Goal: Task Accomplishment & Management: Use online tool/utility

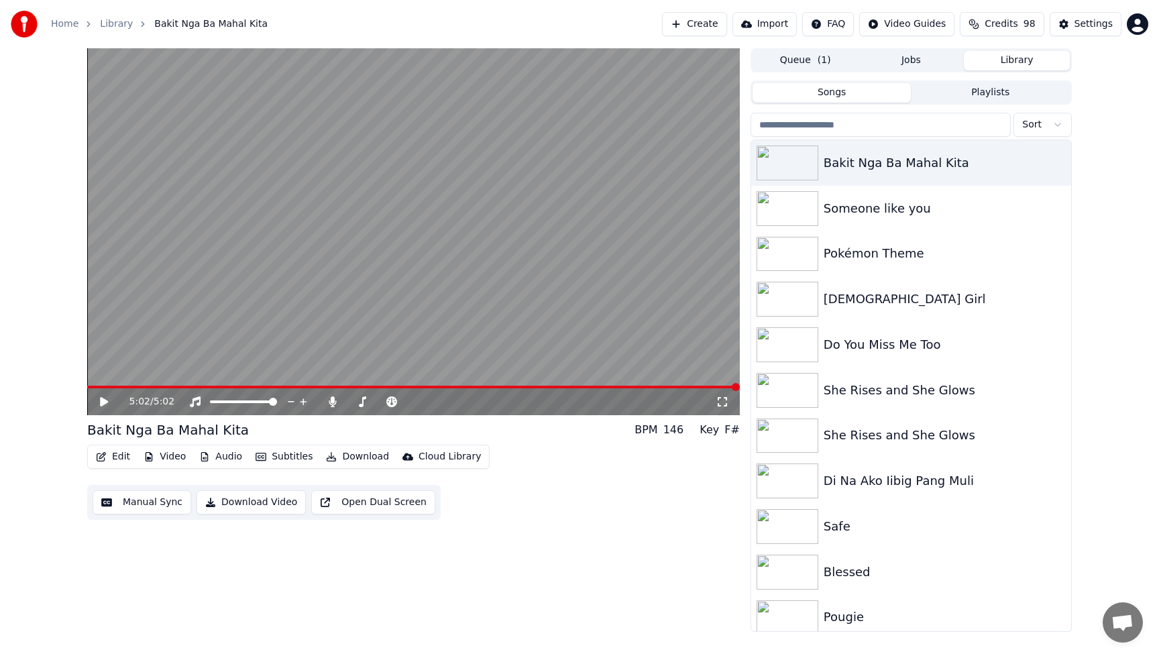
click at [532, 524] on div "5:02 / 5:02 Bakit Nga [PERSON_NAME] Kita BPM 146 Key F# Edit Video Audio Subtit…" at bounding box center [413, 339] width 653 height 583
click at [106, 402] on icon at bounding box center [104, 401] width 8 height 9
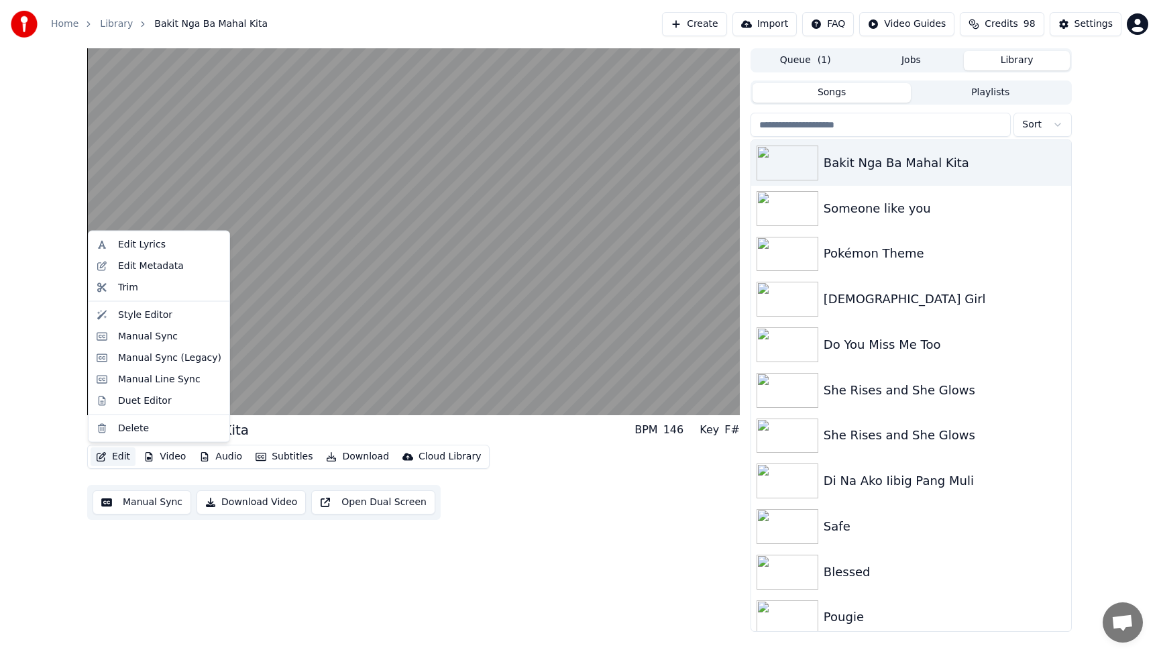
click at [121, 457] on button "Edit" at bounding box center [113, 456] width 45 height 19
click at [137, 338] on div "Manual Sync" at bounding box center [148, 335] width 60 height 13
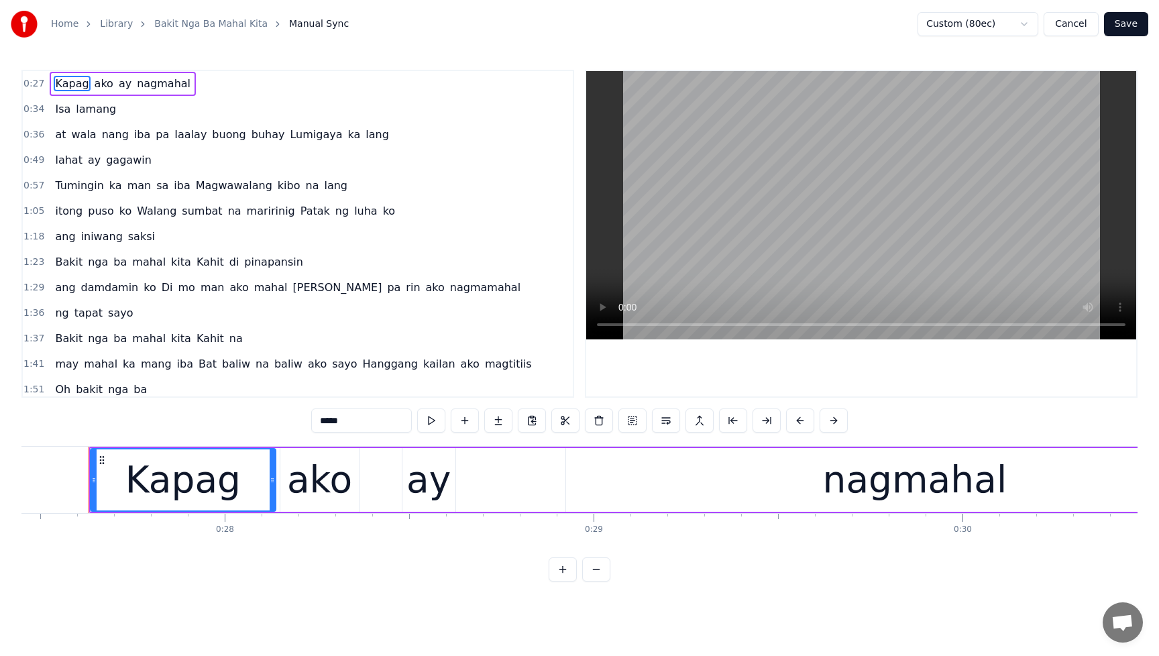
click at [195, 261] on span "Kahit" at bounding box center [210, 261] width 30 height 15
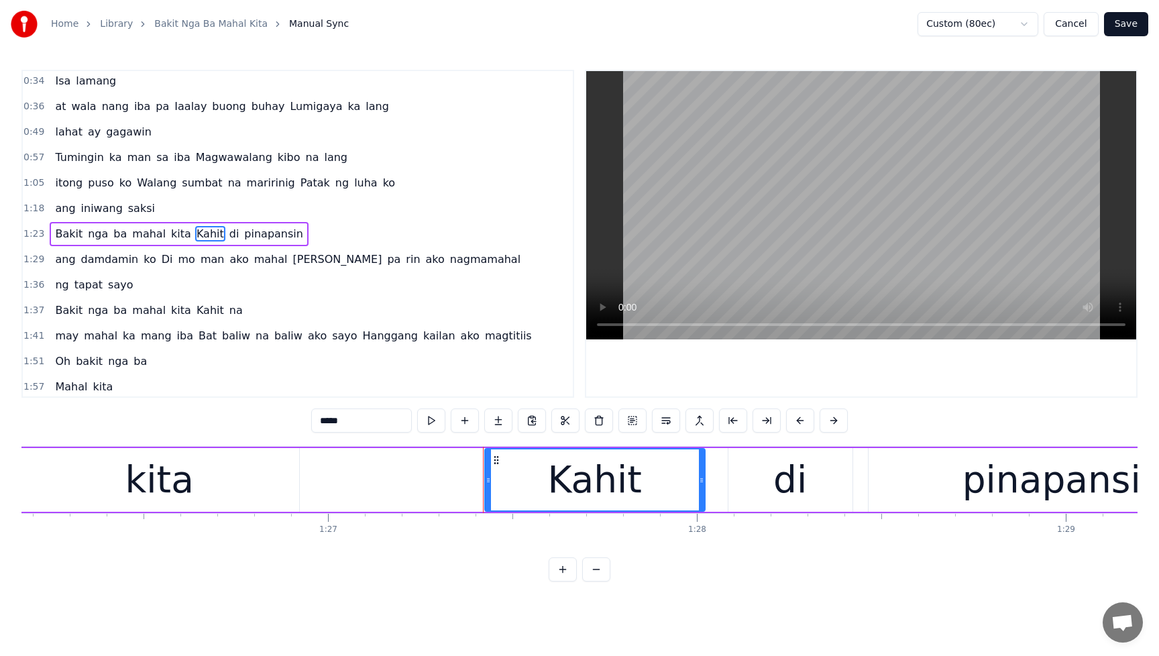
scroll to position [0, 32179]
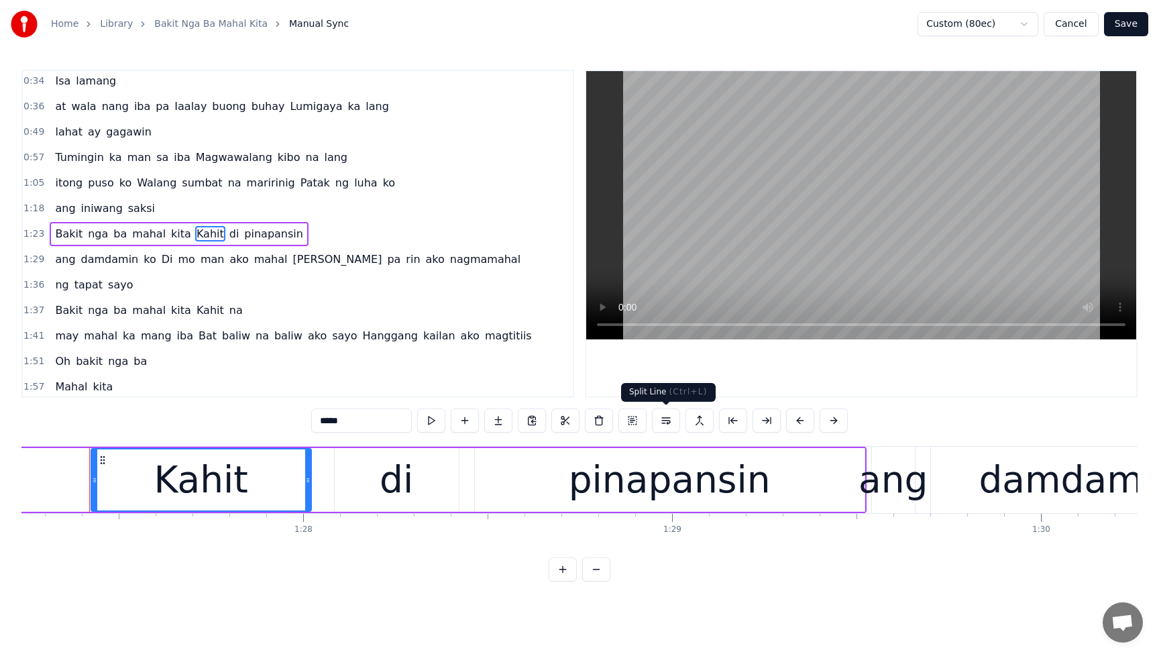
click at [669, 421] on button at bounding box center [666, 420] width 28 height 24
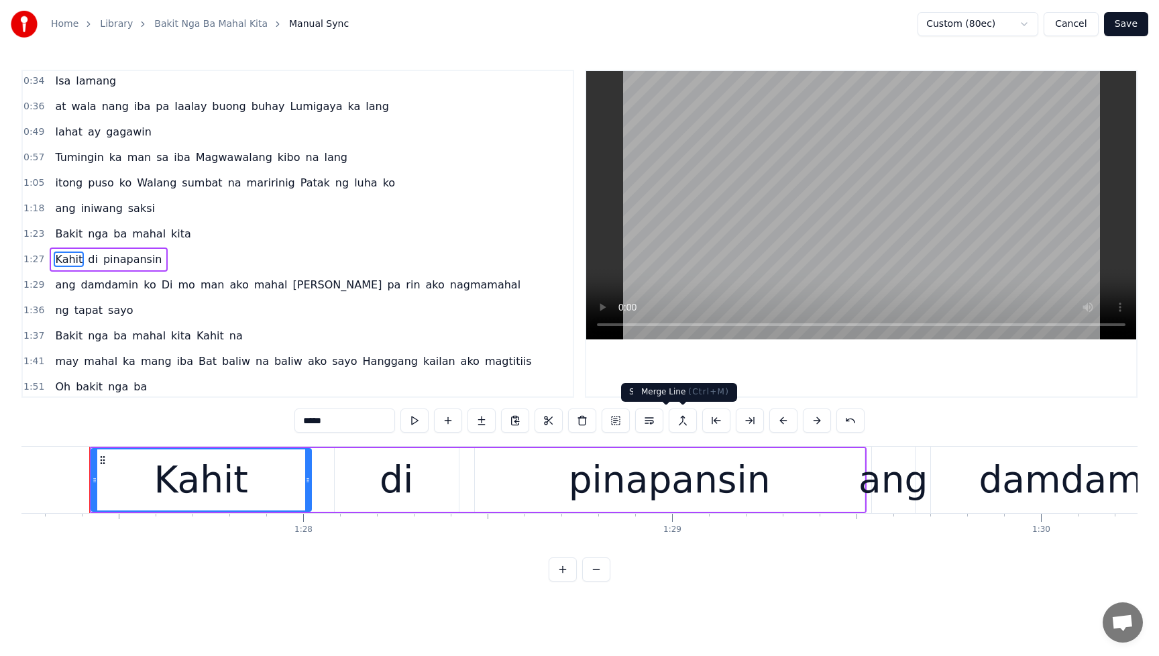
scroll to position [54, 0]
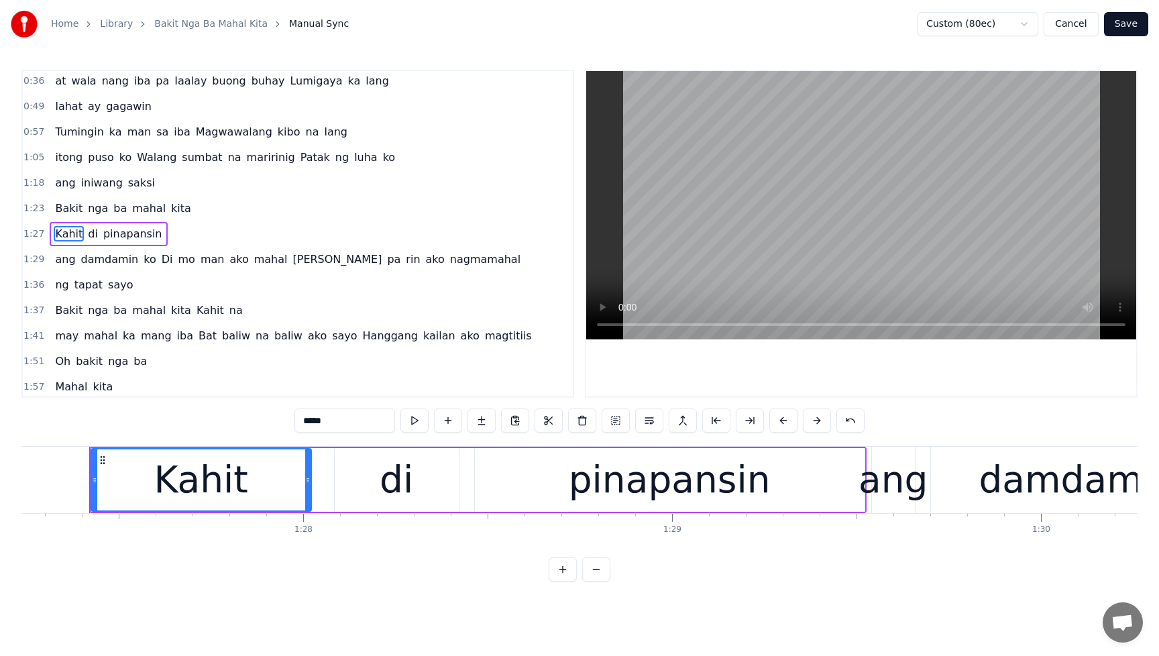
click at [55, 204] on span "Bakit" at bounding box center [69, 208] width 30 height 15
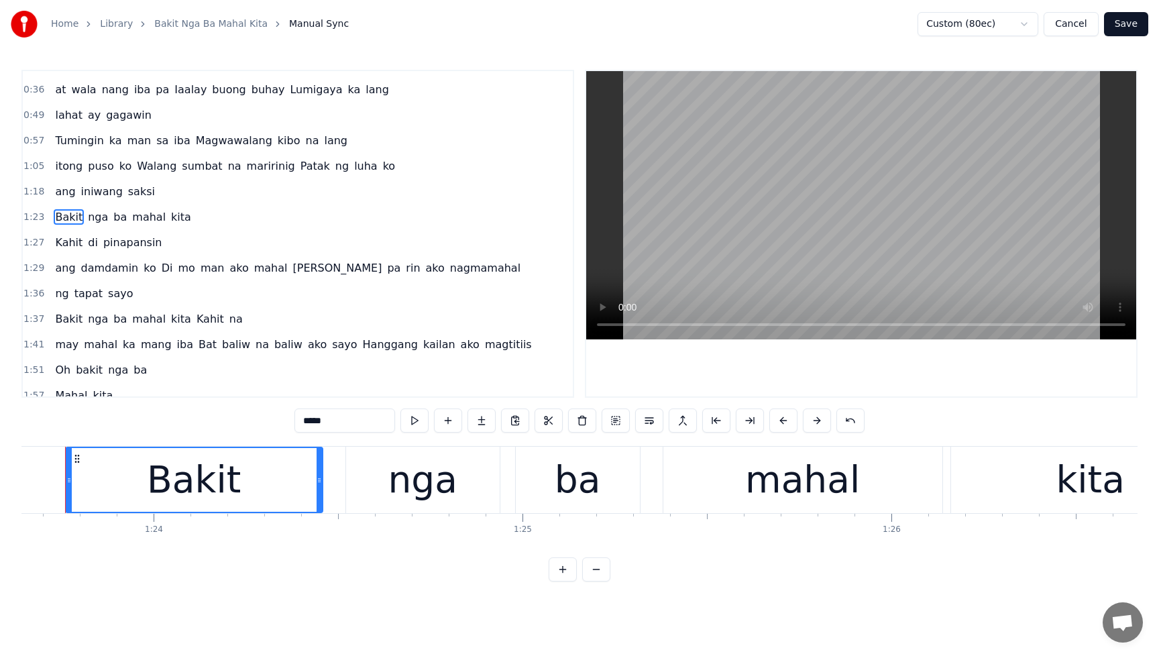
scroll to position [0, 30829]
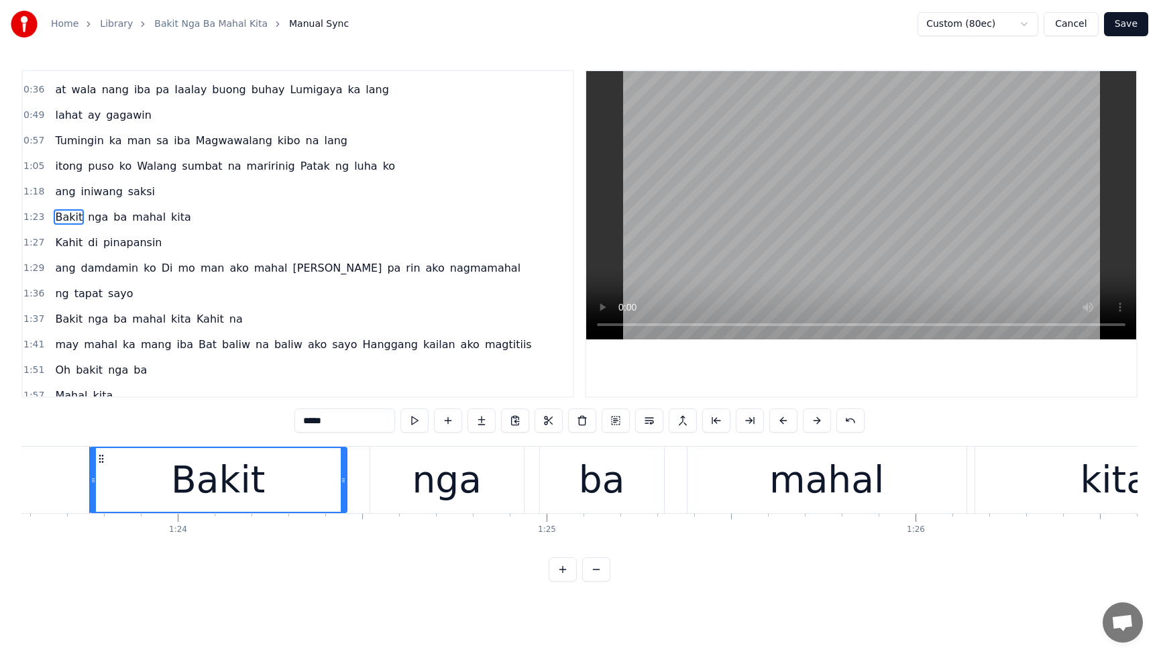
click at [68, 247] on span "Kahit" at bounding box center [69, 242] width 30 height 15
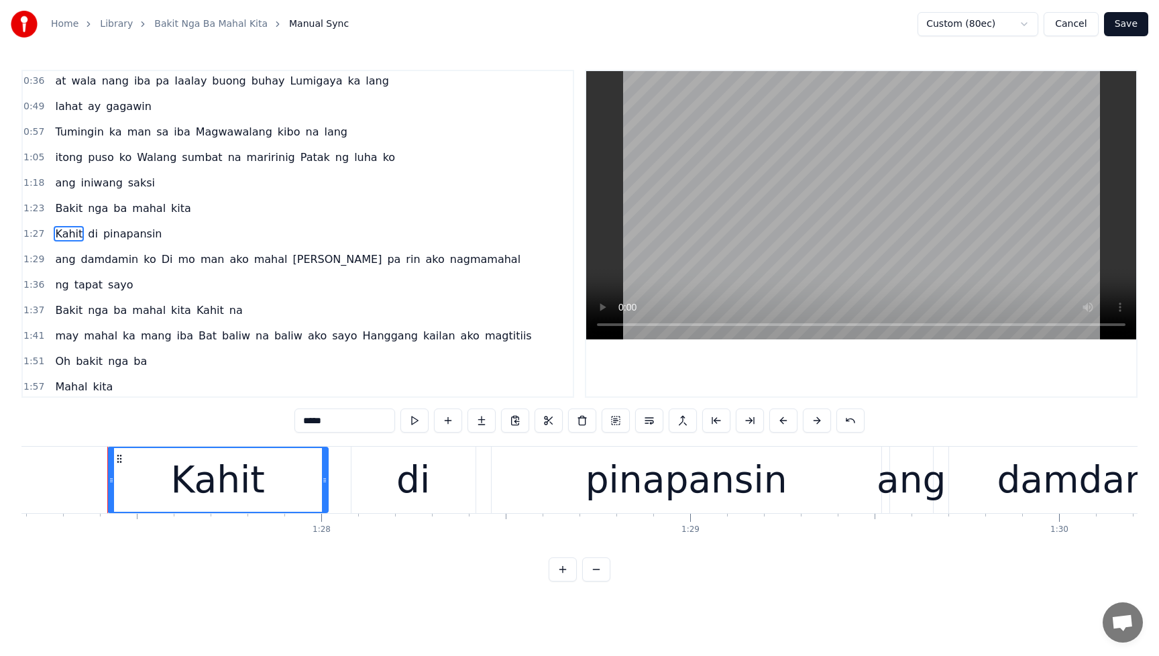
scroll to position [0, 32179]
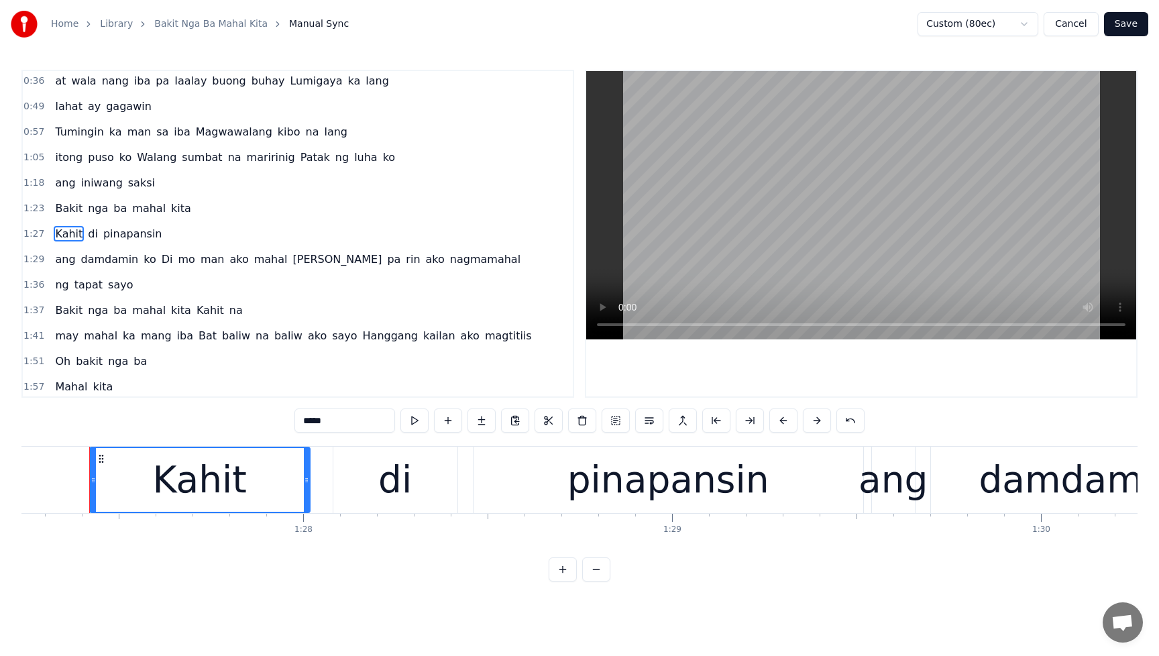
click at [66, 264] on span "ang" at bounding box center [65, 258] width 23 height 15
type input "***"
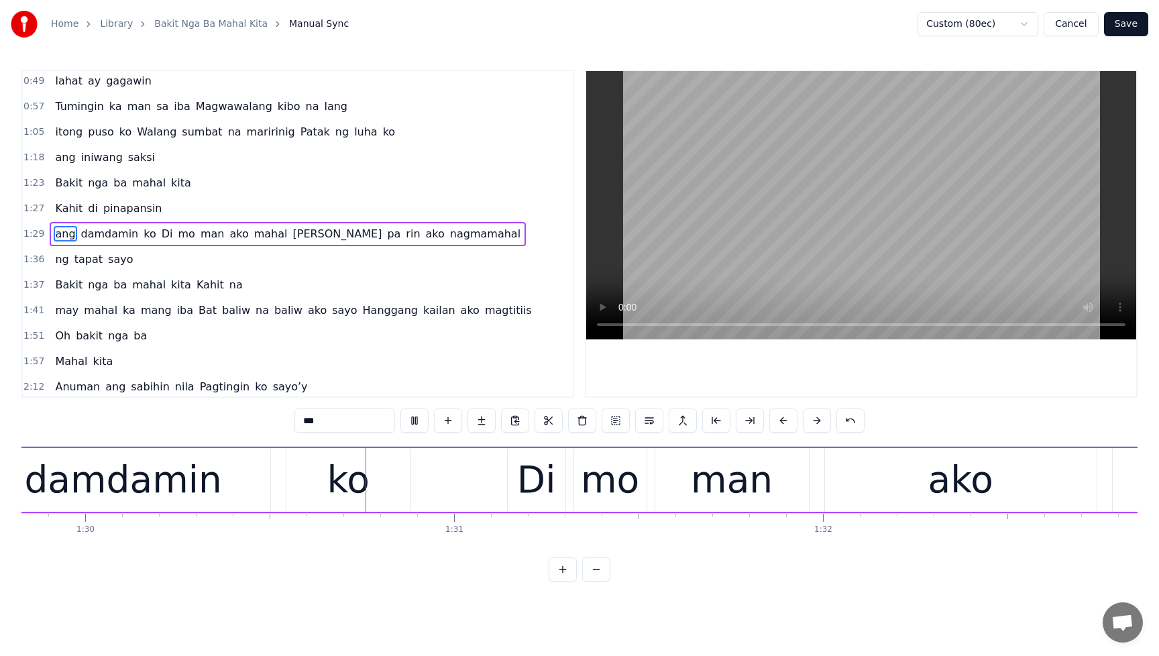
scroll to position [0, 33191]
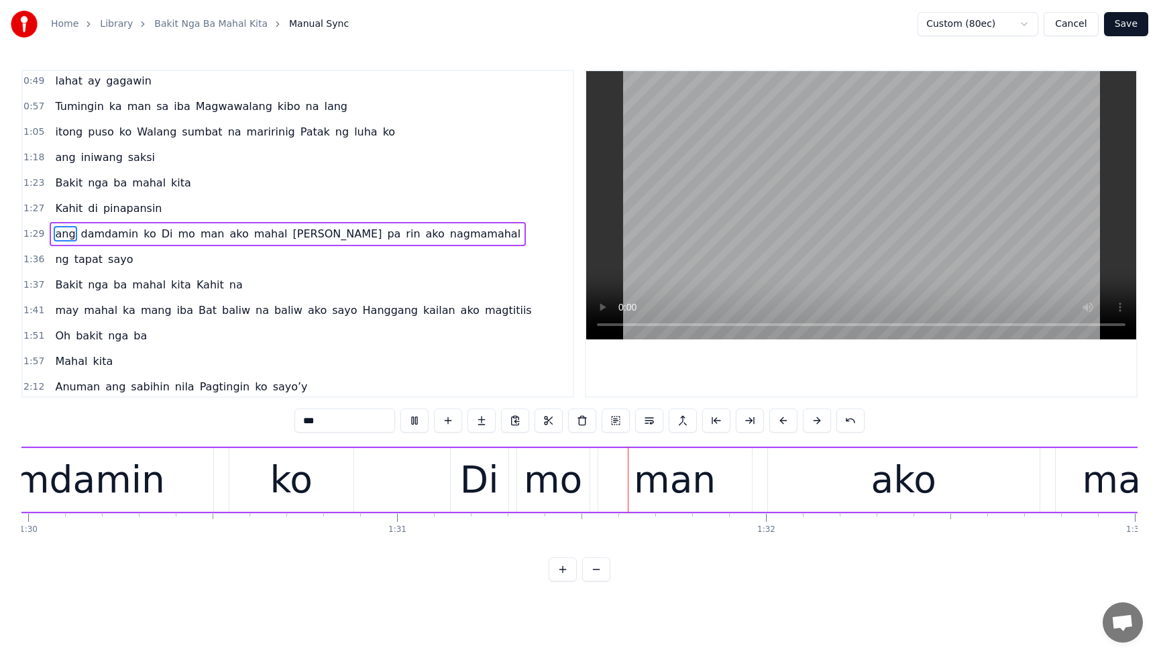
click at [50, 207] on div "Kahit di pinapansin" at bounding box center [108, 209] width 117 height 24
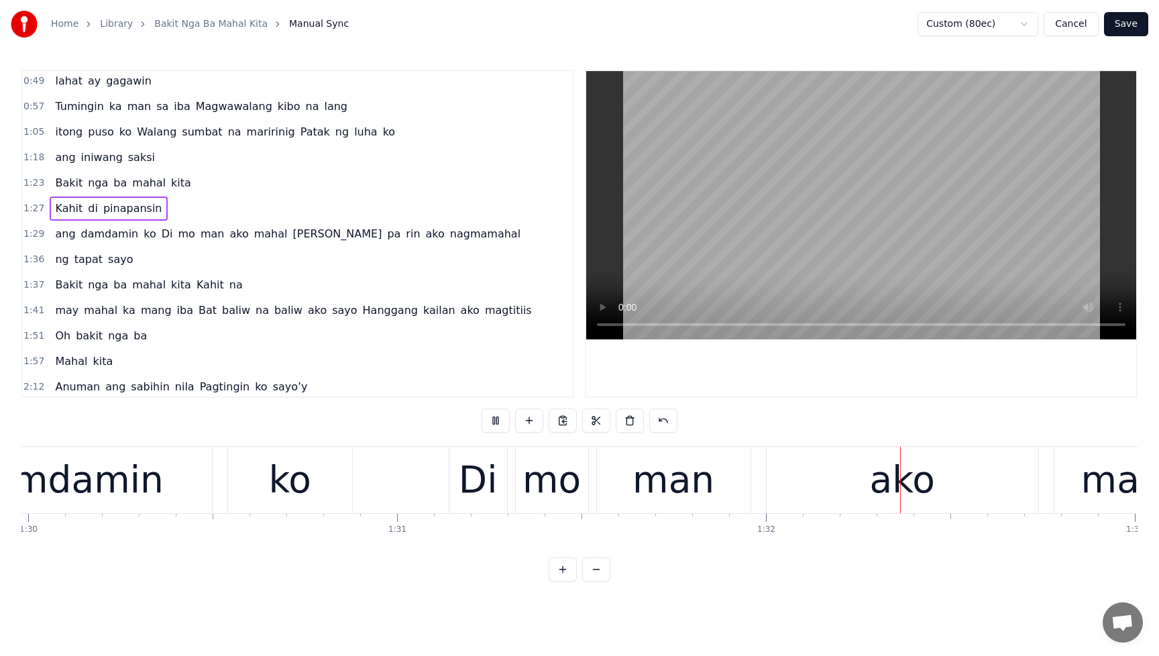
click at [57, 208] on span "Kahit" at bounding box center [69, 208] width 30 height 15
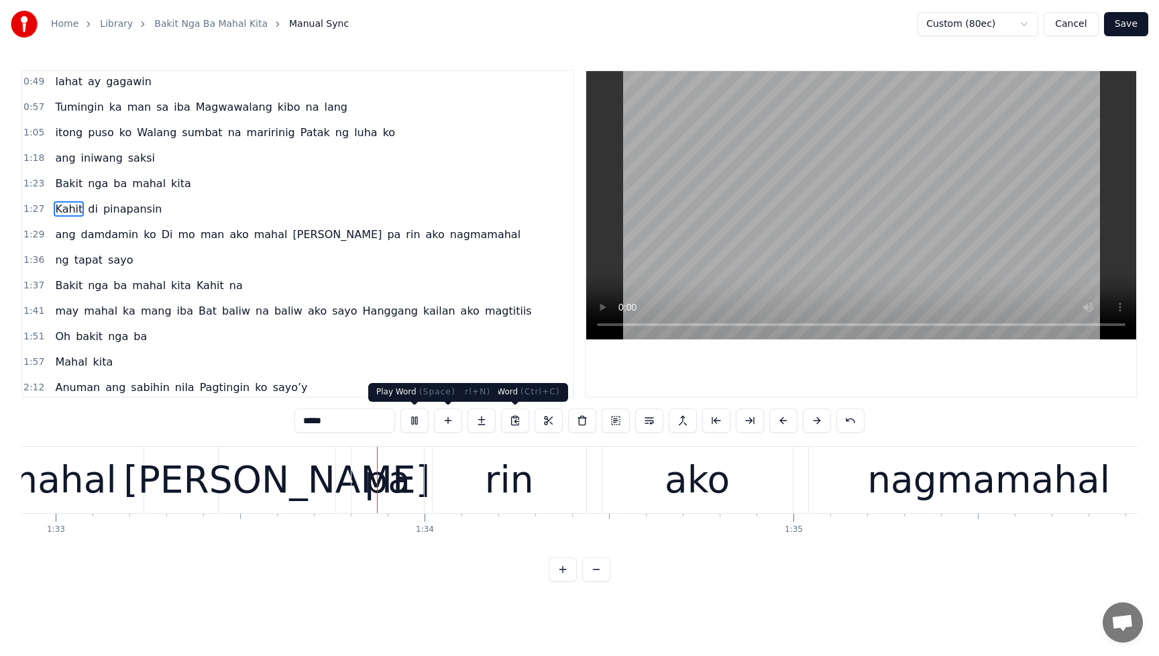
scroll to position [0, 34315]
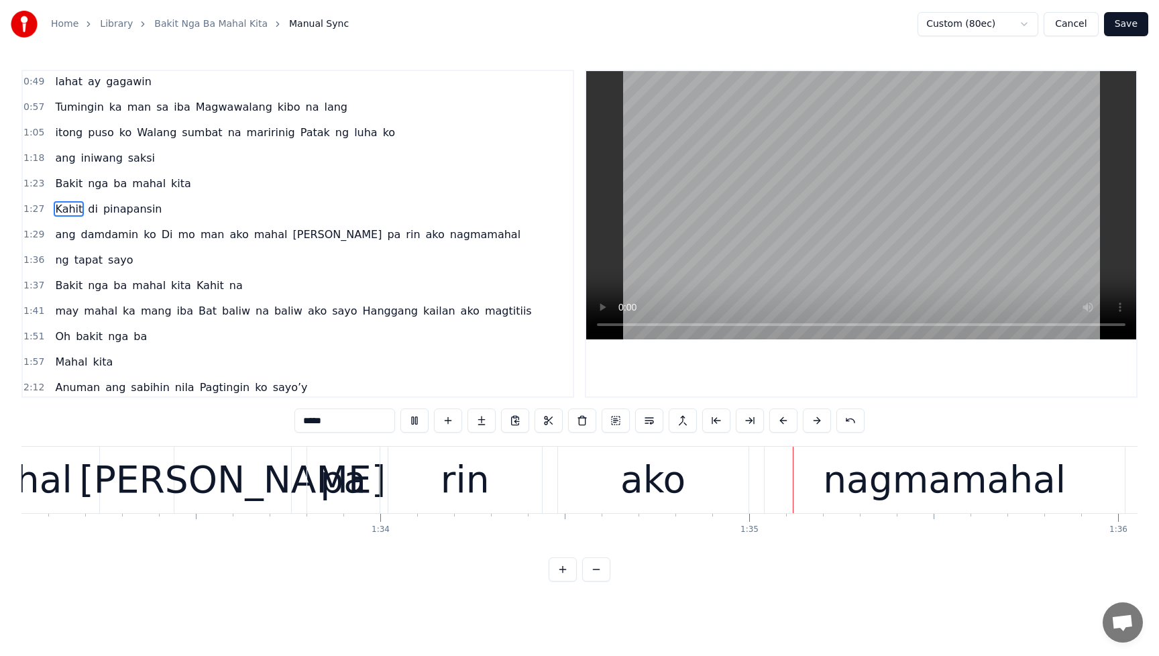
click at [160, 235] on span "Di" at bounding box center [167, 234] width 14 height 15
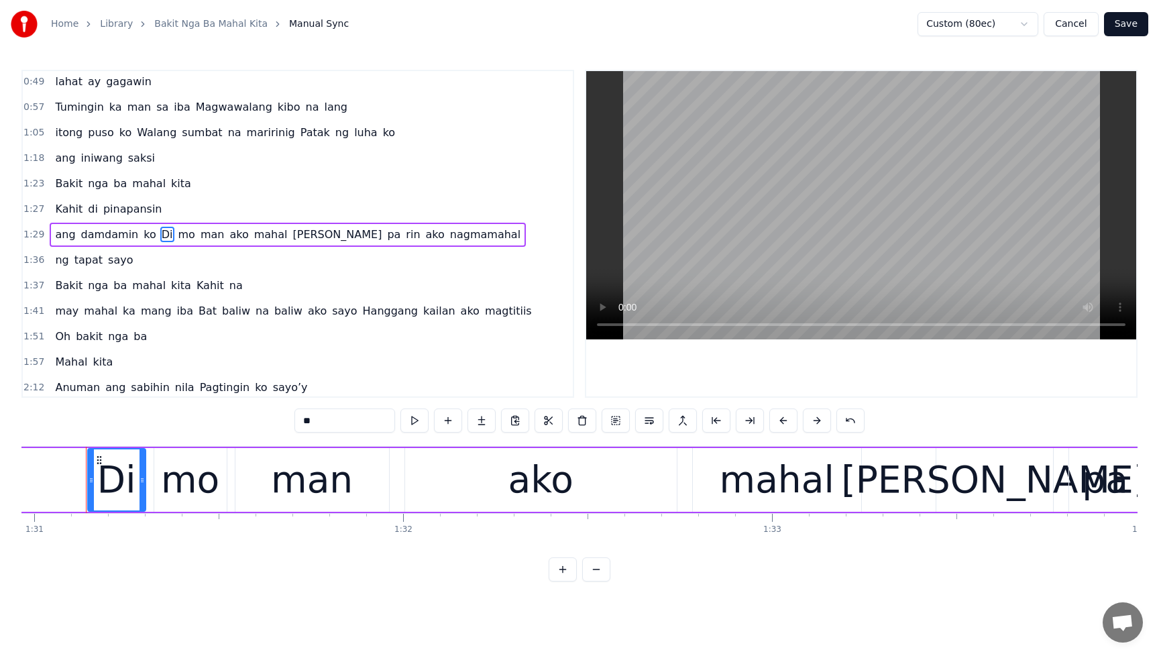
scroll to position [0, 33551]
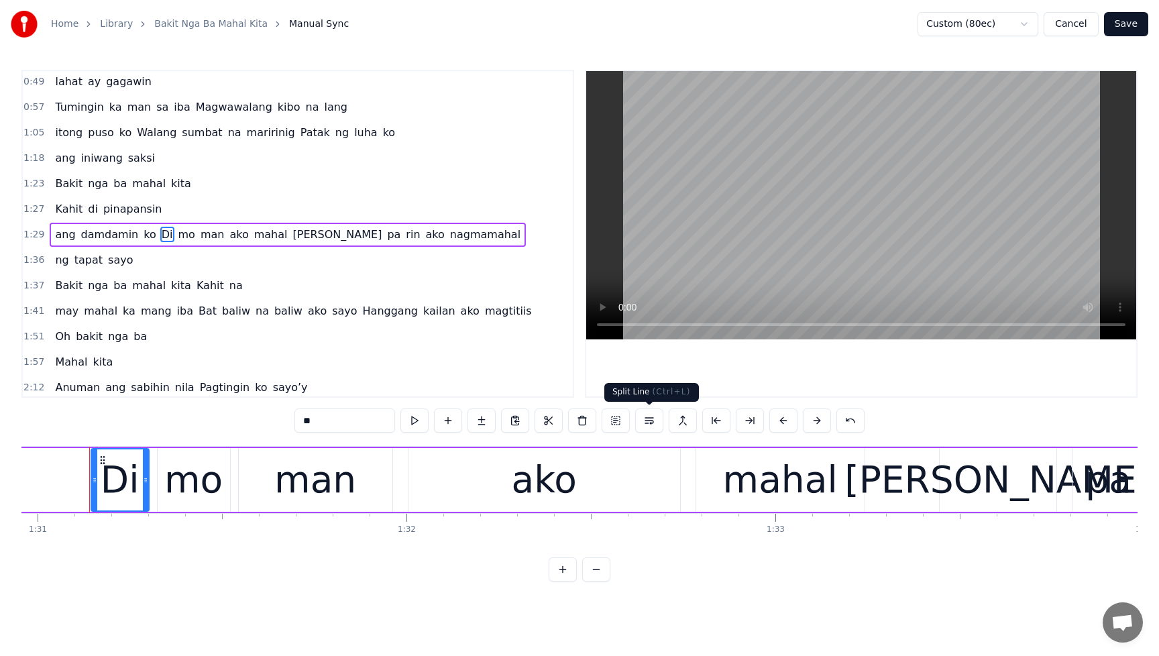
click at [653, 423] on button at bounding box center [649, 420] width 28 height 24
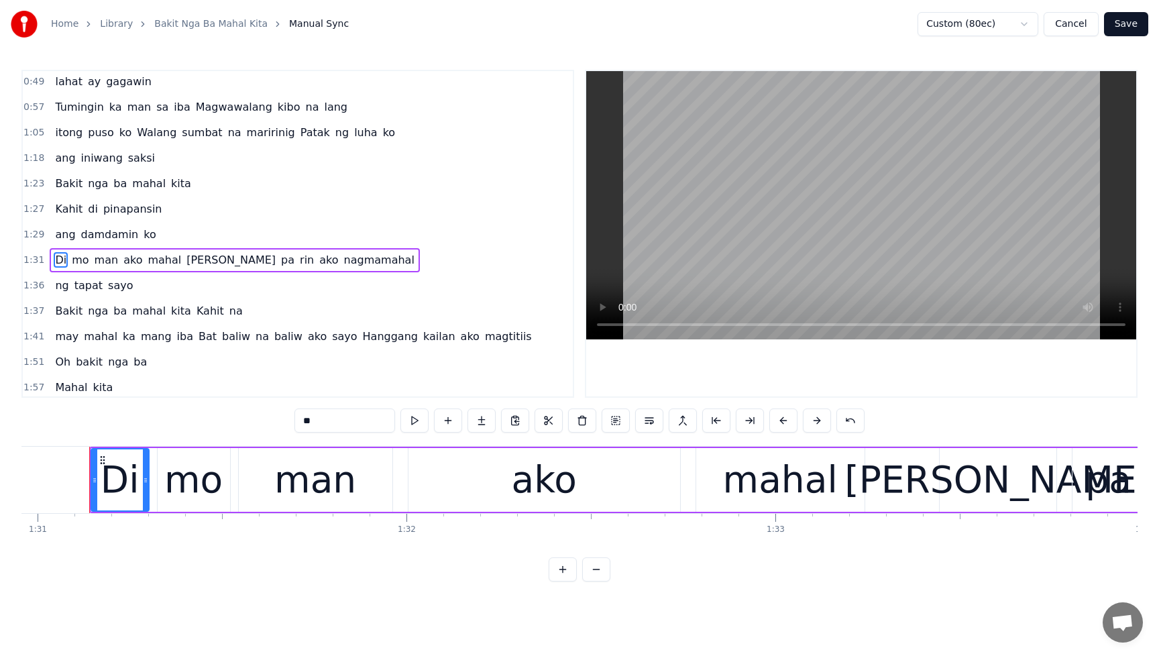
scroll to position [105, 0]
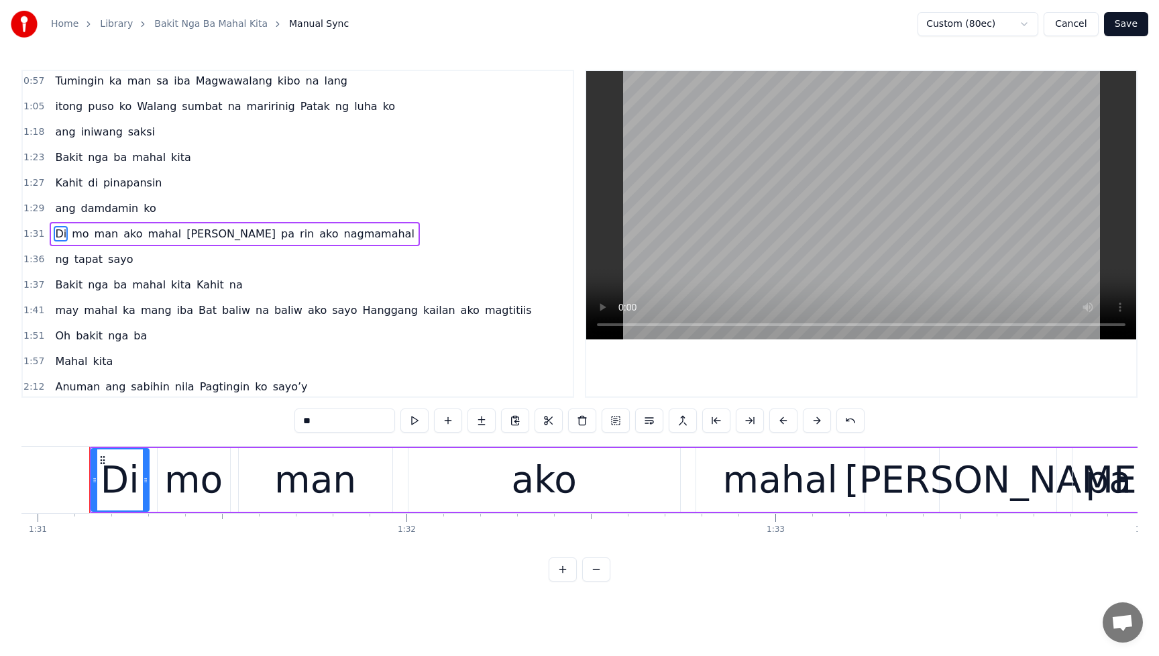
click at [185, 233] on span "[PERSON_NAME]" at bounding box center [231, 233] width 92 height 15
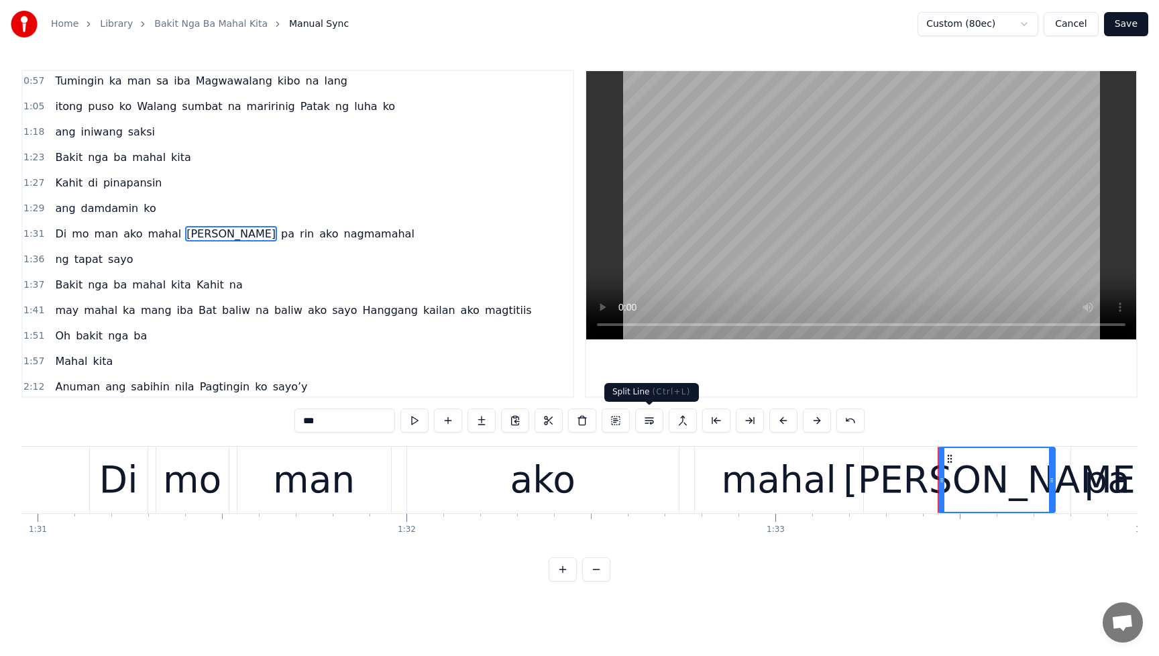
click at [650, 423] on button at bounding box center [649, 420] width 28 height 24
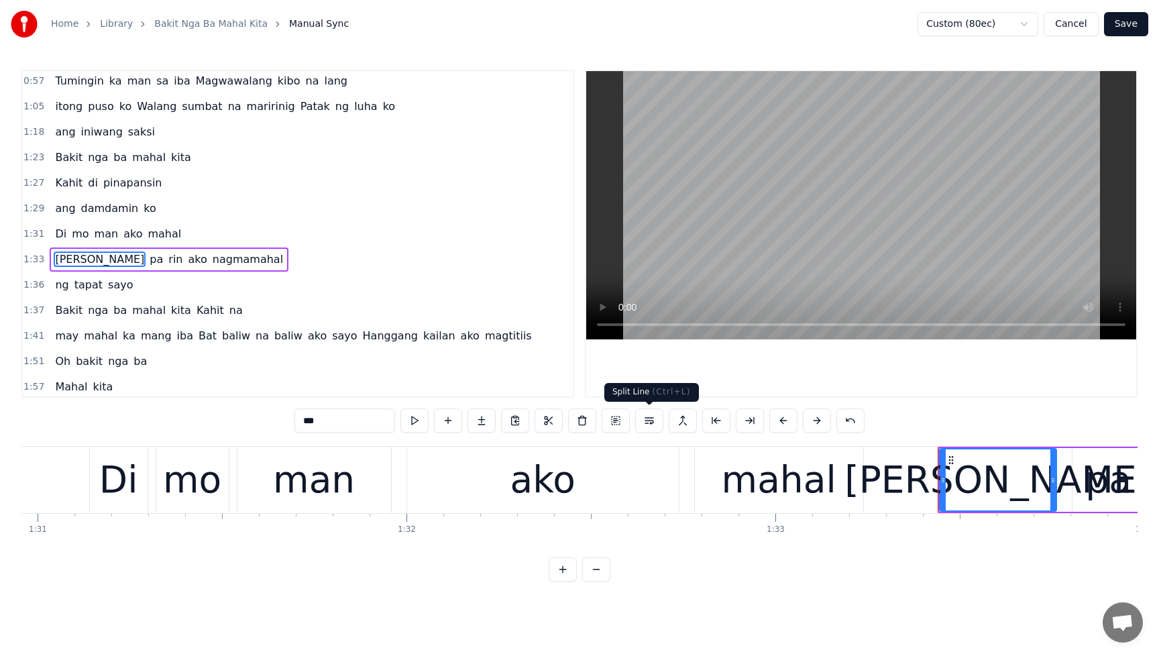
scroll to position [130, 0]
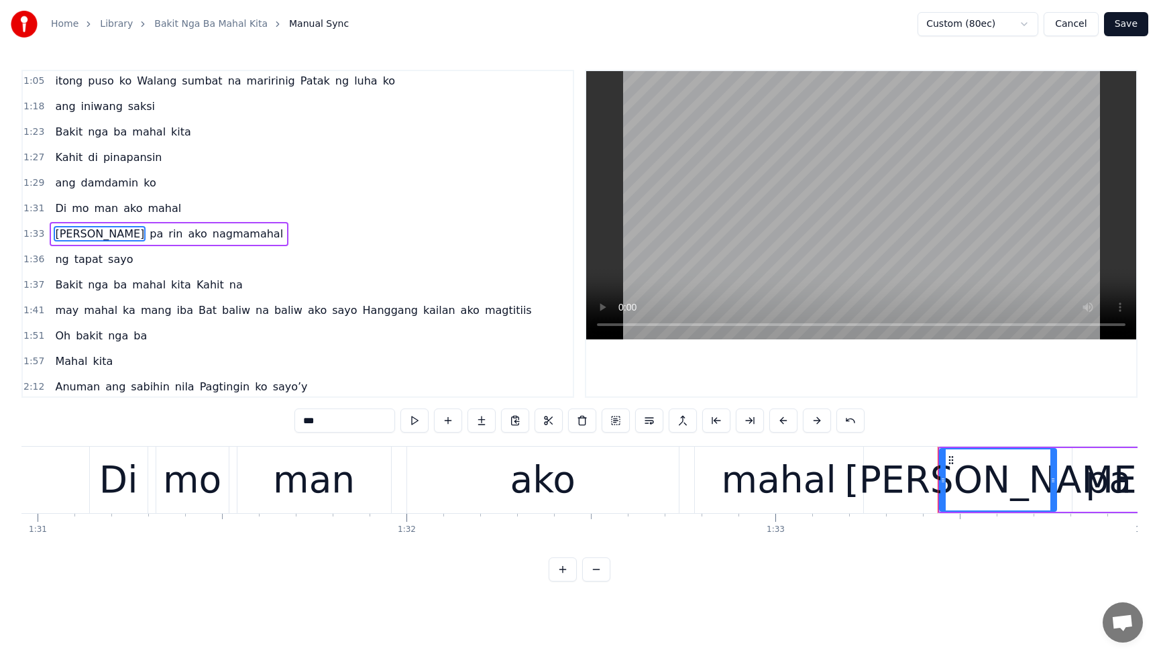
click at [60, 161] on span "Kahit" at bounding box center [69, 157] width 30 height 15
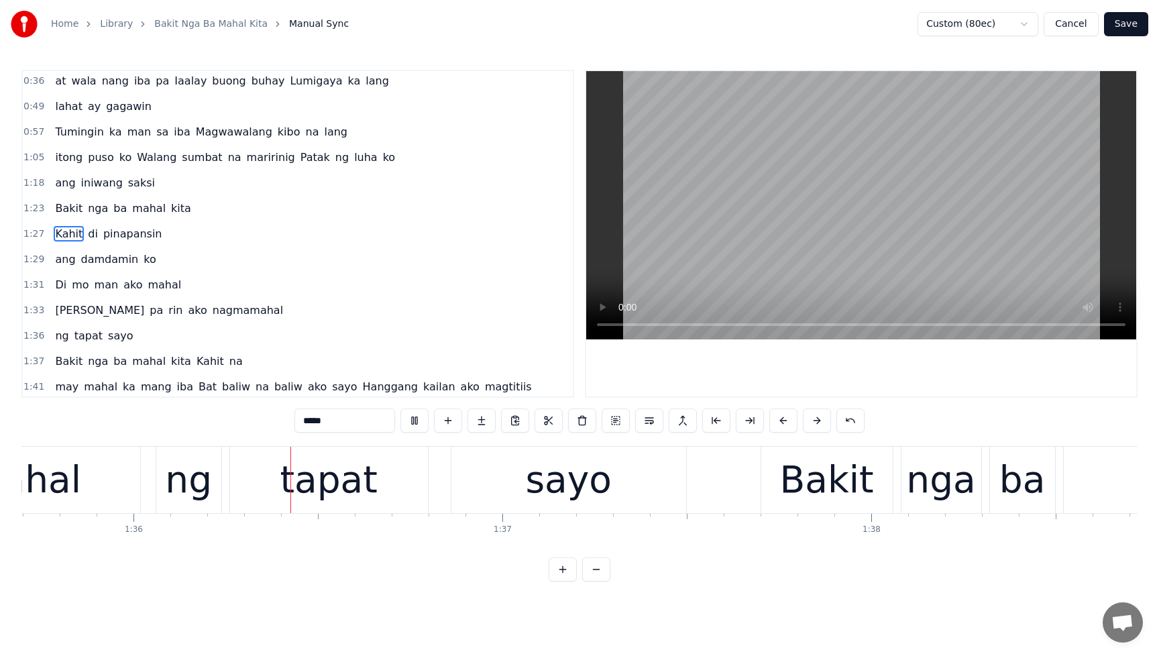
scroll to position [0, 35303]
click at [211, 314] on span "nagmamahal" at bounding box center [247, 309] width 73 height 15
type input "**********"
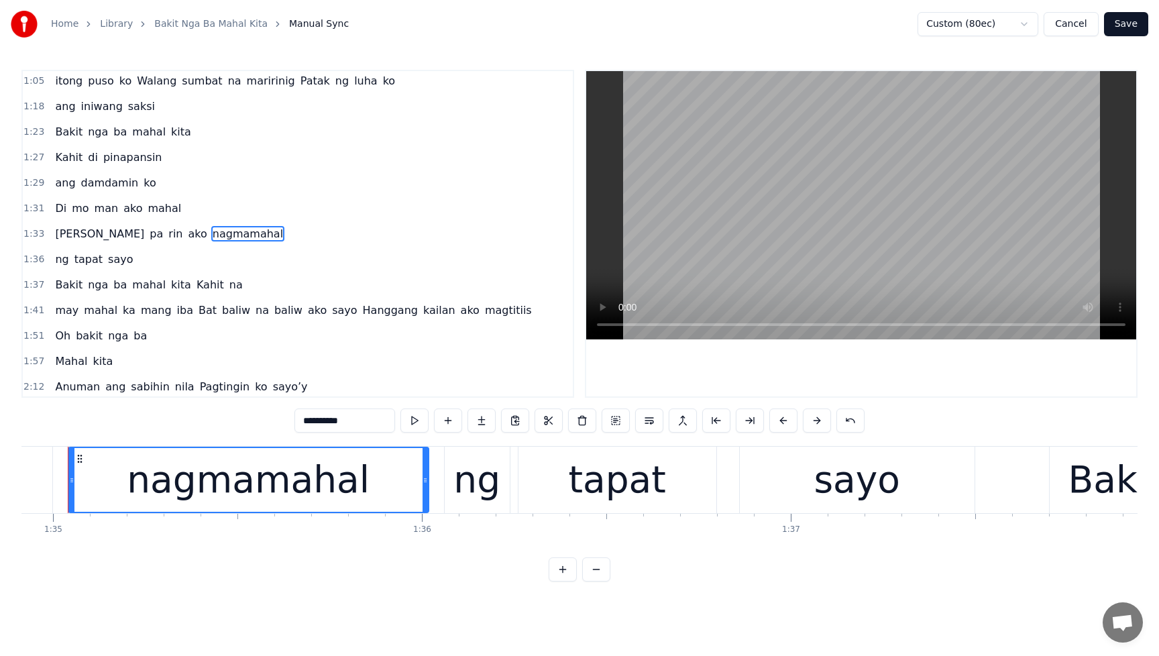
scroll to position [0, 34989]
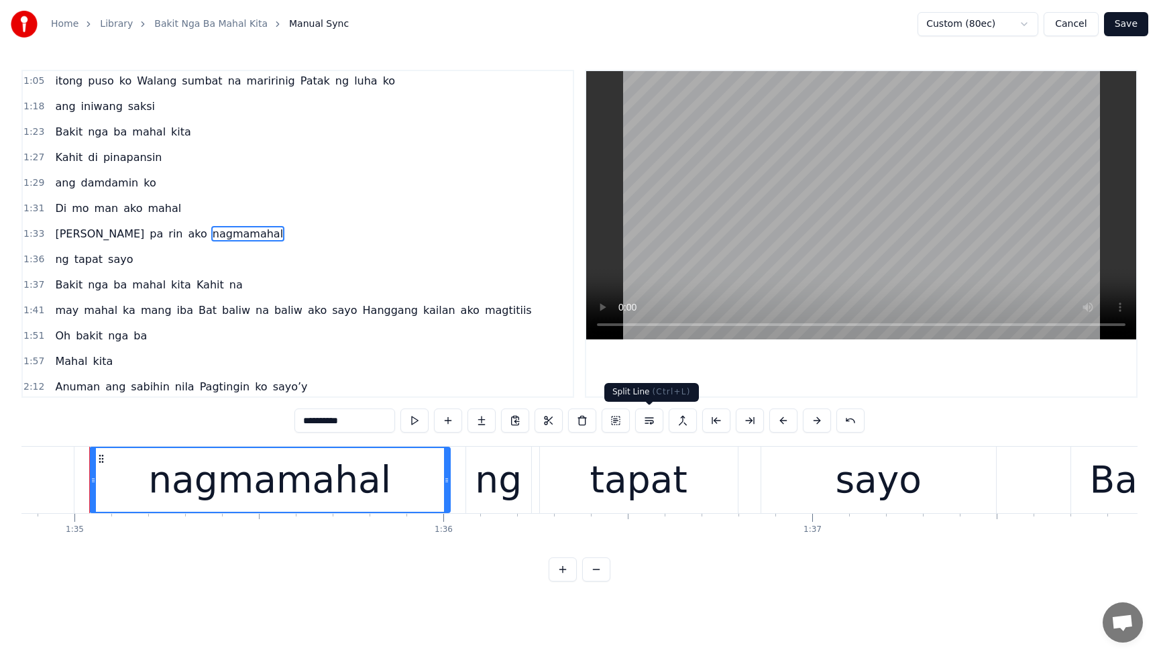
click at [653, 425] on button at bounding box center [649, 420] width 28 height 24
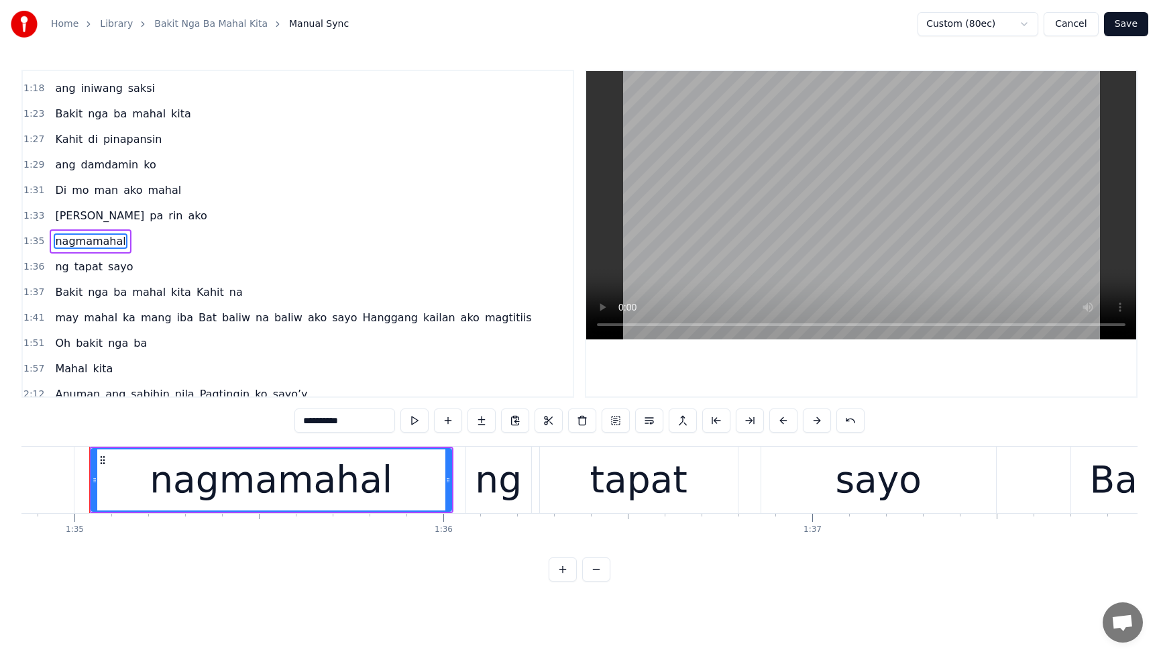
scroll to position [156, 0]
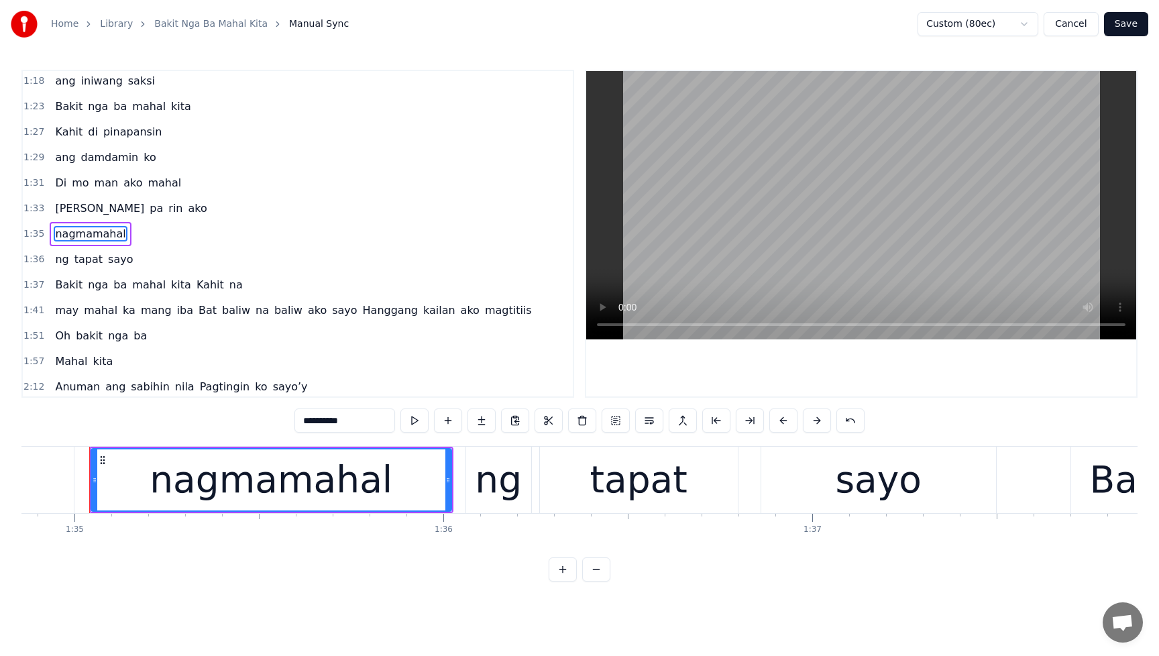
click at [58, 236] on span "nagmamahal" at bounding box center [90, 233] width 73 height 15
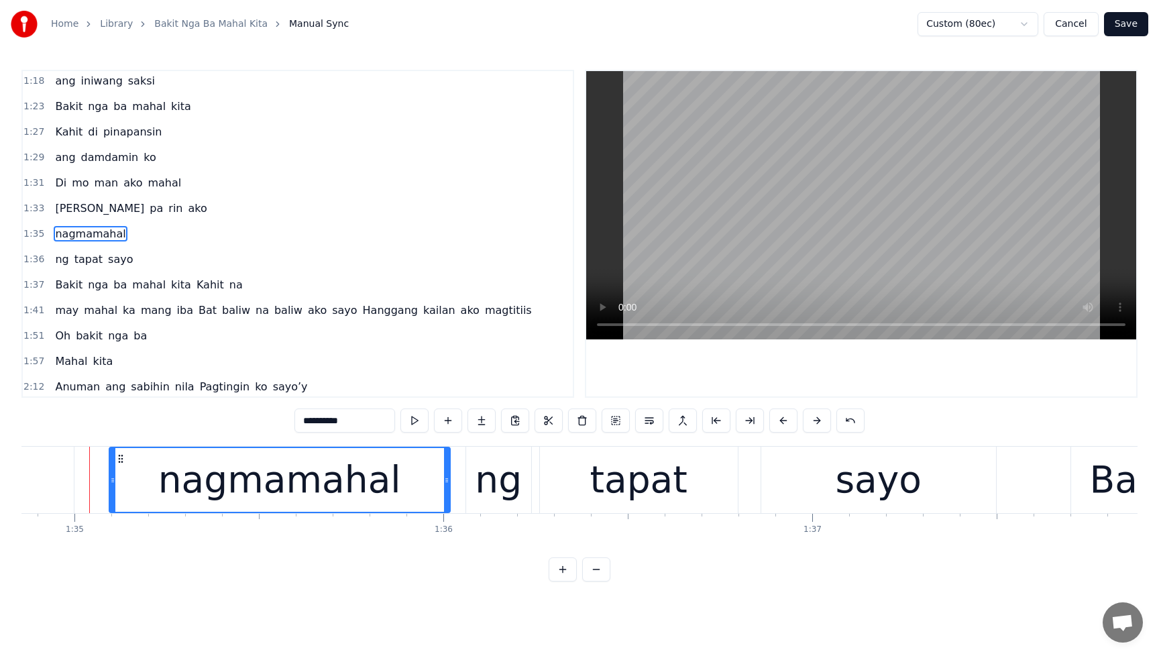
drag, startPoint x: 91, startPoint y: 482, endPoint x: 110, endPoint y: 483, distance: 19.5
click at [110, 483] on icon at bounding box center [112, 480] width 5 height 11
click at [111, 483] on div at bounding box center [111, 480] width 1 height 66
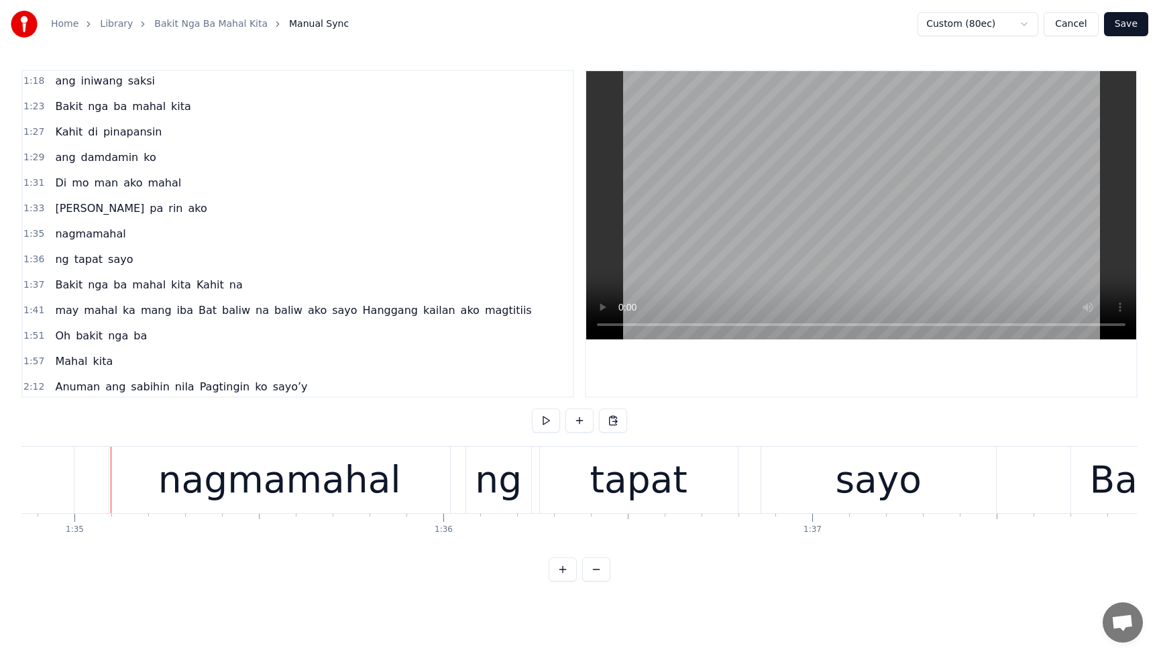
click at [123, 478] on div "nagmamahal" at bounding box center [279, 480] width 341 height 66
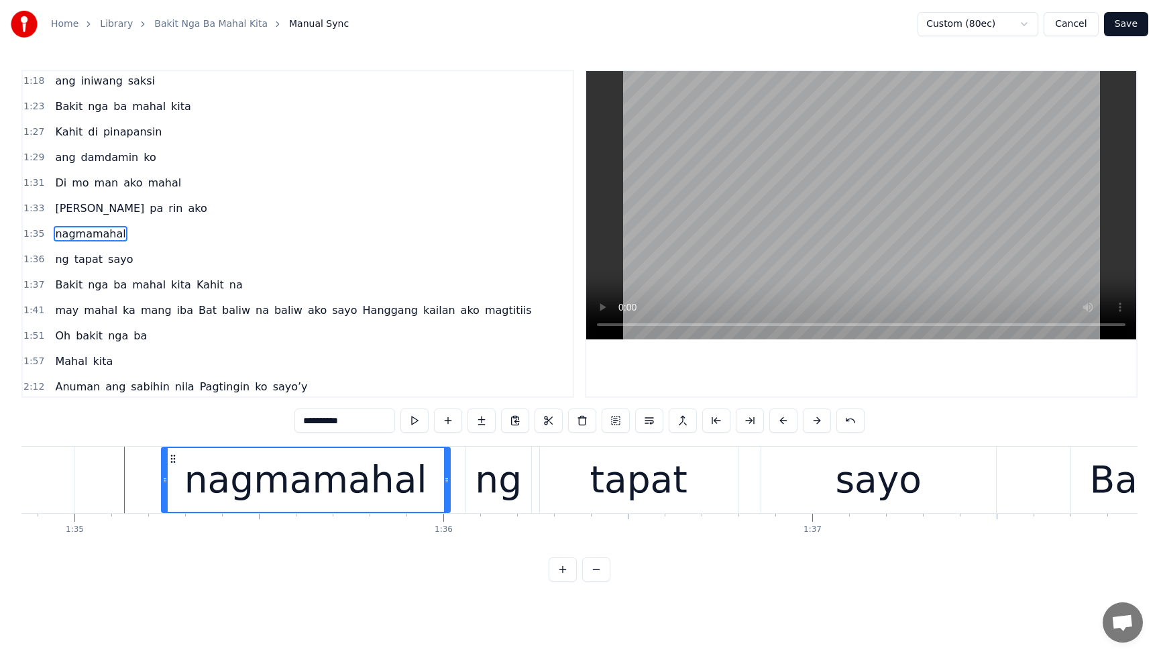
drag, startPoint x: 113, startPoint y: 482, endPoint x: 171, endPoint y: 482, distance: 58.3
click at [168, 482] on icon at bounding box center [164, 480] width 5 height 11
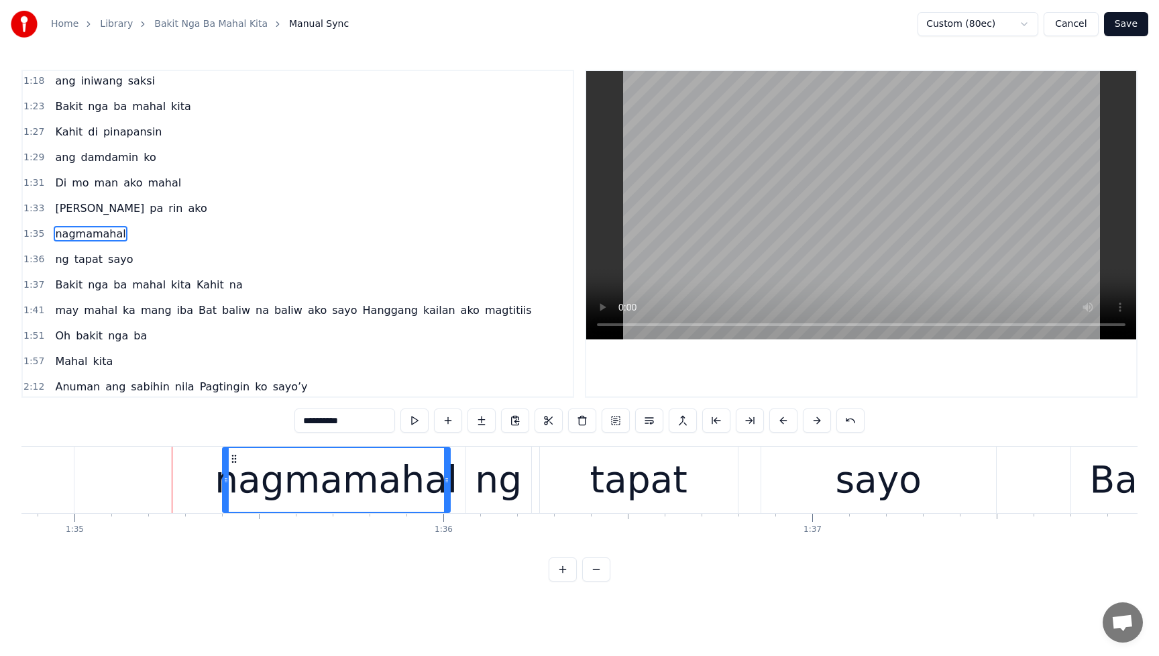
drag, startPoint x: 168, startPoint y: 482, endPoint x: 223, endPoint y: 480, distance: 55.0
click at [223, 480] on icon at bounding box center [225, 480] width 5 height 11
click at [58, 186] on span "Di" at bounding box center [61, 182] width 14 height 15
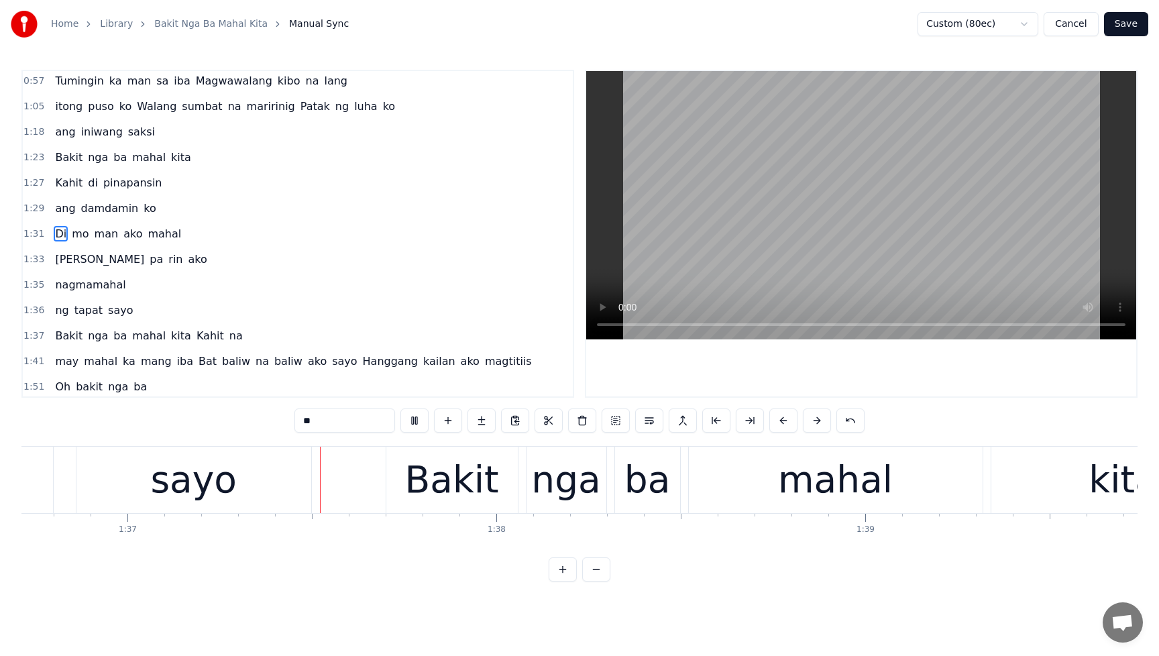
scroll to position [0, 35679]
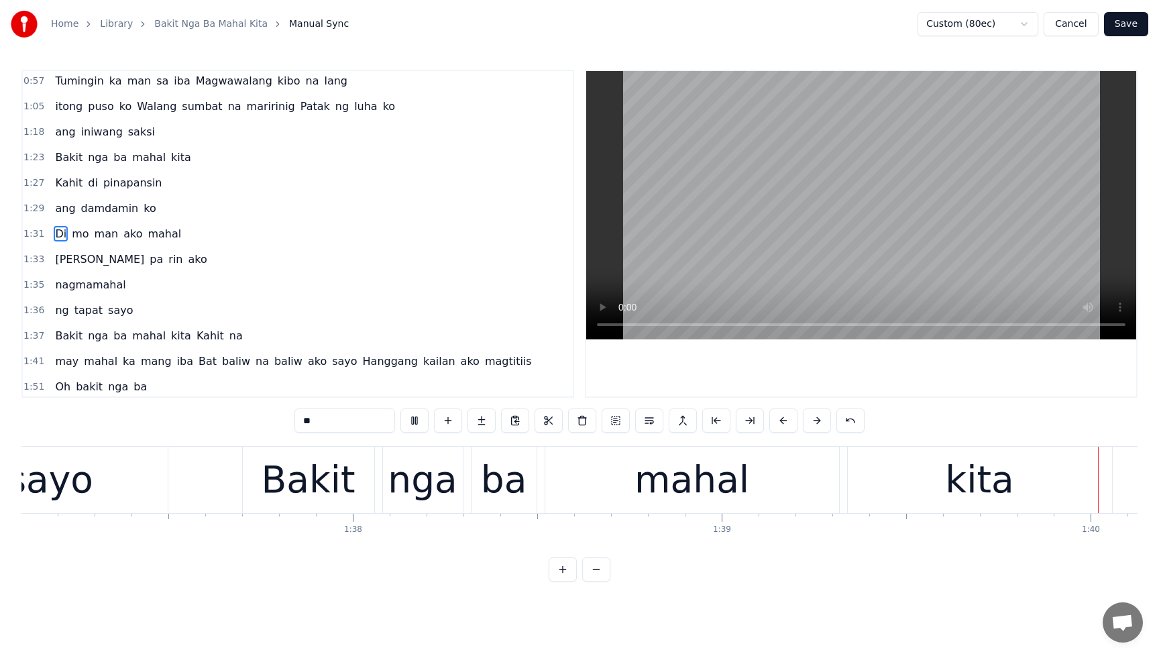
click at [57, 262] on span "[PERSON_NAME]" at bounding box center [100, 258] width 92 height 15
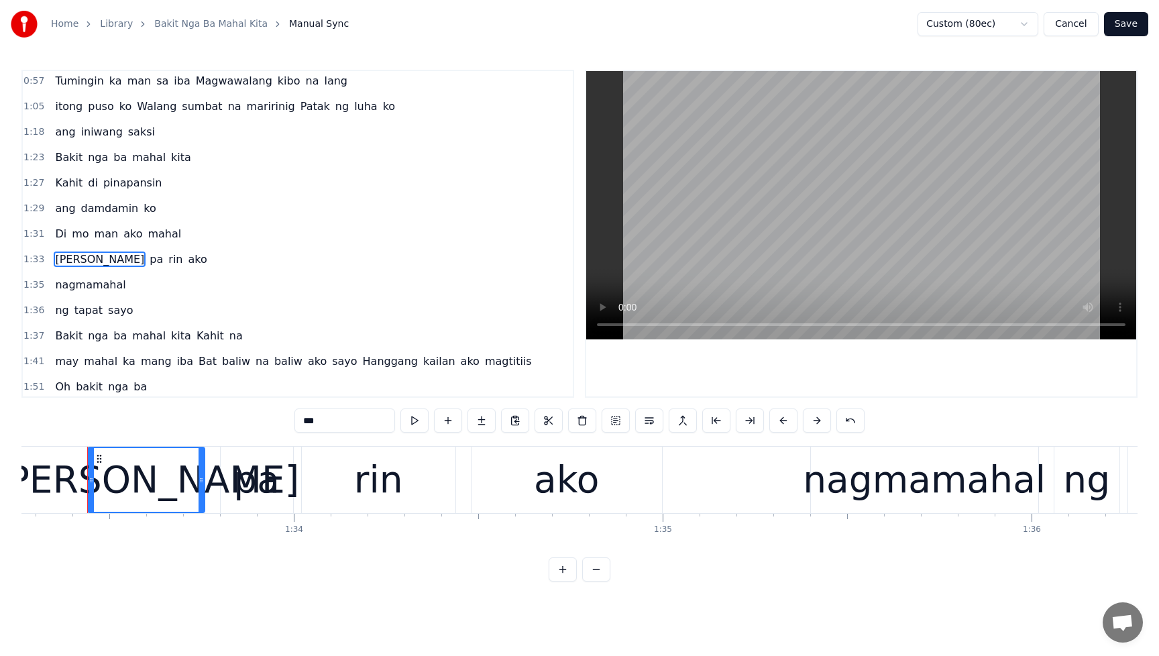
scroll to position [0, 34399]
click at [575, 486] on div "ako" at bounding box center [568, 480] width 65 height 56
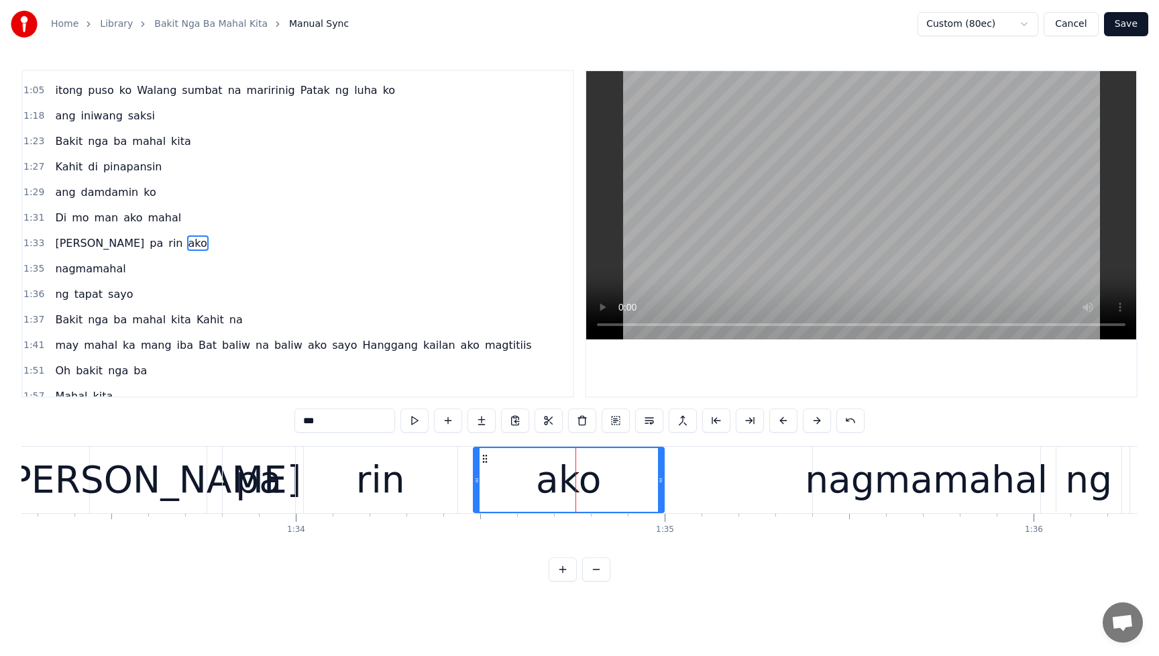
scroll to position [130, 0]
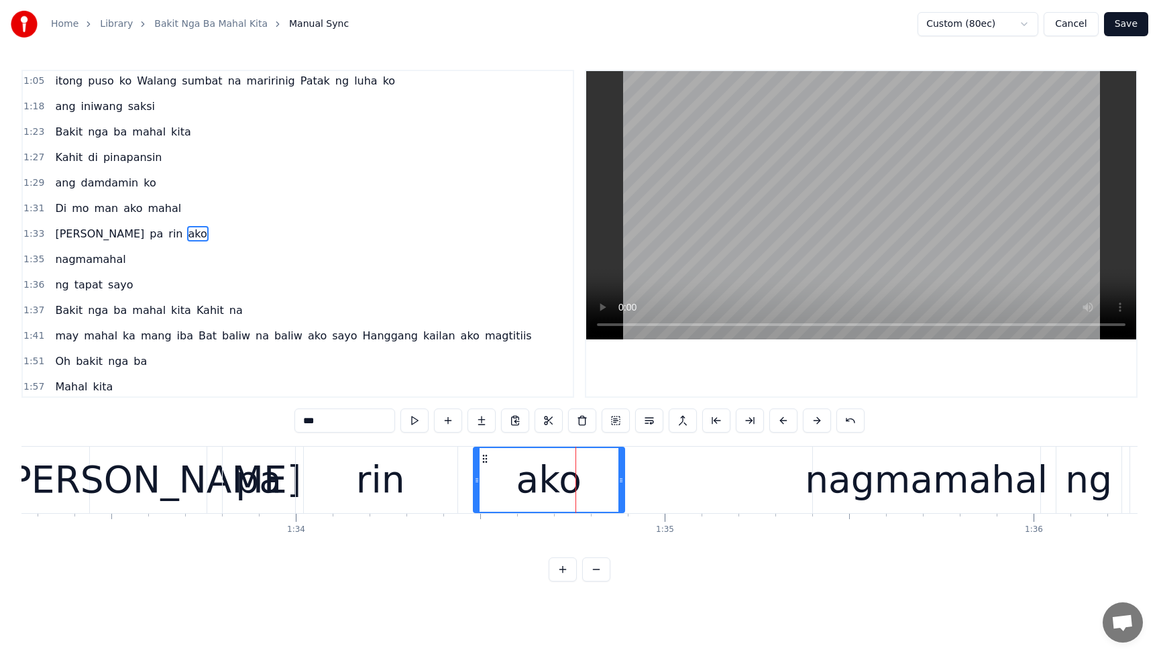
drag, startPoint x: 662, startPoint y: 484, endPoint x: 613, endPoint y: 490, distance: 49.3
click at [618, 490] on div at bounding box center [620, 480] width 5 height 64
click at [830, 481] on div "nagmamahal" at bounding box center [926, 480] width 243 height 56
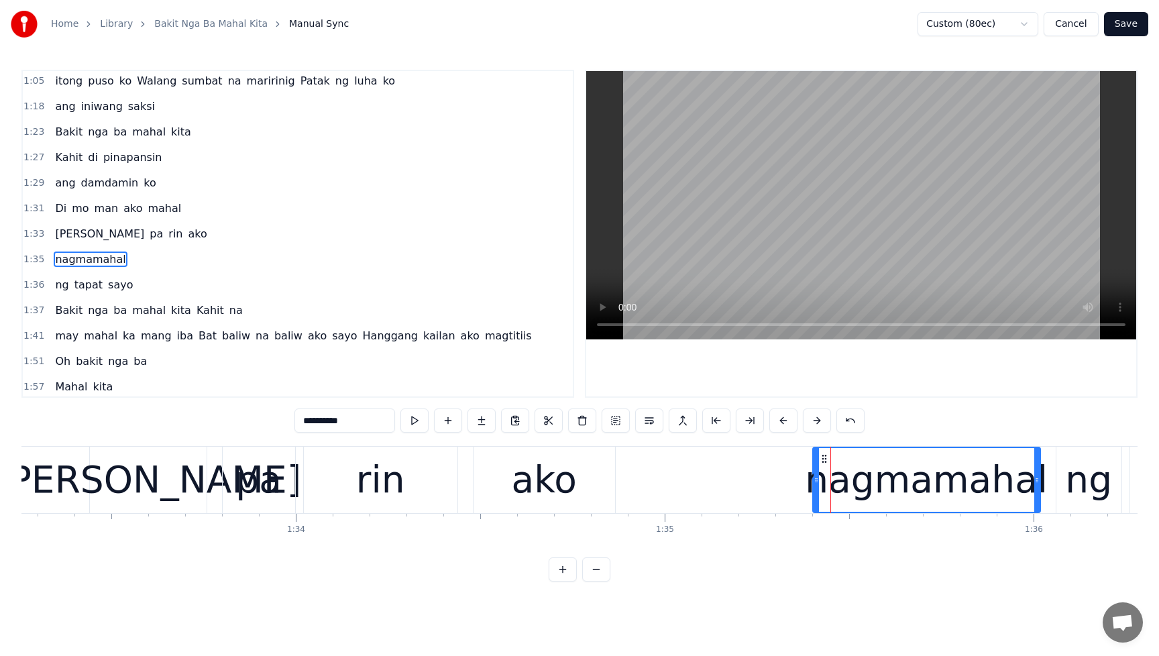
scroll to position [156, 0]
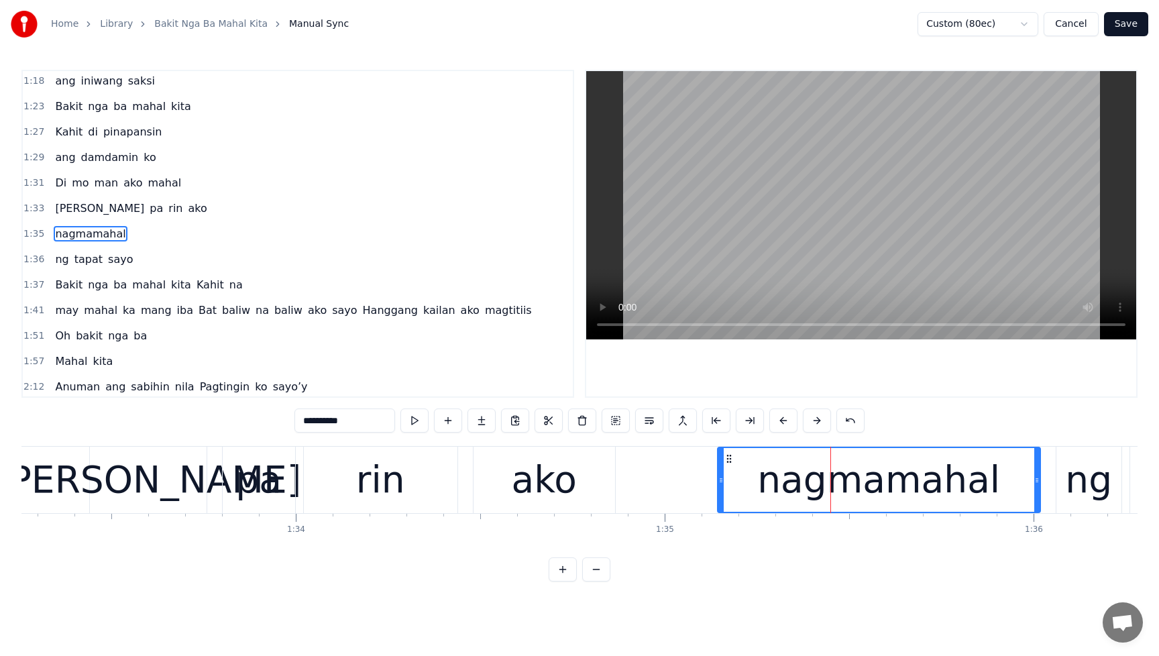
drag, startPoint x: 813, startPoint y: 483, endPoint x: 710, endPoint y: 490, distance: 102.9
click at [718, 490] on div at bounding box center [720, 480] width 5 height 64
click at [560, 487] on div "ako" at bounding box center [544, 480] width 65 height 56
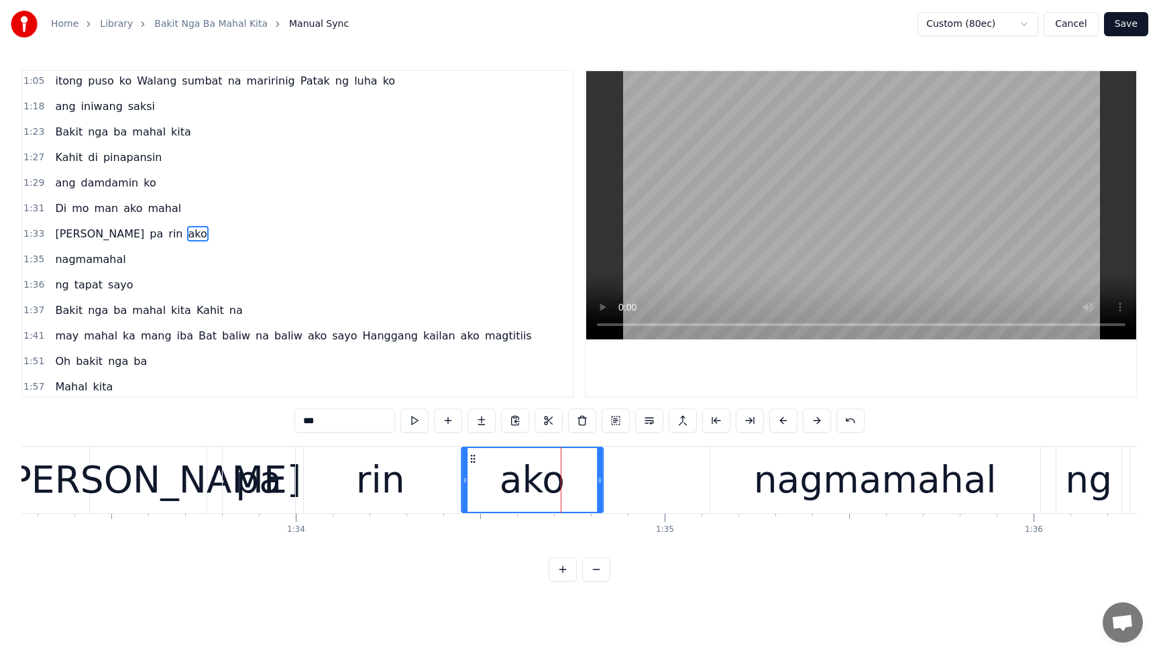
drag, startPoint x: 484, startPoint y: 461, endPoint x: 472, endPoint y: 461, distance: 12.1
click at [472, 461] on icon at bounding box center [472, 458] width 11 height 11
click at [187, 233] on span "ako" at bounding box center [197, 233] width 21 height 15
click at [785, 492] on div "nagmamahal" at bounding box center [875, 480] width 243 height 56
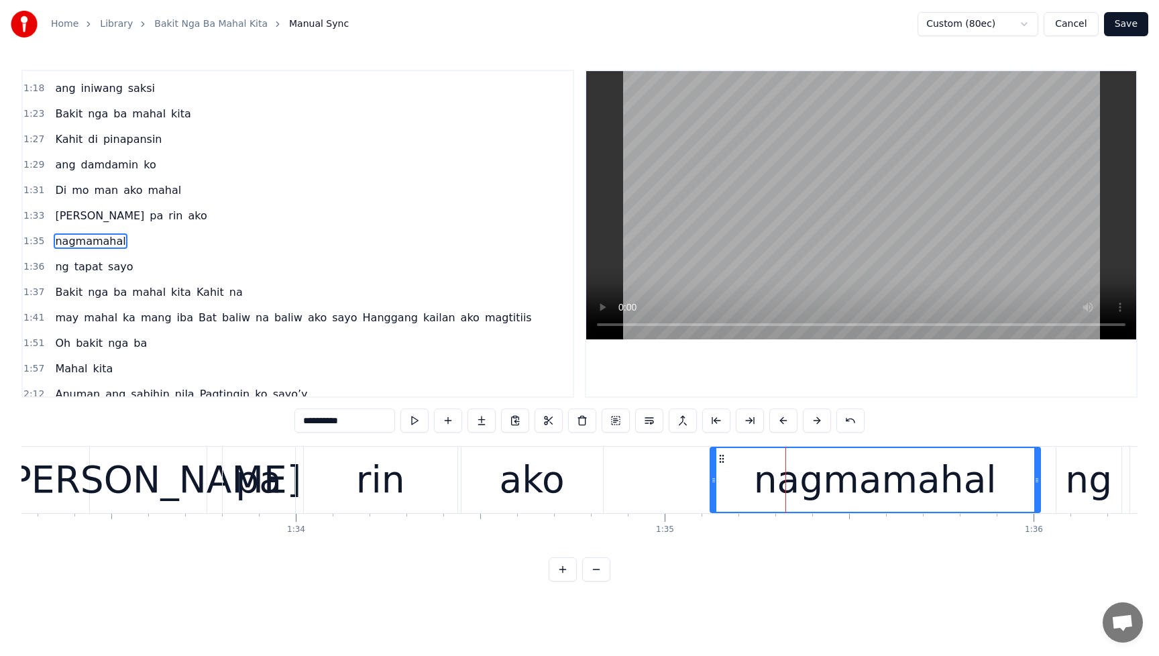
scroll to position [156, 0]
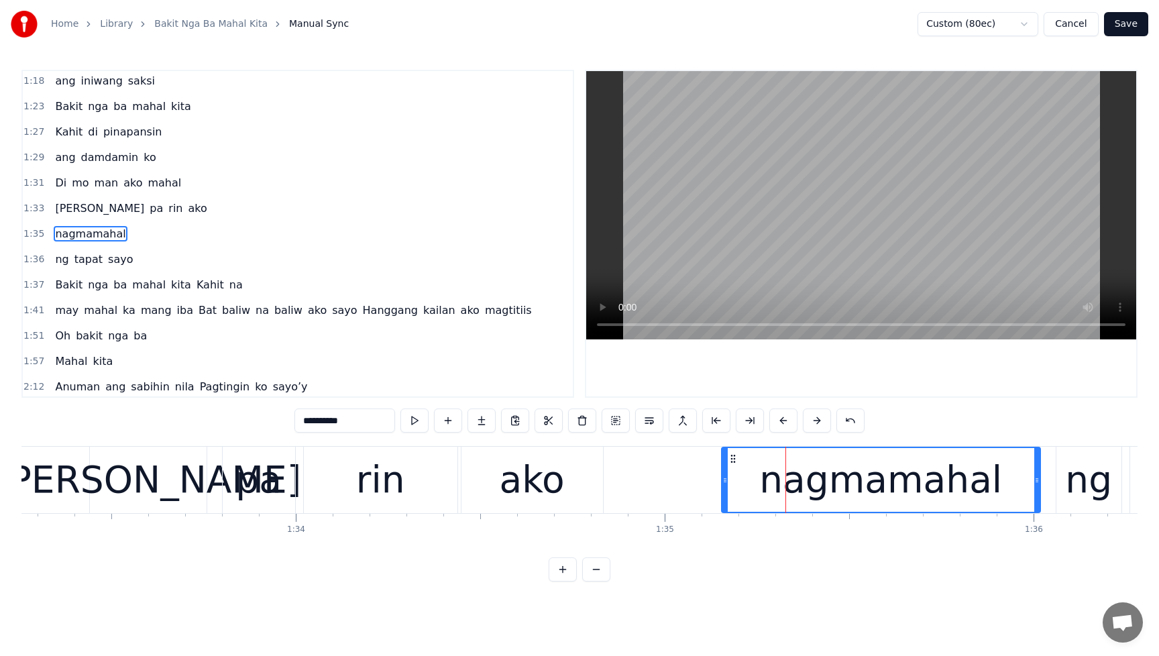
drag, startPoint x: 712, startPoint y: 484, endPoint x: 724, endPoint y: 485, distance: 11.4
click at [724, 485] on icon at bounding box center [724, 480] width 5 height 11
click at [728, 485] on icon at bounding box center [730, 480] width 5 height 11
click at [54, 179] on span "Di" at bounding box center [61, 182] width 14 height 15
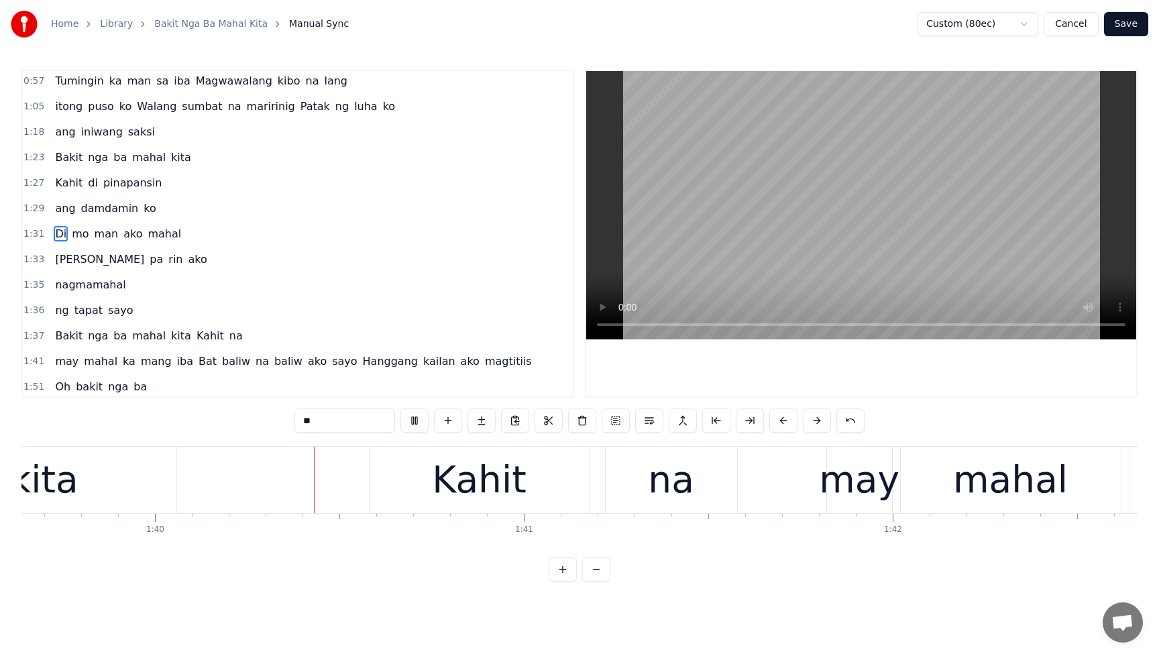
scroll to position [0, 36759]
click at [87, 335] on span "nga" at bounding box center [98, 335] width 23 height 15
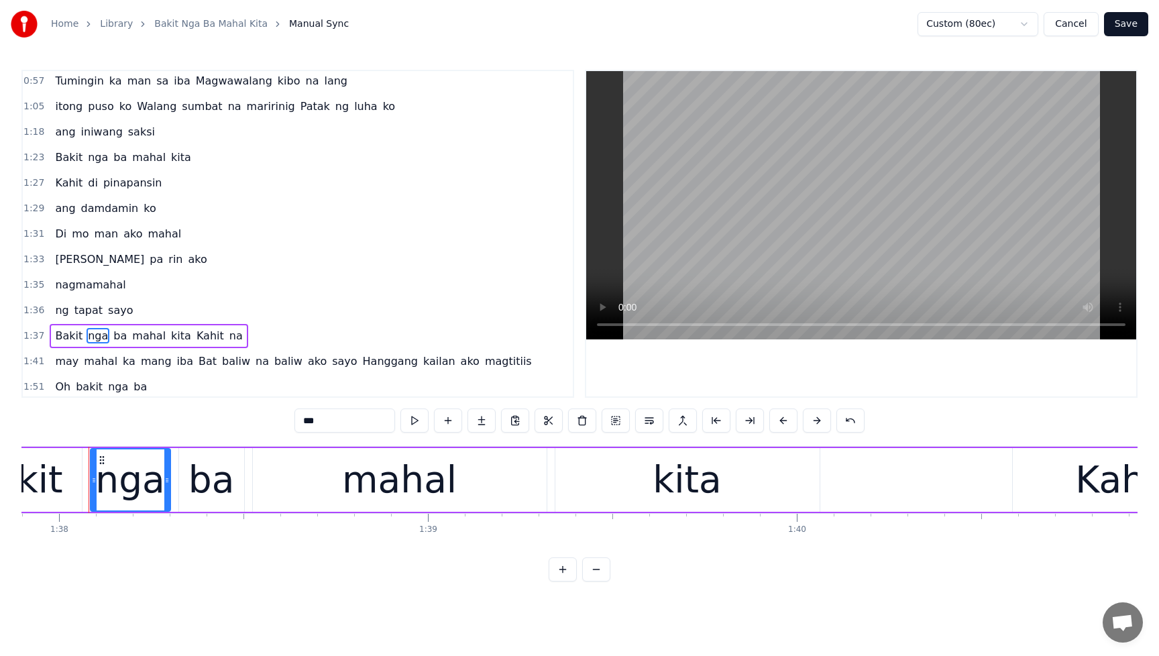
scroll to position [0, 36111]
click at [170, 341] on span "kita" at bounding box center [181, 335] width 23 height 15
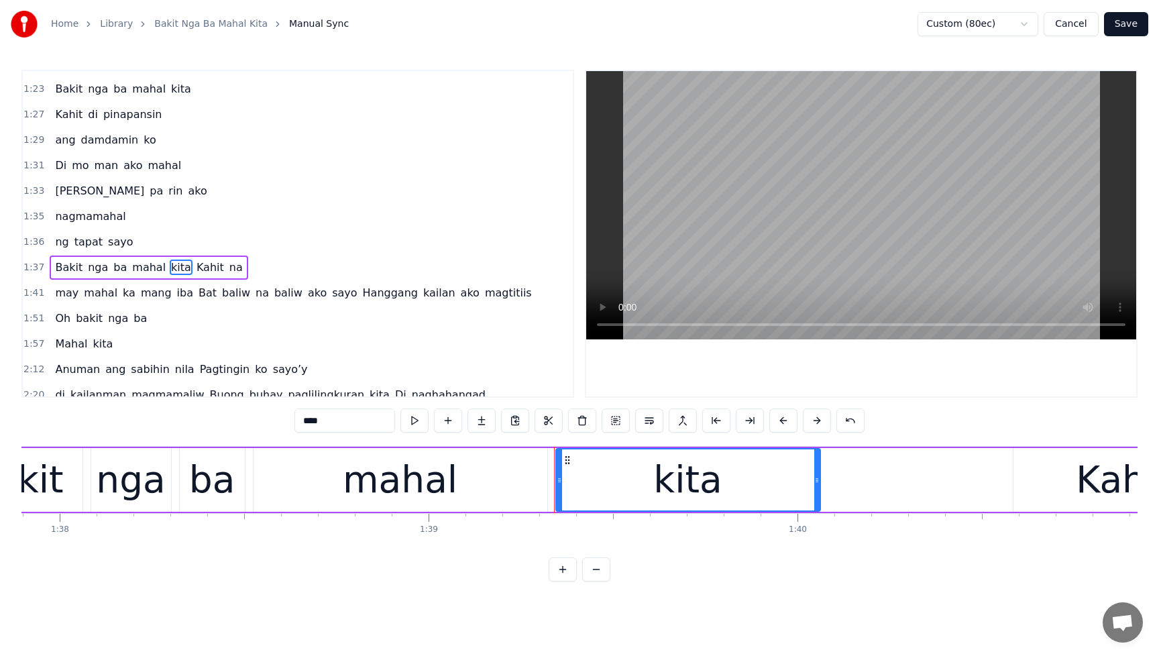
scroll to position [207, 0]
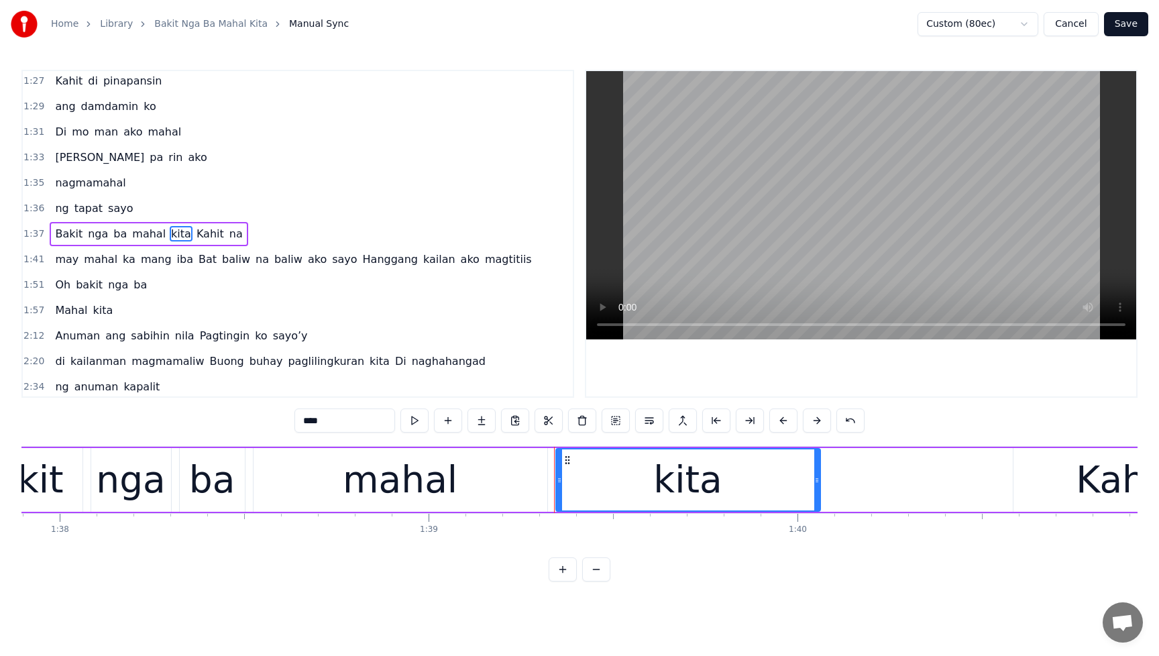
click at [195, 237] on span "Kahit" at bounding box center [210, 233] width 30 height 15
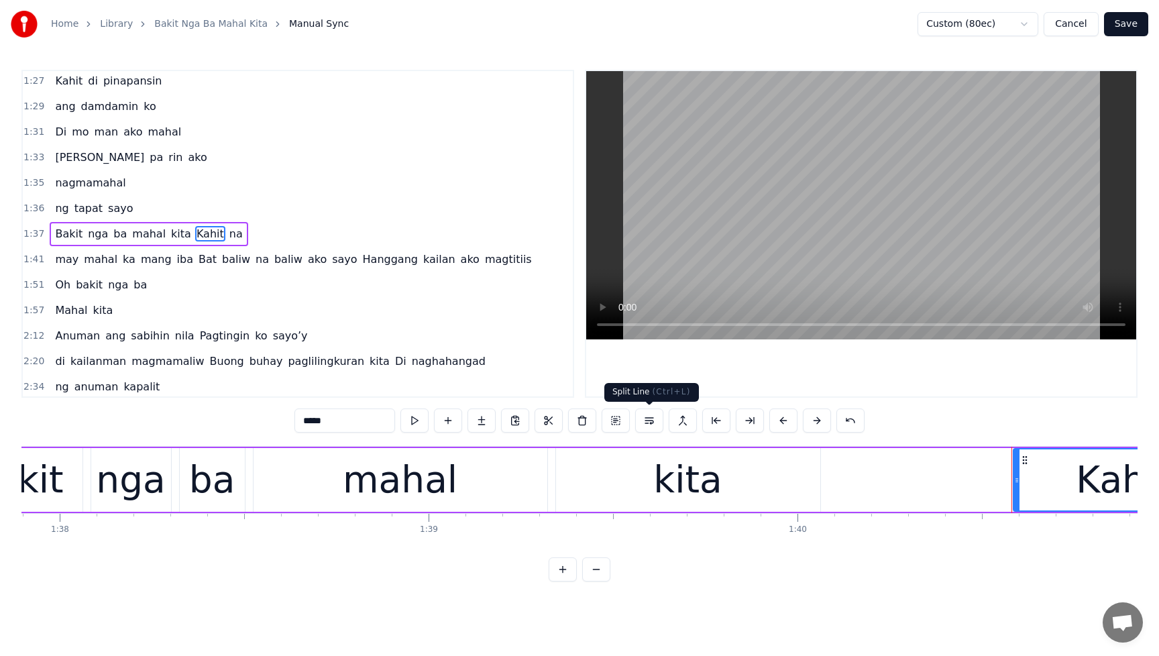
click at [647, 422] on button at bounding box center [649, 420] width 28 height 24
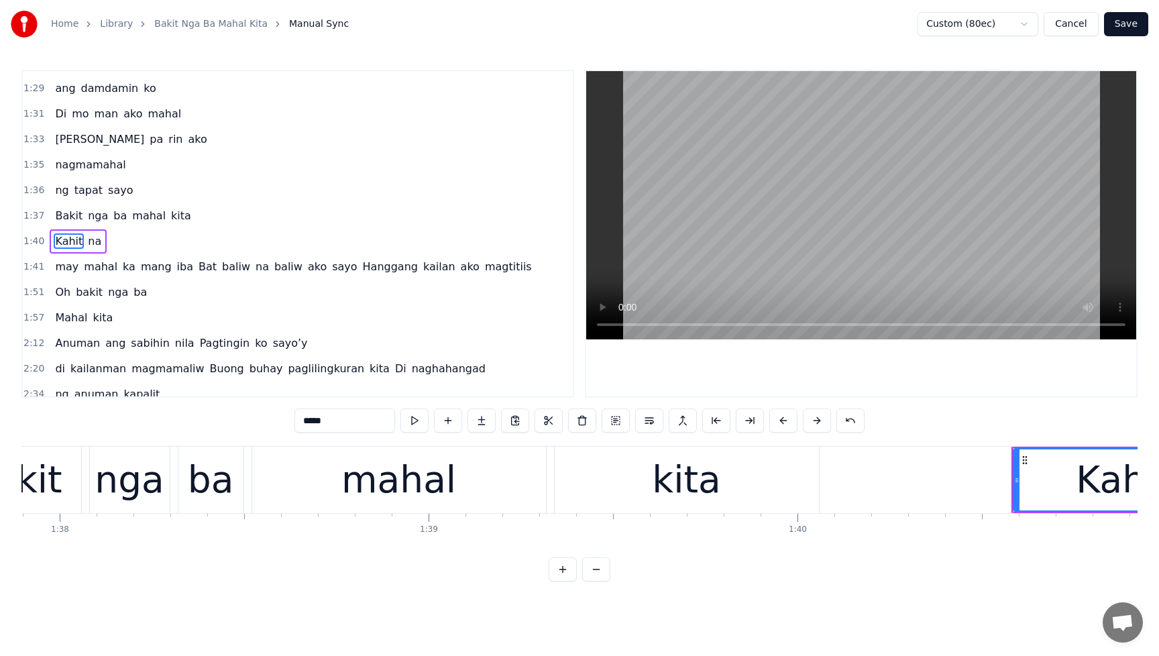
scroll to position [232, 0]
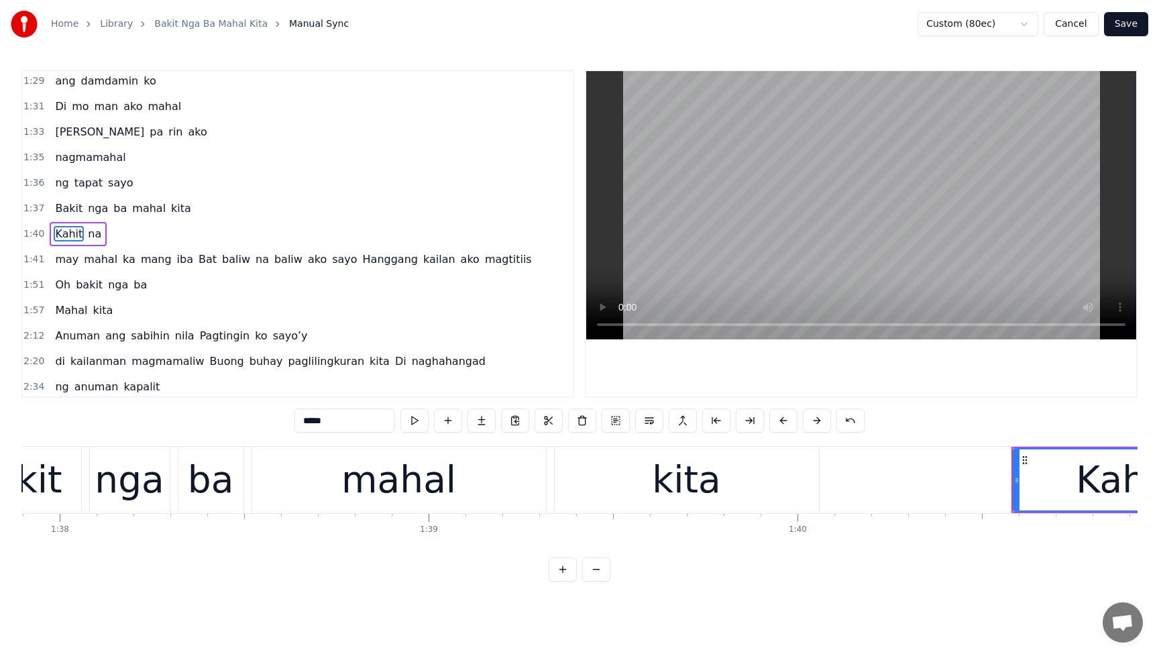
click at [64, 210] on span "Bakit" at bounding box center [69, 208] width 30 height 15
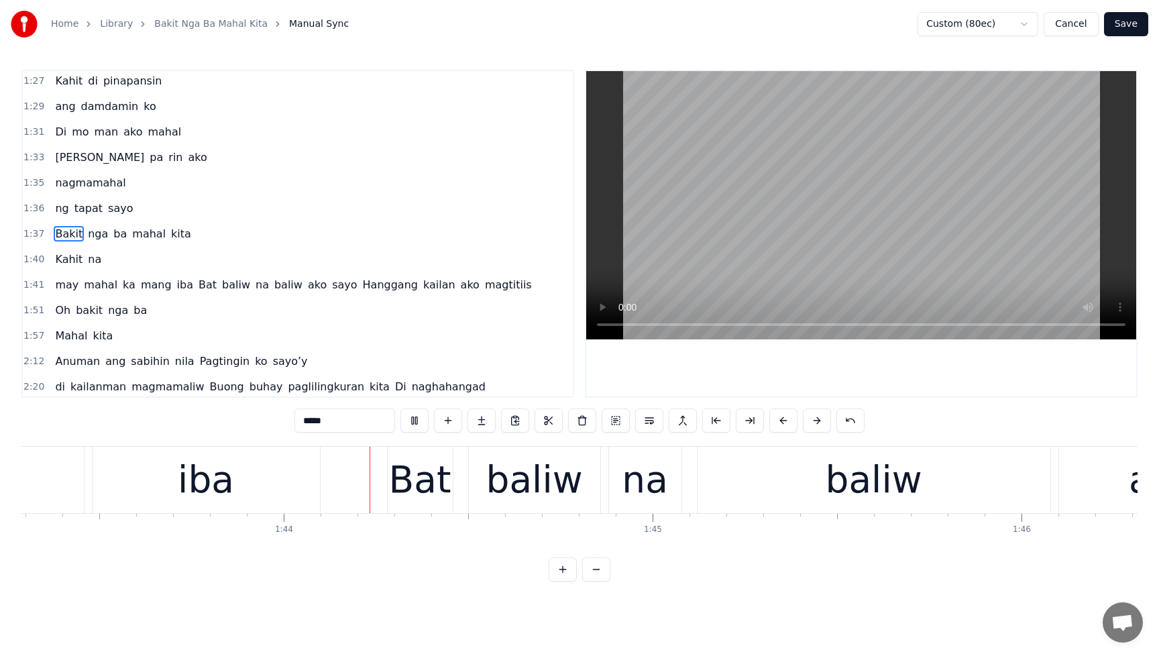
scroll to position [0, 38105]
click at [197, 288] on span "Bat" at bounding box center [207, 284] width 21 height 15
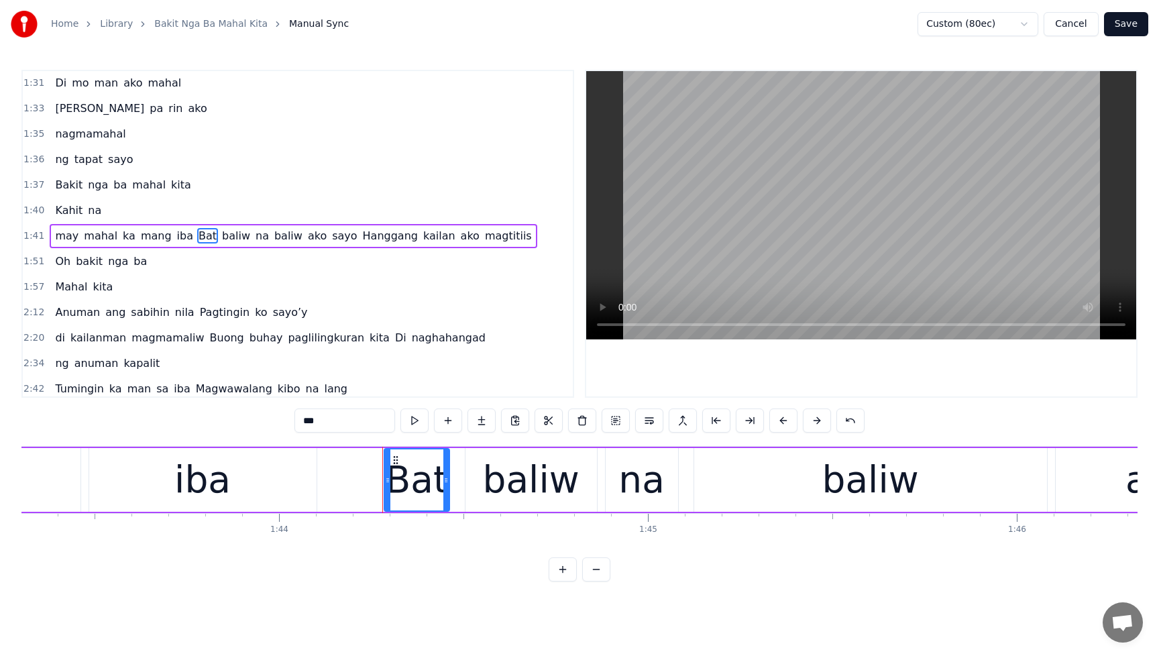
scroll to position [258, 0]
click at [648, 421] on button at bounding box center [649, 420] width 28 height 24
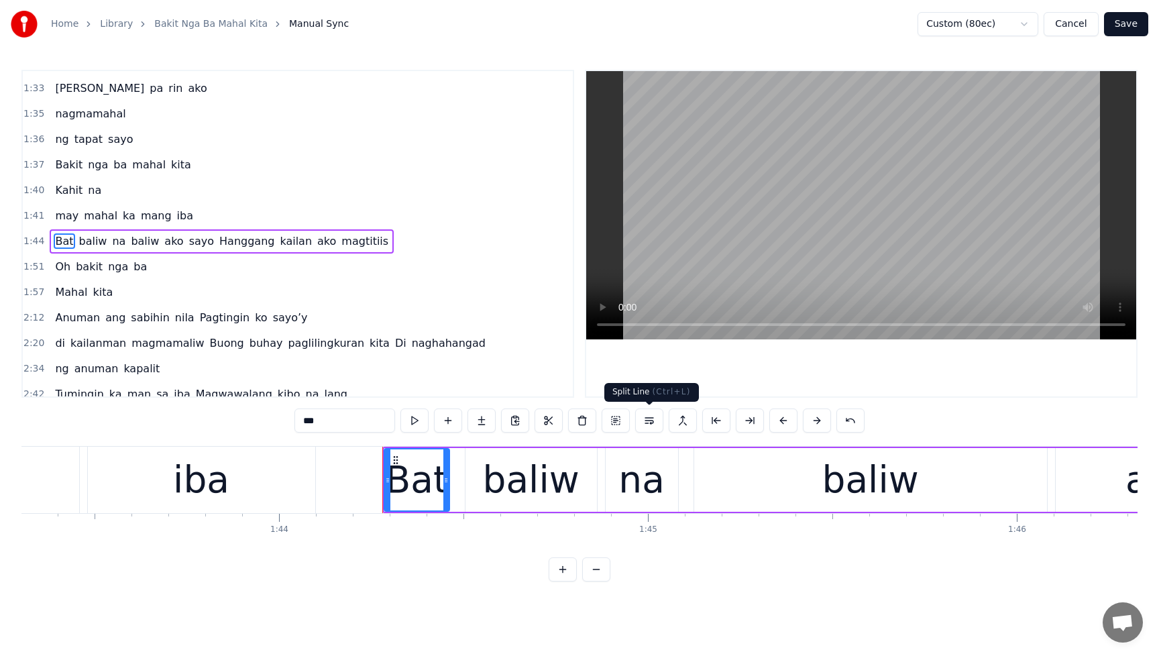
scroll to position [283, 0]
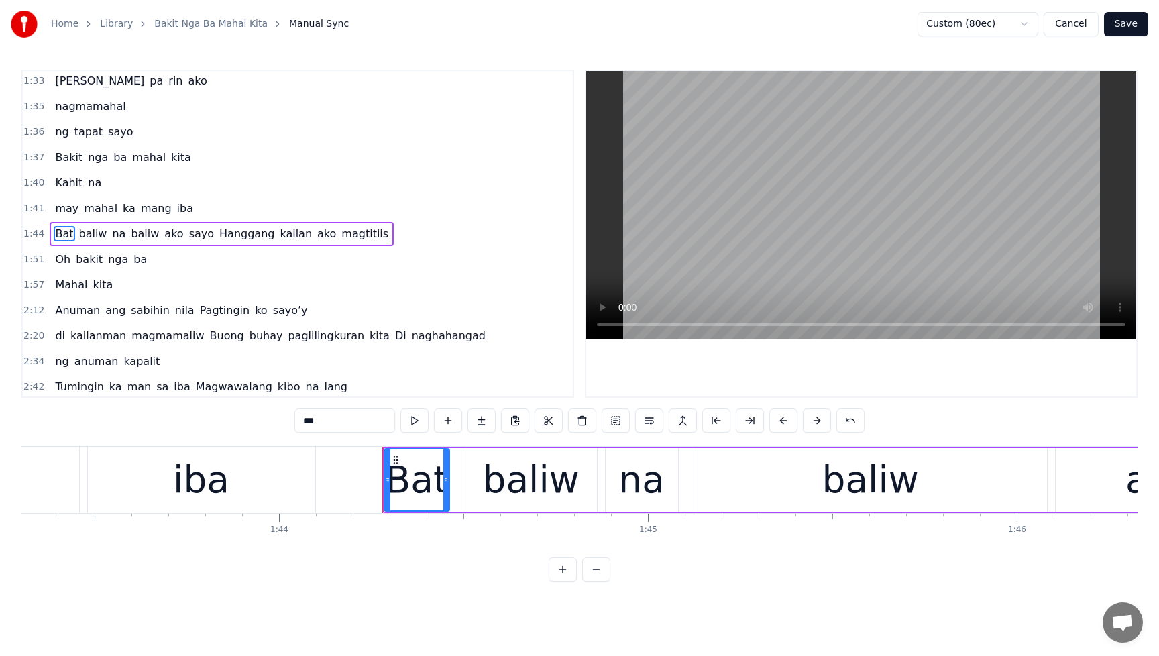
click at [218, 232] on span "Hanggang" at bounding box center [247, 233] width 58 height 15
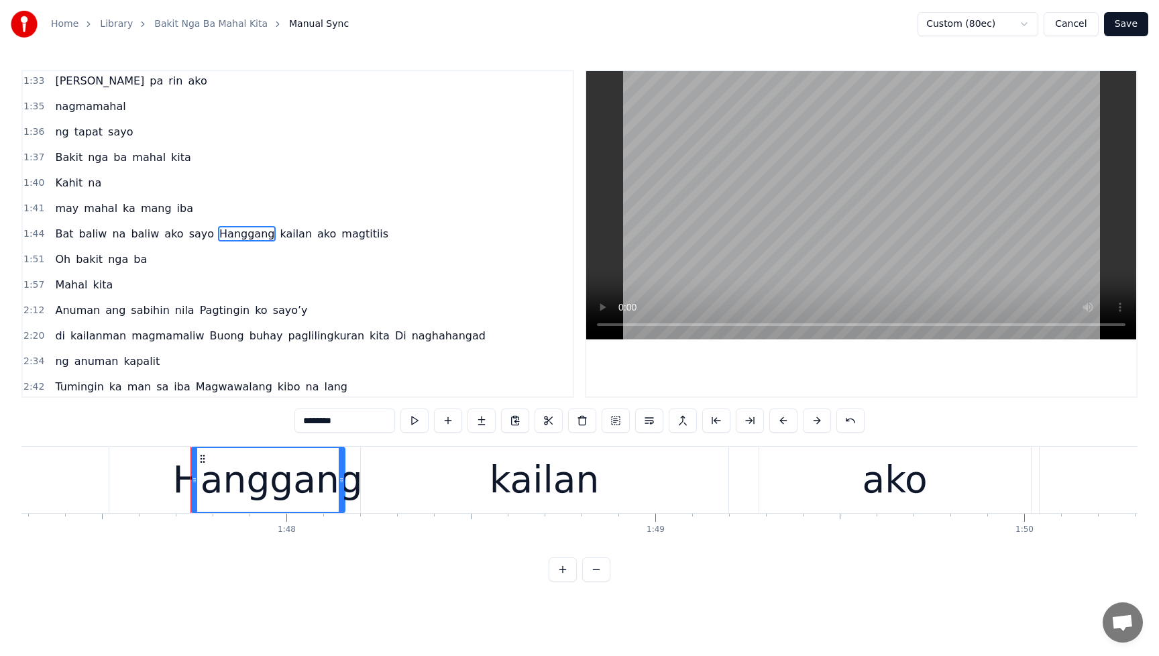
scroll to position [0, 39674]
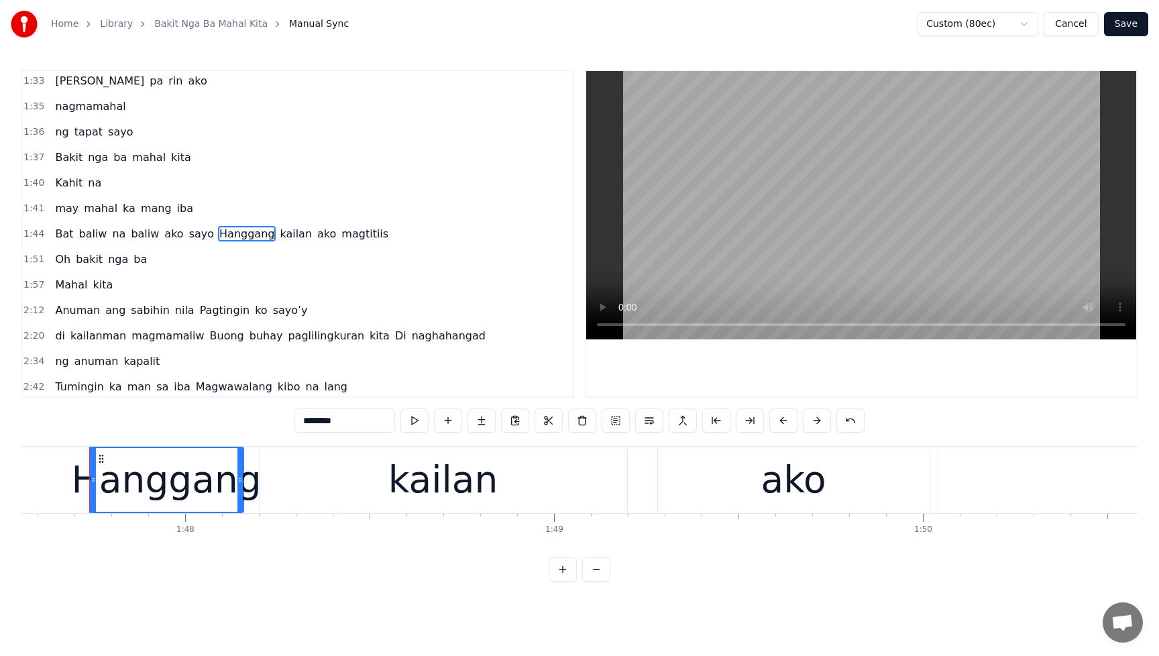
click at [654, 421] on button at bounding box center [649, 420] width 28 height 24
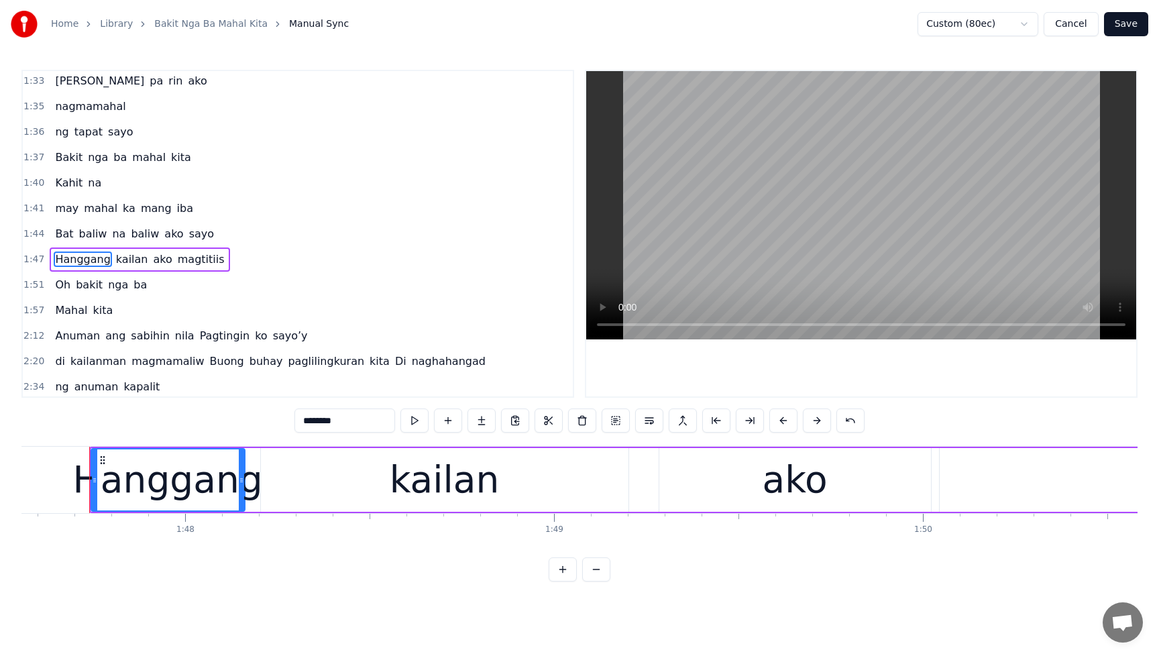
scroll to position [309, 0]
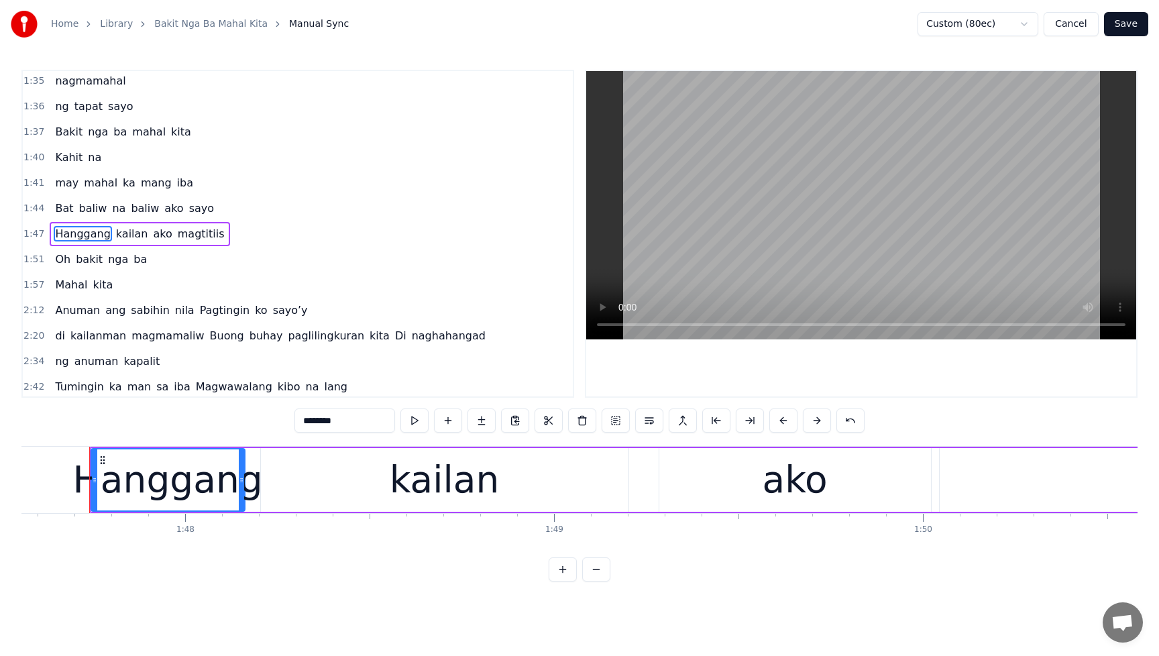
click at [62, 178] on span "may" at bounding box center [67, 182] width 26 height 15
type input "***"
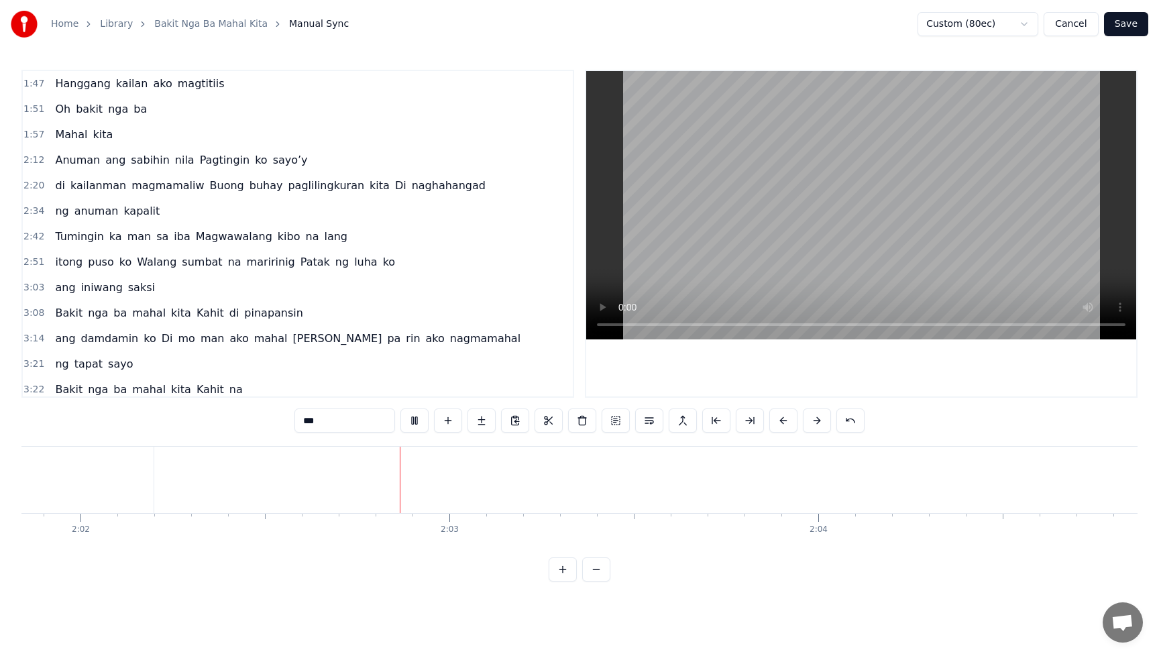
scroll to position [0, 45012]
click at [1136, 27] on button "Save" at bounding box center [1126, 24] width 44 height 24
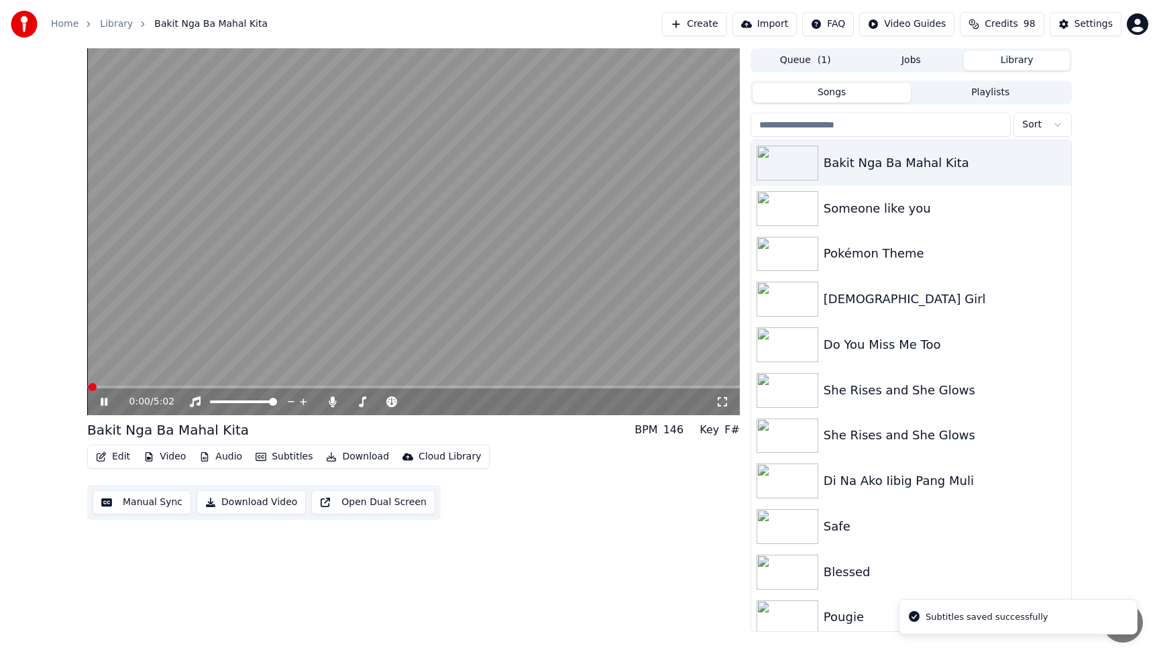
click at [123, 455] on button "Edit" at bounding box center [113, 456] width 45 height 19
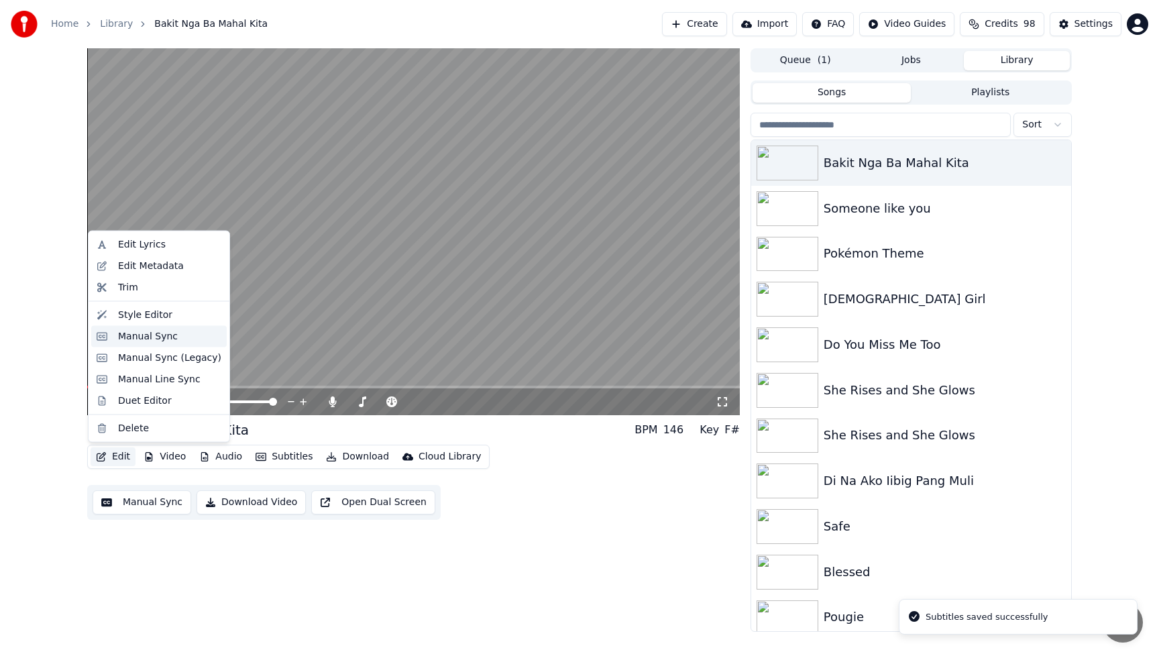
click at [133, 342] on div "Manual Sync" at bounding box center [148, 335] width 60 height 13
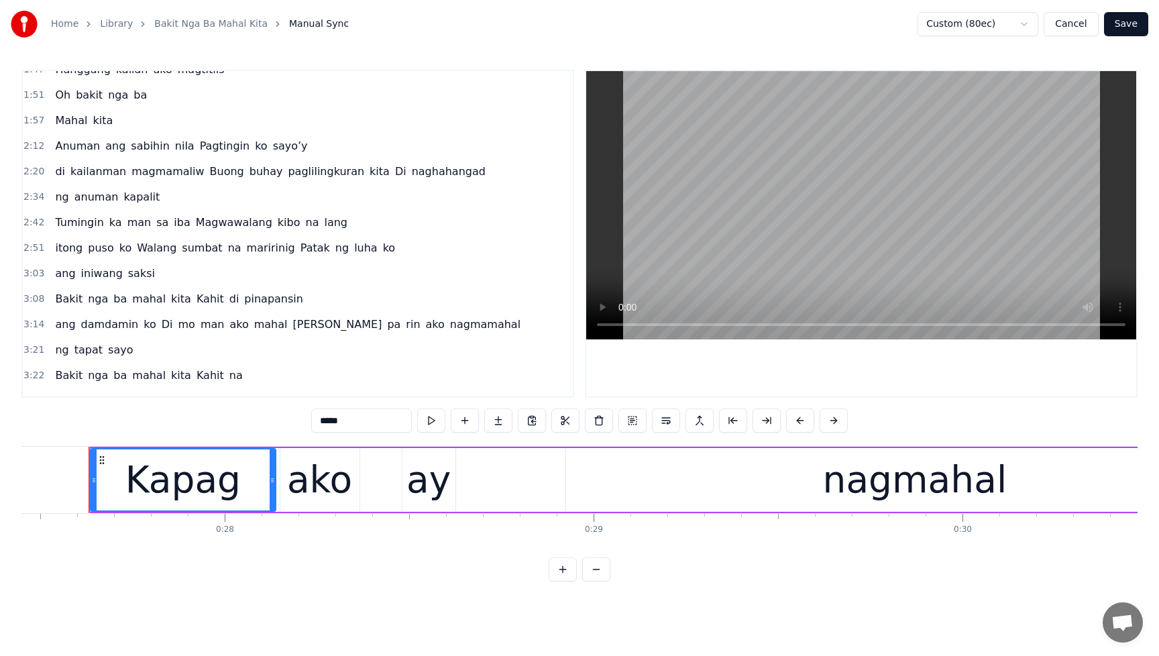
scroll to position [474, 0]
click at [64, 150] on span "Anuman" at bounding box center [78, 144] width 48 height 15
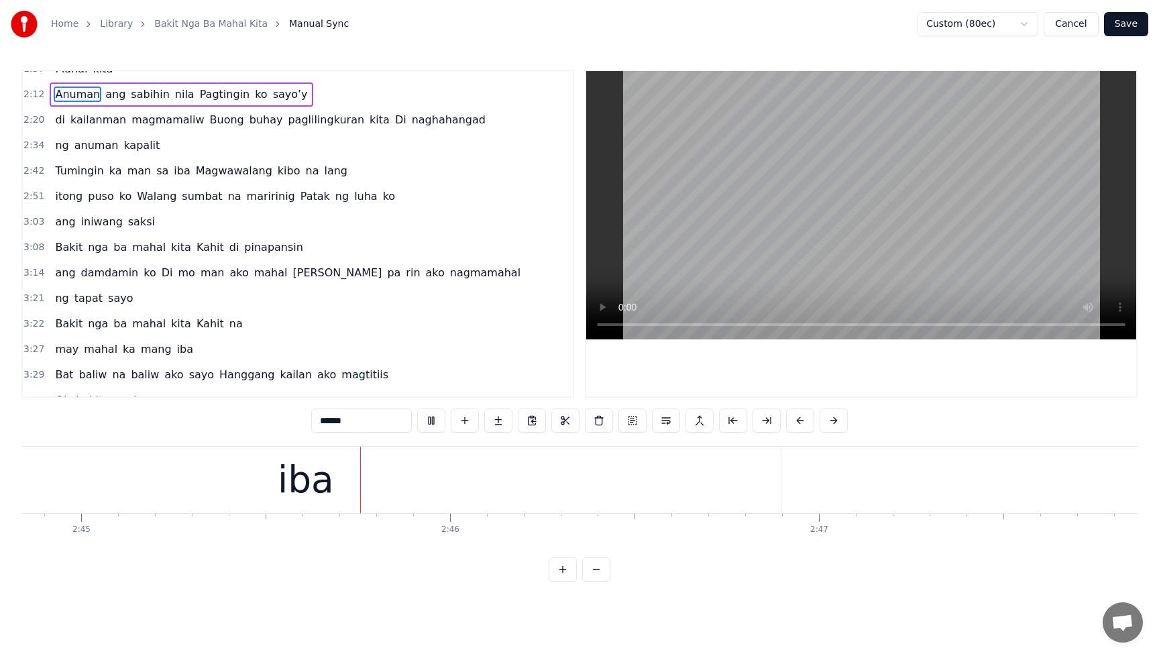
scroll to position [0, 60806]
click at [146, 149] on span "kapalit" at bounding box center [141, 144] width 39 height 15
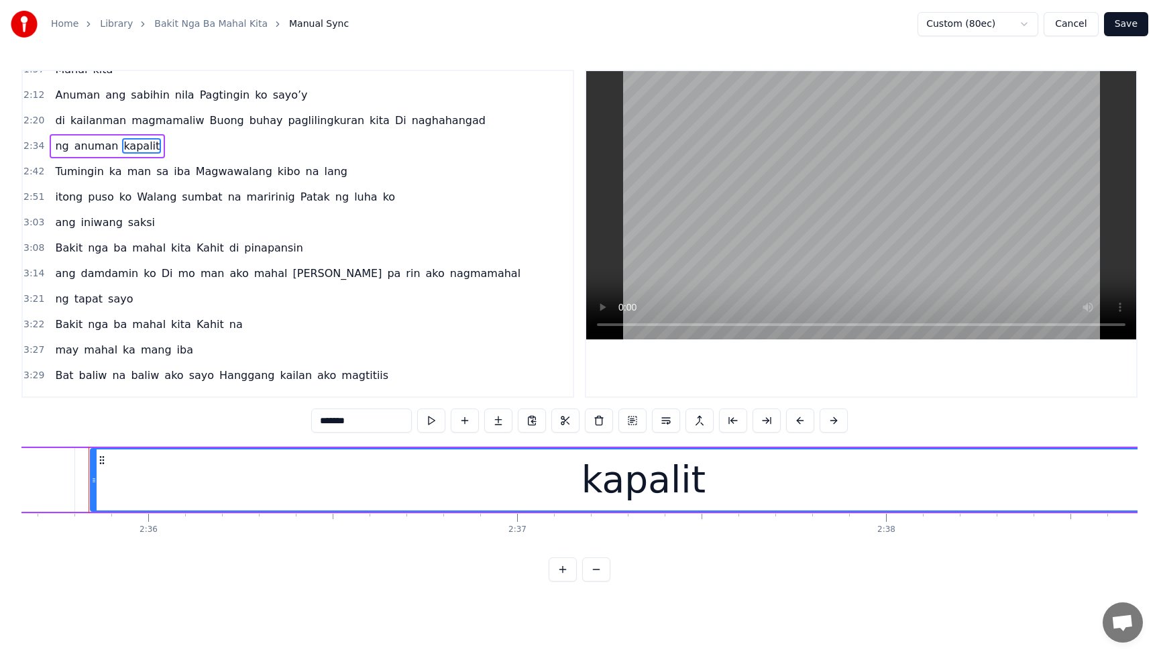
scroll to position [0, 57952]
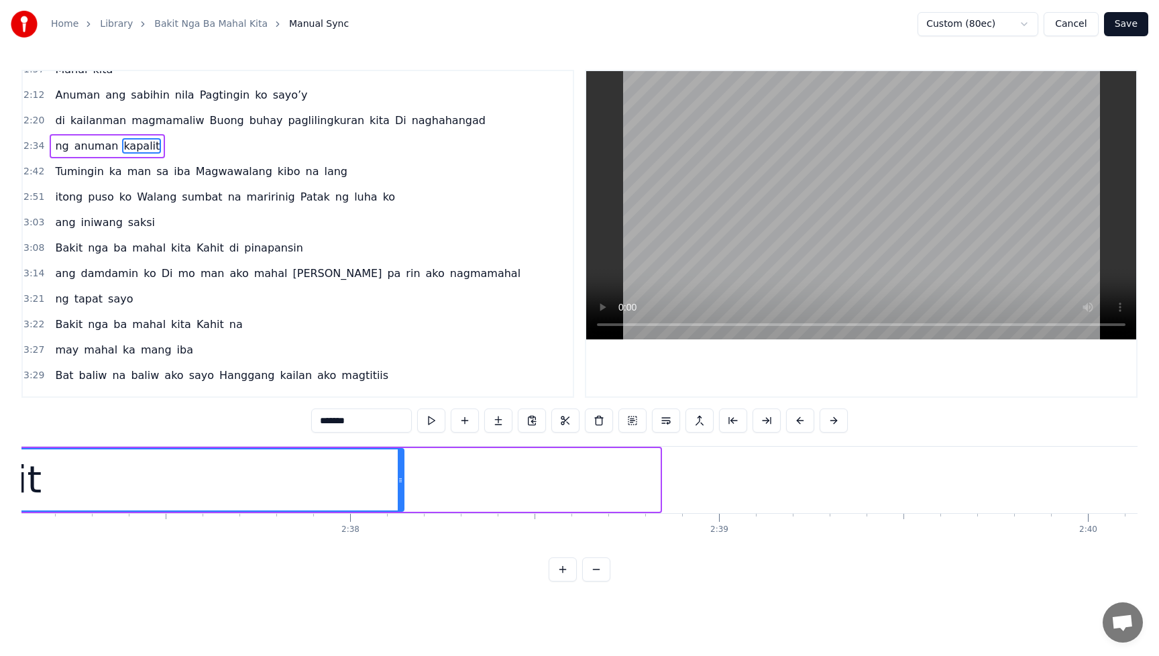
drag, startPoint x: 657, startPoint y: 480, endPoint x: 402, endPoint y: 494, distance: 255.9
click at [400, 494] on div at bounding box center [400, 479] width 5 height 61
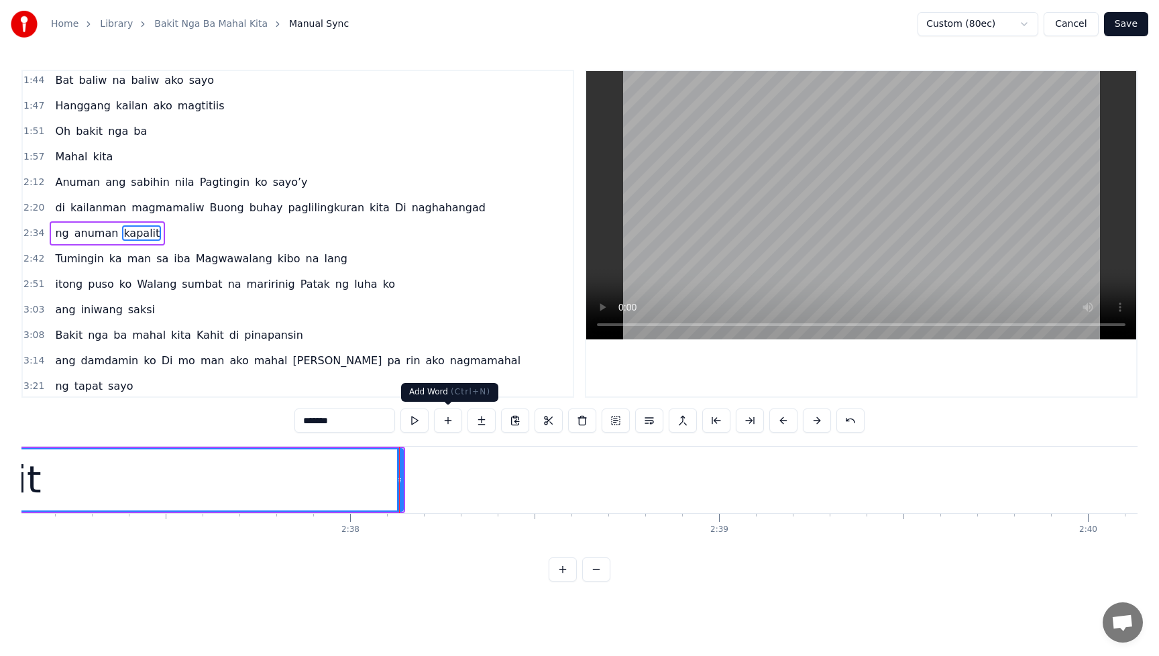
scroll to position [436, 0]
click at [59, 214] on span "di" at bounding box center [60, 208] width 13 height 15
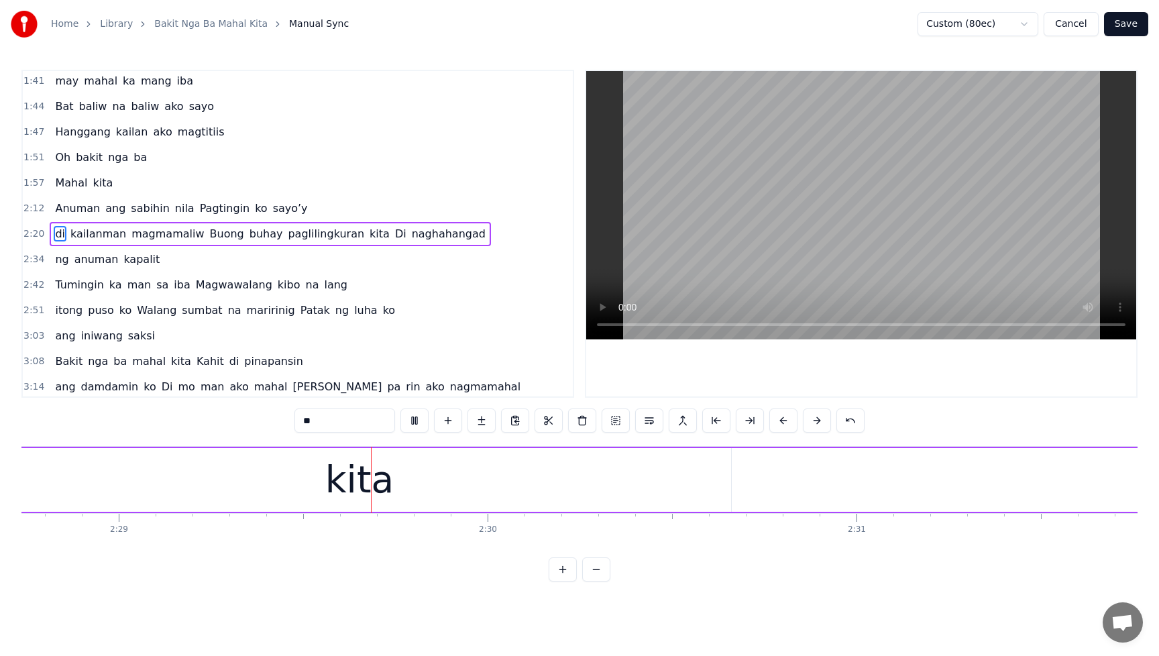
scroll to position [0, 54869]
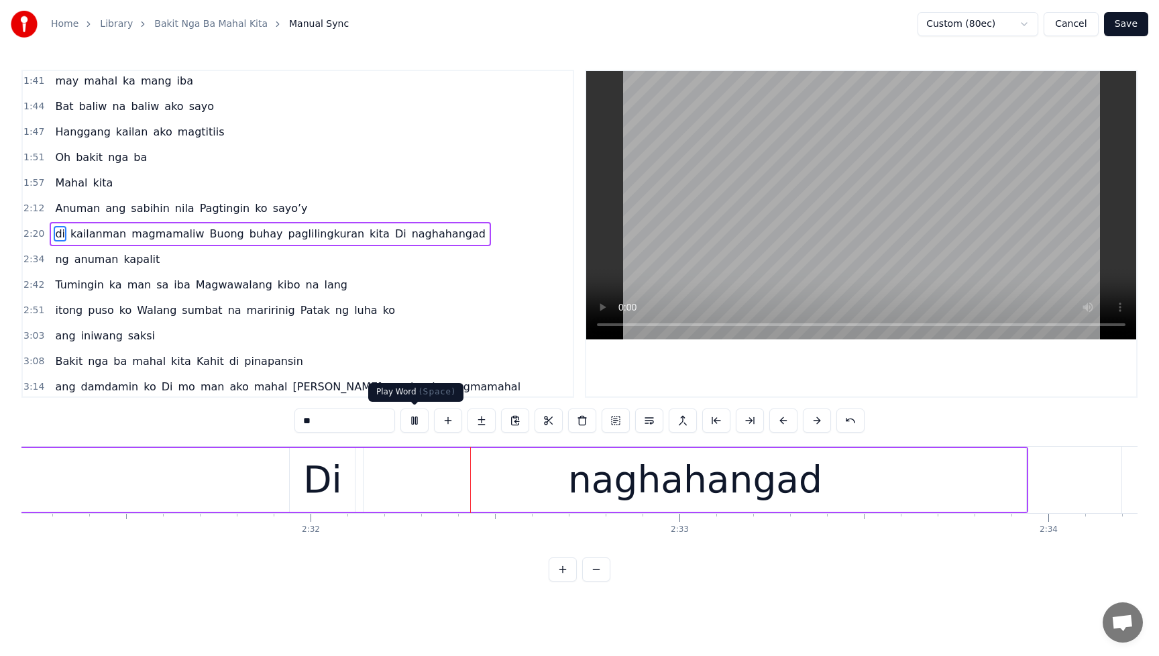
click at [421, 421] on button at bounding box center [414, 420] width 28 height 24
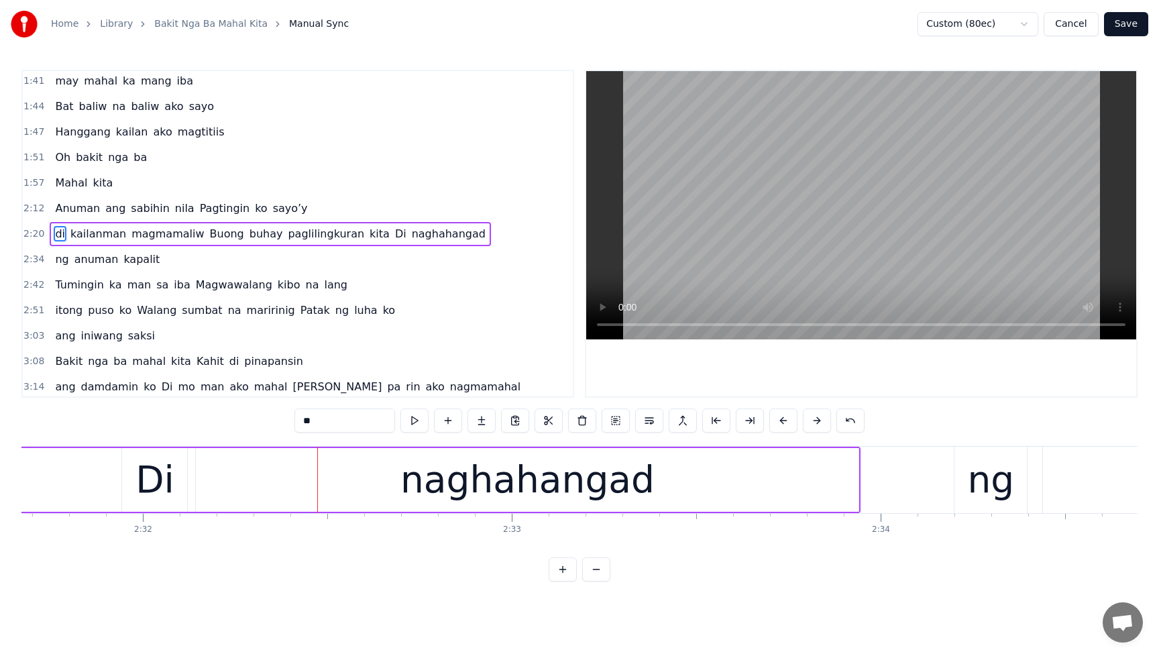
click at [218, 238] on span "Buong" at bounding box center [227, 233] width 37 height 15
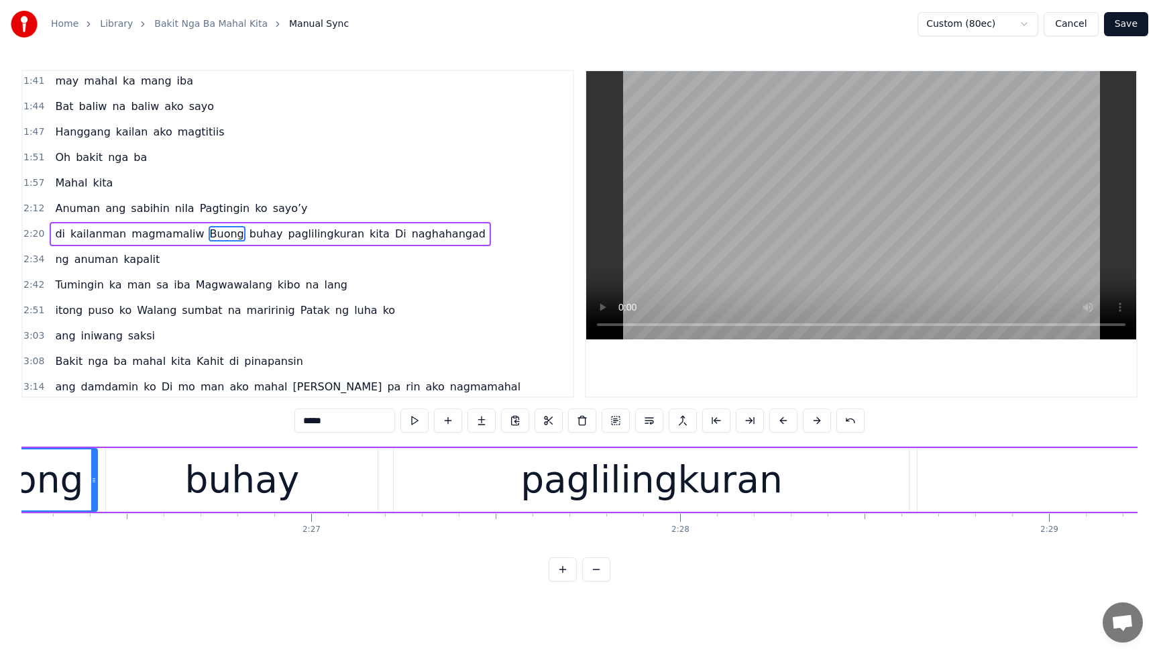
scroll to position [0, 53794]
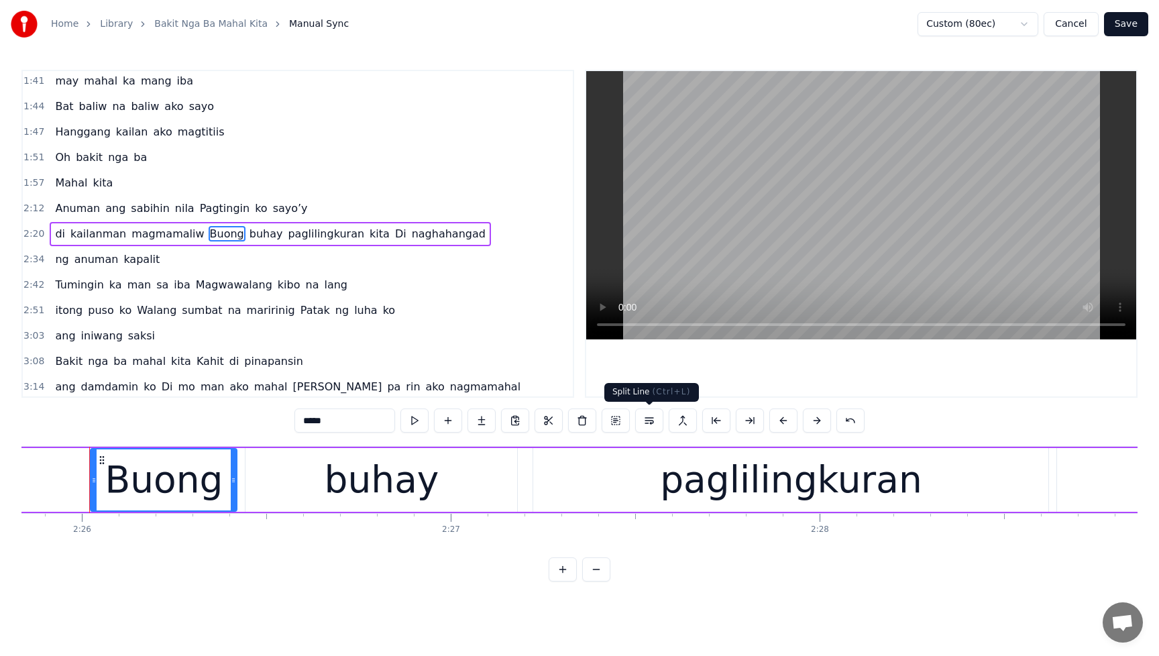
click at [649, 426] on button at bounding box center [649, 420] width 28 height 24
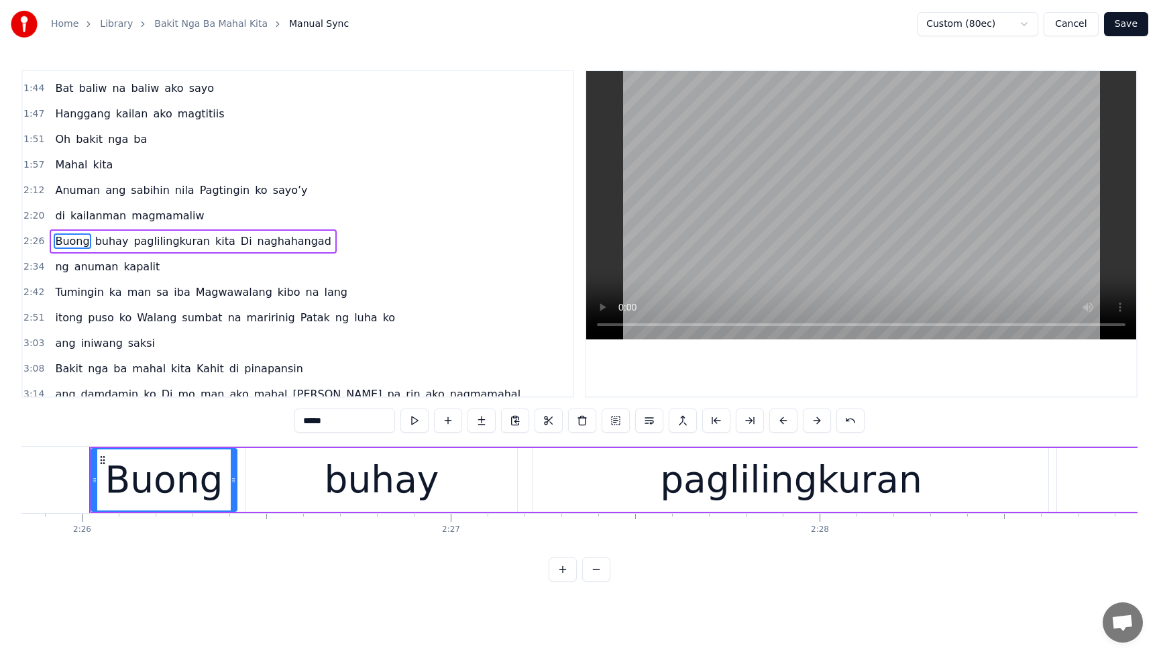
scroll to position [436, 0]
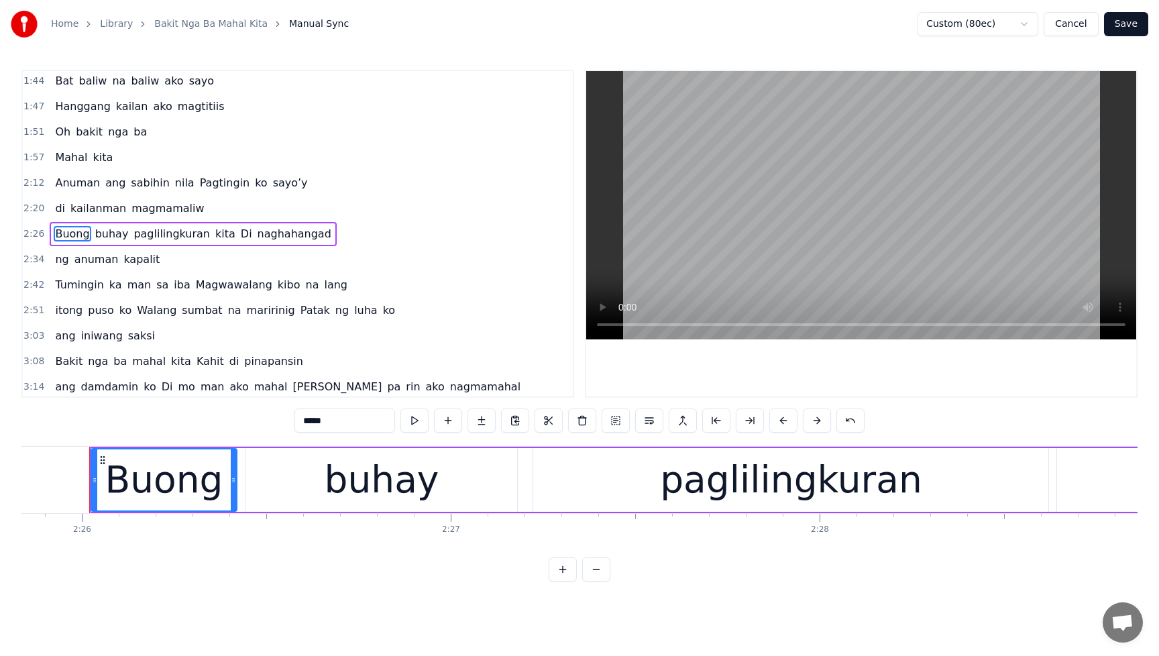
click at [58, 208] on span "di" at bounding box center [60, 208] width 13 height 15
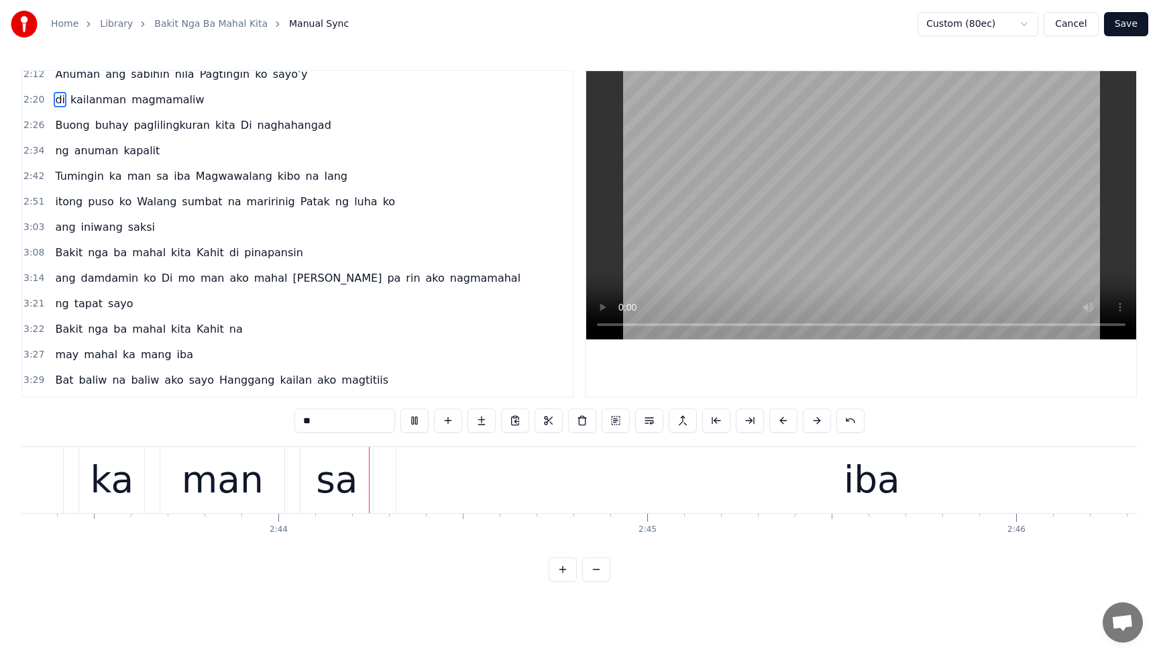
scroll to position [0, 60248]
click at [194, 179] on span "Magwawalang" at bounding box center [233, 175] width 79 height 15
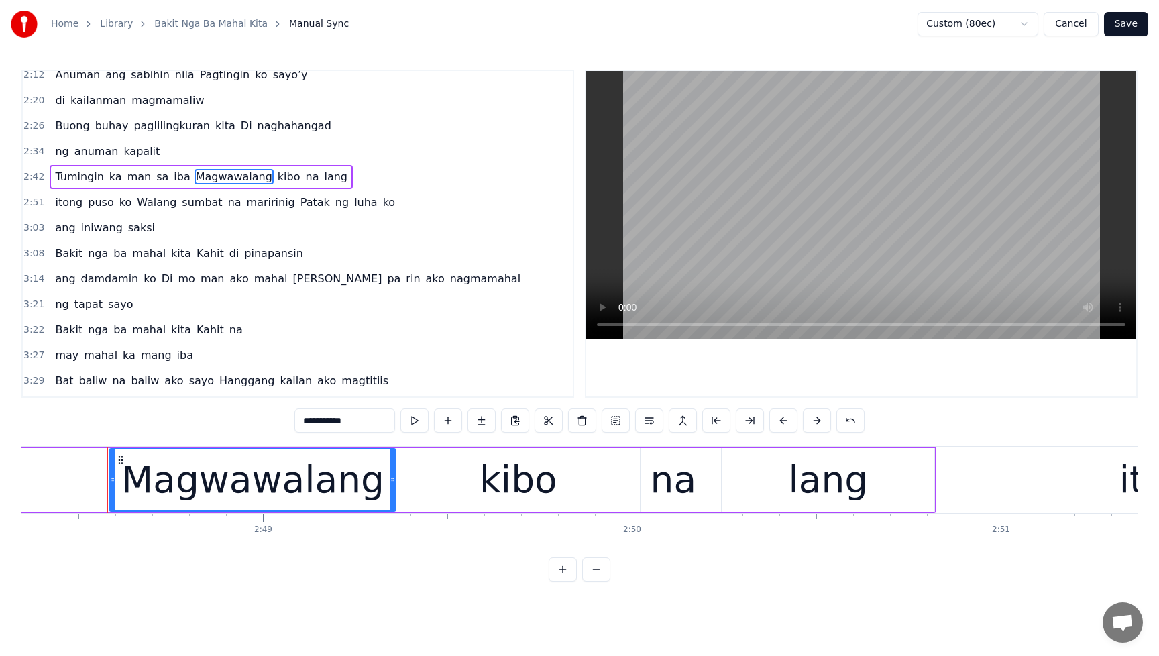
scroll to position [0, 62116]
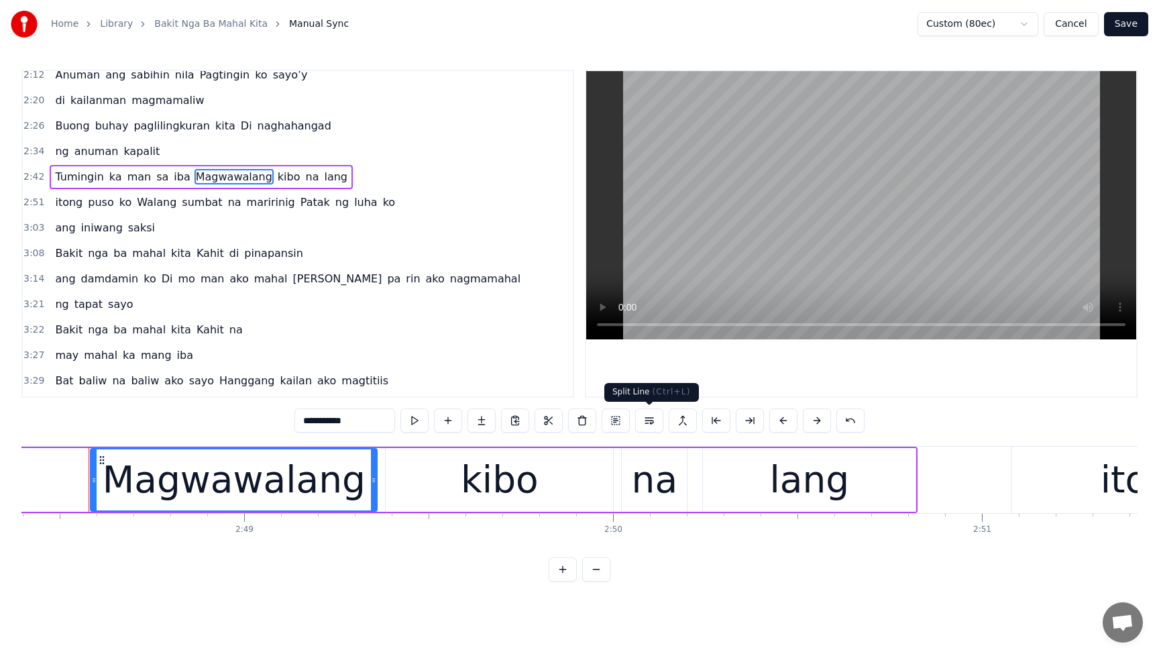
click at [651, 424] on button at bounding box center [649, 420] width 28 height 24
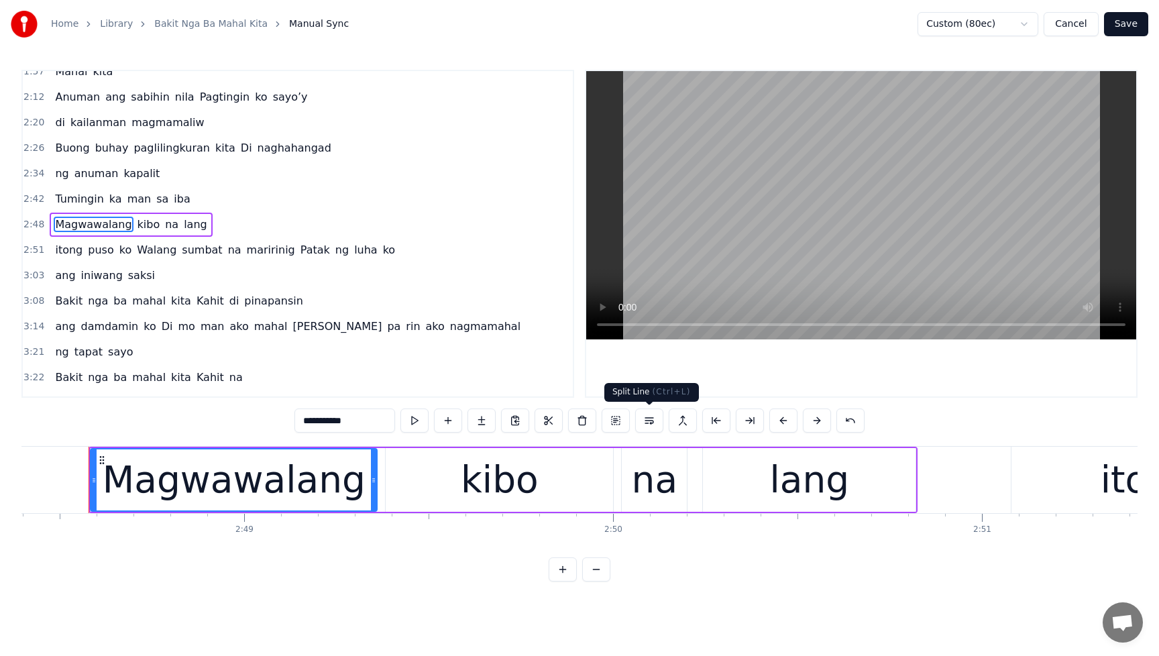
scroll to position [512, 0]
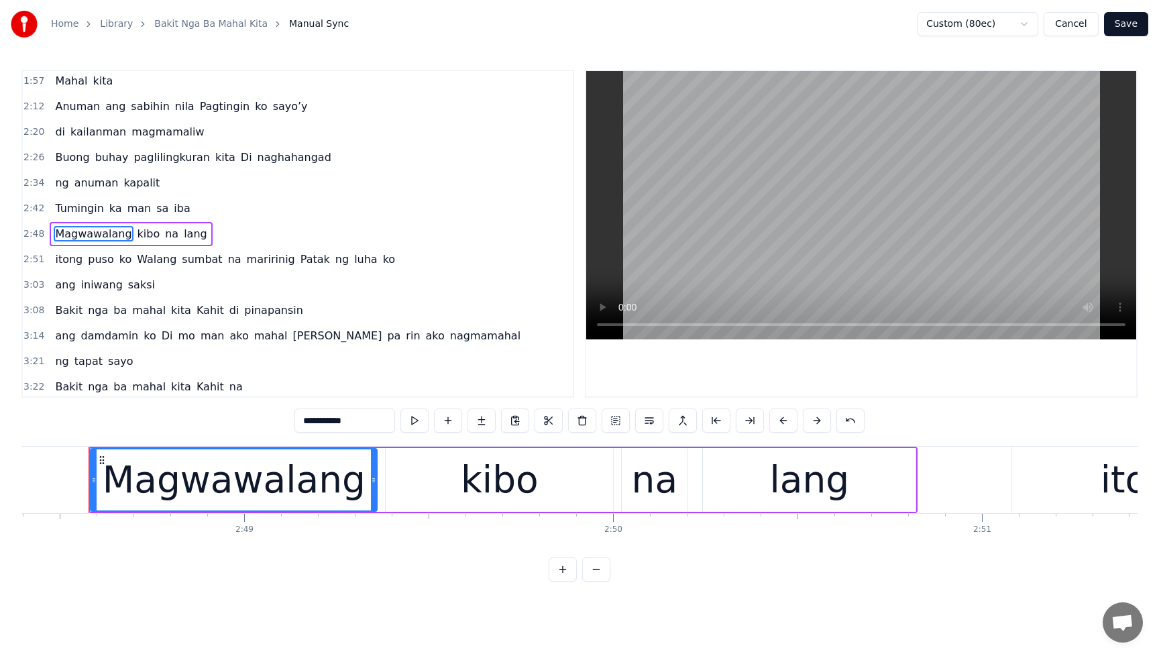
click at [58, 209] on span "Tumingin" at bounding box center [79, 208] width 51 height 15
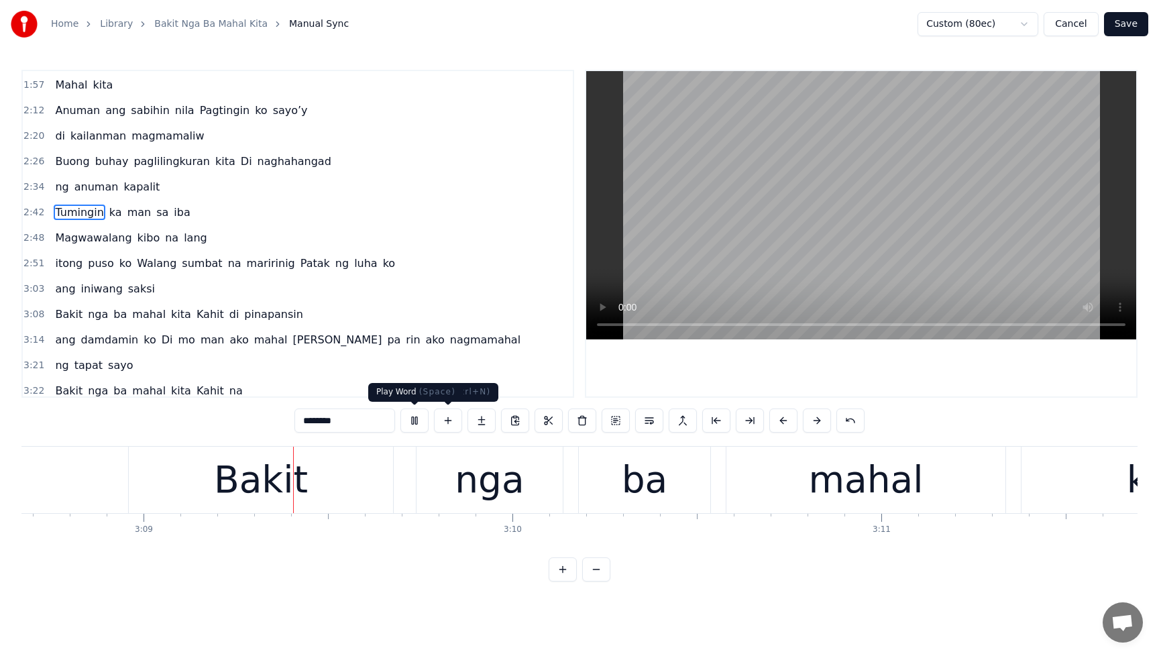
scroll to position [0, 69598]
click at [416, 421] on button at bounding box center [414, 420] width 28 height 24
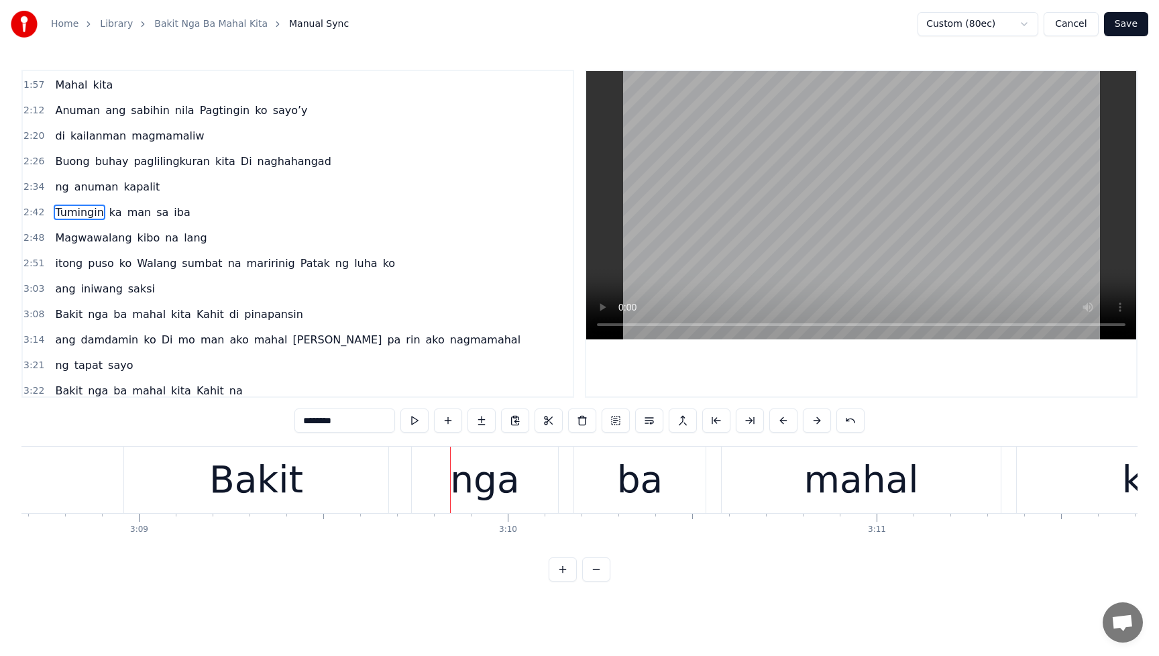
click at [70, 266] on span "itong" at bounding box center [69, 263] width 30 height 15
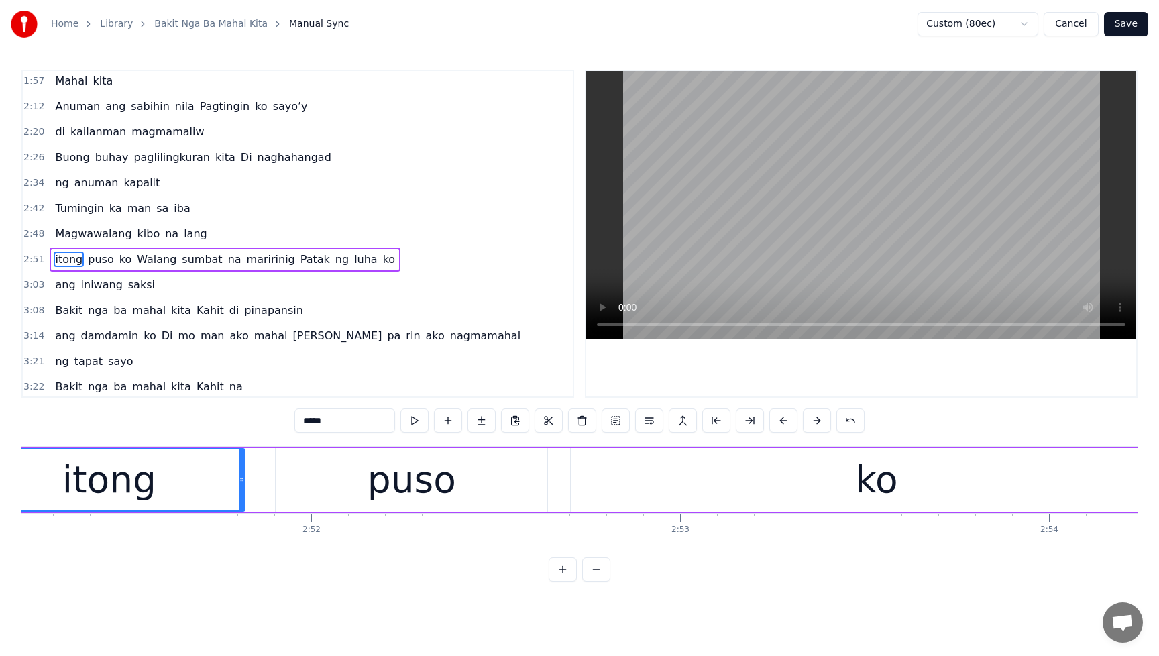
scroll to position [0, 63038]
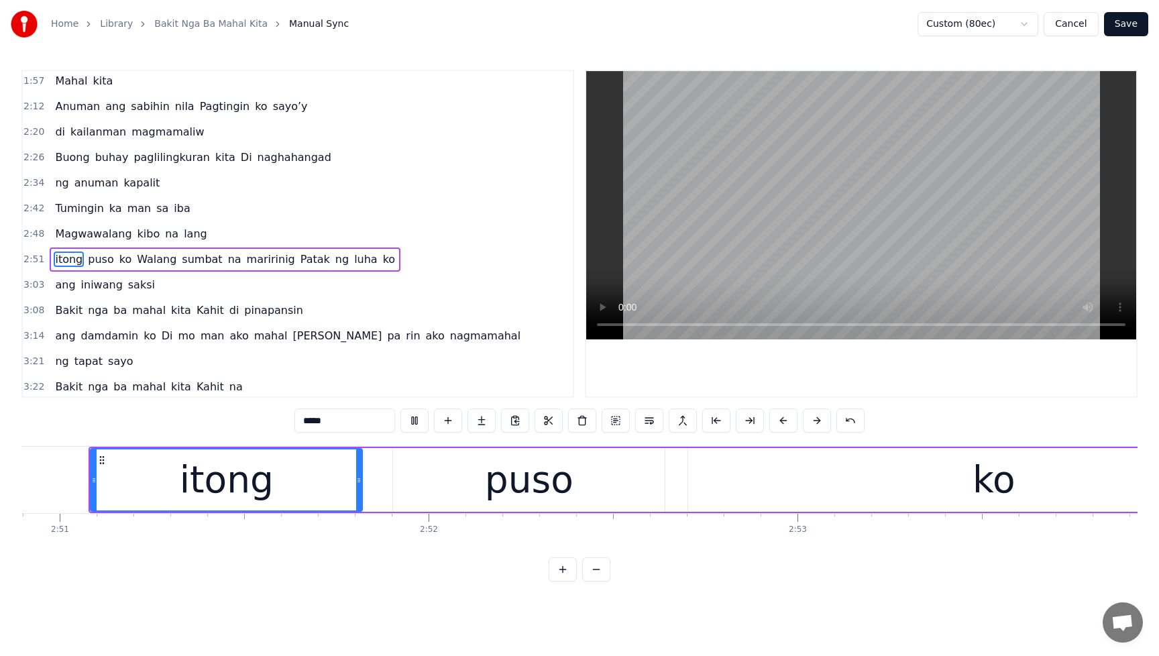
click at [155, 258] on span "Walang" at bounding box center [156, 258] width 42 height 15
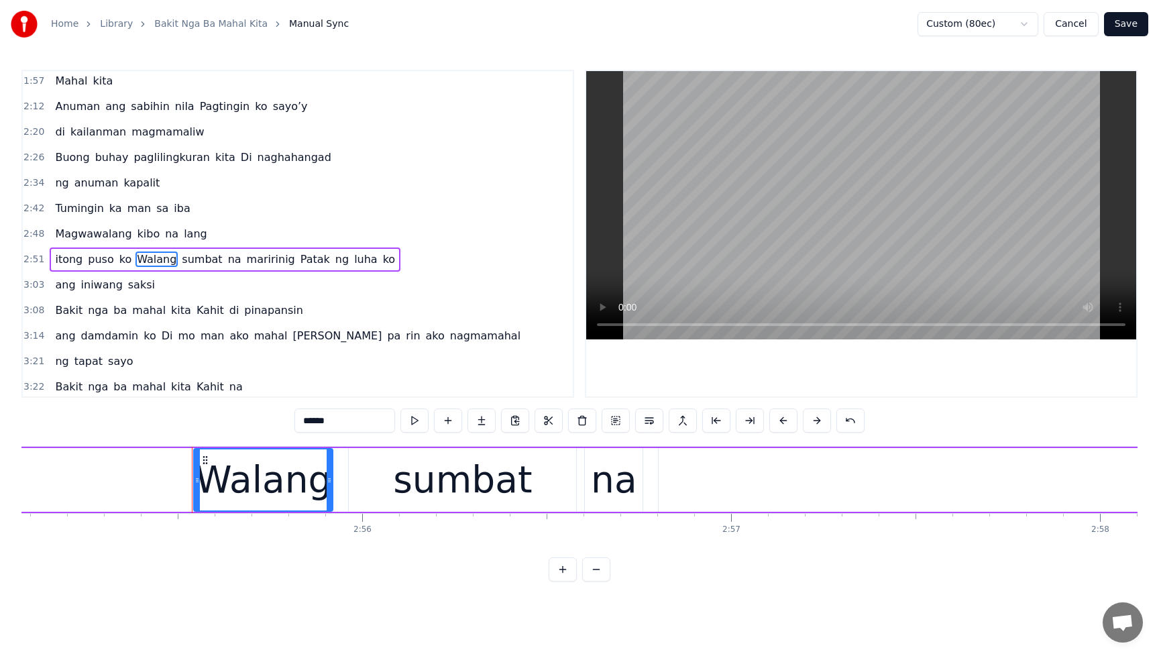
scroll to position [0, 64683]
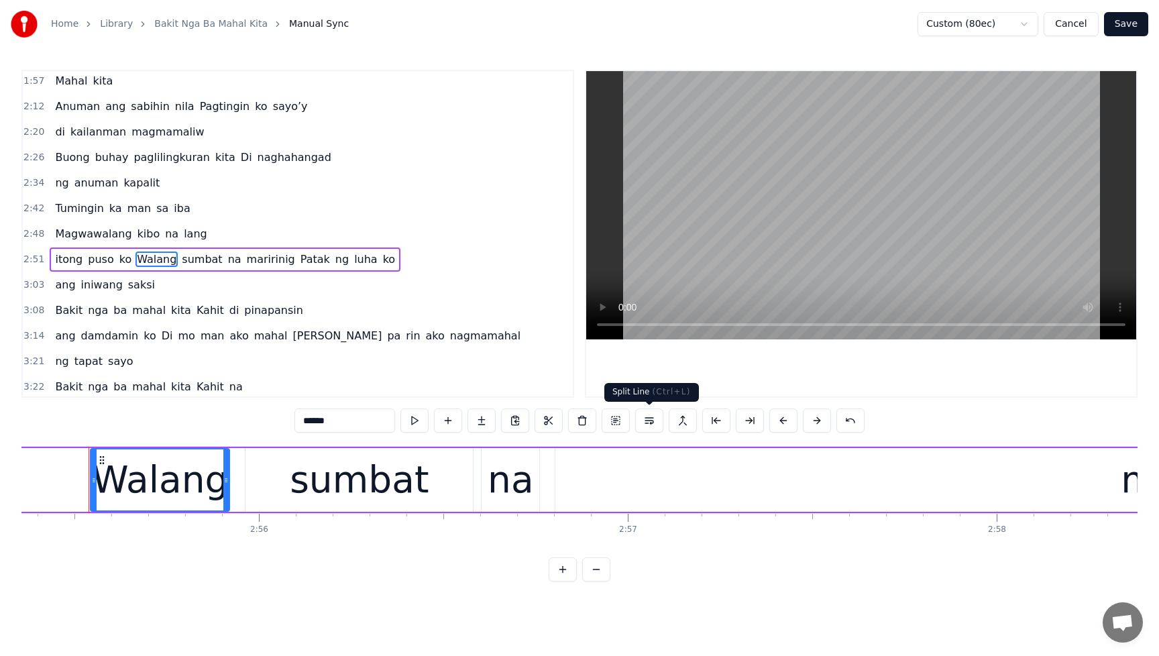
click at [651, 420] on button at bounding box center [649, 420] width 28 height 24
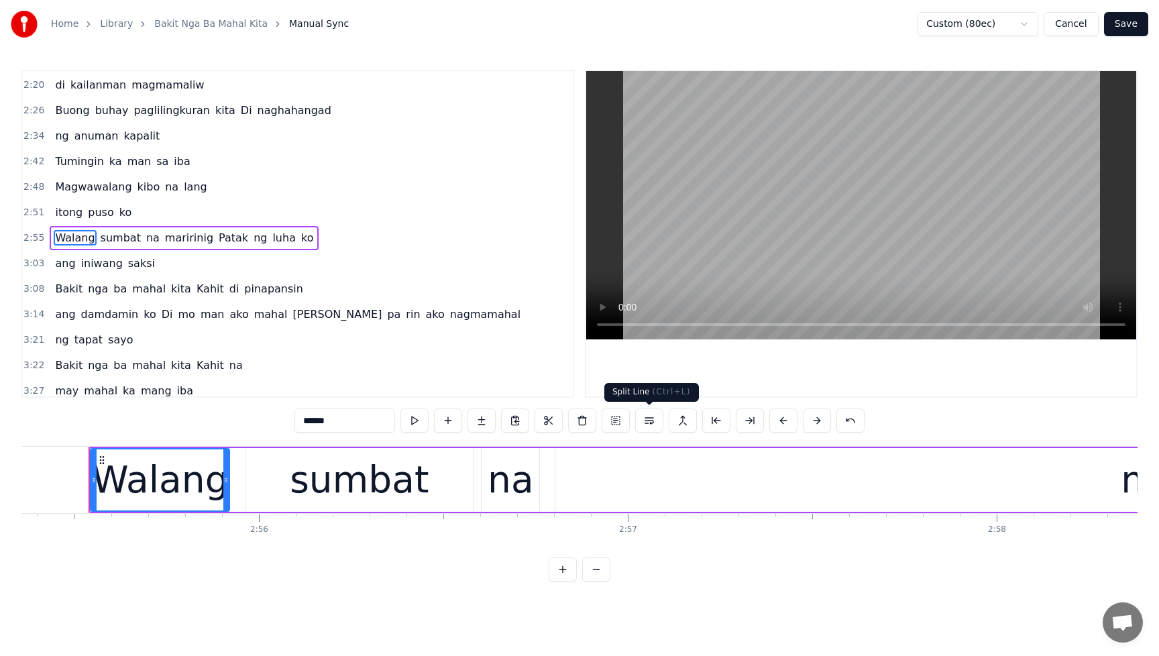
scroll to position [563, 0]
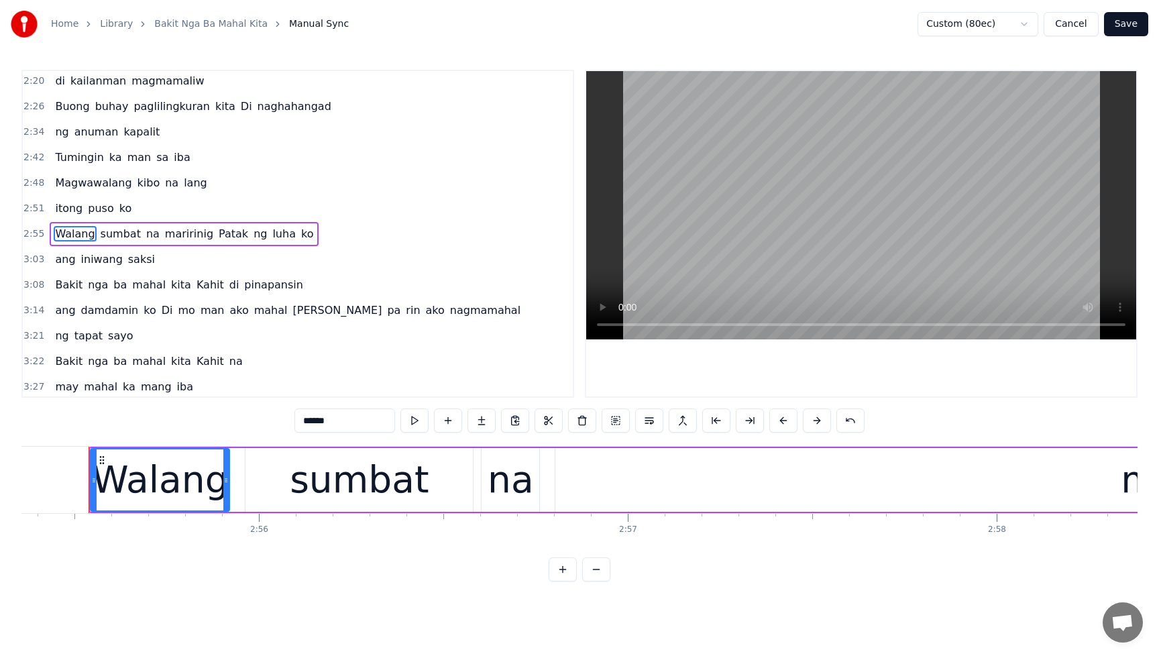
click at [217, 235] on span "Patak" at bounding box center [233, 233] width 32 height 15
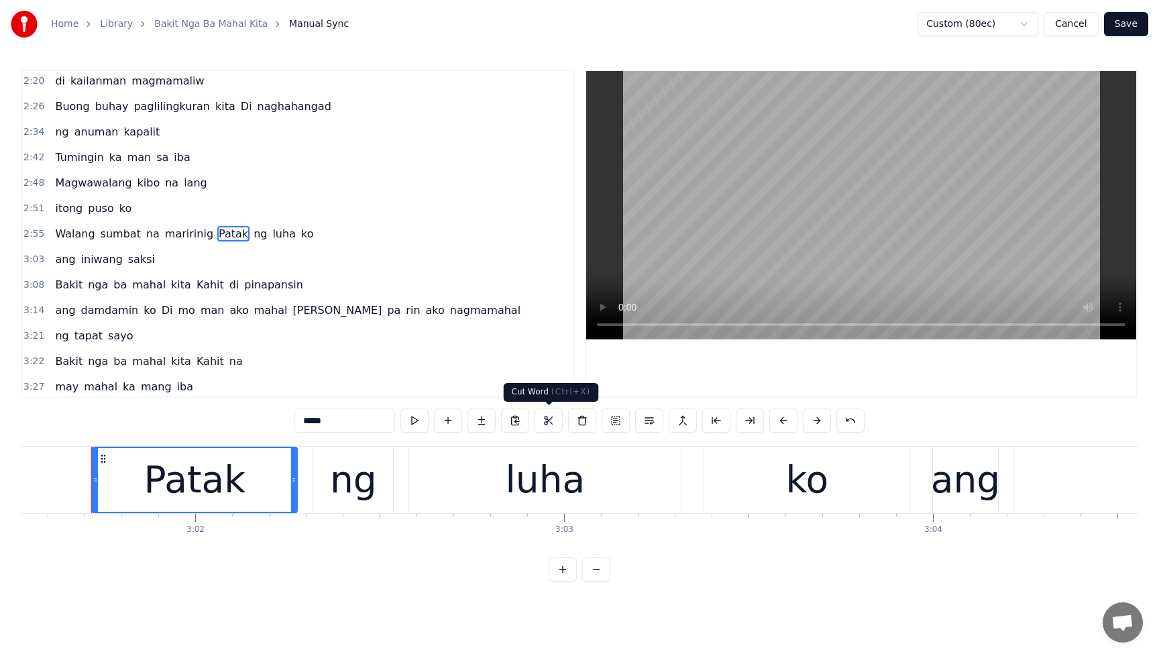
scroll to position [0, 66963]
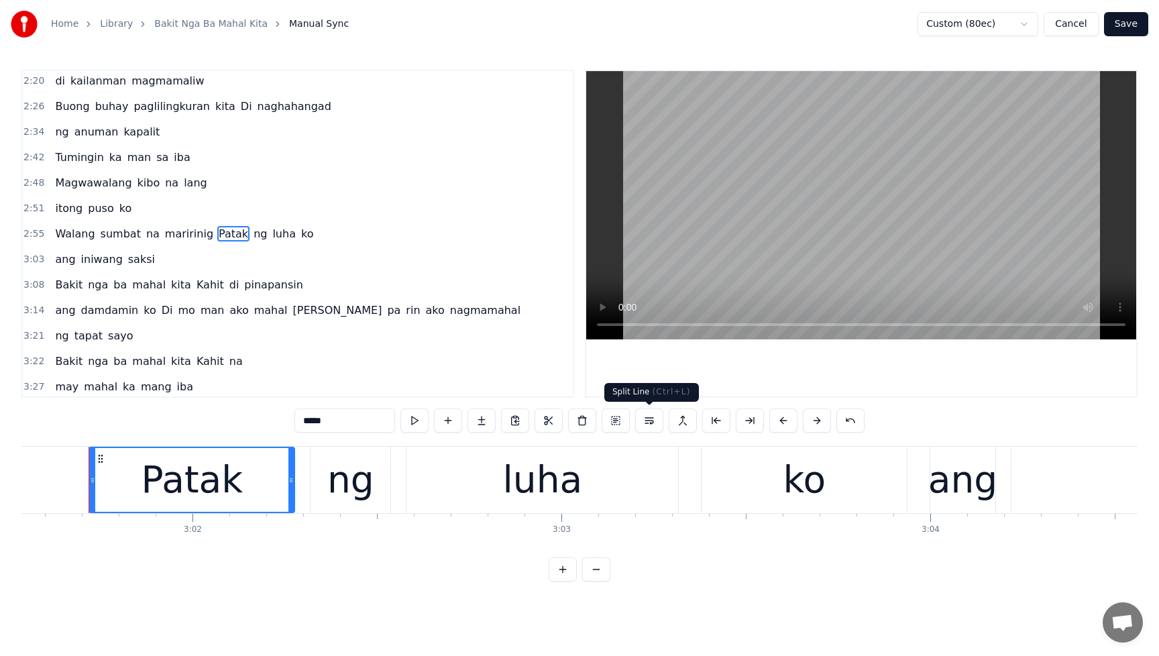
click at [647, 423] on button at bounding box center [649, 420] width 28 height 24
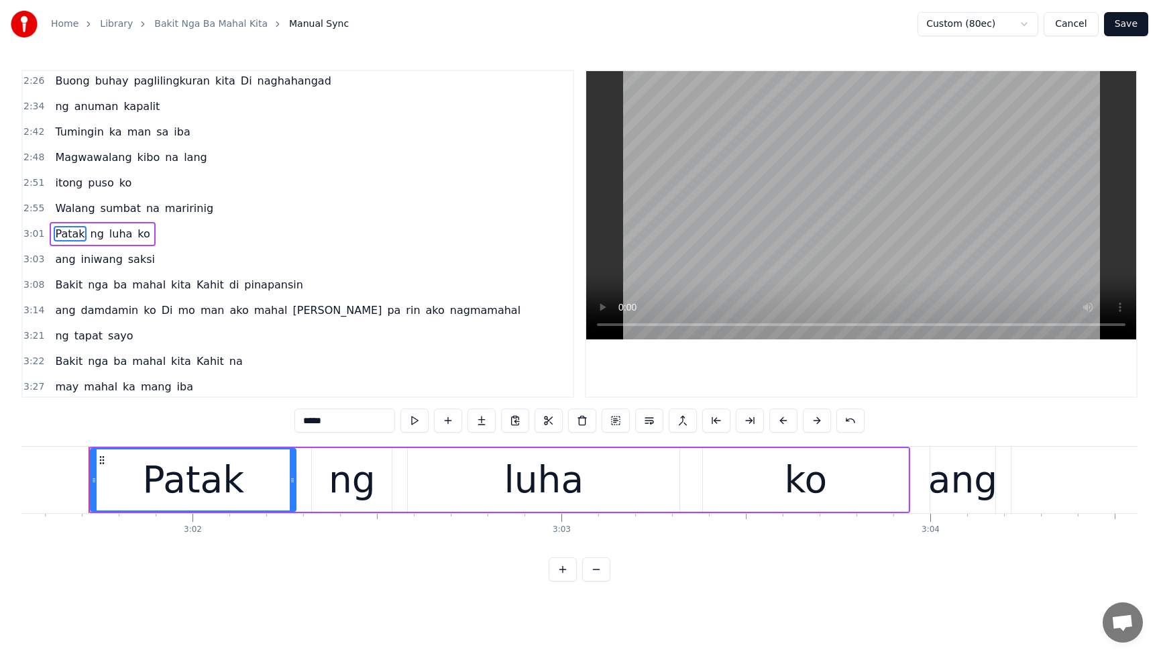
click at [62, 157] on span "Magwawalang" at bounding box center [93, 157] width 79 height 15
type input "**********"
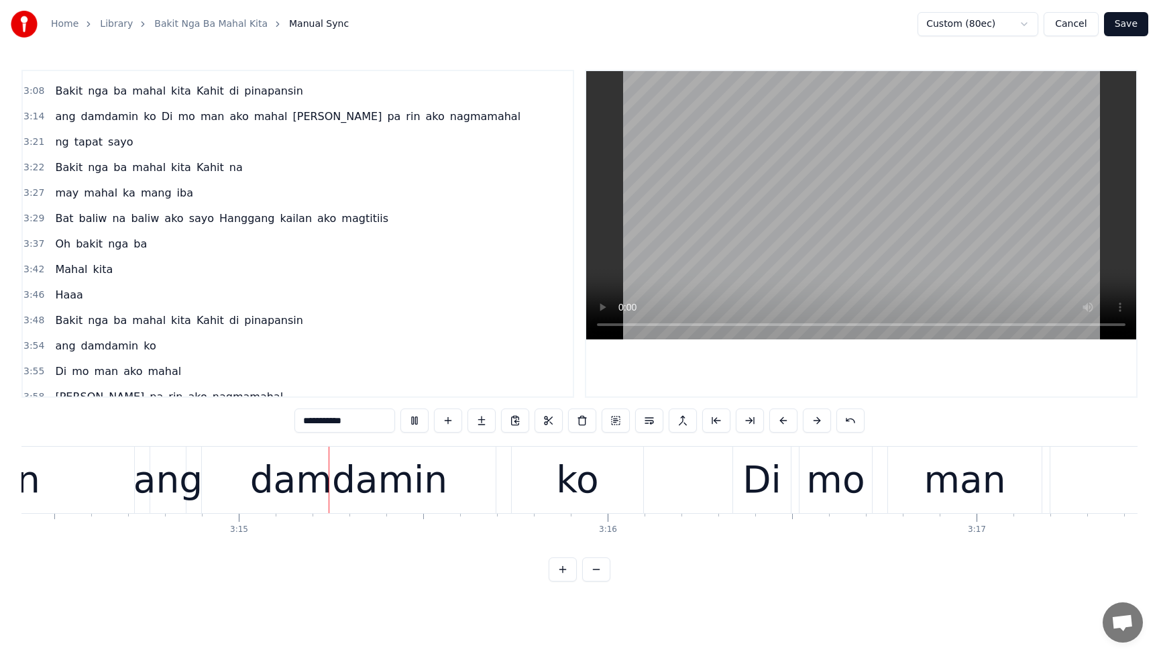
scroll to position [0, 71714]
click at [412, 420] on button at bounding box center [414, 420] width 28 height 24
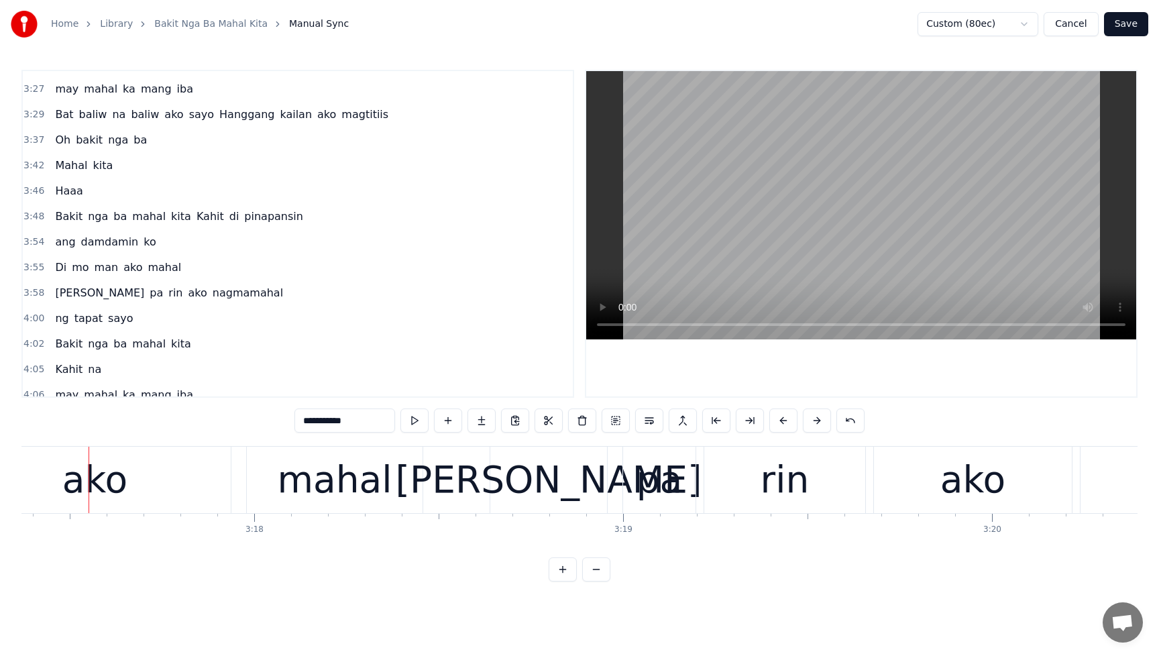
scroll to position [887, 0]
click at [147, 243] on div "ang damdamin ko" at bounding box center [105, 241] width 111 height 24
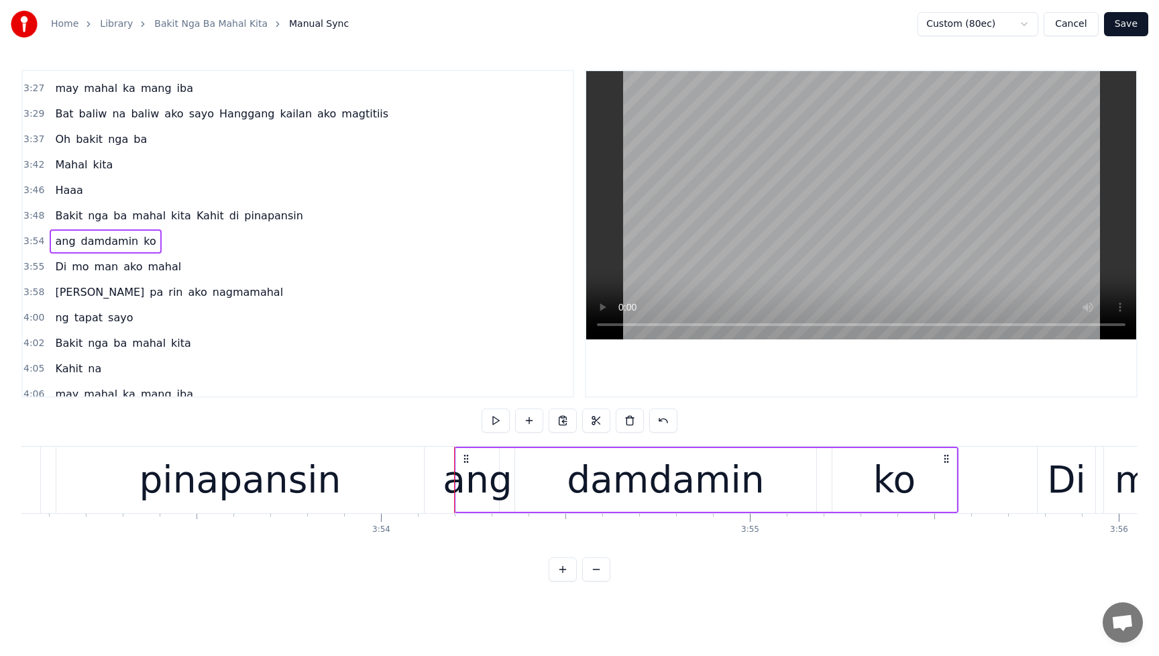
scroll to position [0, 86321]
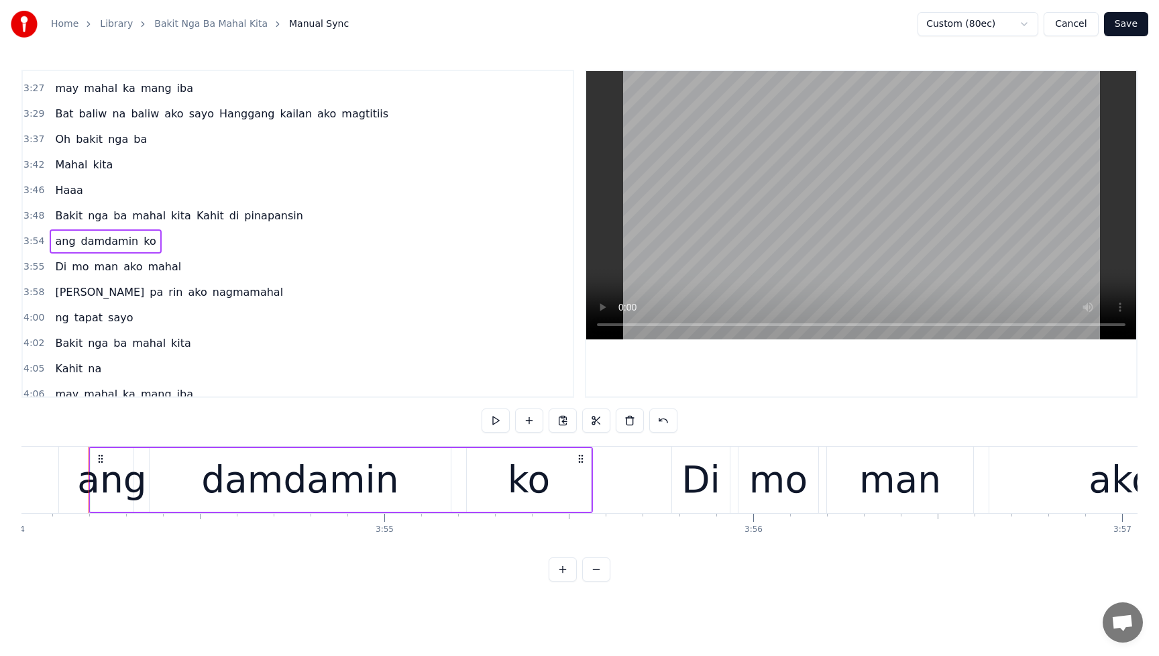
click at [145, 243] on span "ko" at bounding box center [149, 240] width 15 height 15
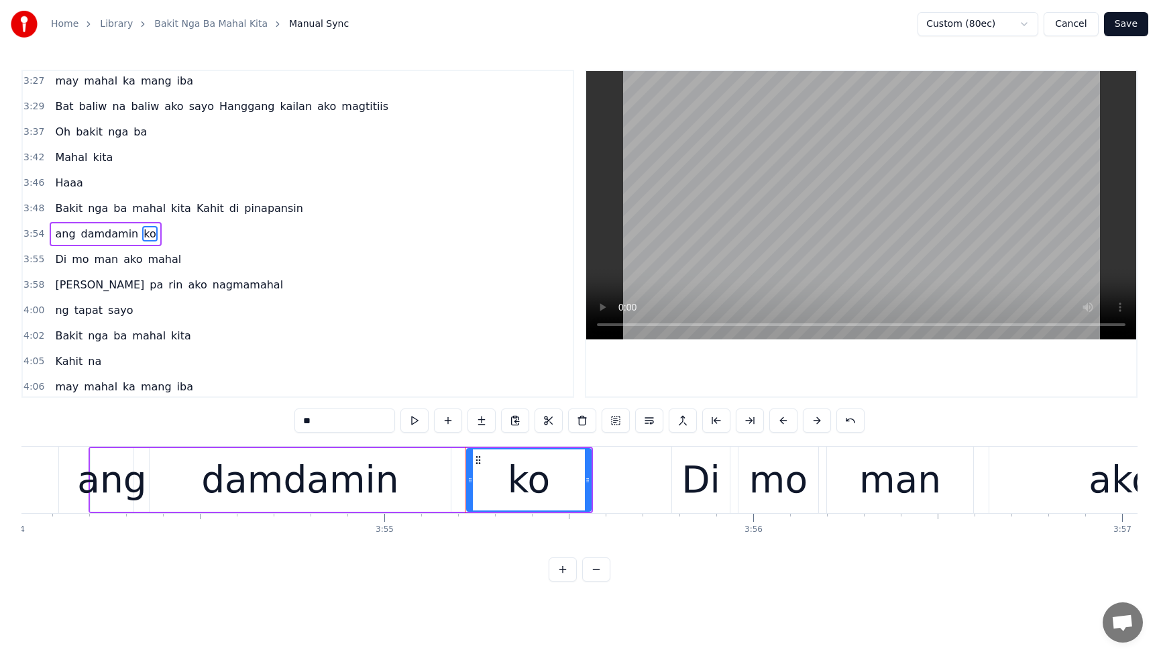
click at [556, 486] on div "ko" at bounding box center [528, 479] width 123 height 61
click at [690, 479] on div "Di" at bounding box center [700, 480] width 39 height 56
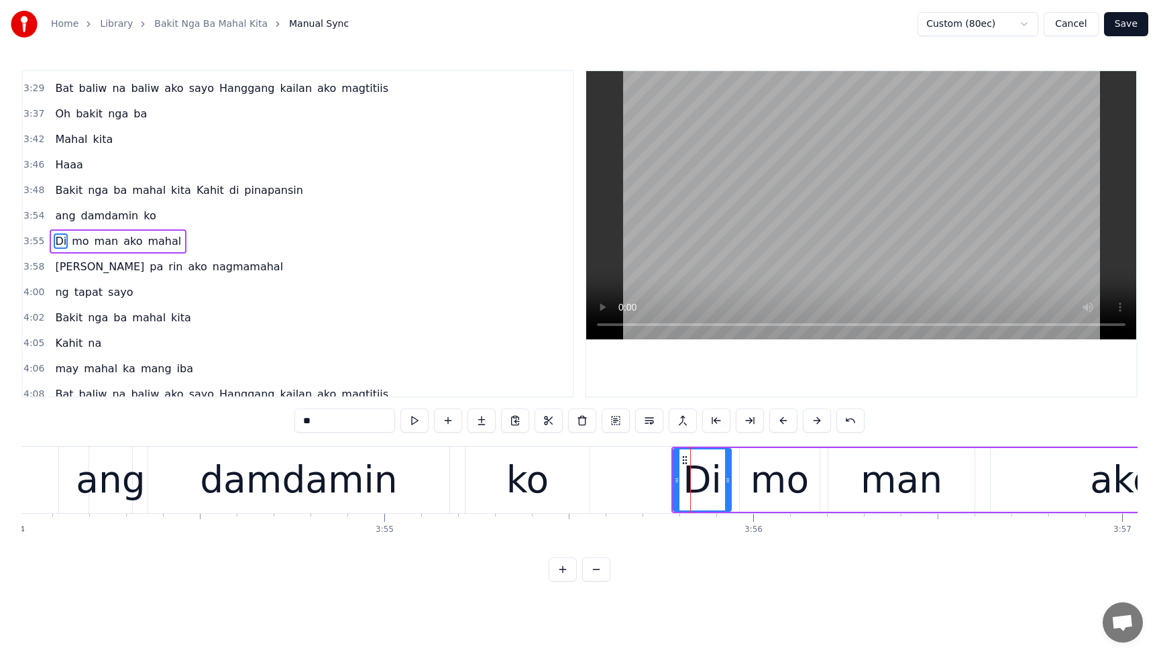
scroll to position [920, 0]
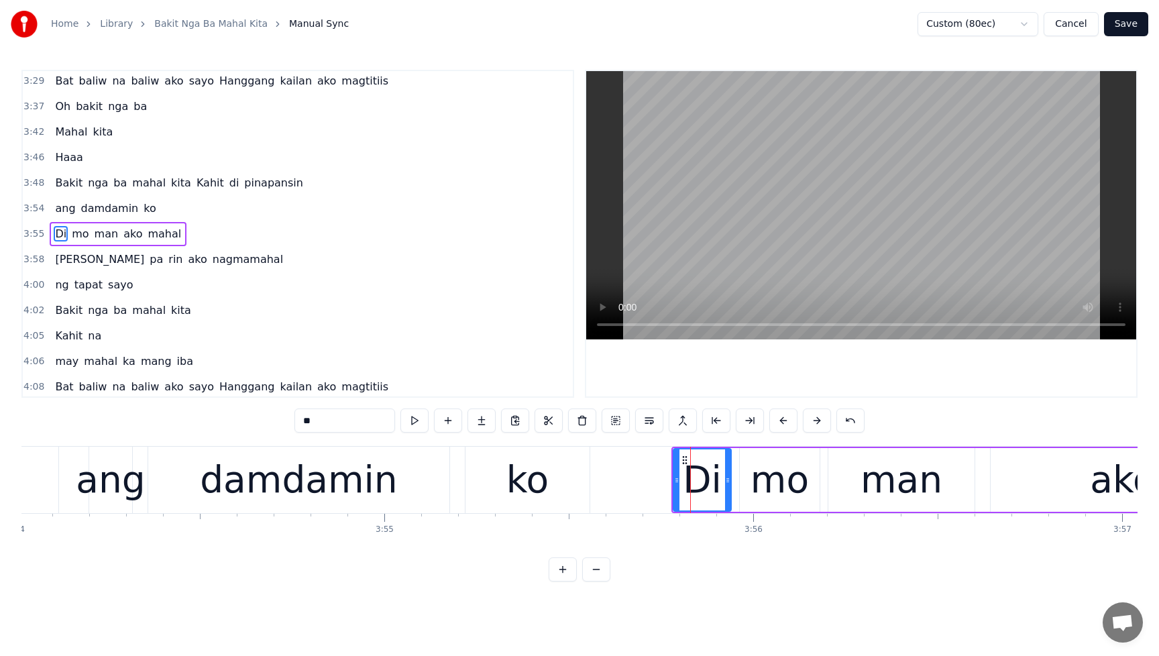
click at [529, 500] on div "ko" at bounding box center [527, 480] width 43 height 56
type input "**"
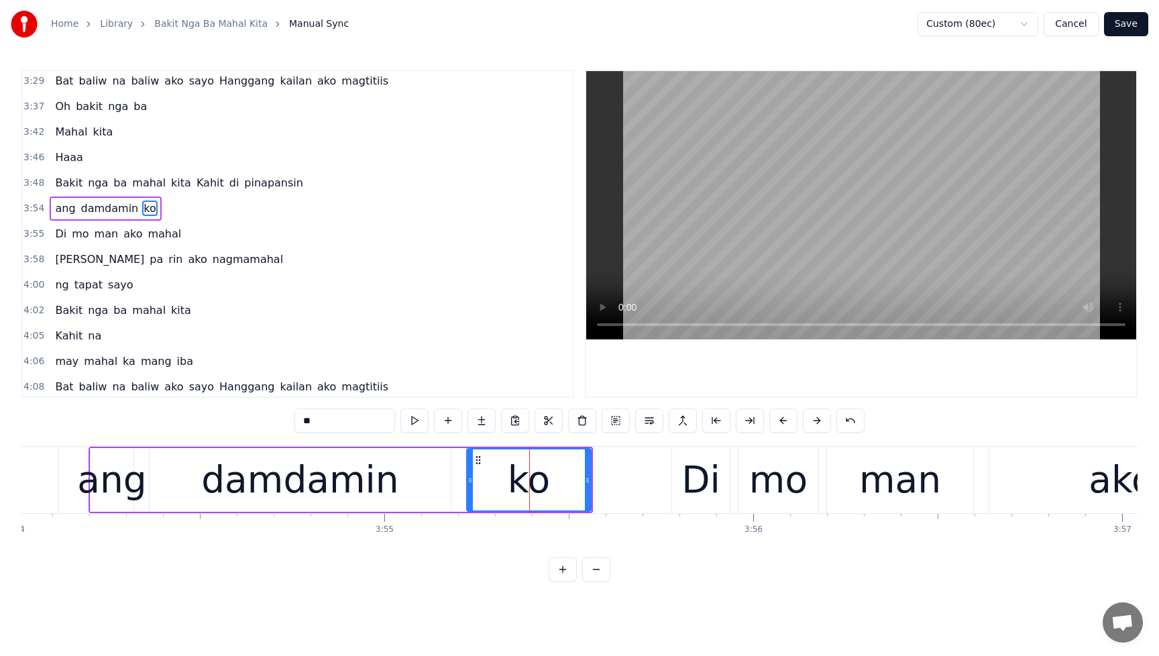
scroll to position [895, 0]
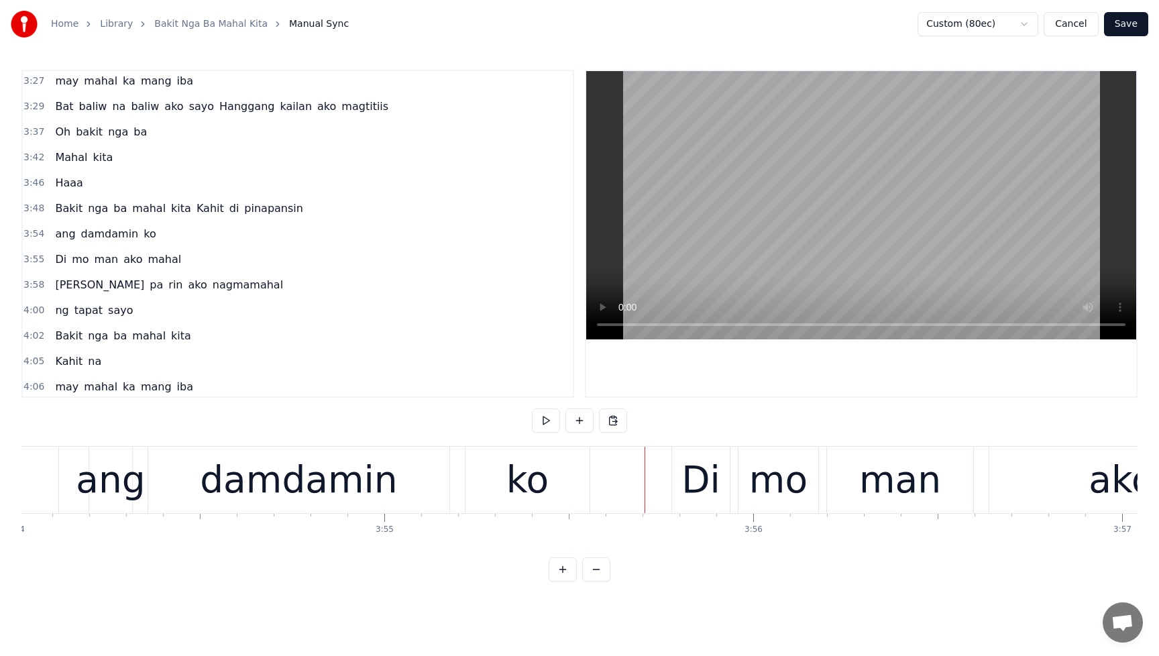
click at [673, 473] on div "Di" at bounding box center [701, 480] width 58 height 66
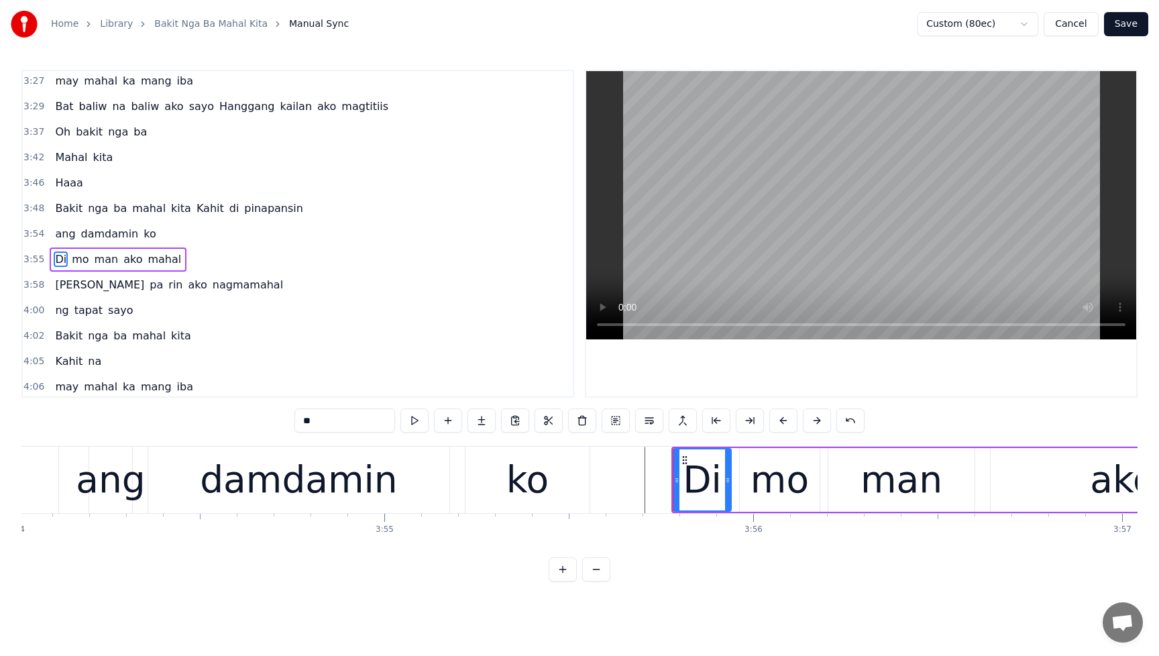
scroll to position [920, 0]
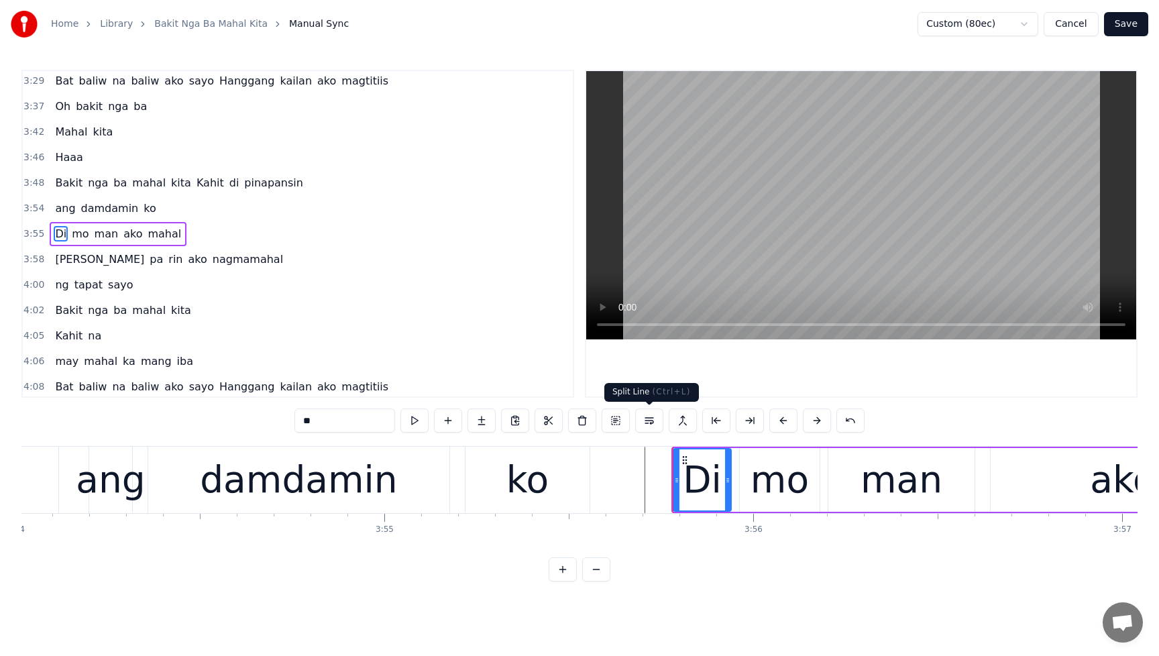
click at [652, 422] on button at bounding box center [649, 420] width 28 height 24
click at [63, 214] on span "ang" at bounding box center [65, 208] width 23 height 15
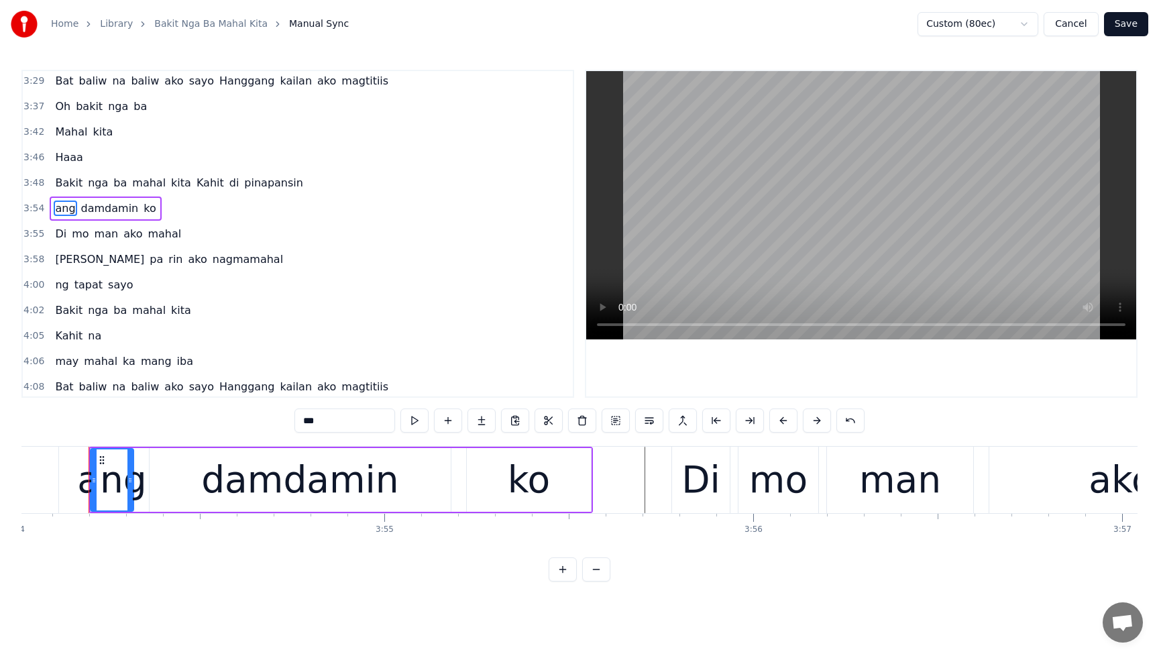
scroll to position [895, 0]
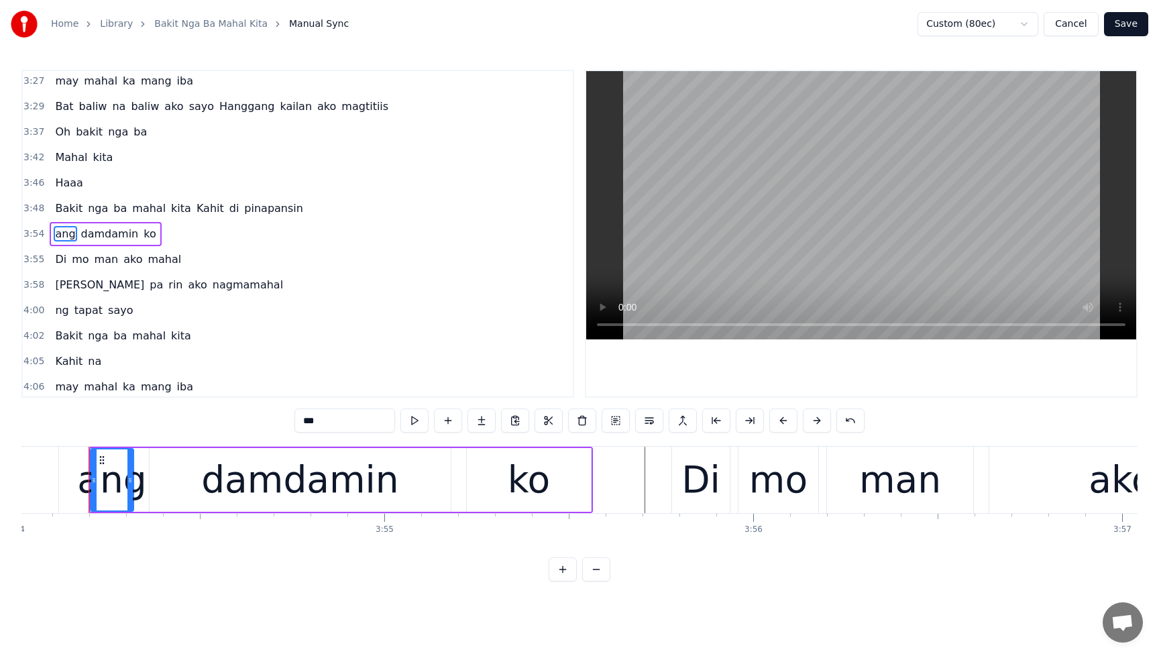
click at [64, 234] on span "ang" at bounding box center [65, 233] width 23 height 15
click at [64, 263] on span "Di" at bounding box center [61, 258] width 14 height 15
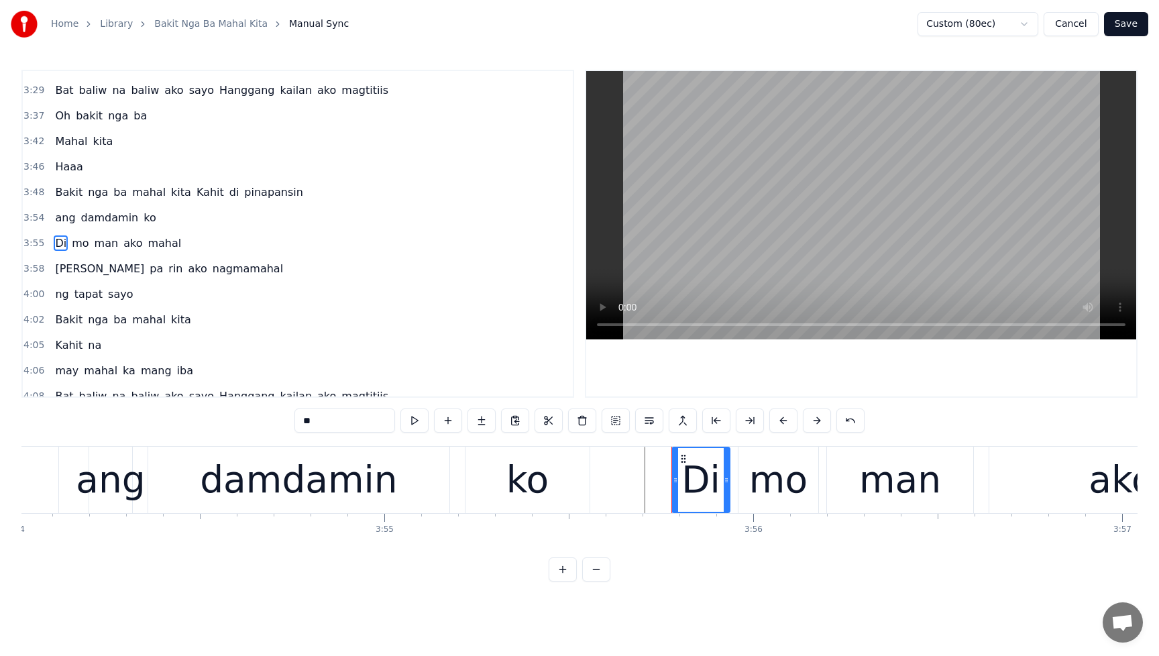
scroll to position [920, 0]
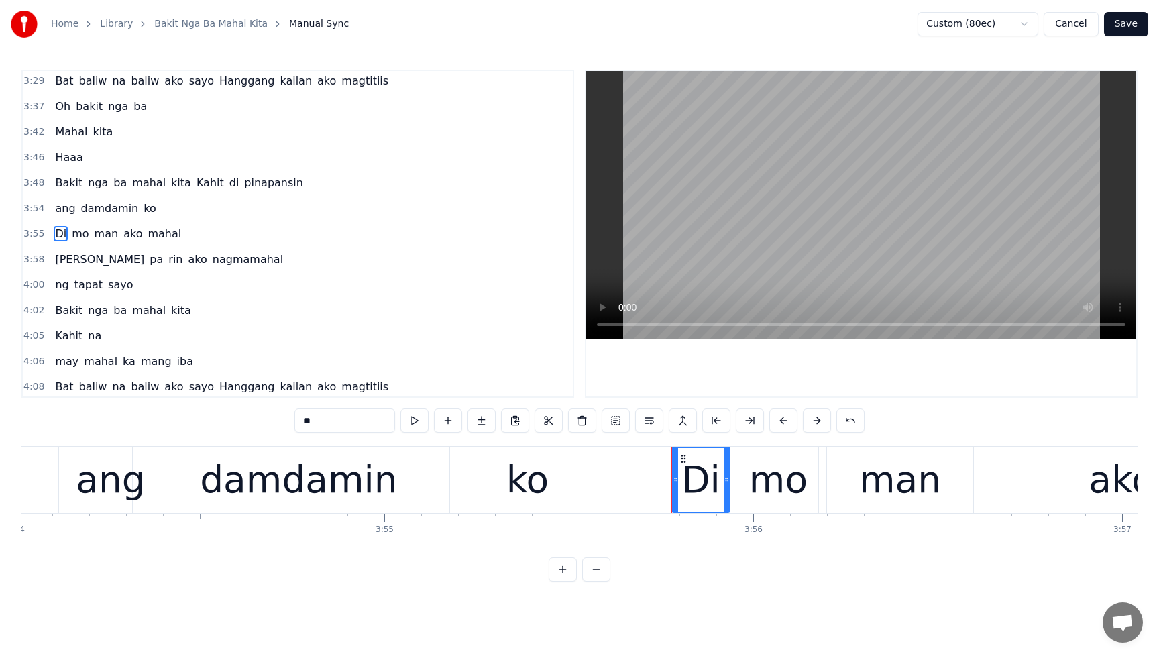
click at [54, 211] on span "ang" at bounding box center [65, 208] width 23 height 15
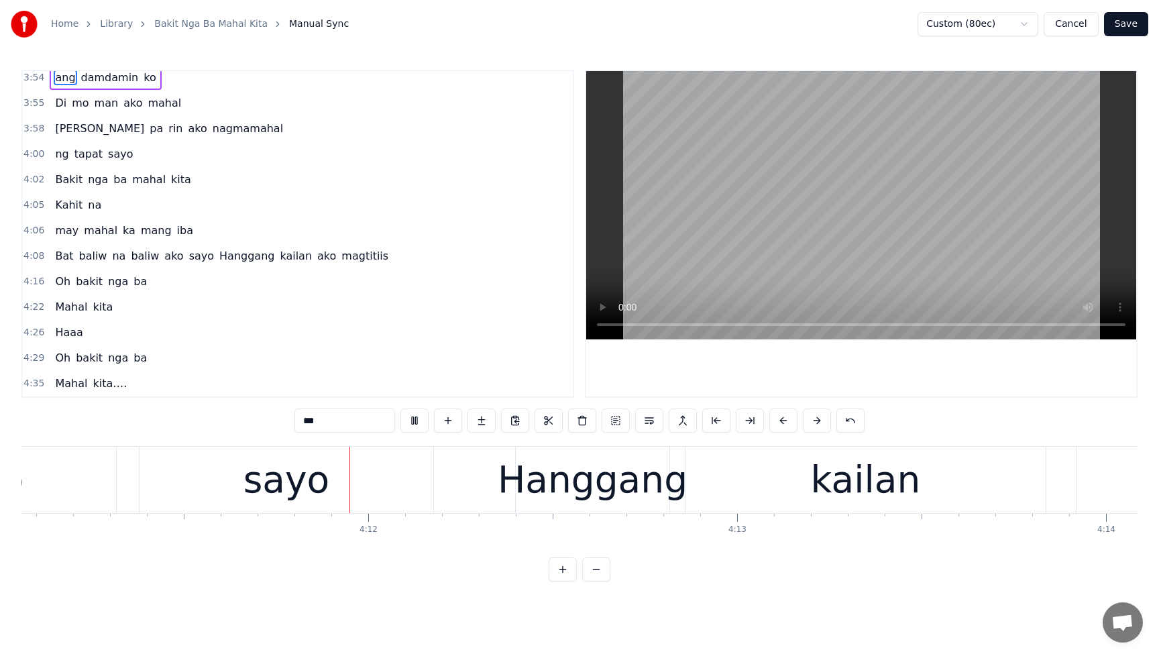
scroll to position [0, 92612]
click at [218, 257] on span "Hanggang" at bounding box center [247, 255] width 58 height 15
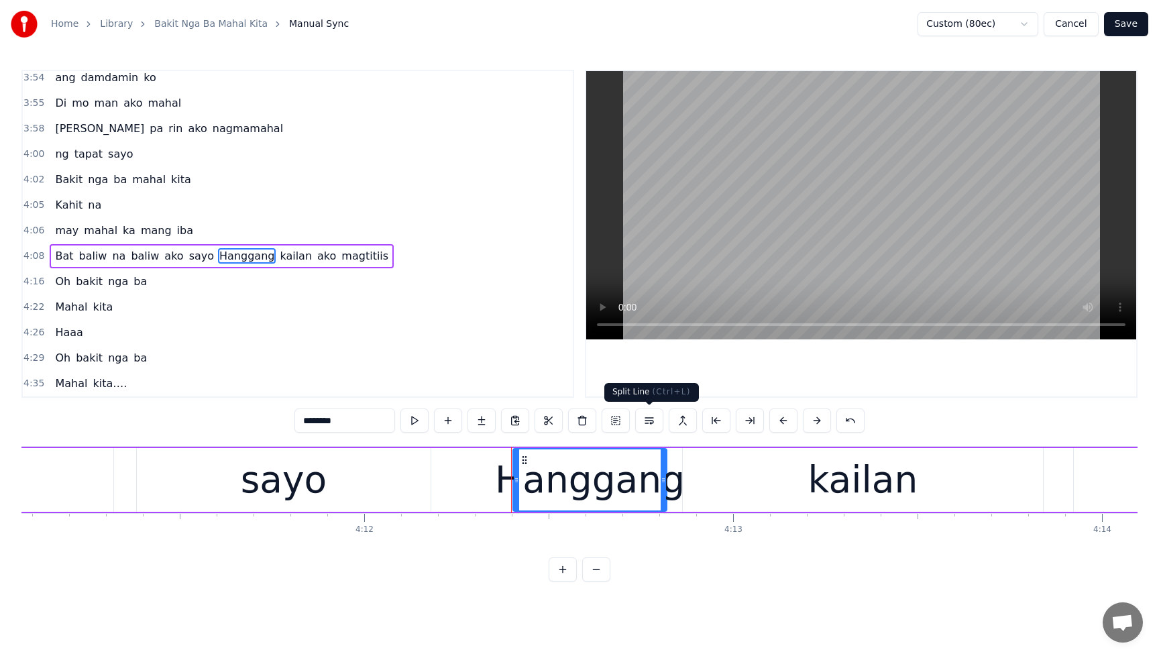
click at [653, 424] on button at bounding box center [649, 420] width 28 height 24
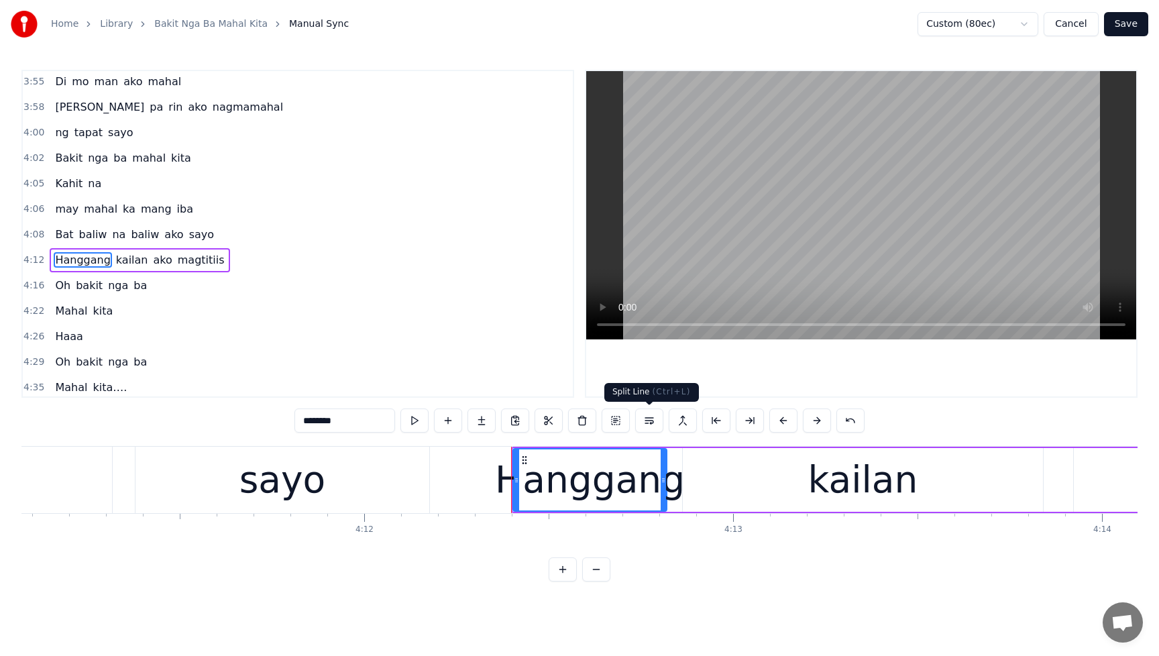
scroll to position [1076, 0]
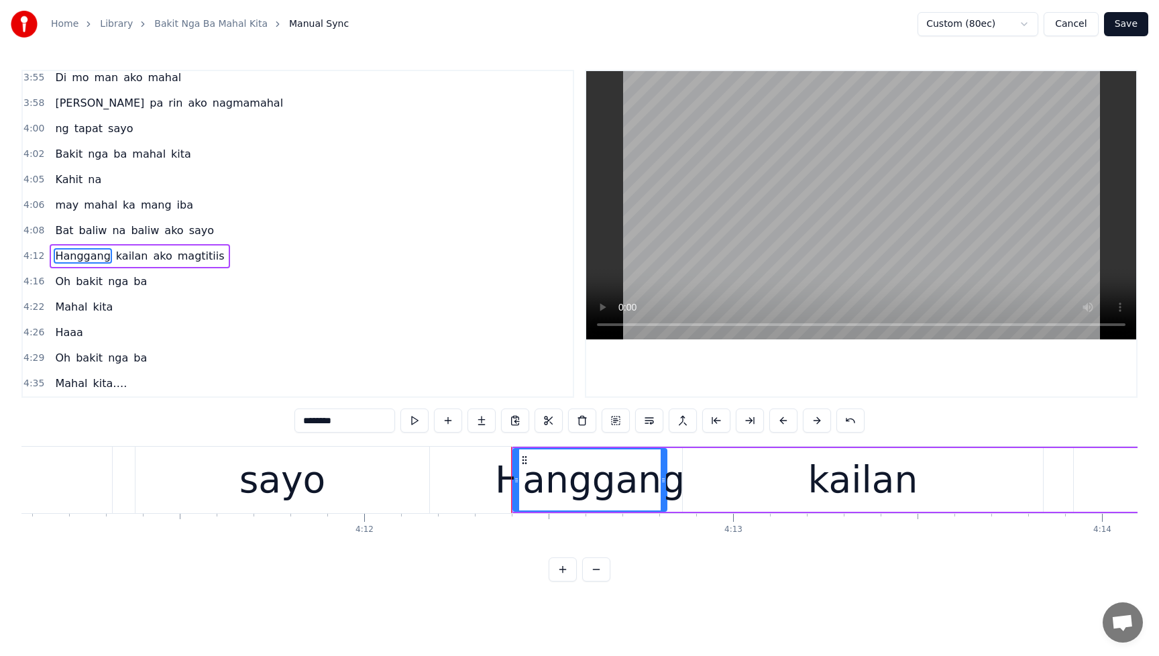
click at [55, 258] on span "Hanggang" at bounding box center [83, 255] width 58 height 15
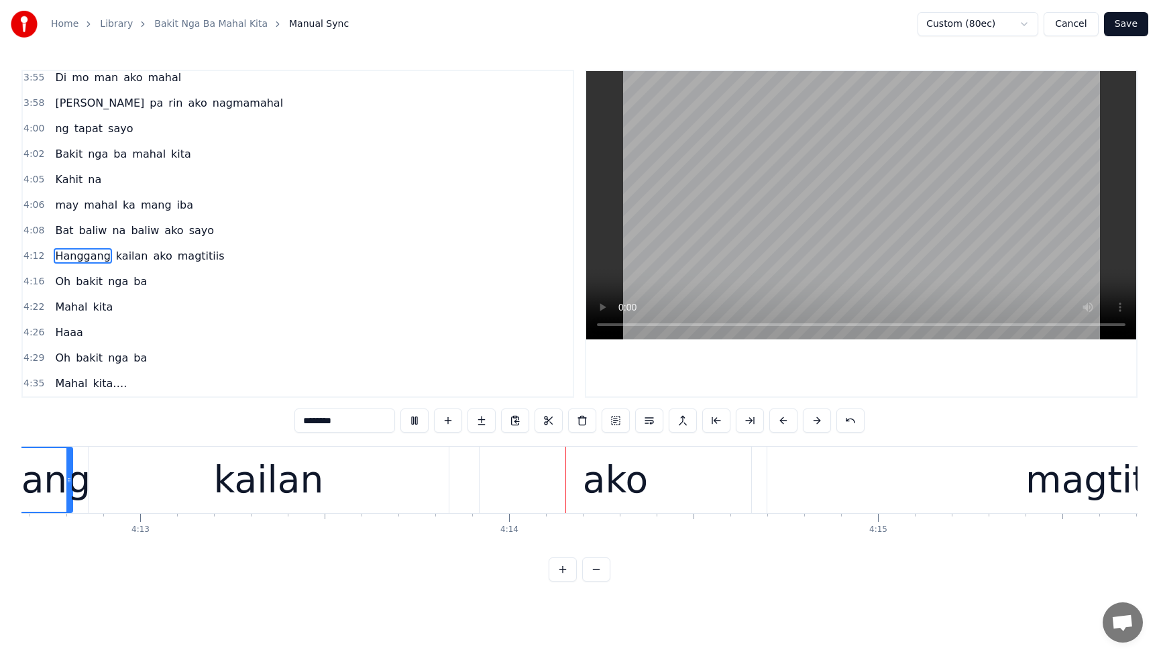
click at [66, 232] on span "Bat" at bounding box center [64, 230] width 21 height 15
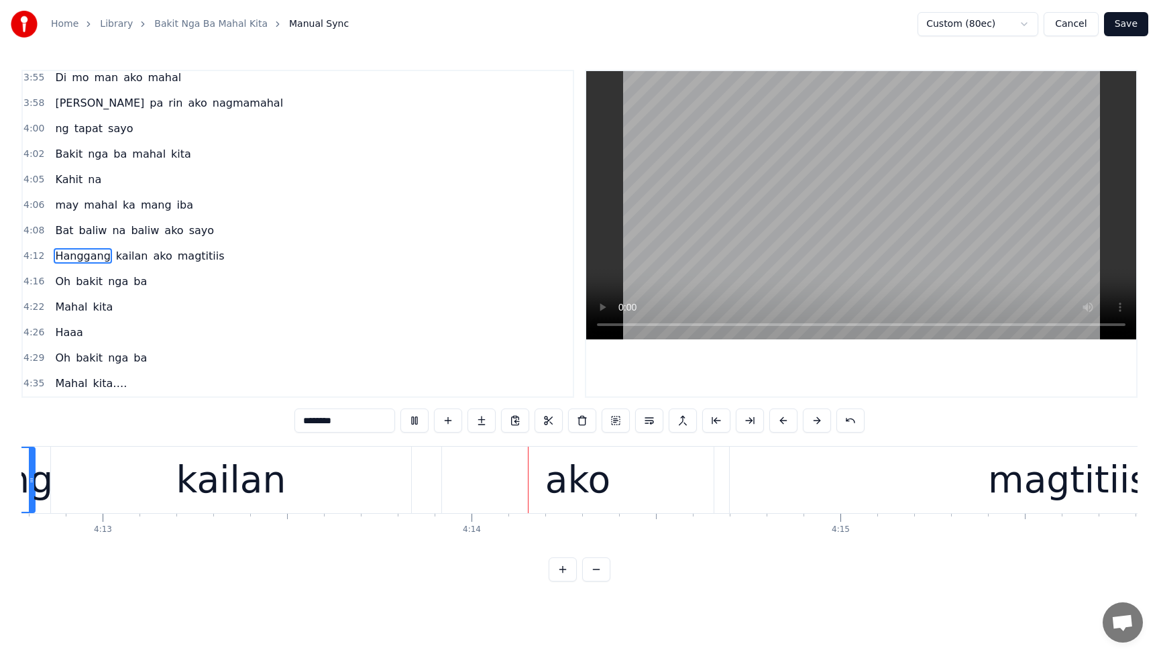
type input "***"
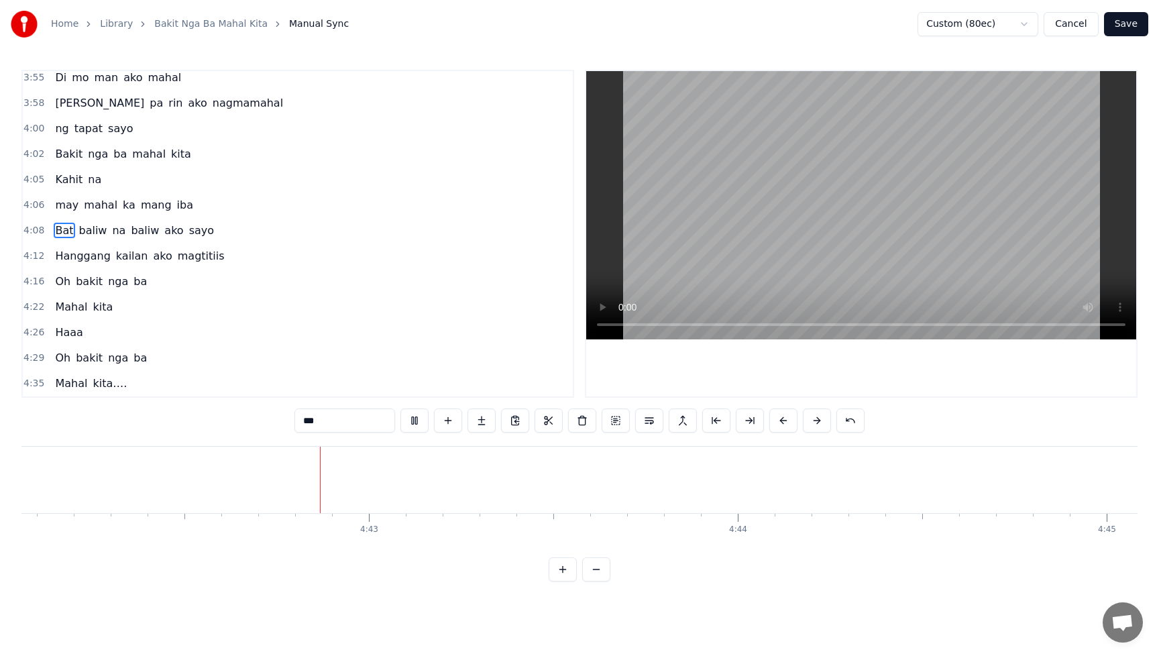
scroll to position [0, 104066]
click at [1138, 24] on button "Save" at bounding box center [1126, 24] width 44 height 24
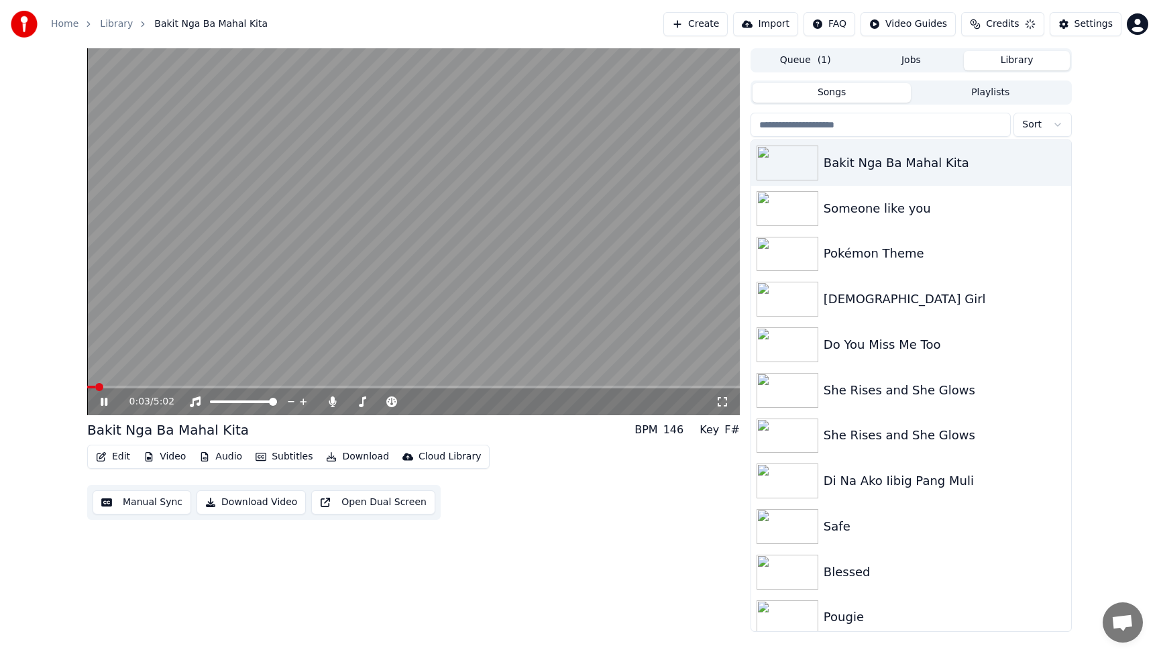
click at [168, 456] on button "Video" at bounding box center [164, 456] width 53 height 19
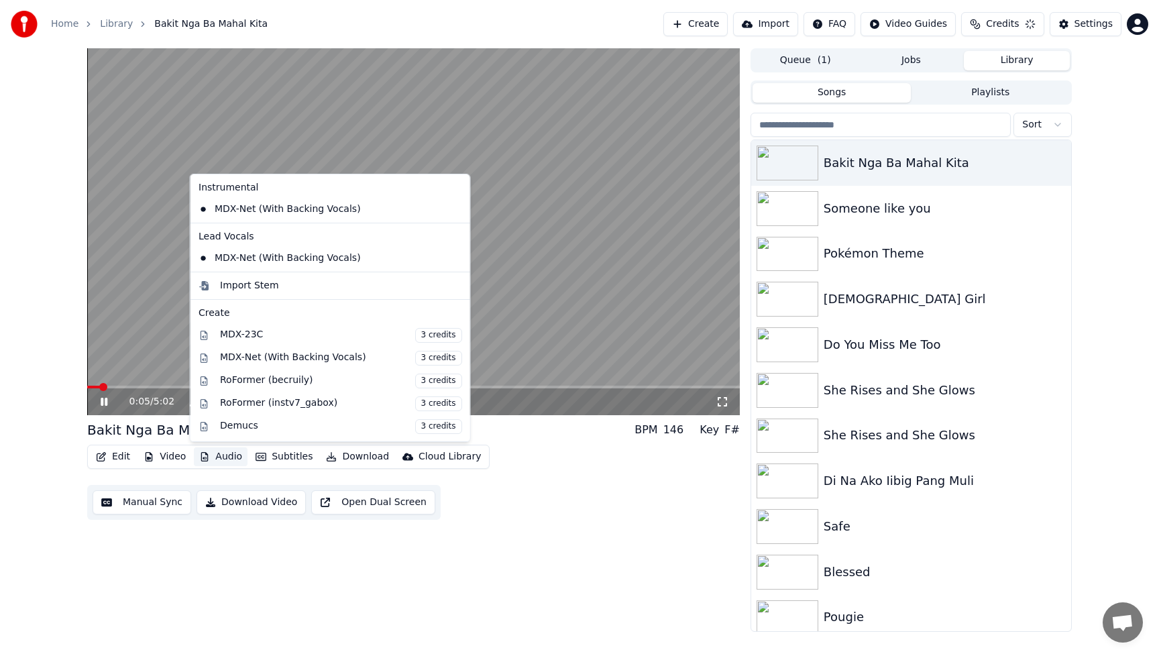
drag, startPoint x: 262, startPoint y: 577, endPoint x: 242, endPoint y: 547, distance: 35.7
click at [262, 577] on div "0:05 / 5:02 Bakit Nga [PERSON_NAME] Kita BPM 146 Key F# Edit Video Audio Subtit…" at bounding box center [413, 339] width 653 height 583
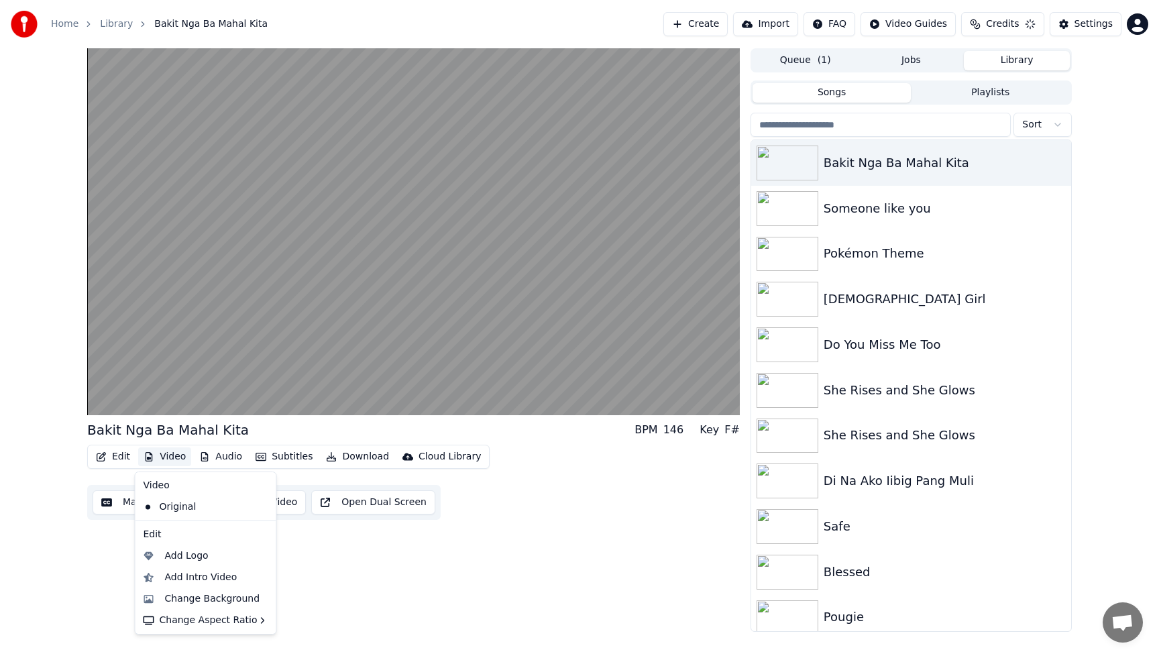
click at [175, 459] on button "Video" at bounding box center [164, 456] width 53 height 19
click at [195, 576] on div "Add Intro Video" at bounding box center [201, 577] width 72 height 13
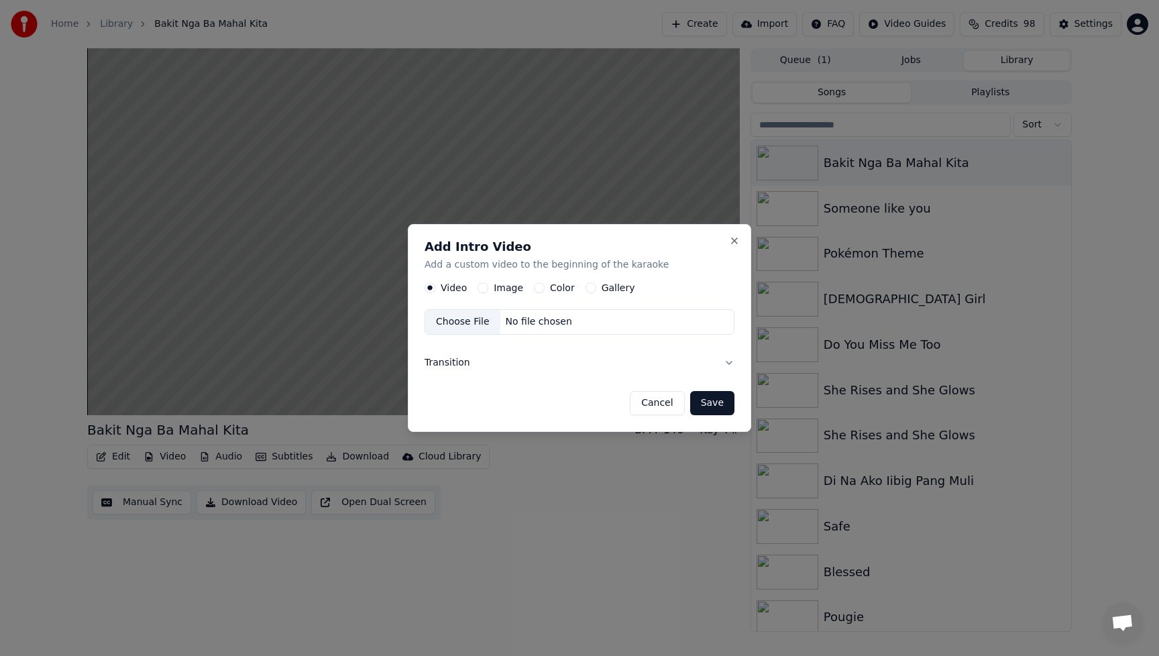
click at [486, 286] on button "Image" at bounding box center [483, 287] width 11 height 11
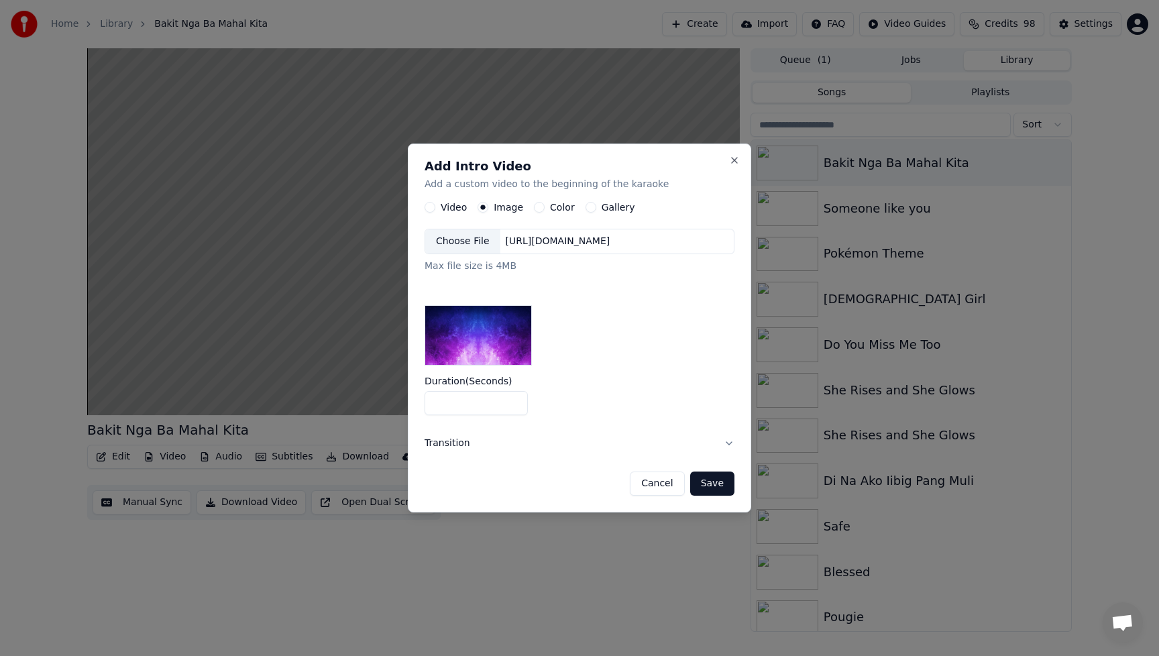
click at [455, 241] on div "Choose File" at bounding box center [462, 241] width 75 height 24
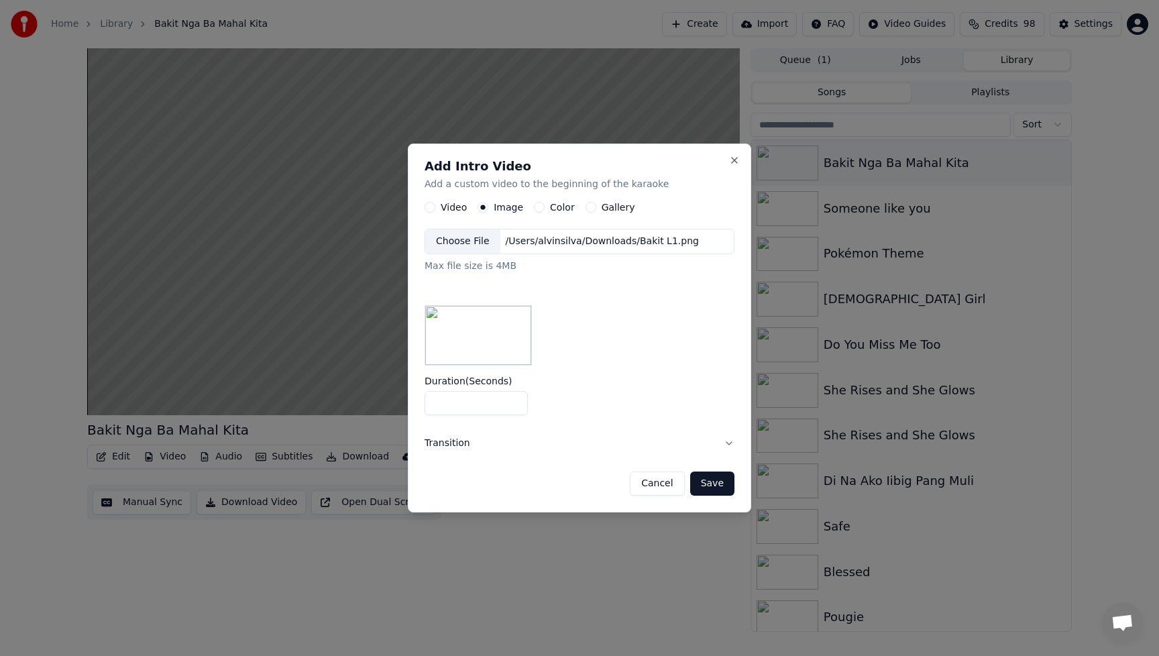
click at [724, 484] on button "Save" at bounding box center [712, 483] width 44 height 24
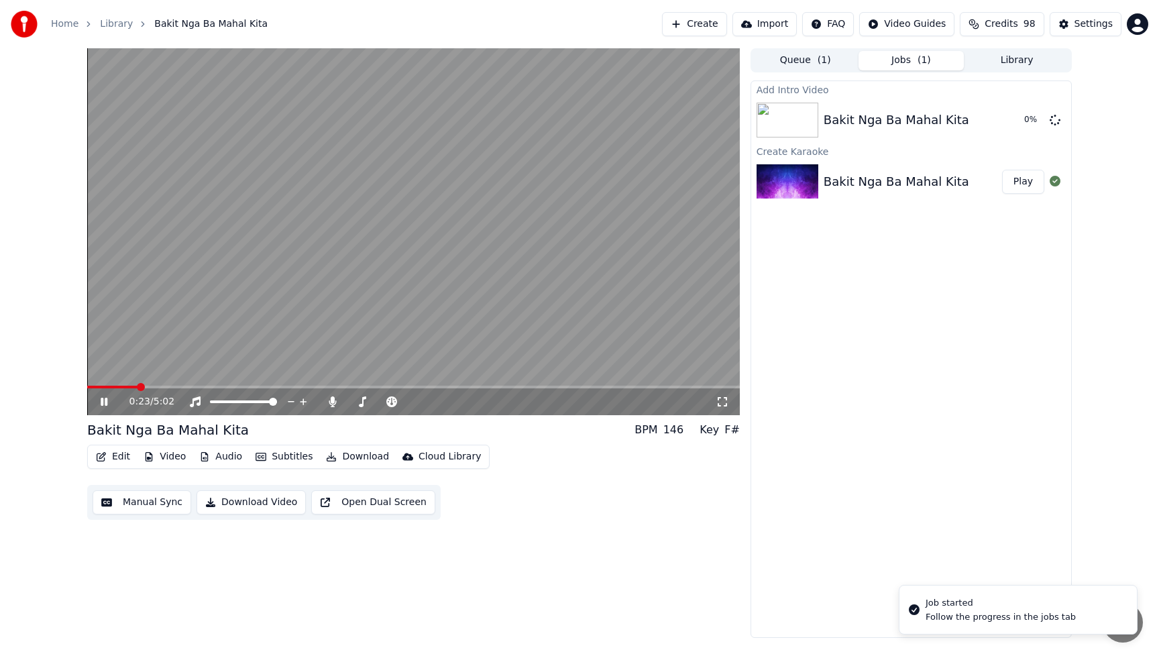
click at [101, 403] on icon at bounding box center [104, 402] width 7 height 8
click at [103, 406] on icon at bounding box center [114, 401] width 32 height 11
click at [1019, 125] on button "Play" at bounding box center [1023, 120] width 42 height 24
click at [560, 548] on div "0:52 / 5:06 Bakit Nga [PERSON_NAME] Kita BPM 146 Key F# Edit Video Audio Subtit…" at bounding box center [413, 343] width 653 height 590
click at [107, 406] on icon at bounding box center [114, 401] width 32 height 11
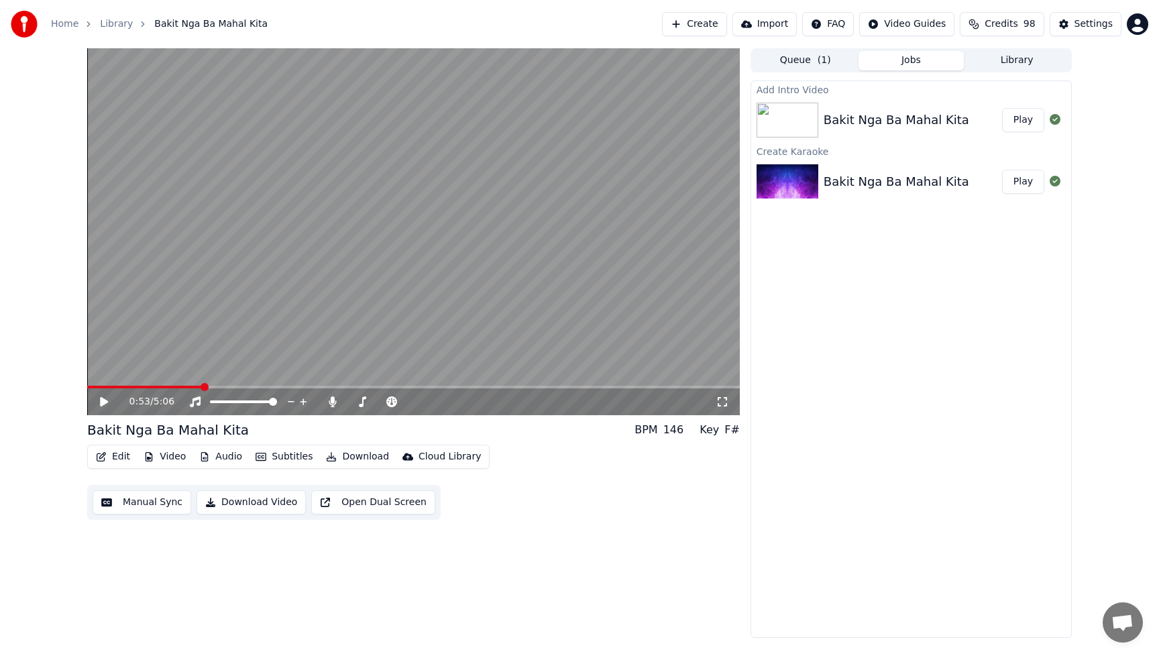
click at [104, 402] on icon at bounding box center [104, 401] width 8 height 9
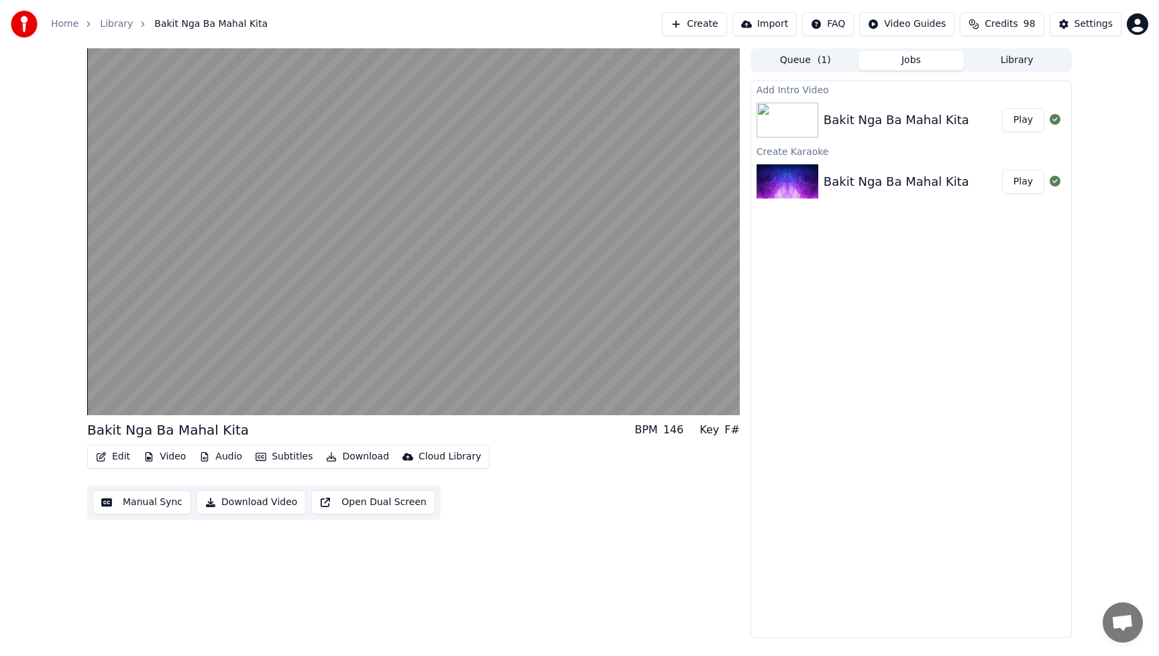
click at [270, 506] on button "Download Video" at bounding box center [251, 502] width 109 height 24
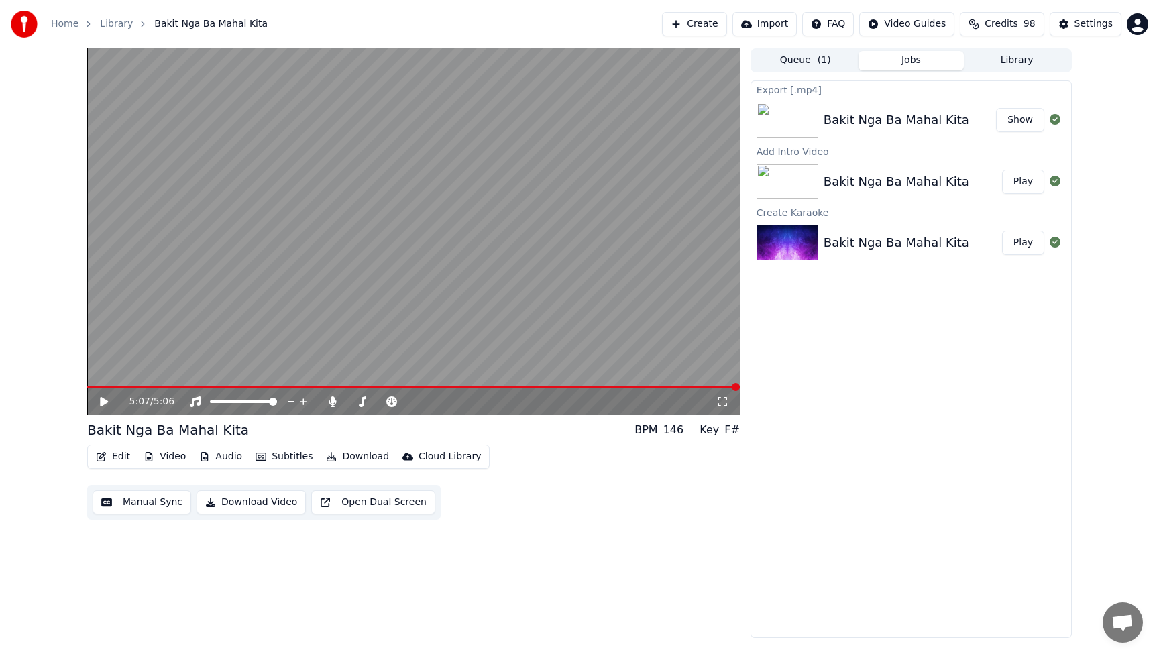
click at [115, 457] on button "Edit" at bounding box center [113, 456] width 45 height 19
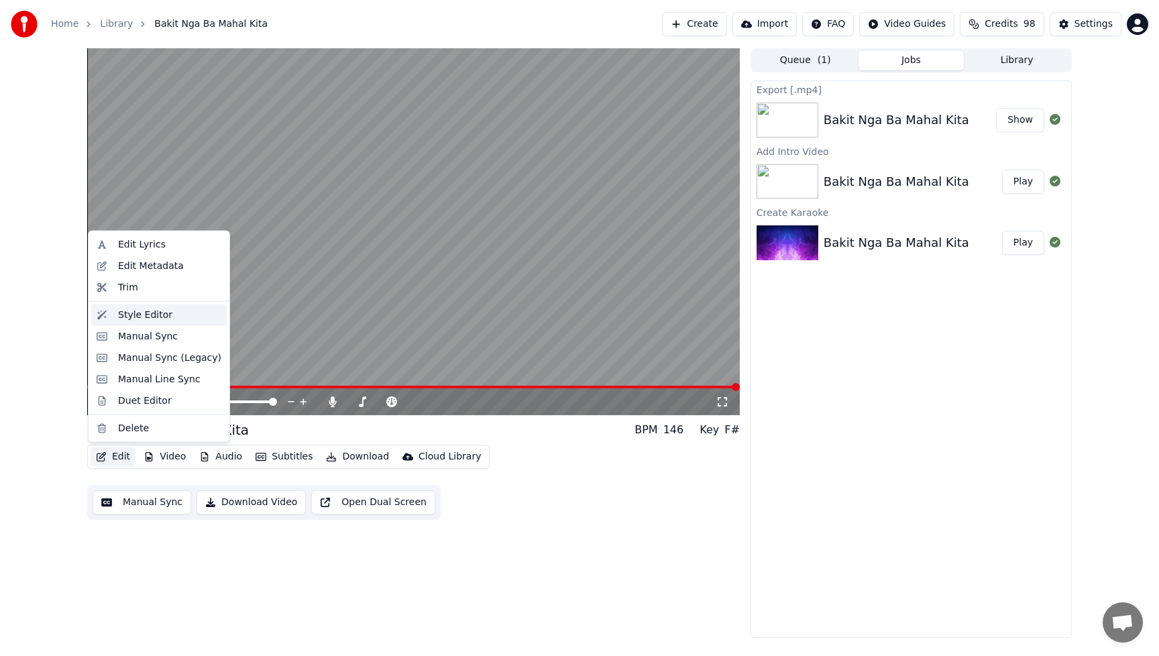
click at [138, 324] on div "Style Editor" at bounding box center [158, 314] width 135 height 21
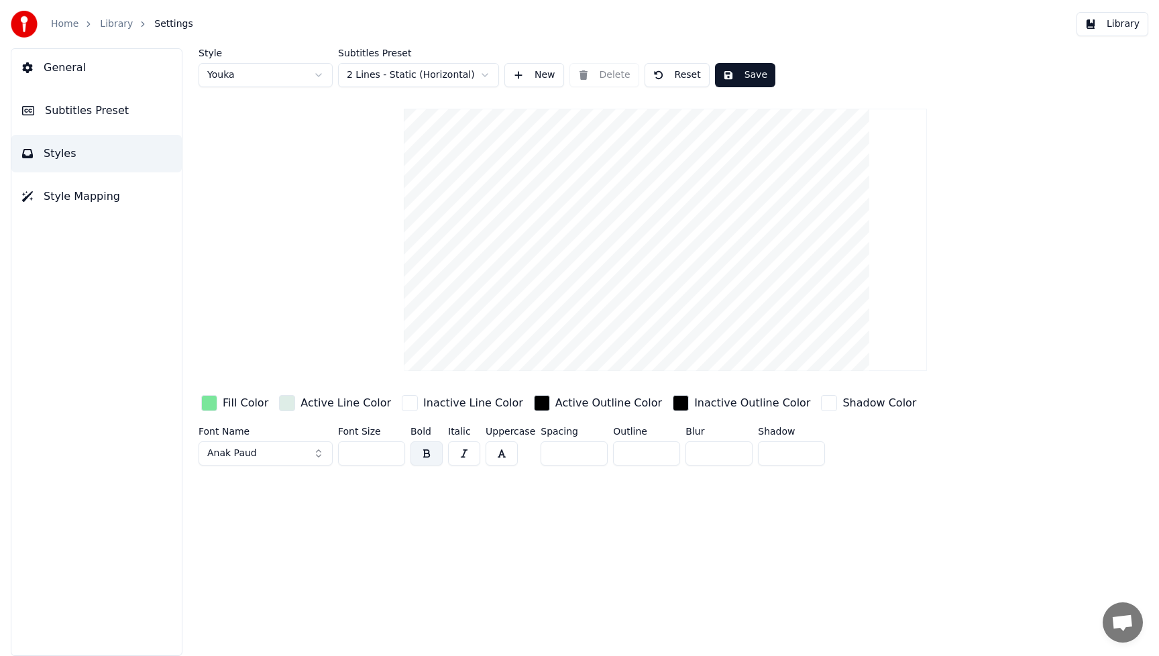
click at [237, 406] on div "Fill Color" at bounding box center [246, 403] width 46 height 16
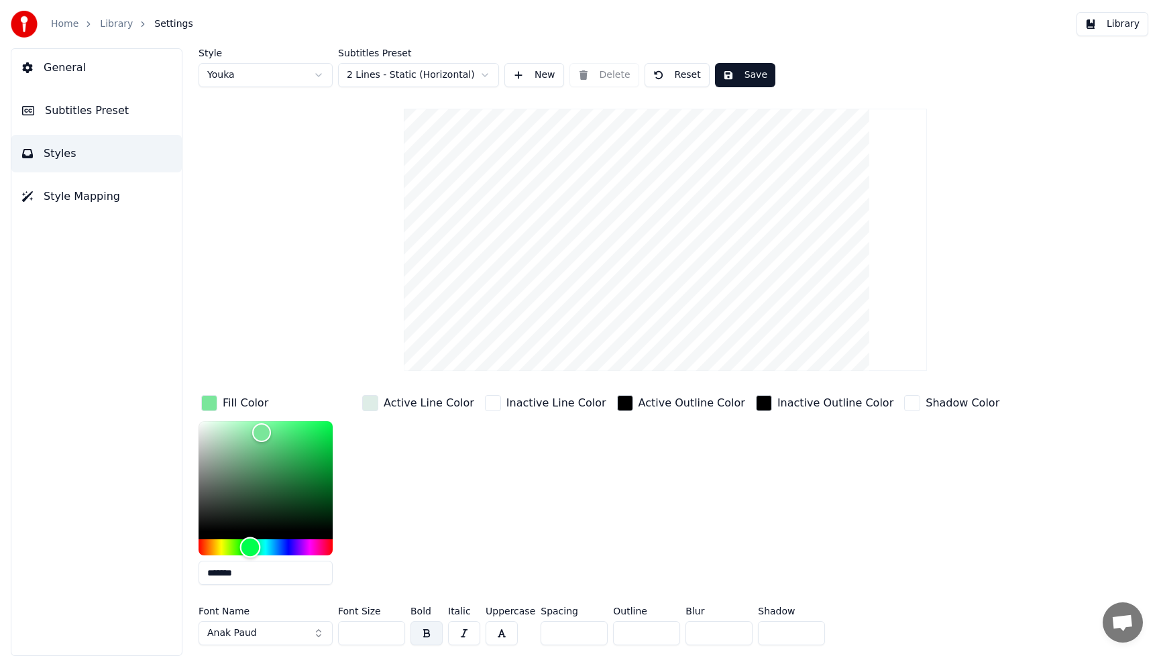
click at [266, 549] on div "Hue" at bounding box center [266, 547] width 134 height 16
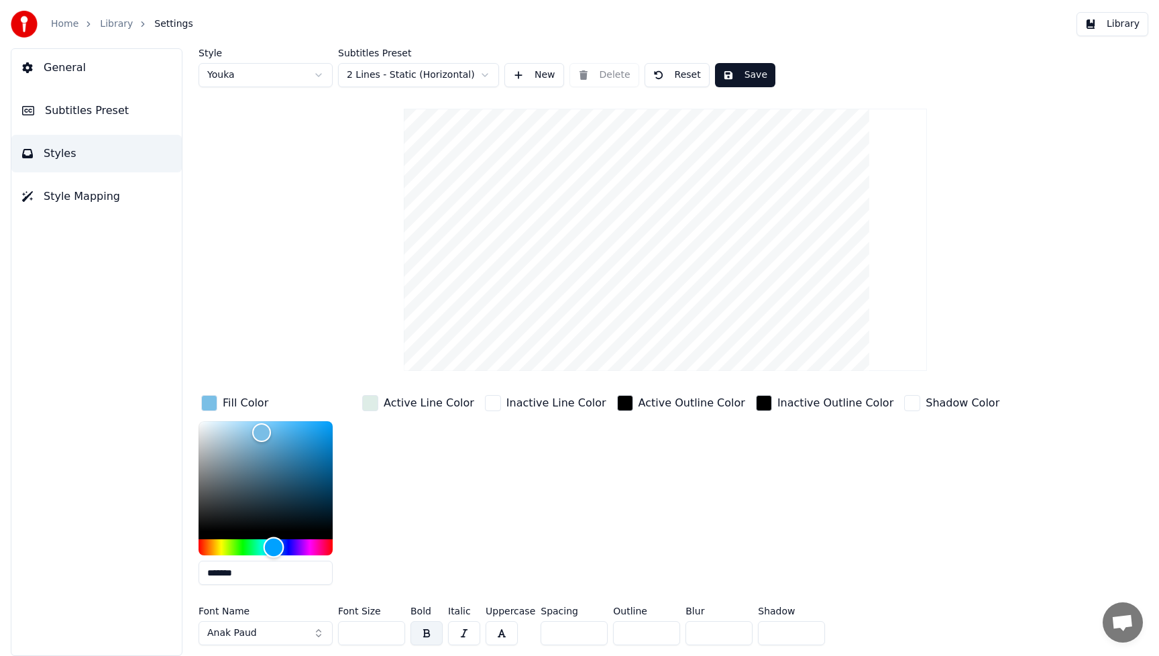
type input "*******"
click at [274, 548] on div "Hue" at bounding box center [274, 547] width 21 height 21
click at [457, 541] on div "Active Line Color" at bounding box center [417, 493] width 117 height 203
click at [316, 634] on button "Anak Paud" at bounding box center [266, 633] width 134 height 24
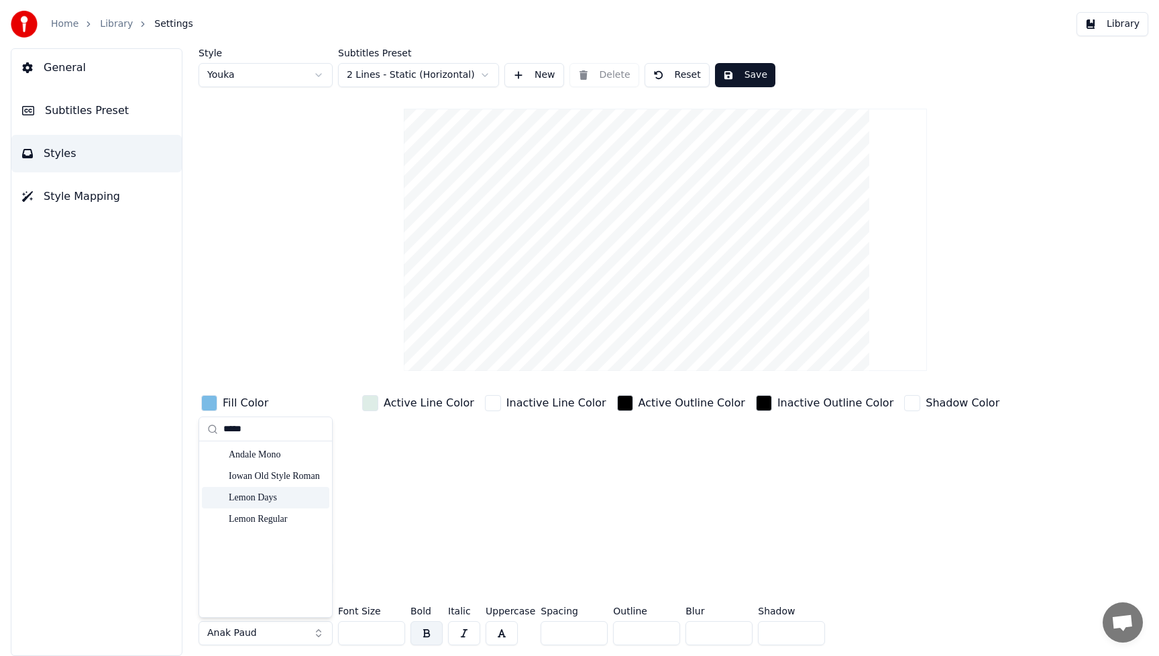
type input "*****"
click at [250, 498] on div "Lemon Days" at bounding box center [276, 497] width 95 height 13
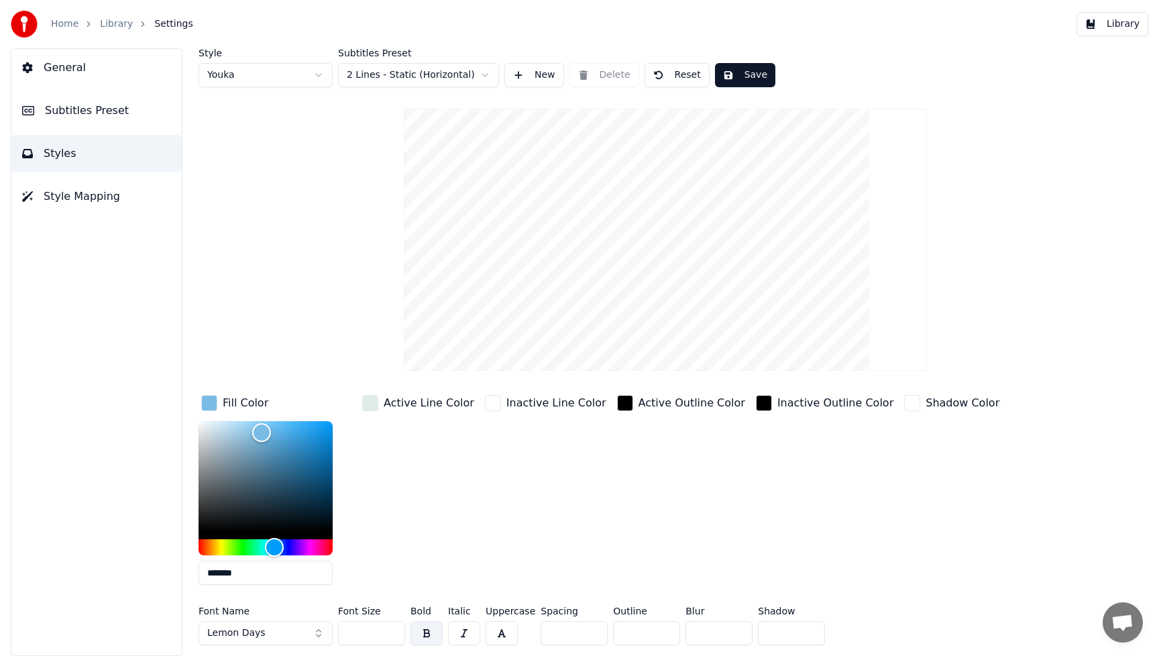
click at [383, 635] on input "***" at bounding box center [371, 633] width 67 height 24
click at [390, 631] on input "***" at bounding box center [371, 633] width 67 height 24
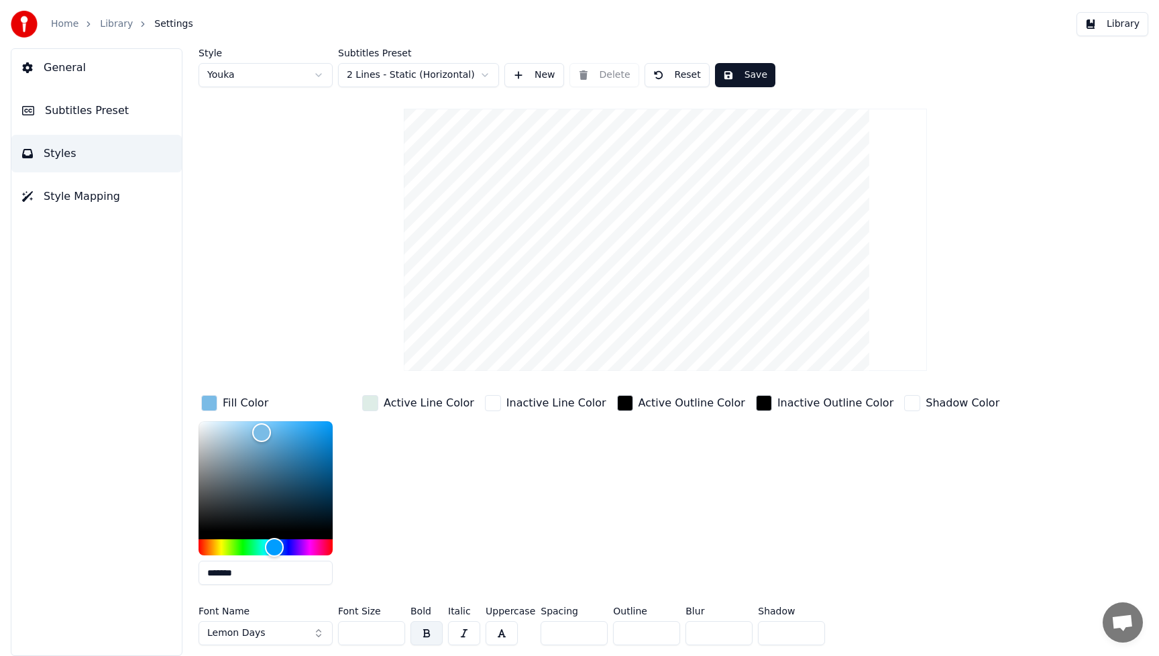
click at [390, 631] on input "***" at bounding box center [371, 633] width 67 height 24
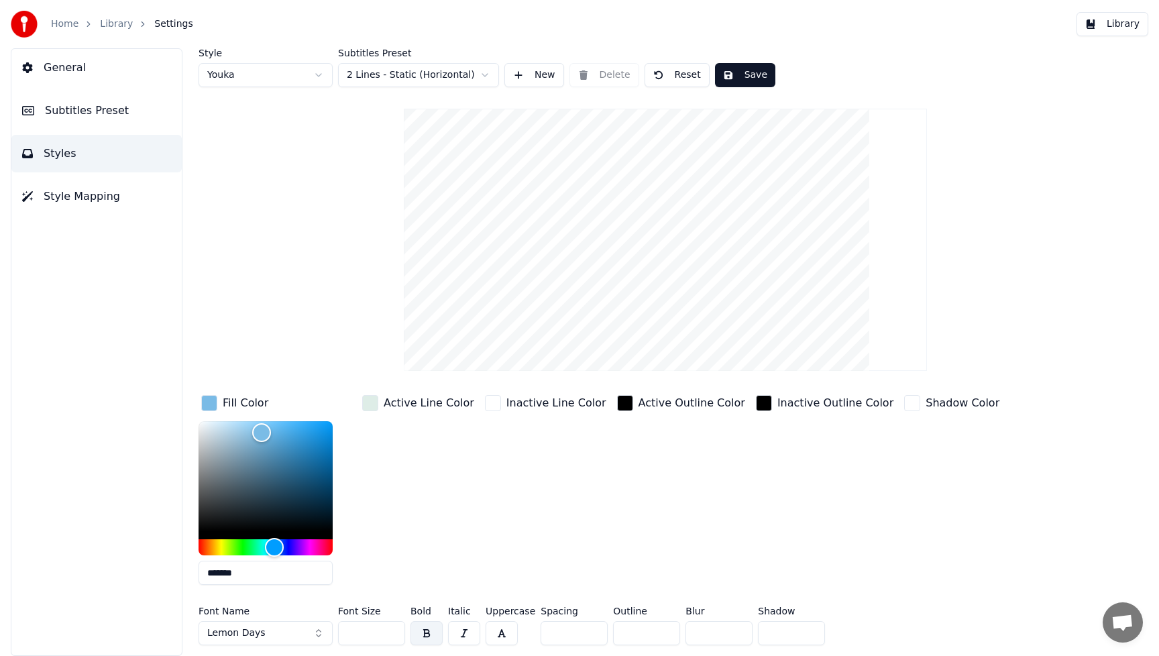
type input "***"
click at [390, 631] on input "***" at bounding box center [371, 633] width 67 height 24
click at [823, 542] on div "Inactive Outline Color" at bounding box center [824, 493] width 143 height 203
click at [764, 75] on button "Save" at bounding box center [745, 75] width 60 height 24
click at [1124, 27] on button "Library" at bounding box center [1112, 24] width 72 height 24
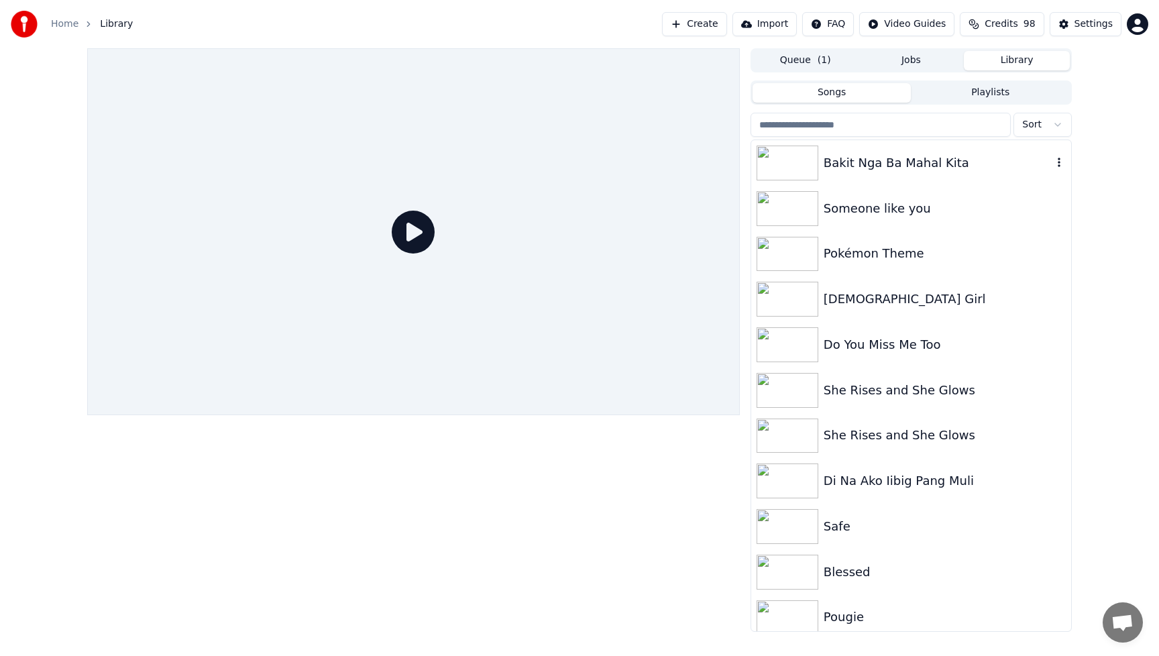
click at [887, 170] on div "Bakit Nga Ba Mahal Kita" at bounding box center [938, 163] width 229 height 19
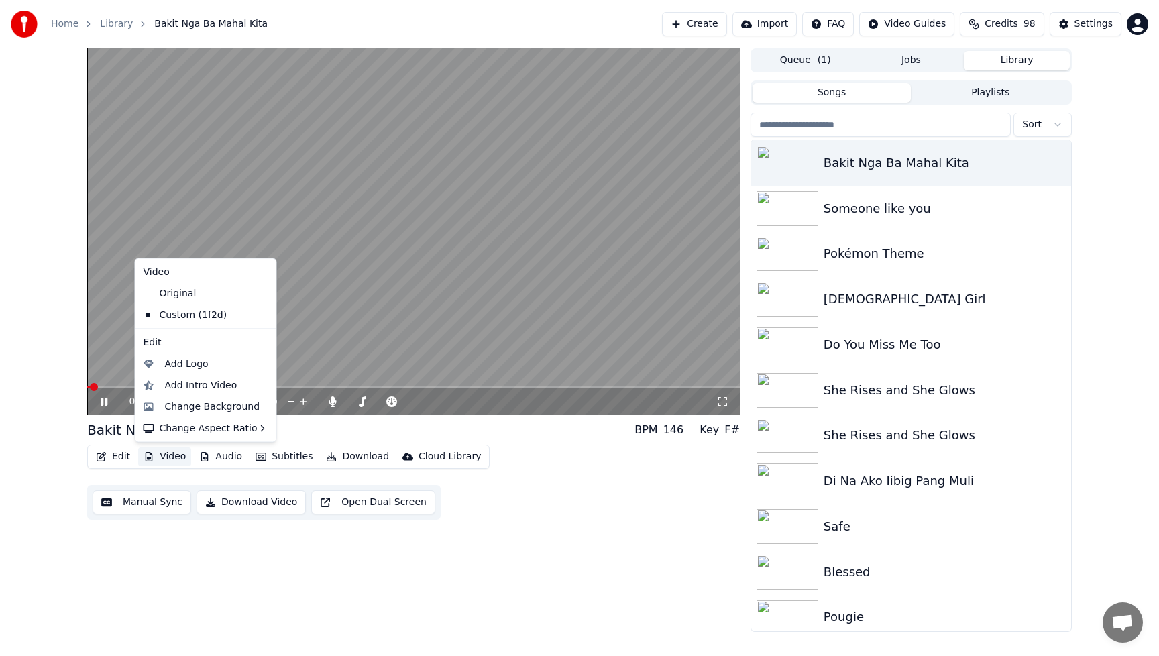
click at [156, 457] on button "Video" at bounding box center [164, 456] width 53 height 19
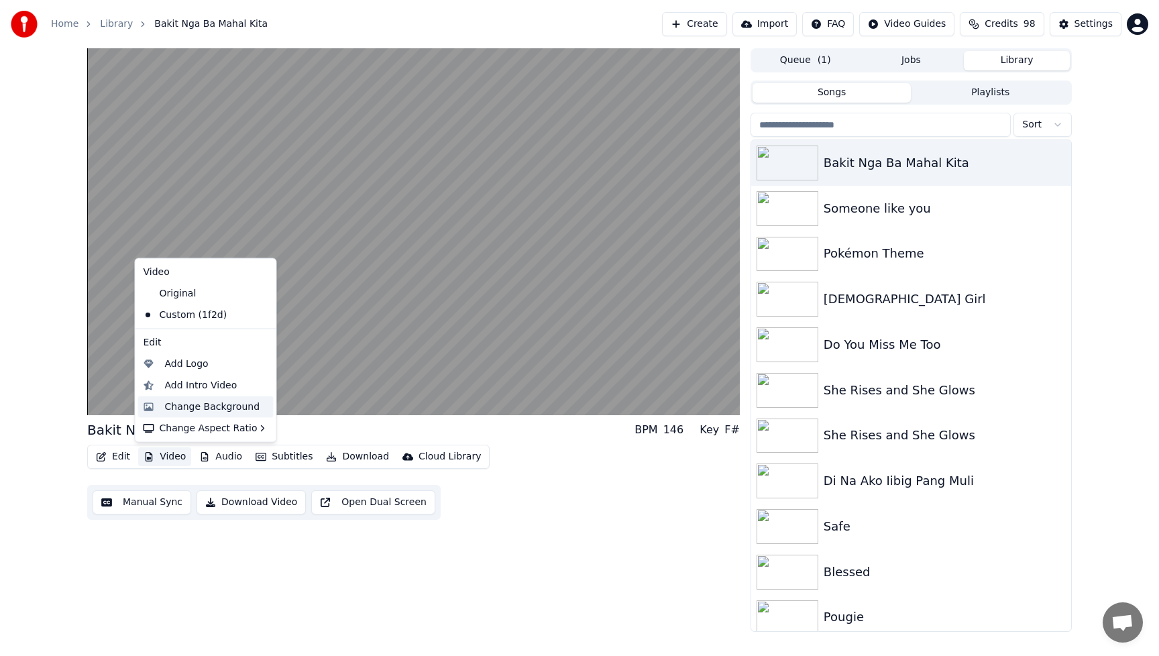
click at [189, 403] on div "Change Background" at bounding box center [212, 406] width 95 height 13
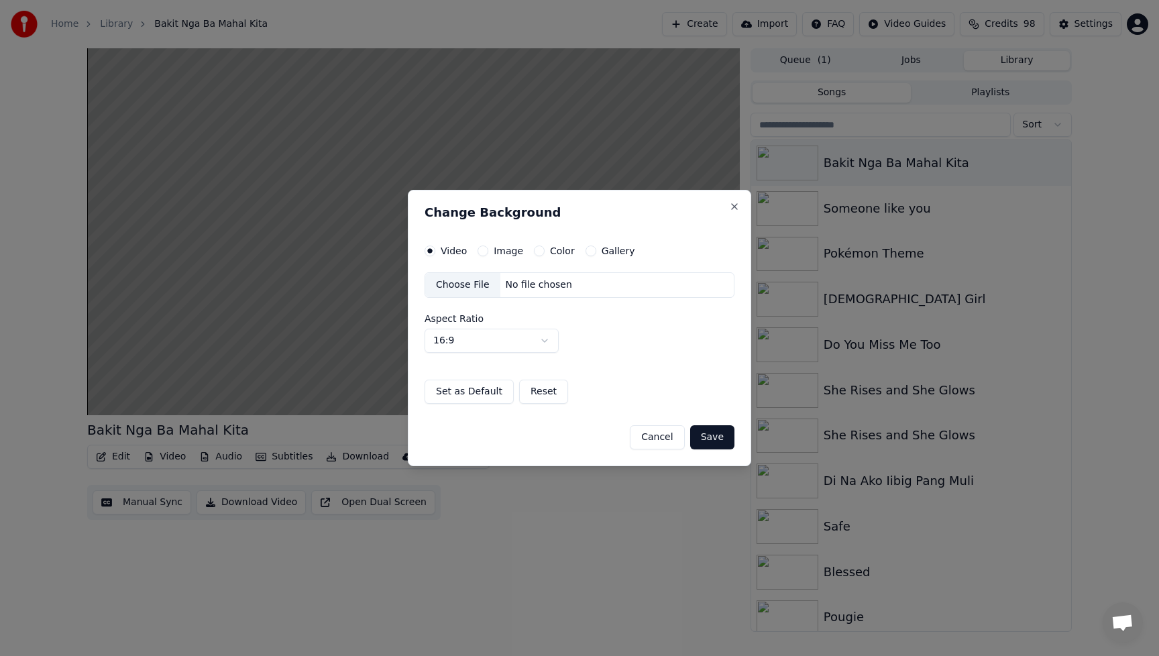
click at [459, 285] on div "Choose File" at bounding box center [462, 285] width 75 height 24
click at [718, 442] on button "Save" at bounding box center [712, 437] width 44 height 24
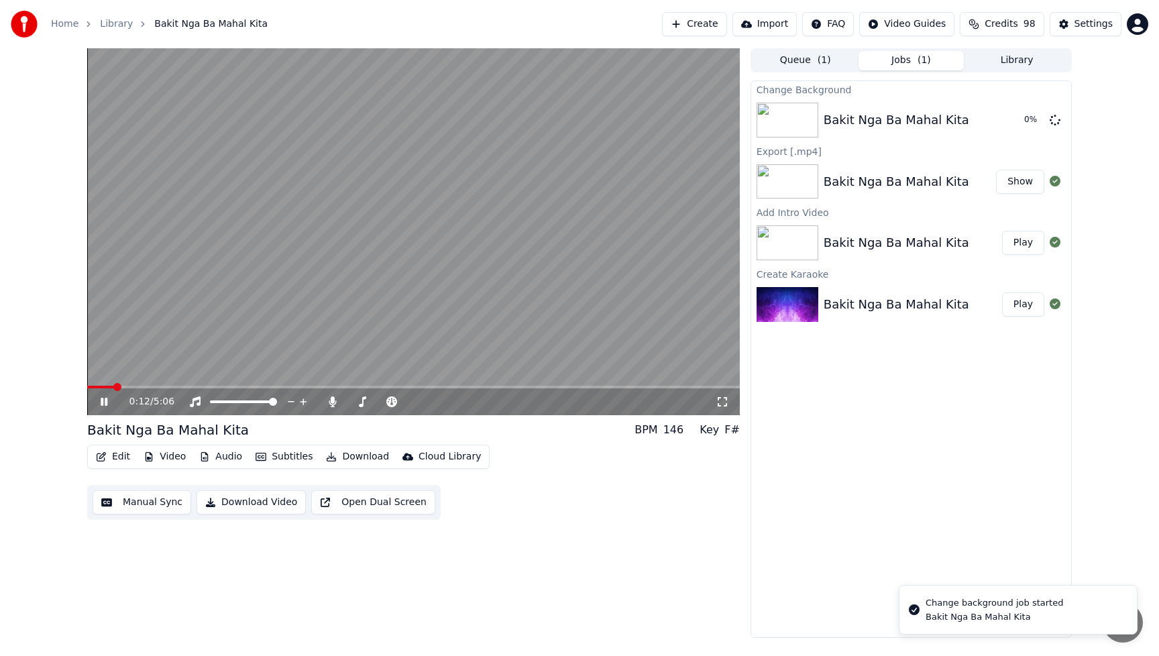
click at [105, 400] on icon at bounding box center [104, 402] width 7 height 8
click at [1027, 120] on button "Play" at bounding box center [1023, 120] width 42 height 24
click at [105, 402] on icon at bounding box center [114, 401] width 32 height 11
click at [719, 501] on div "Edit Video Audio Subtitles Download Cloud Library Manual Sync Download Video Op…" at bounding box center [413, 482] width 653 height 75
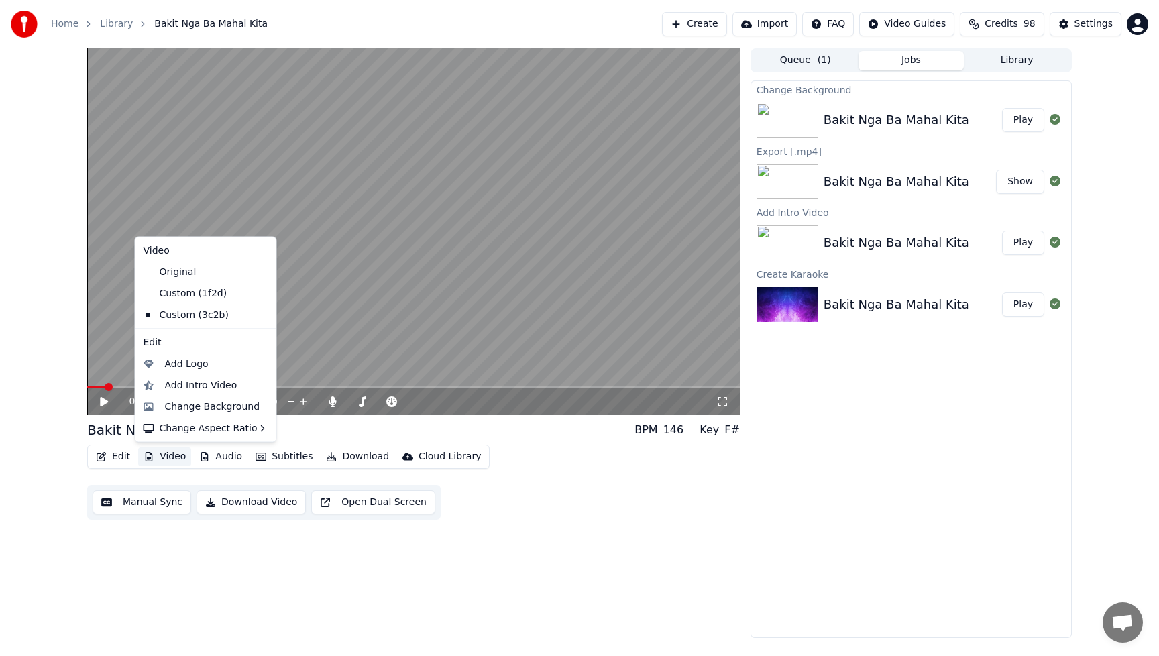
click at [176, 459] on button "Video" at bounding box center [164, 456] width 53 height 19
click at [211, 386] on div "Add Intro Video" at bounding box center [201, 384] width 72 height 13
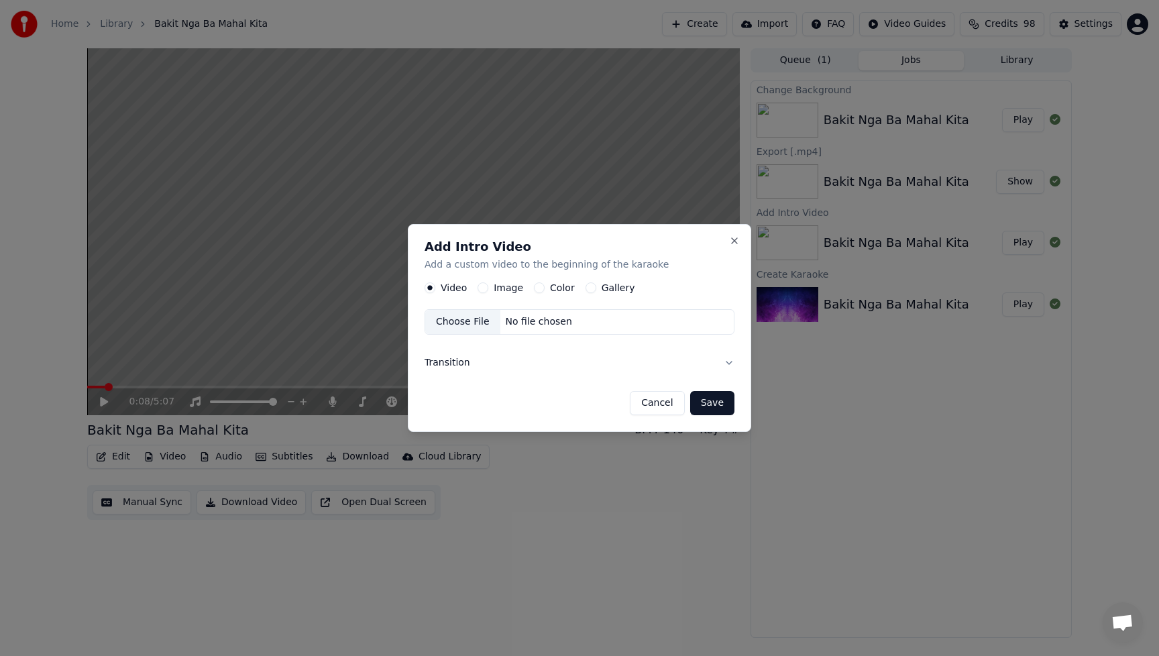
click at [483, 289] on button "Image" at bounding box center [483, 287] width 11 height 11
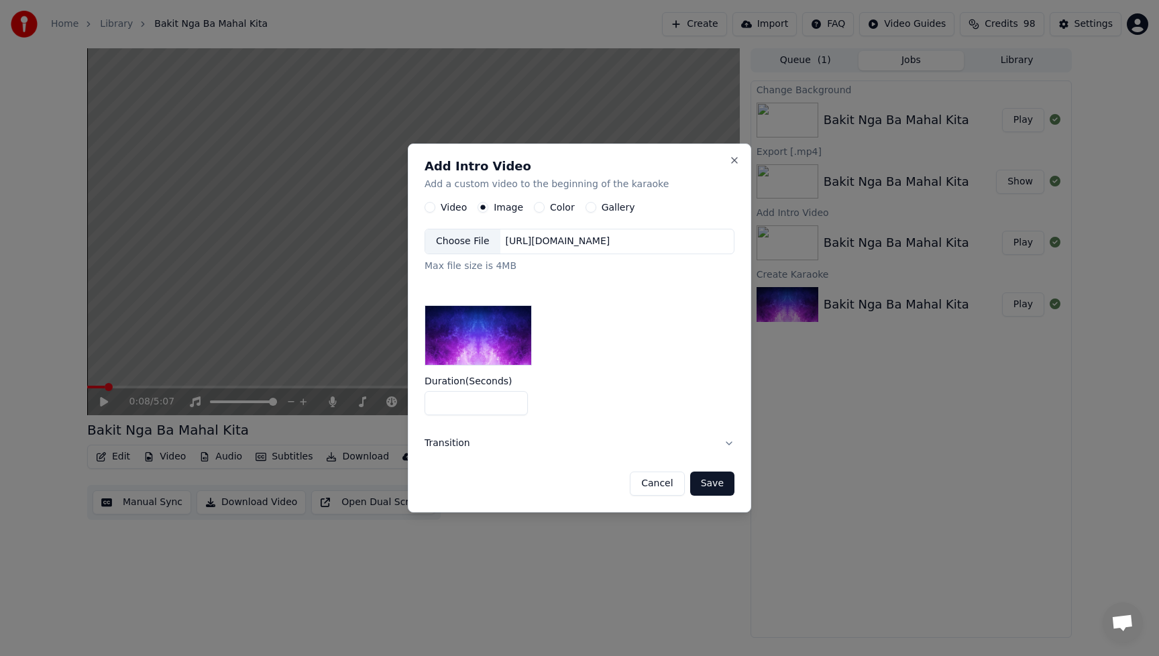
click at [473, 249] on div "Choose File" at bounding box center [462, 241] width 75 height 24
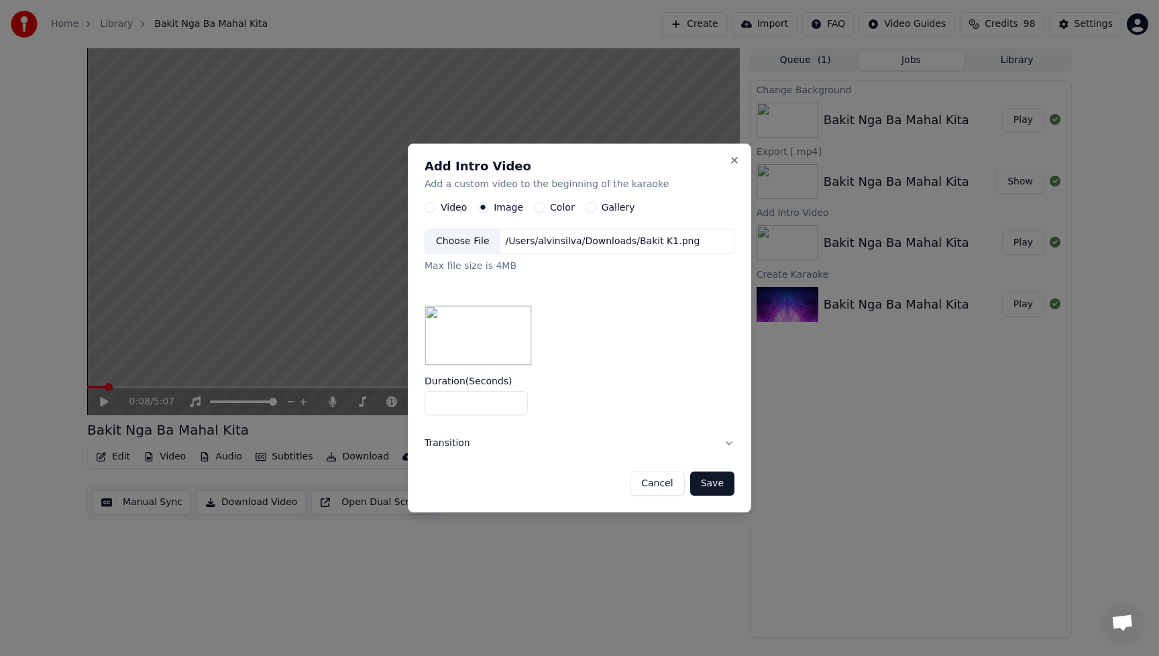
click at [727, 489] on button "Save" at bounding box center [712, 483] width 44 height 24
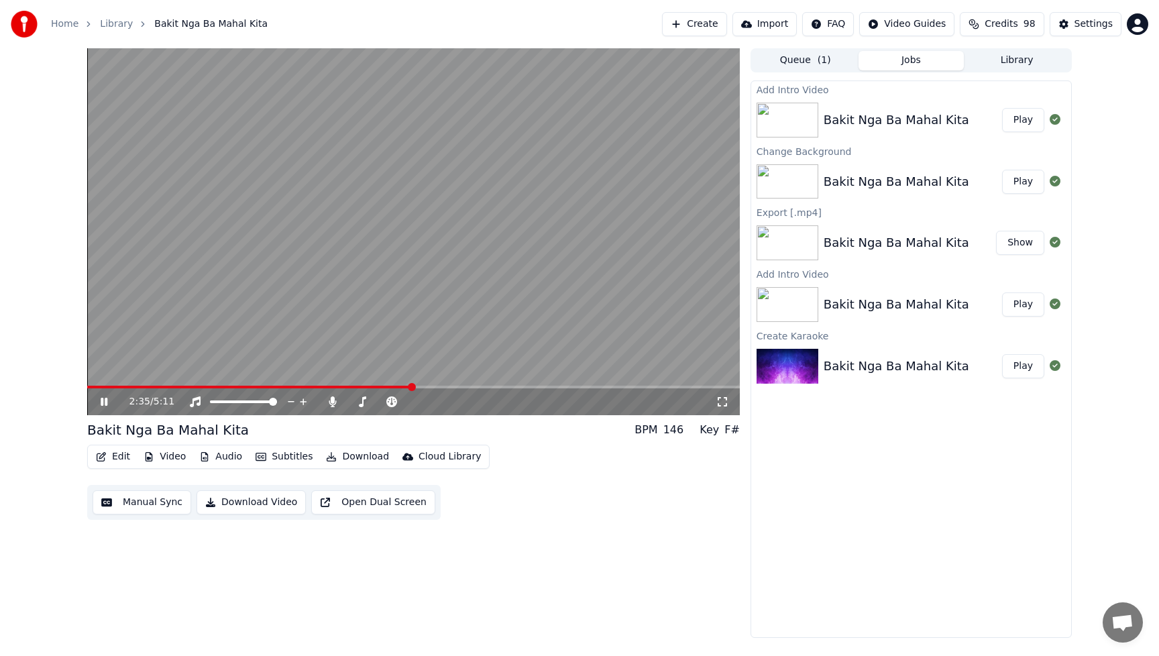
click at [109, 400] on icon at bounding box center [114, 401] width 32 height 11
click at [592, 220] on video at bounding box center [413, 231] width 653 height 367
click at [100, 406] on icon at bounding box center [114, 401] width 32 height 11
click at [174, 458] on button "Video" at bounding box center [164, 456] width 53 height 19
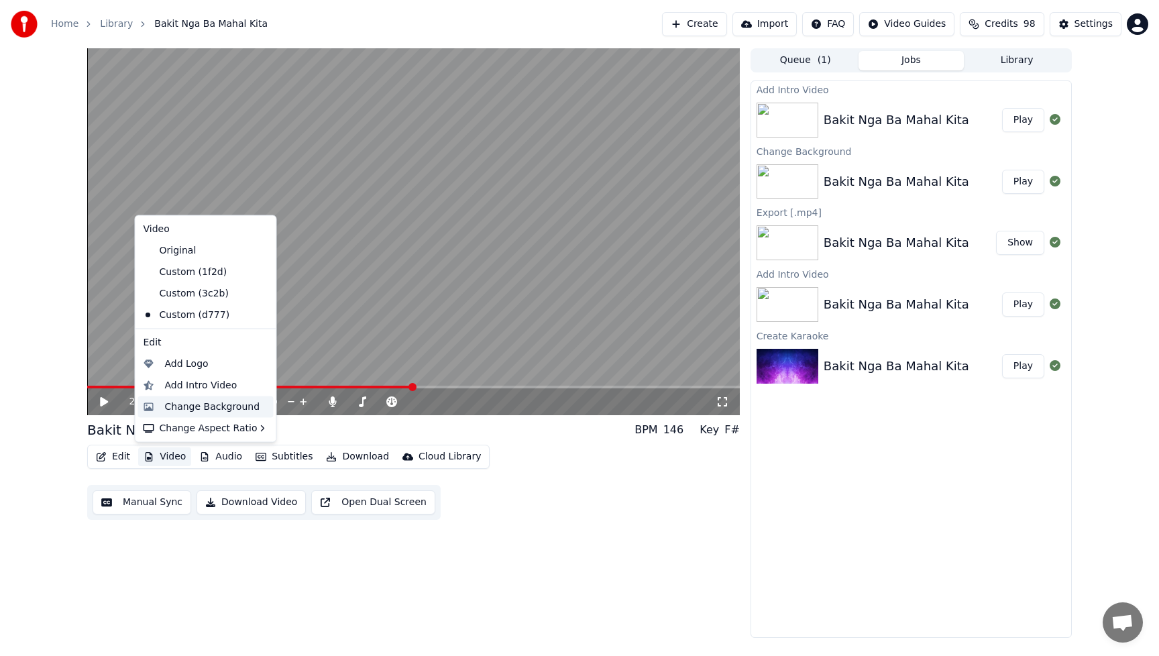
click at [184, 413] on div "Change Background" at bounding box center [212, 406] width 95 height 13
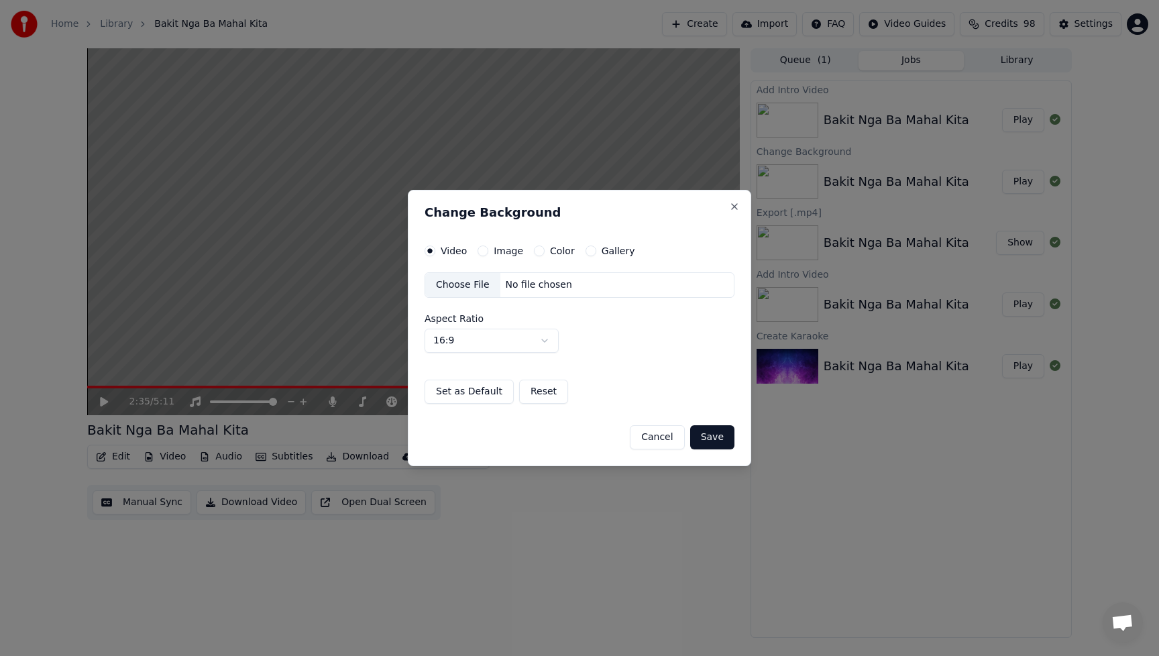
click at [461, 285] on div "Choose File" at bounding box center [462, 285] width 75 height 24
click at [715, 441] on button "Save" at bounding box center [712, 437] width 44 height 24
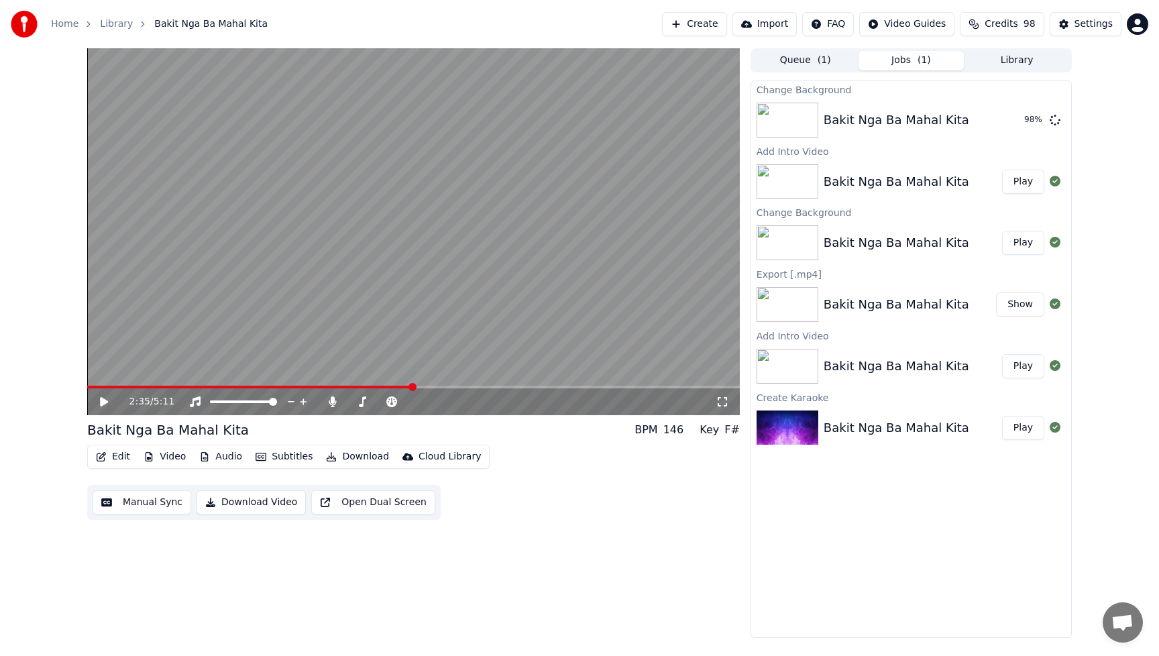
click at [677, 510] on div "Edit Video Audio Subtitles Download Cloud Library Manual Sync Download Video Op…" at bounding box center [413, 482] width 653 height 75
click at [1023, 119] on button "Play" at bounding box center [1023, 120] width 42 height 24
click at [102, 406] on icon at bounding box center [104, 402] width 7 height 8
click at [614, 504] on div "Edit Video Audio Subtitles Download Cloud Library Manual Sync Download Video Op…" at bounding box center [413, 482] width 653 height 75
click at [171, 460] on button "Video" at bounding box center [164, 456] width 53 height 19
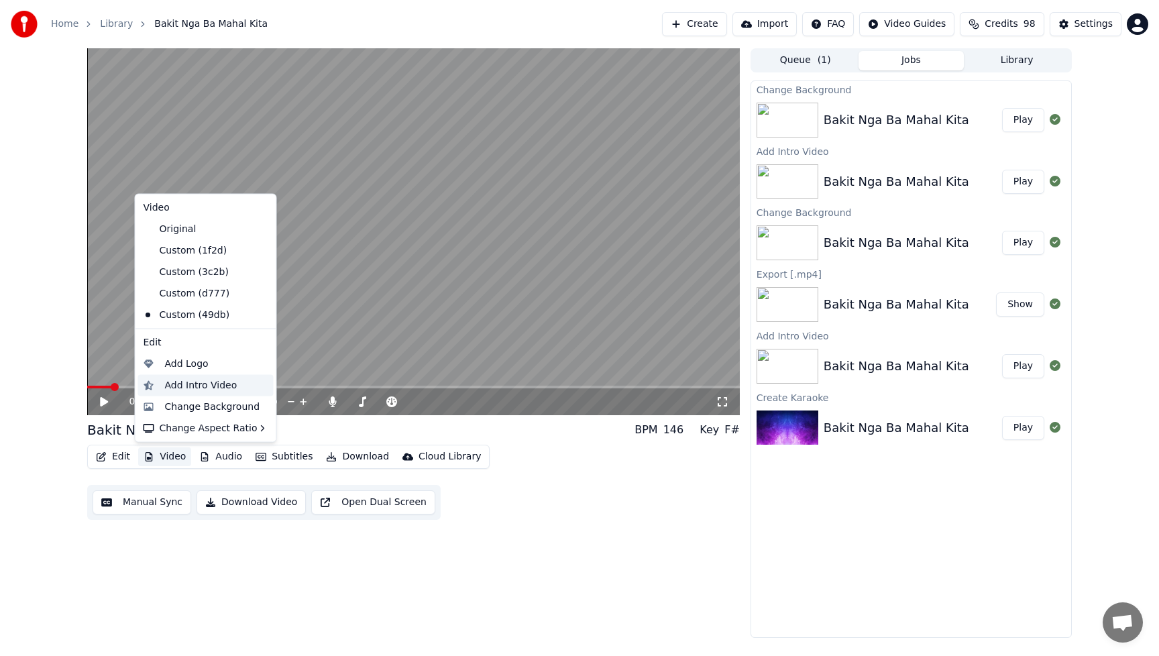
click at [207, 388] on div "Add Intro Video" at bounding box center [201, 384] width 72 height 13
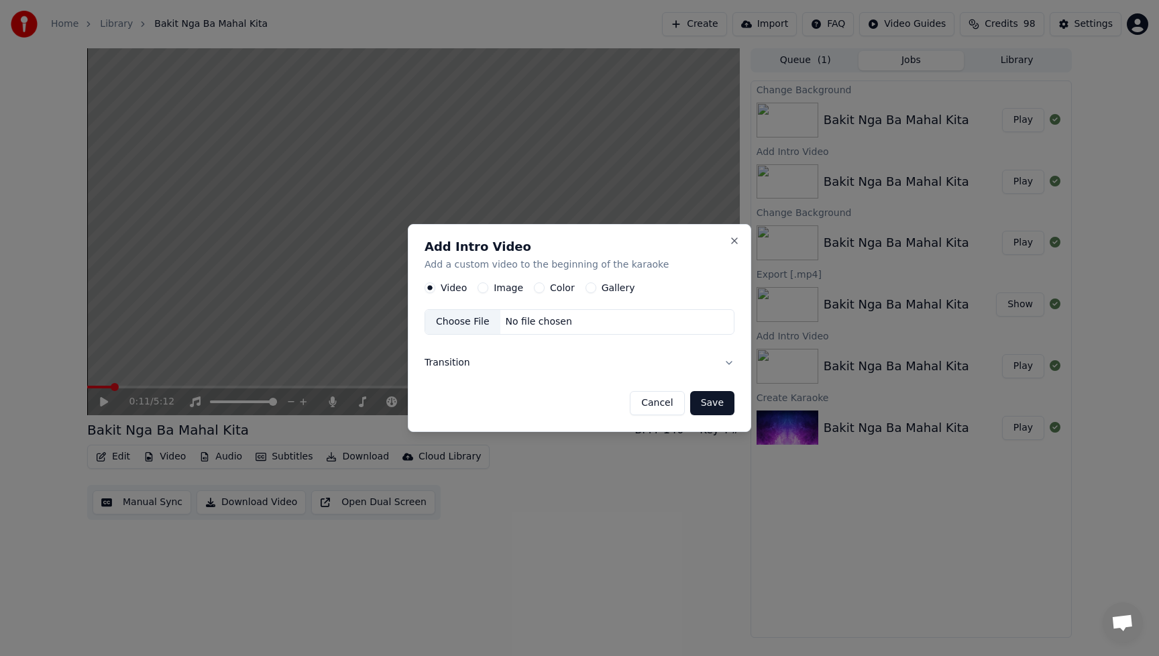
click at [480, 287] on button "Image" at bounding box center [483, 287] width 11 height 11
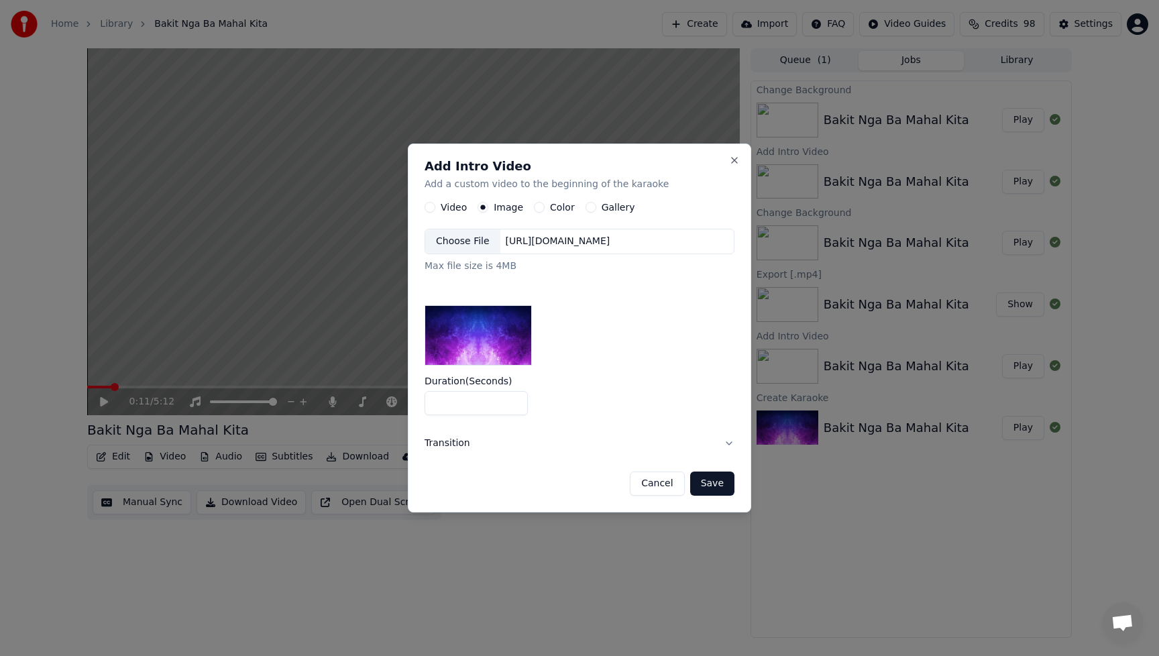
click at [473, 239] on div "Choose File" at bounding box center [462, 241] width 75 height 24
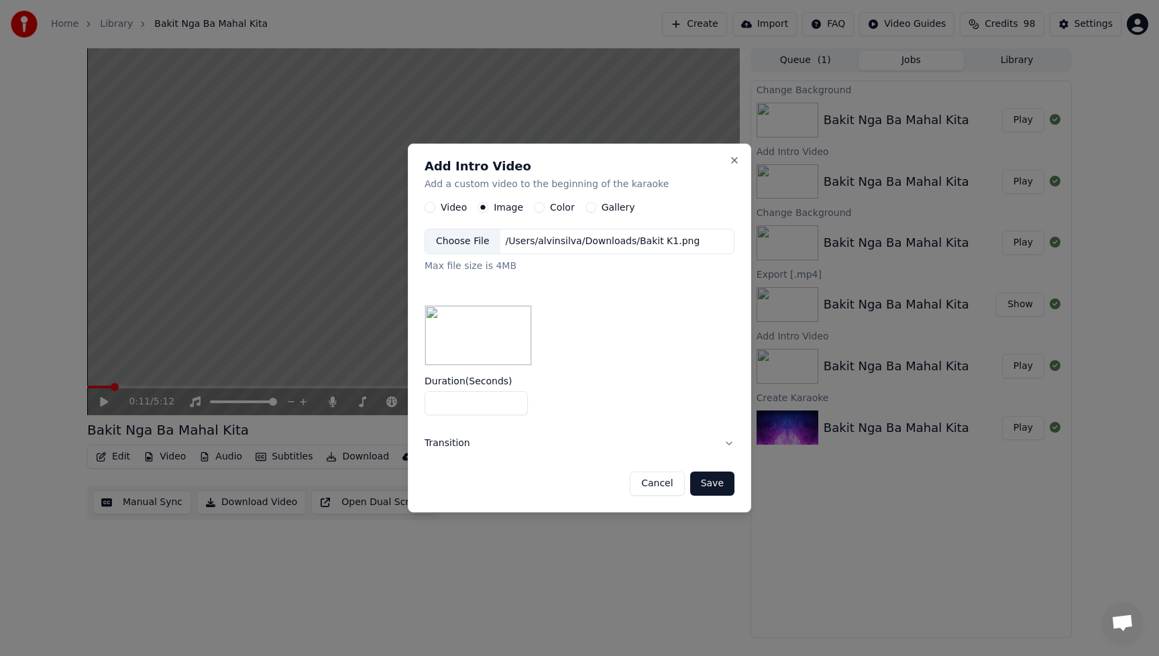
click at [720, 490] on button "Save" at bounding box center [712, 483] width 44 height 24
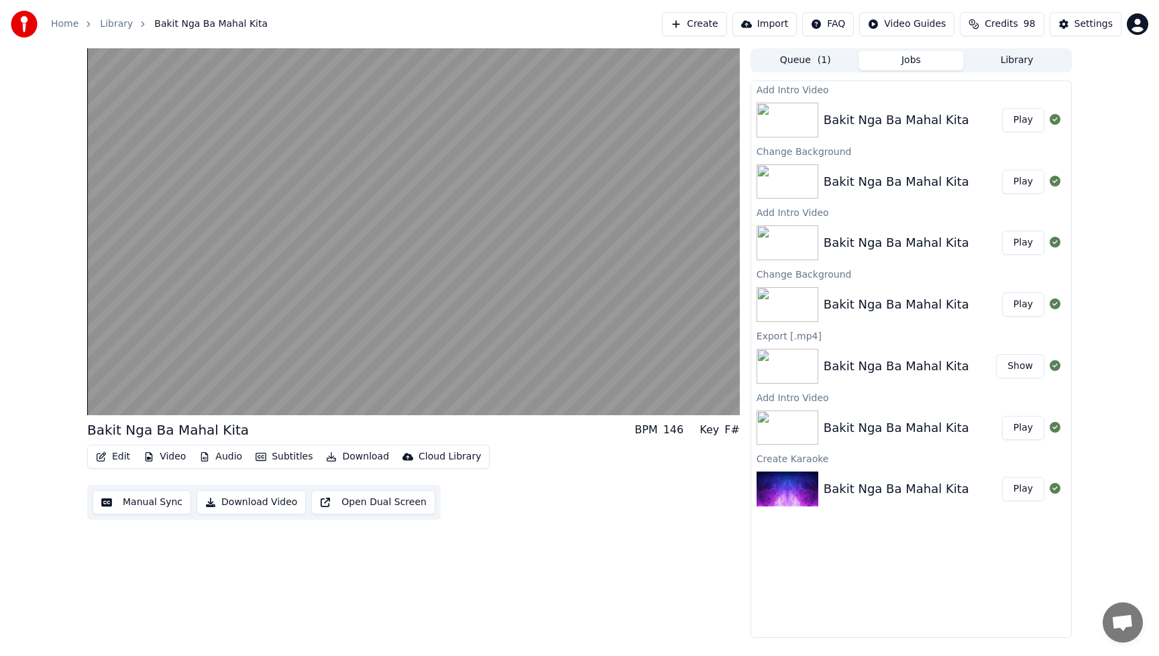
click at [486, 516] on div "Edit Video Audio Subtitles Download Cloud Library Manual Sync Download Video Op…" at bounding box center [413, 482] width 653 height 75
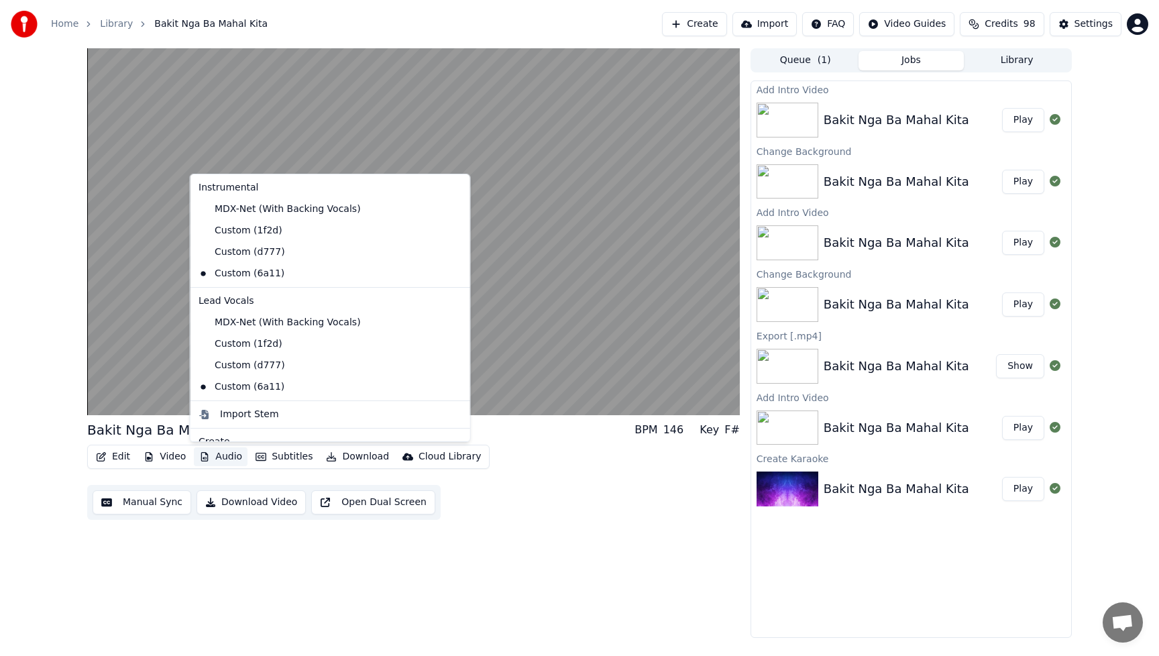
click at [220, 459] on button "Audio" at bounding box center [221, 456] width 54 height 19
click at [231, 254] on div "Custom (d777)" at bounding box center [320, 251] width 254 height 21
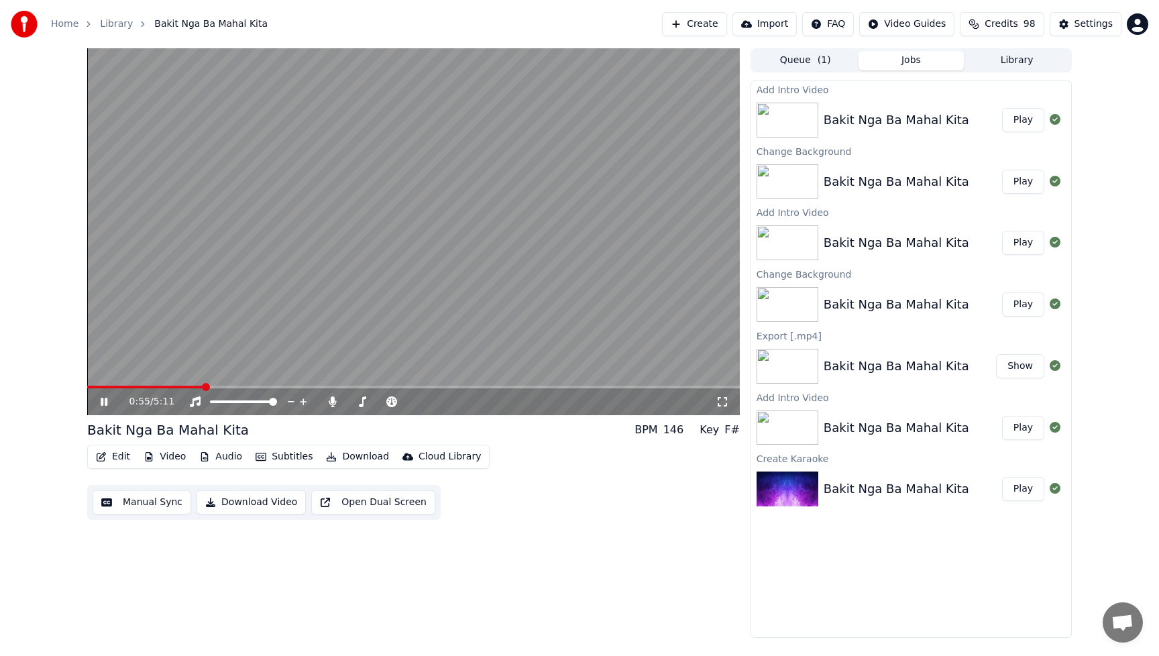
click at [91, 389] on div "0:55 / 5:11" at bounding box center [413, 401] width 653 height 27
click at [91, 387] on span at bounding box center [145, 387] width 117 height 3
click at [87, 389] on span at bounding box center [91, 387] width 8 height 8
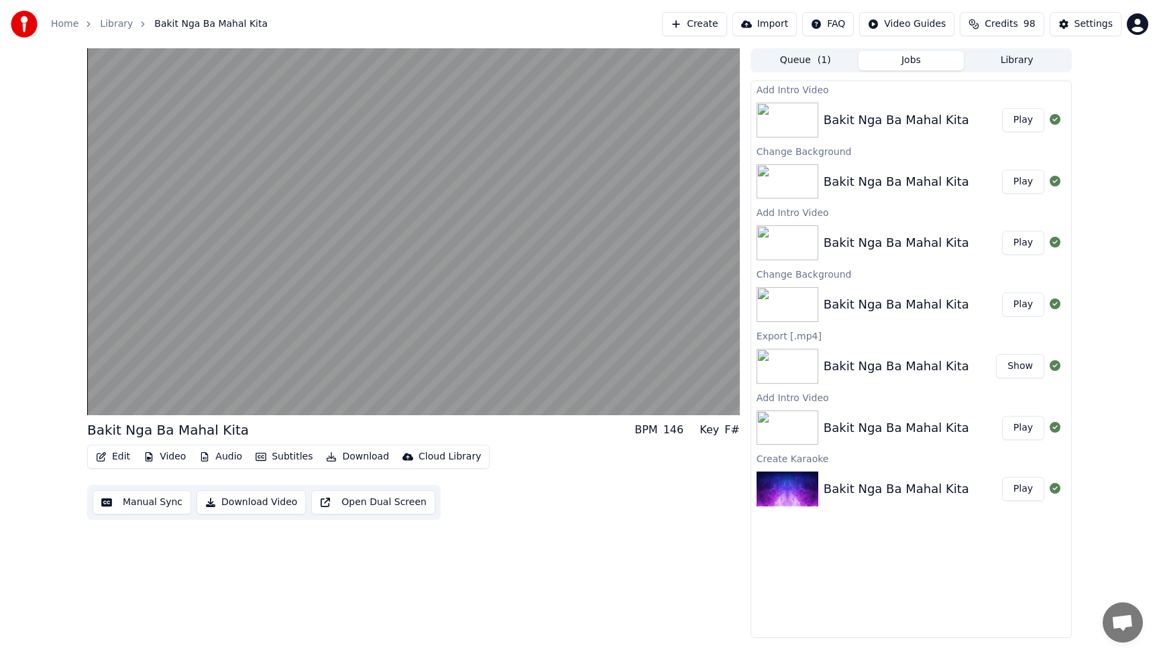
click at [561, 492] on div "Edit Video Audio Subtitles Download Cloud Library Manual Sync Download Video Op…" at bounding box center [413, 482] width 653 height 75
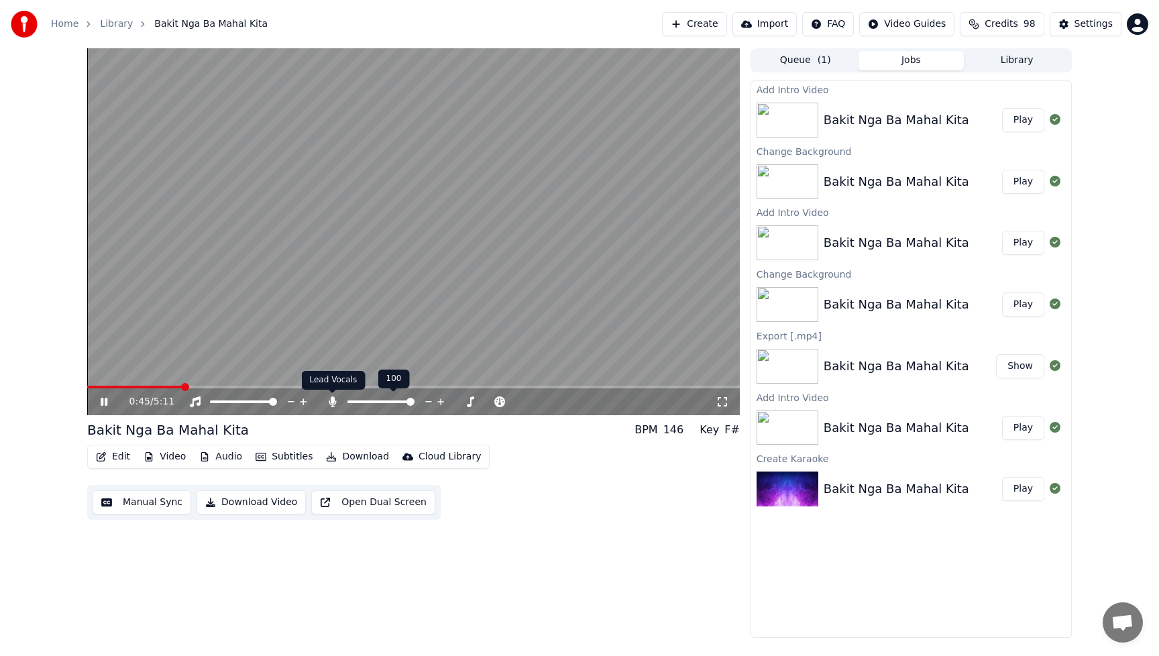
click at [327, 404] on icon at bounding box center [332, 401] width 13 height 11
click at [106, 401] on icon at bounding box center [104, 402] width 7 height 8
click at [239, 505] on button "Download Video" at bounding box center [251, 502] width 109 height 24
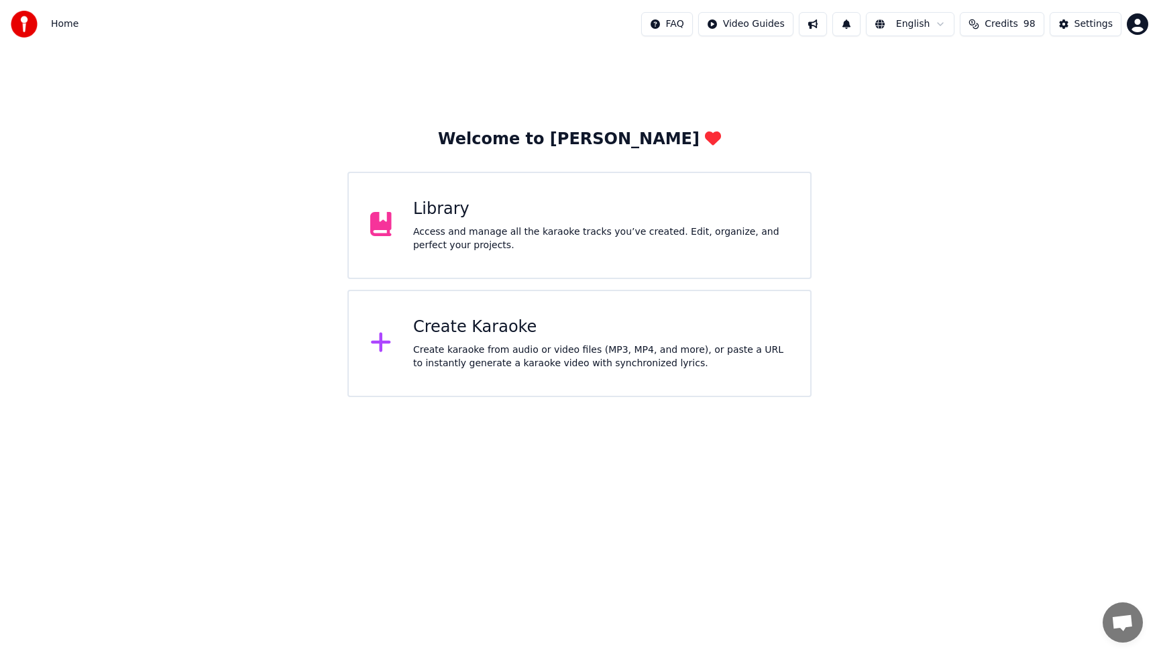
click at [510, 223] on div "Library Access and manage all the karaoke tracks you’ve created. Edit, organize…" at bounding box center [601, 226] width 376 height 54
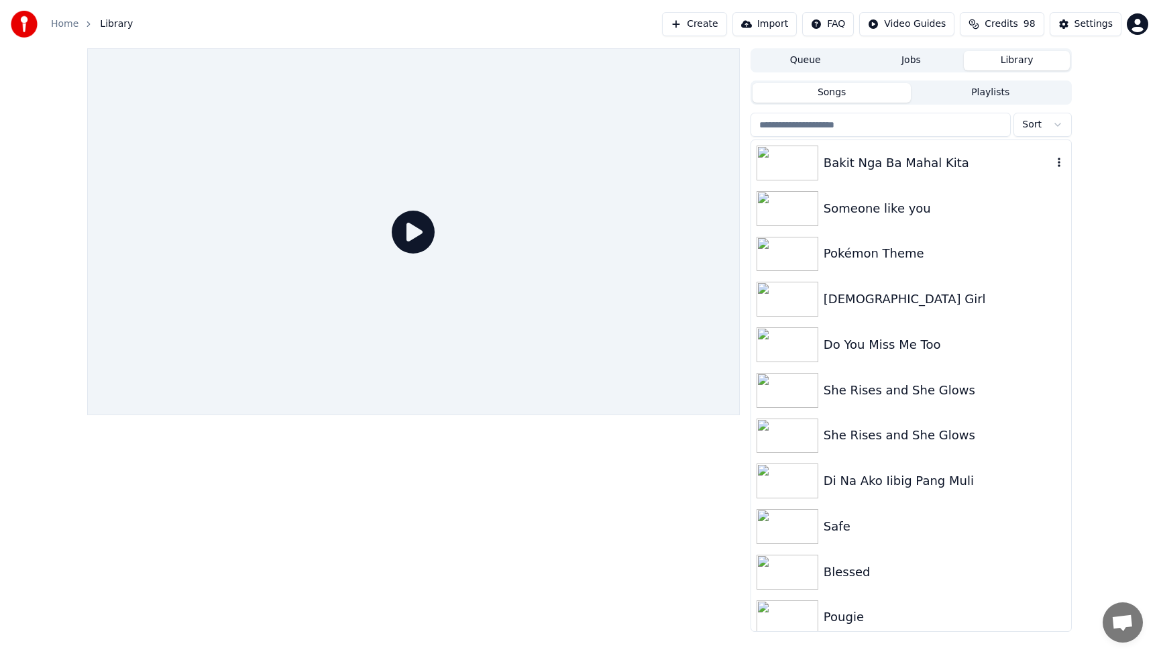
click at [881, 160] on div "Bakit Nga Ba Mahal Kita" at bounding box center [938, 163] width 229 height 19
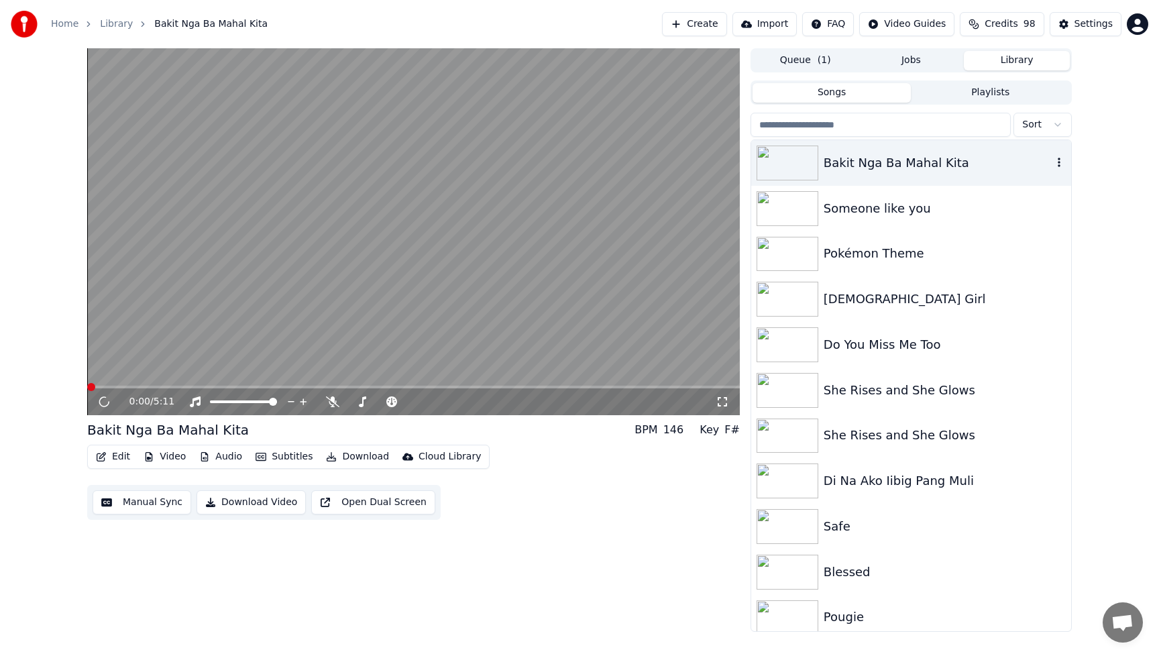
click at [881, 160] on div "Bakit Nga Ba Mahal Kita" at bounding box center [938, 163] width 229 height 19
click at [103, 400] on icon at bounding box center [104, 402] width 7 height 8
click at [585, 528] on div "0:02 / 5:11 Bakit Nga Ba Mahal Kita BPM 146 Key F# Edit Video Audio Subtitles D…" at bounding box center [413, 339] width 653 height 583
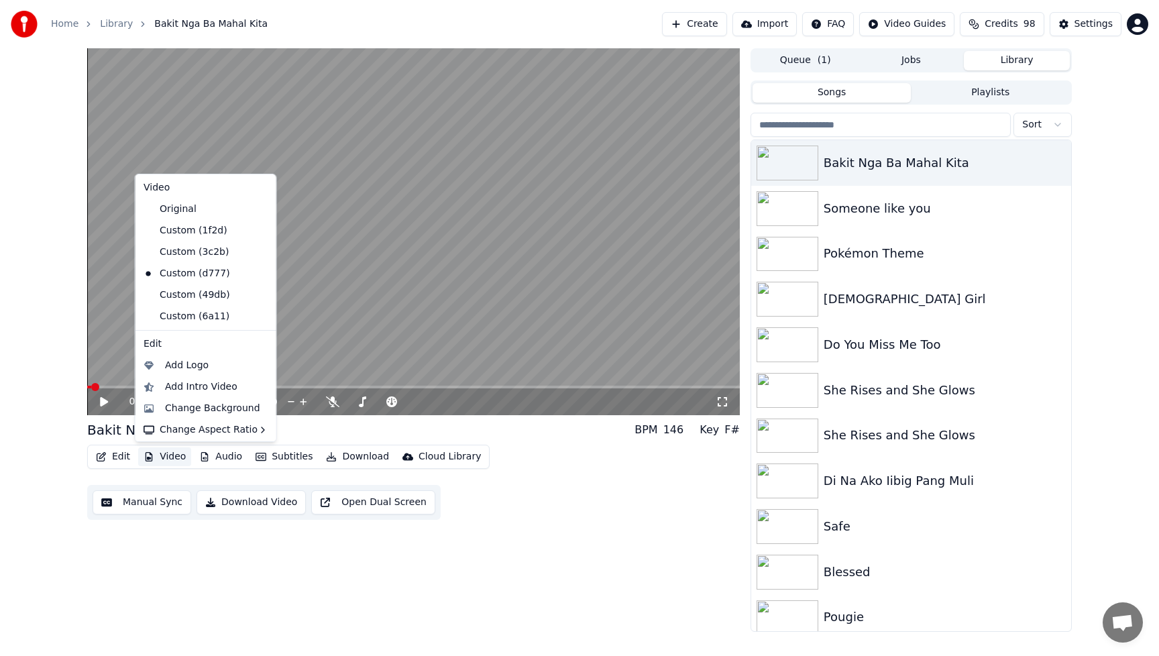
click at [176, 459] on button "Video" at bounding box center [164, 456] width 53 height 19
click at [187, 410] on div "Change Background" at bounding box center [212, 408] width 95 height 13
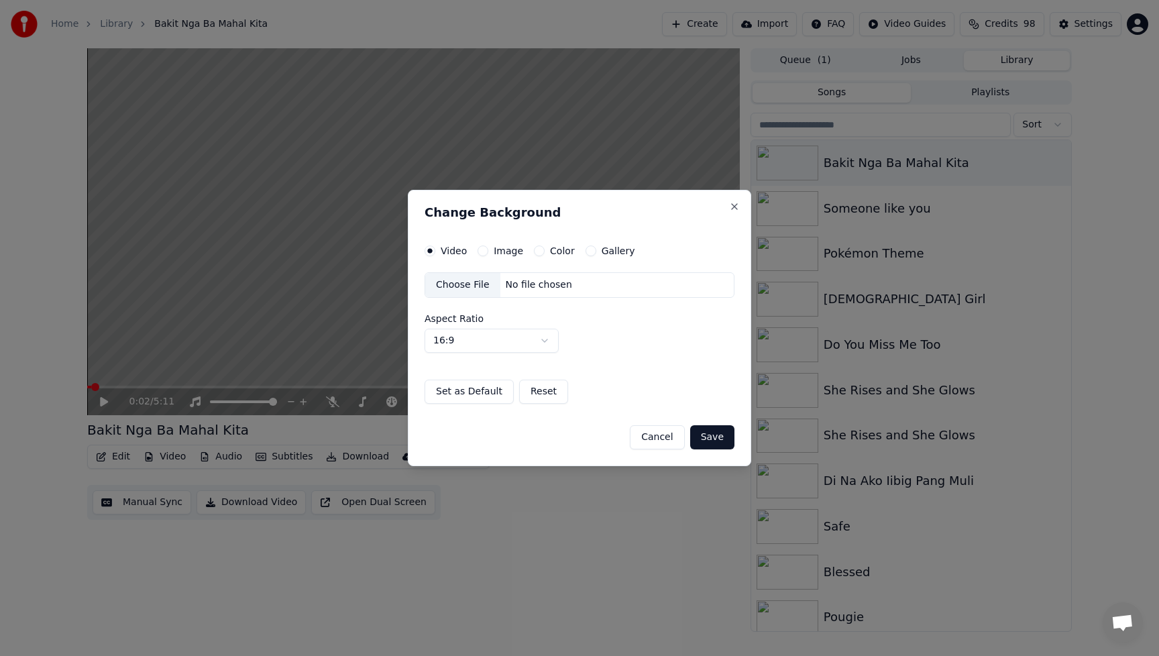
click at [472, 286] on div "Choose File" at bounding box center [462, 285] width 75 height 24
click at [732, 448] on button "Save" at bounding box center [712, 437] width 44 height 24
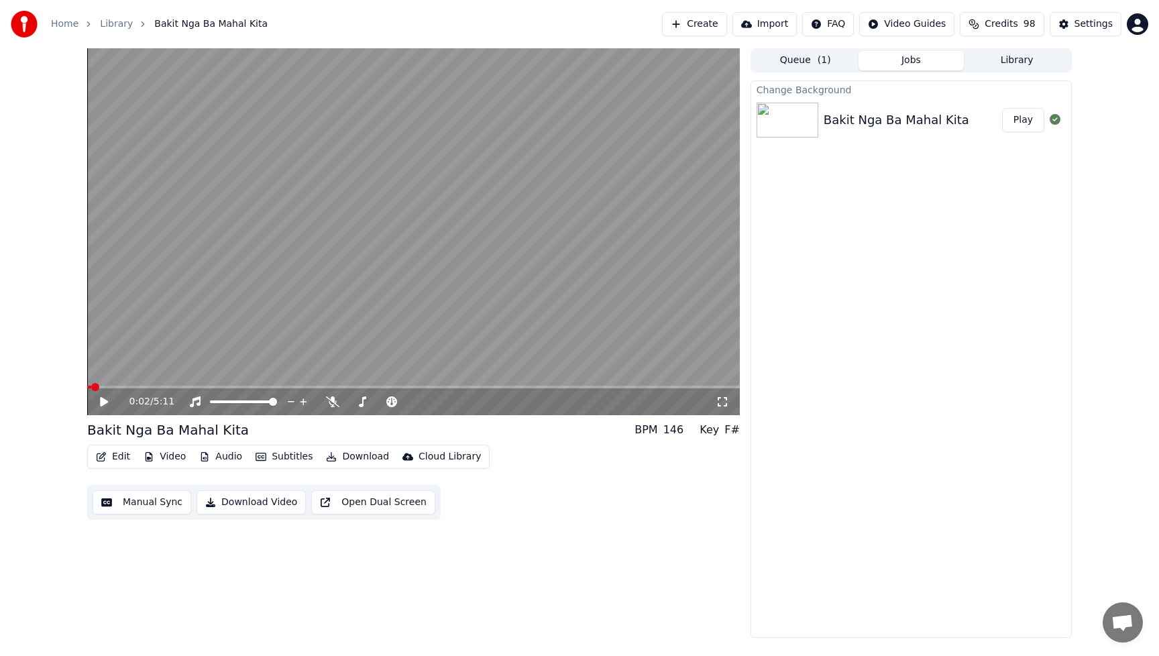
click at [1025, 127] on button "Play" at bounding box center [1023, 120] width 42 height 24
click at [105, 404] on icon at bounding box center [104, 402] width 7 height 8
click at [659, 500] on div "Edit Video Audio Subtitles Download Cloud Library Manual Sync Download Video Op…" at bounding box center [413, 482] width 653 height 75
click at [177, 459] on button "Video" at bounding box center [164, 456] width 53 height 19
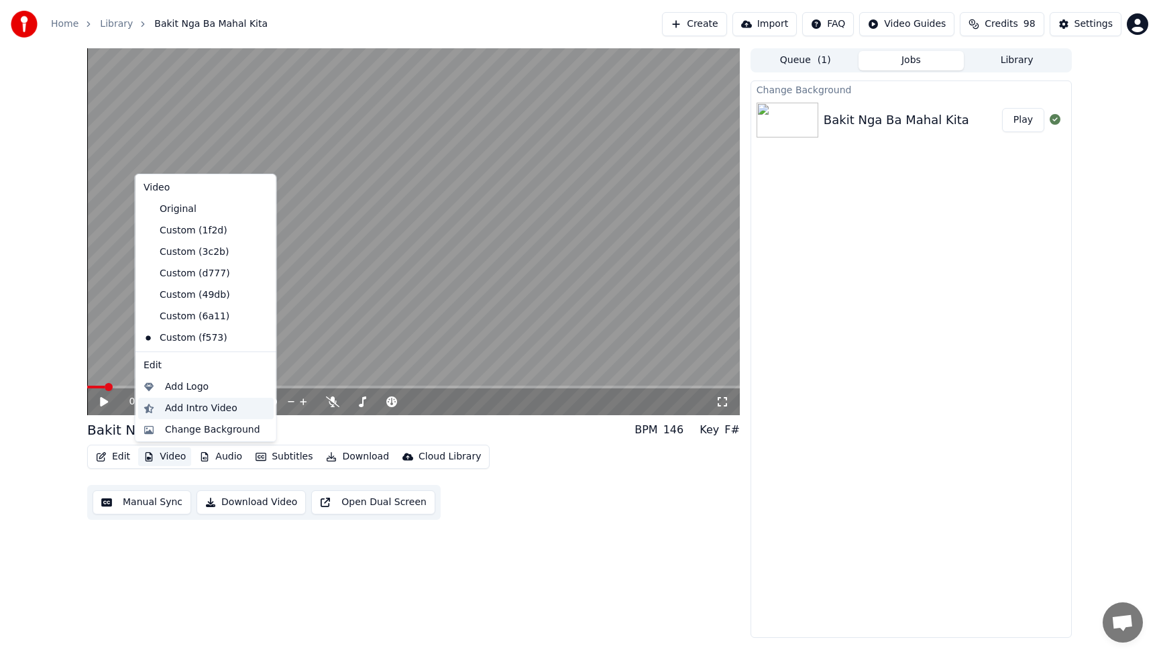
click at [179, 408] on div "Add Intro Video" at bounding box center [201, 408] width 72 height 13
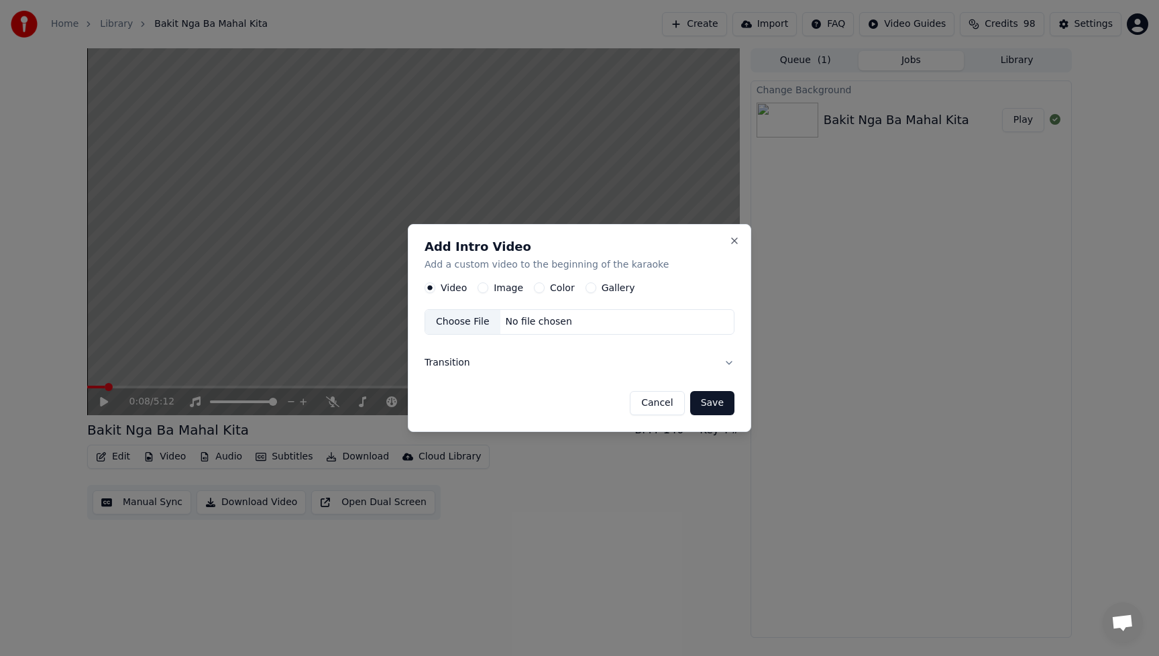
click at [482, 290] on button "Image" at bounding box center [483, 287] width 11 height 11
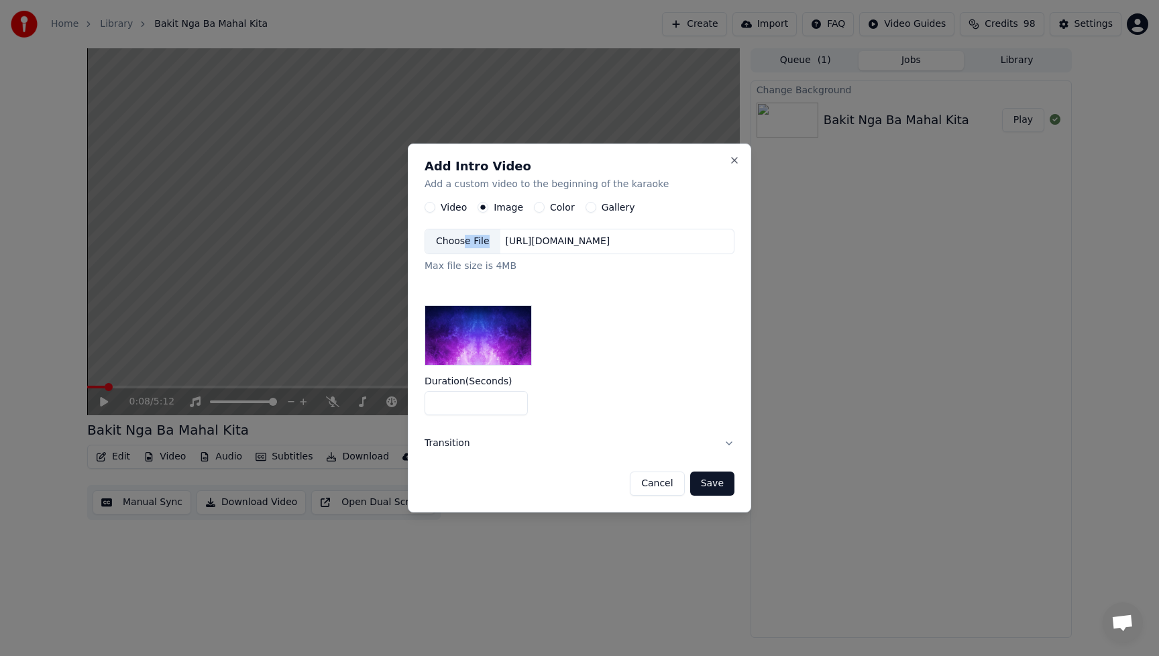
click at [463, 247] on div "Choose File" at bounding box center [462, 241] width 75 height 24
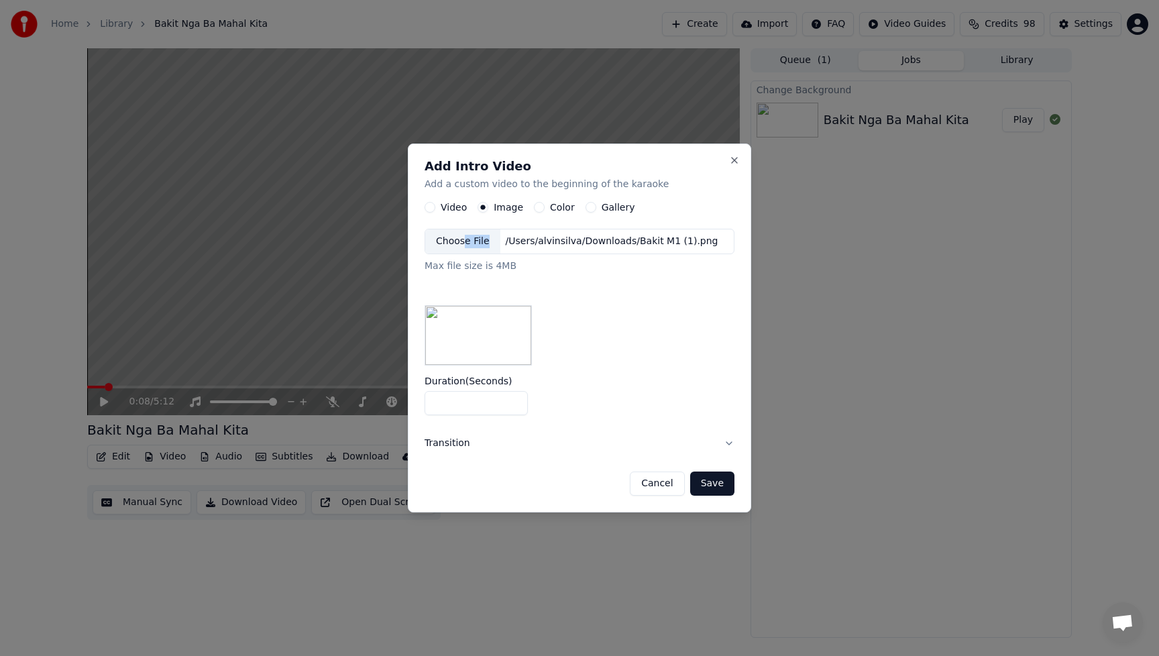
click at [722, 486] on button "Save" at bounding box center [712, 483] width 44 height 24
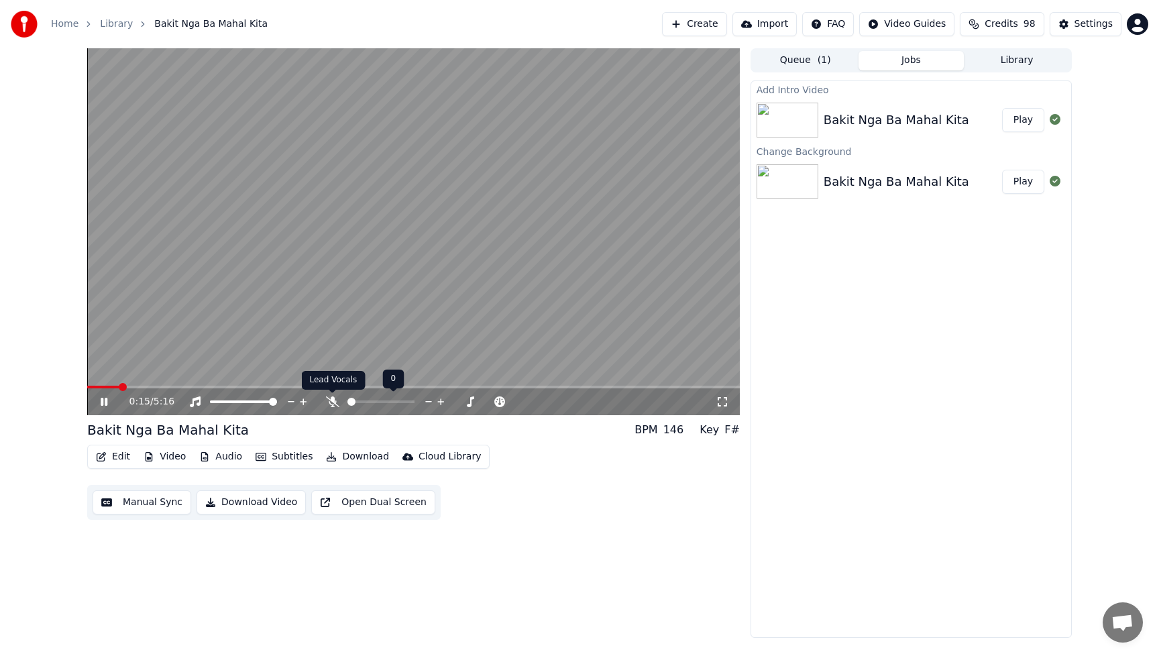
click at [327, 404] on icon at bounding box center [332, 401] width 13 height 11
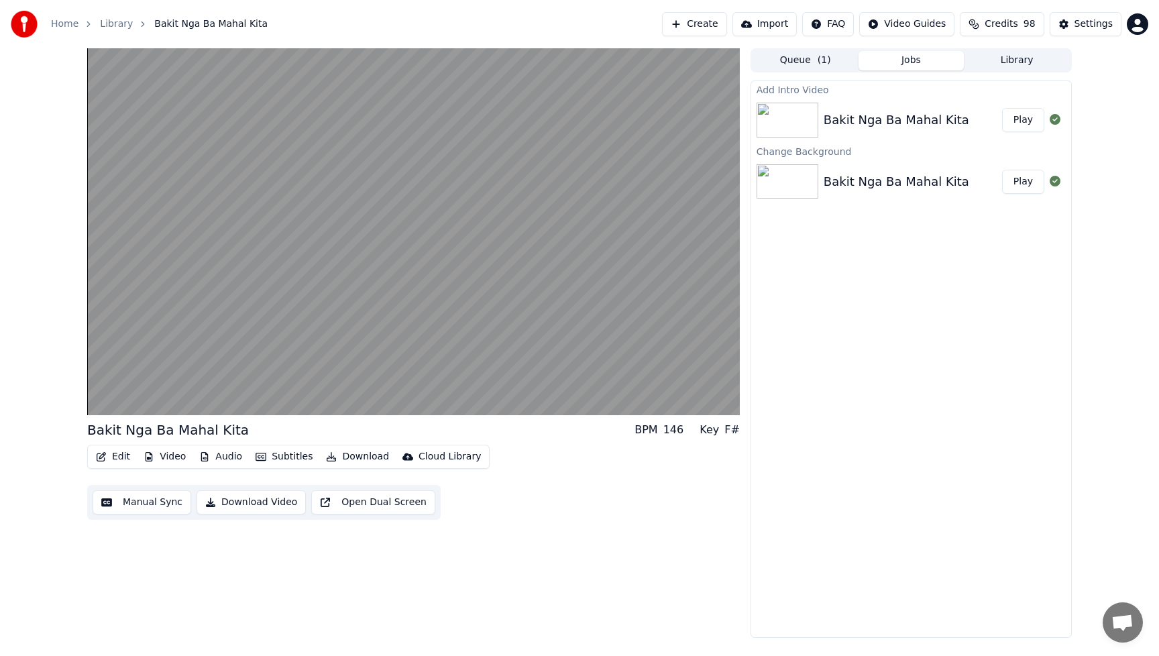
click at [214, 455] on button "Audio" at bounding box center [221, 456] width 54 height 19
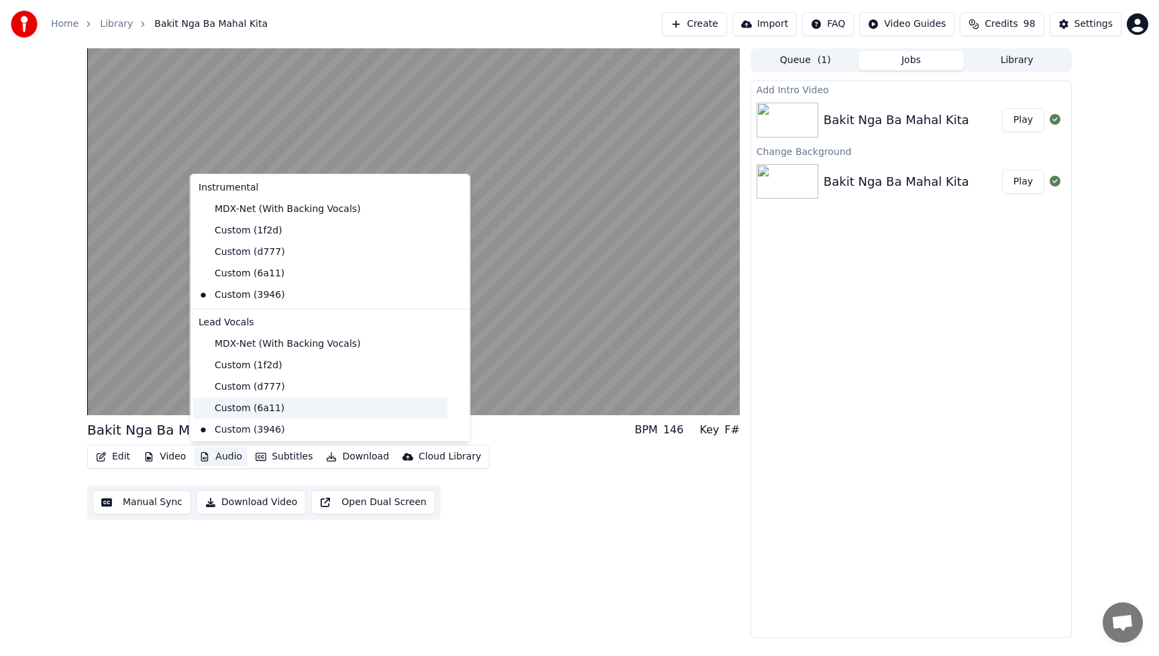
click at [254, 410] on div "Custom (6a11)" at bounding box center [320, 408] width 254 height 21
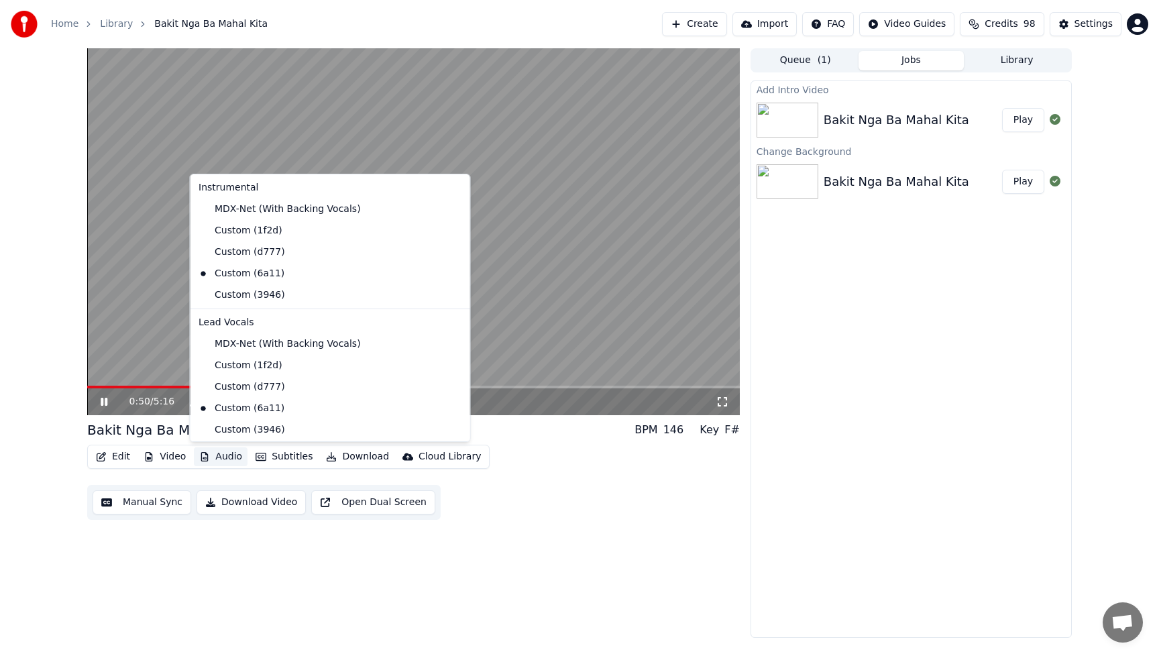
click at [214, 455] on button "Audio" at bounding box center [221, 456] width 54 height 19
click at [228, 390] on div "Custom (d777)" at bounding box center [320, 386] width 254 height 21
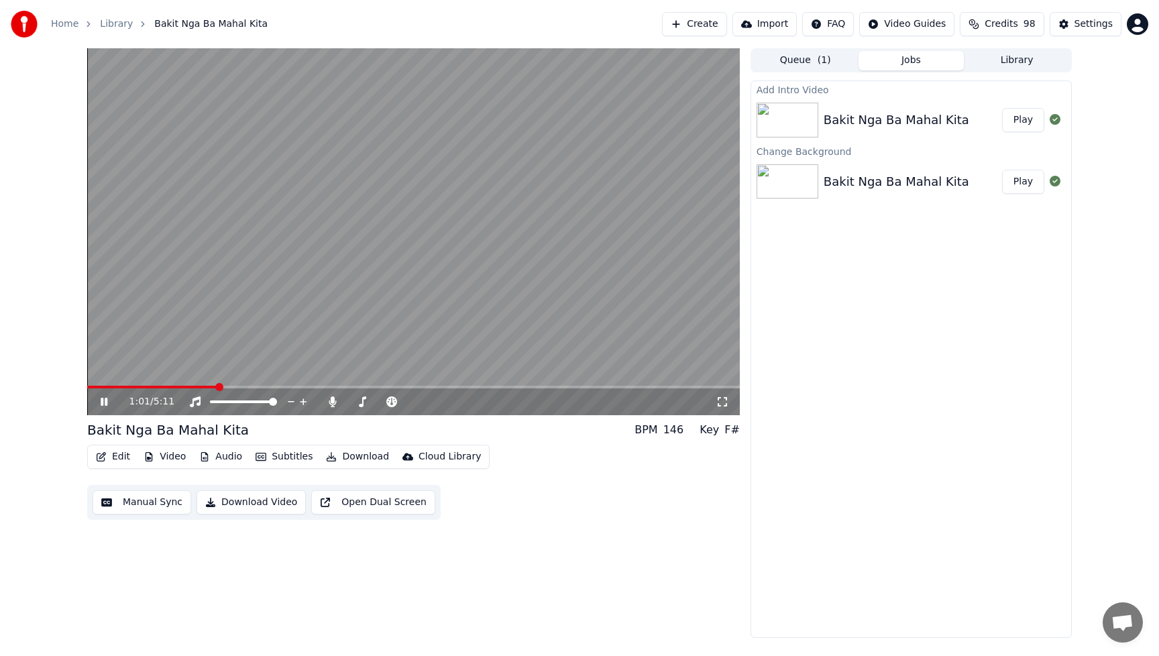
click at [103, 400] on icon at bounding box center [104, 402] width 7 height 8
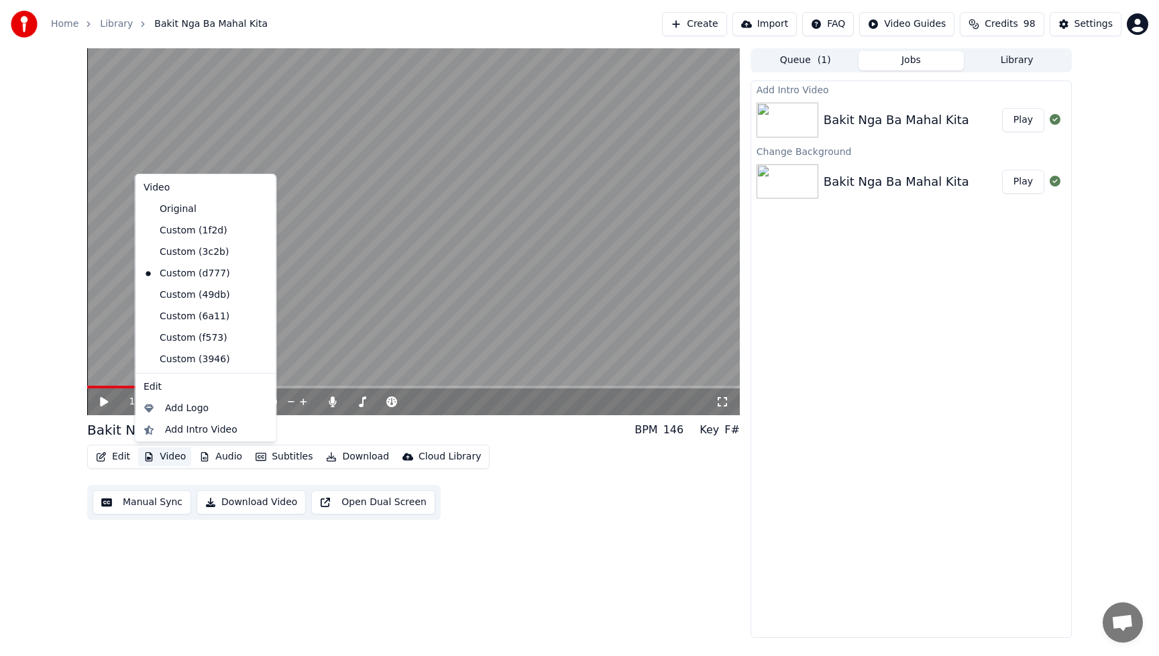
click at [167, 455] on button "Video" at bounding box center [164, 456] width 53 height 19
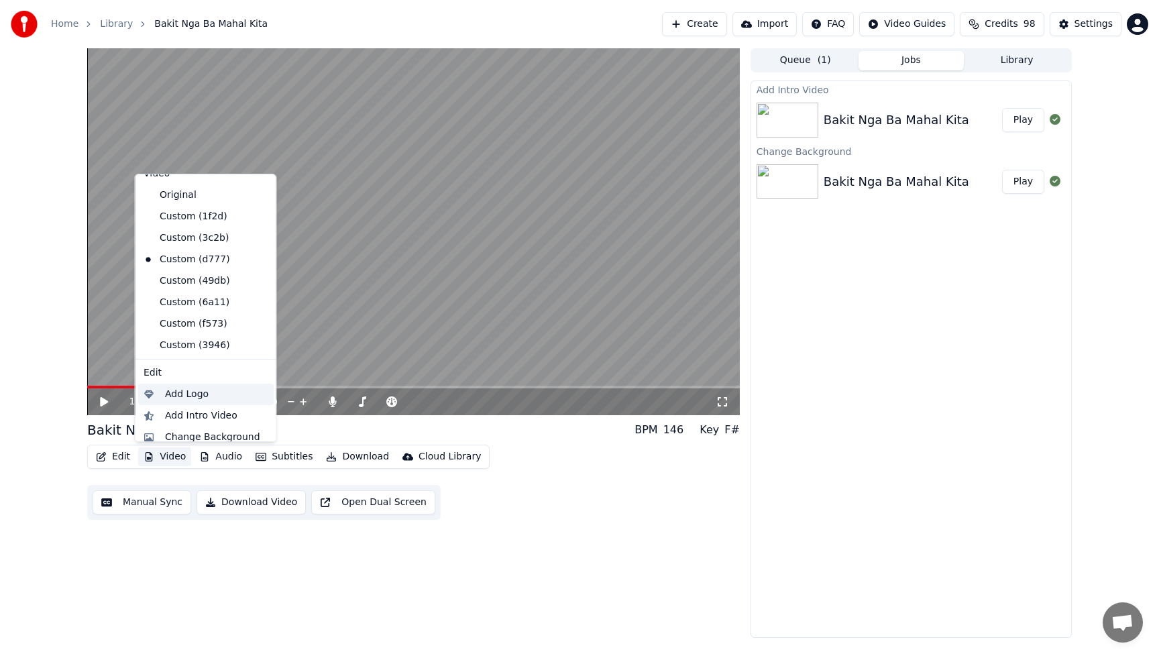
scroll to position [45, 0]
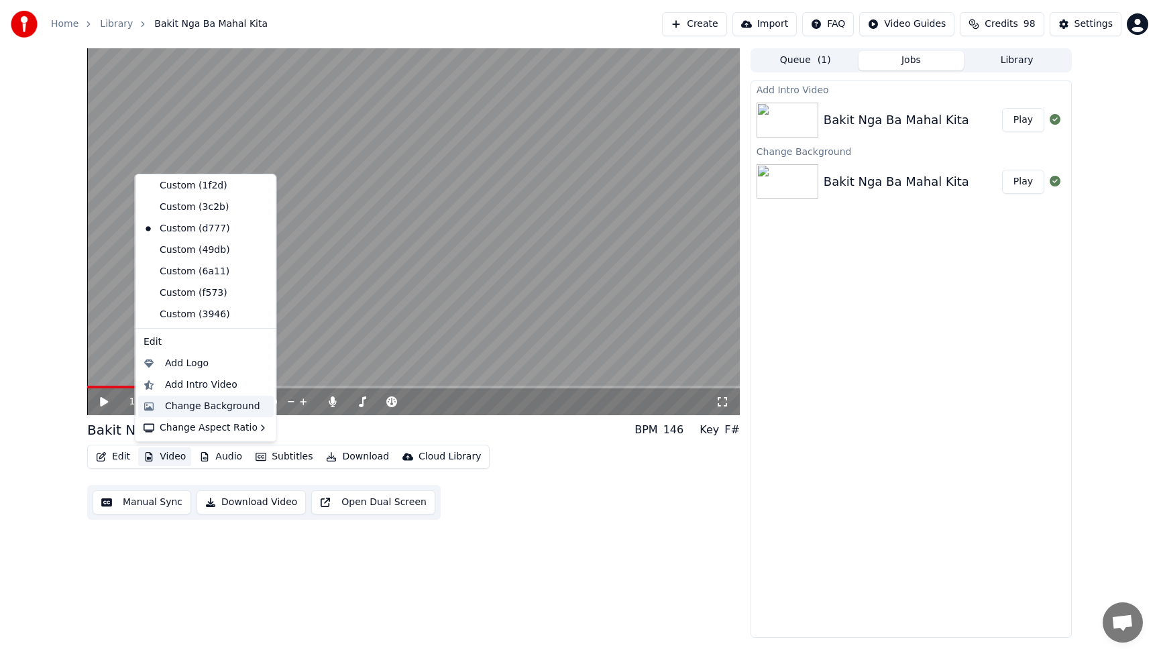
click at [184, 406] on div "Change Background" at bounding box center [212, 406] width 95 height 13
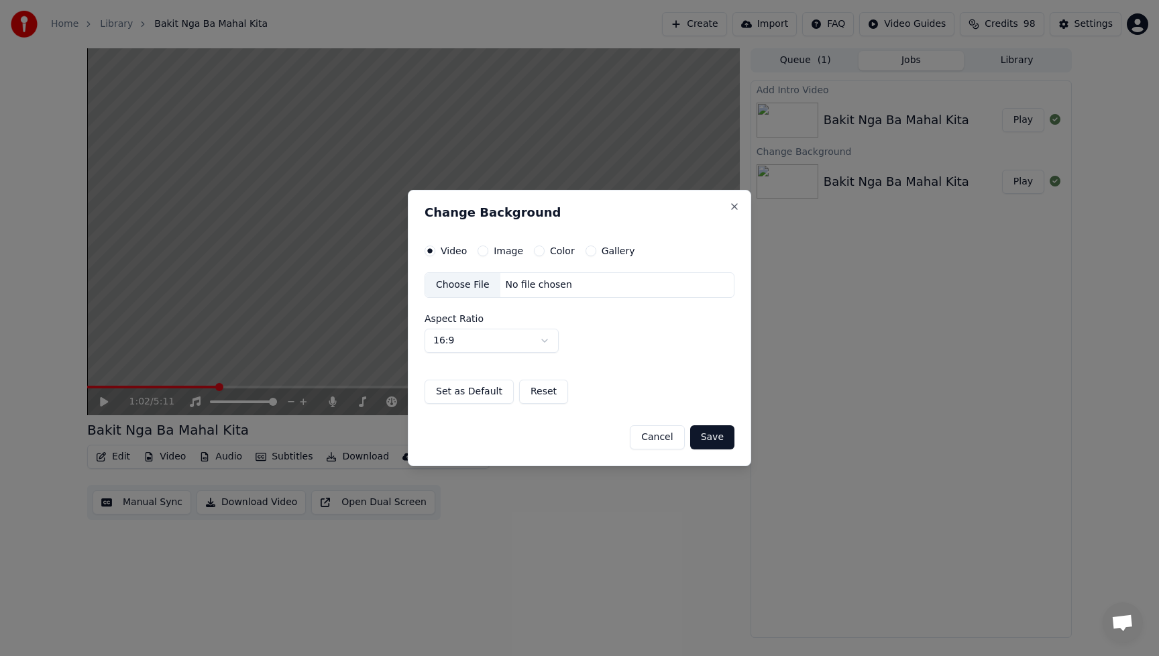
click at [452, 283] on div "Choose File" at bounding box center [462, 285] width 75 height 24
click at [714, 433] on button "Save" at bounding box center [712, 437] width 44 height 24
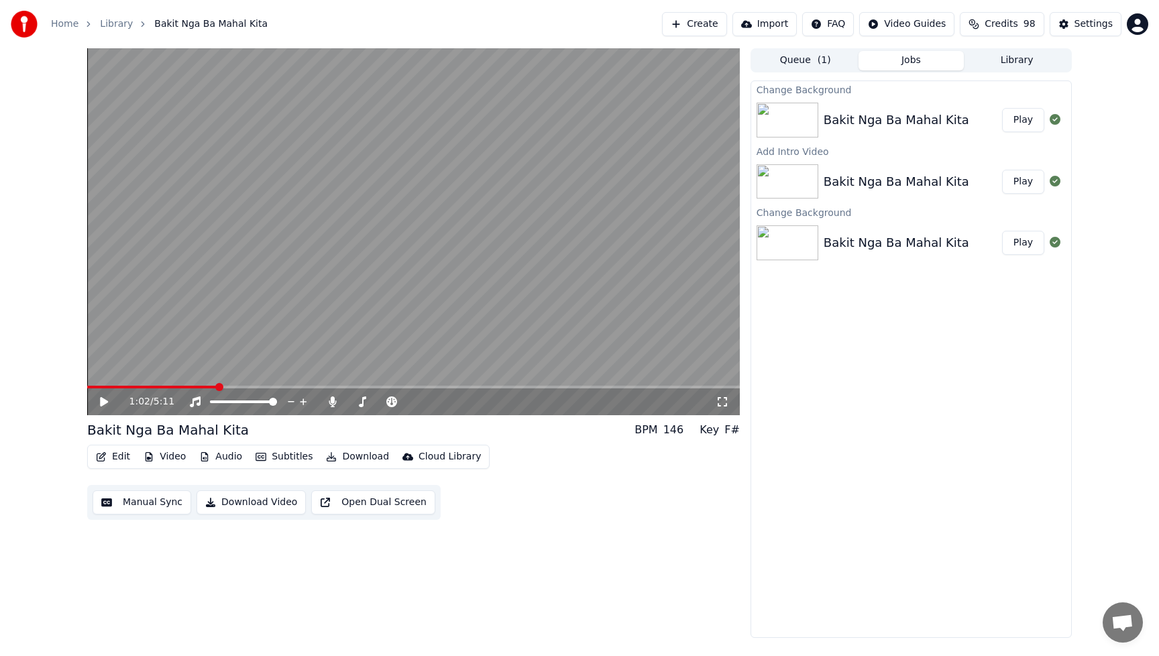
click at [1026, 121] on button "Play" at bounding box center [1023, 120] width 42 height 24
click at [121, 459] on button "Edit" at bounding box center [113, 456] width 45 height 19
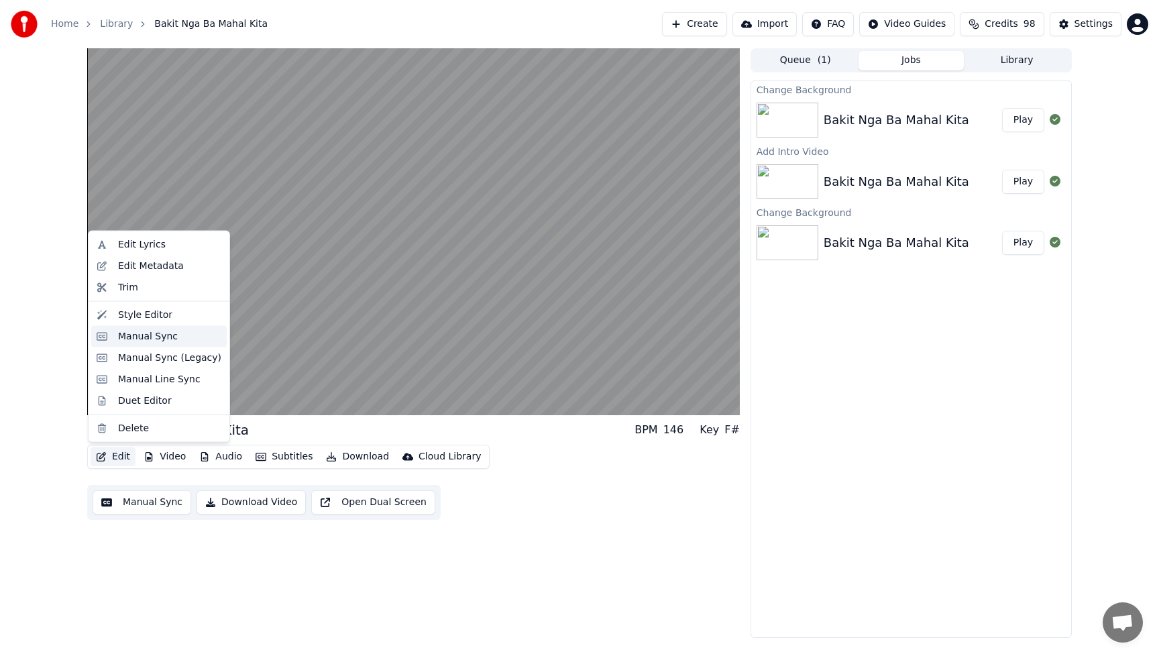
click at [134, 335] on div "Manual Sync" at bounding box center [148, 335] width 60 height 13
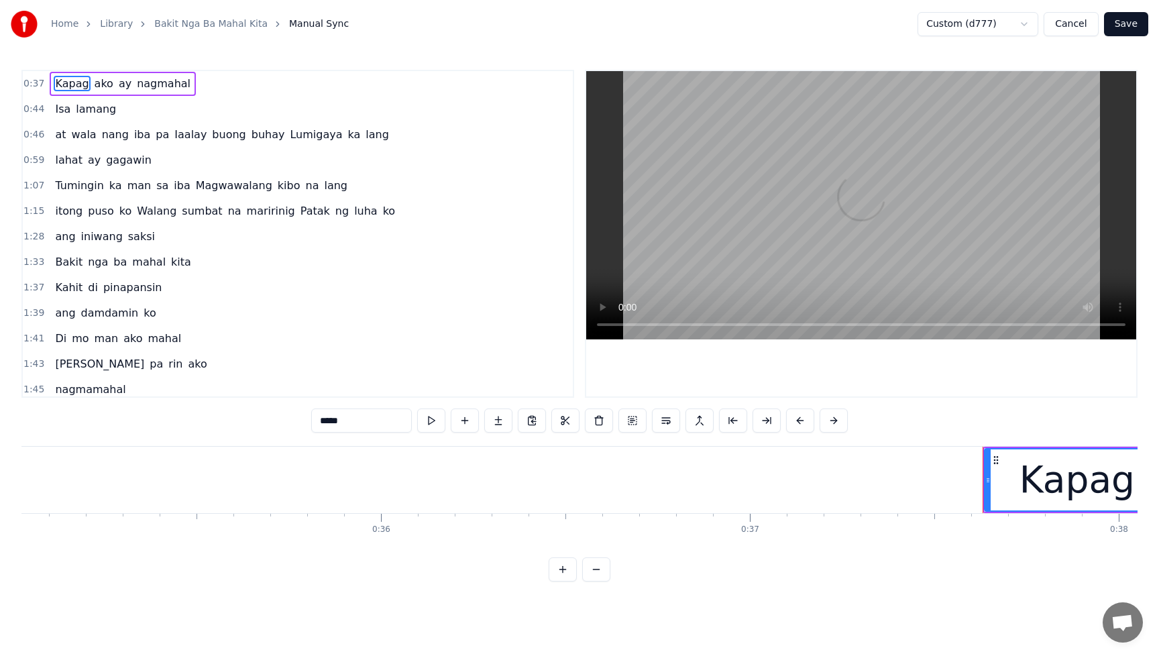
scroll to position [0, 13814]
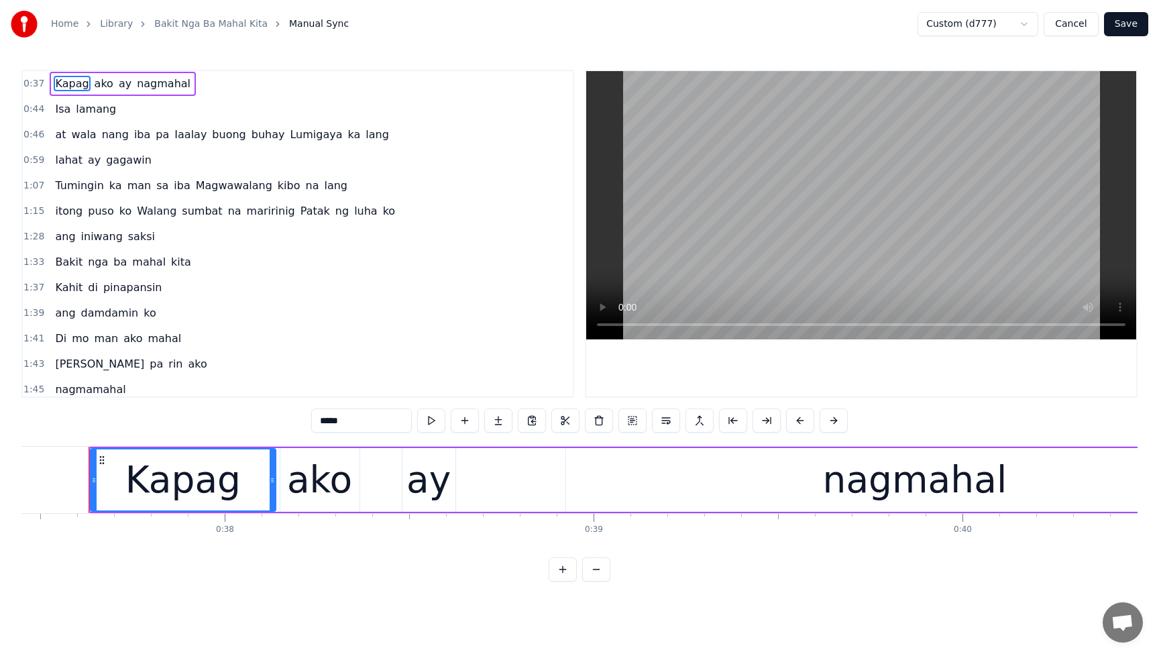
click at [1079, 27] on button "Cancel" at bounding box center [1071, 24] width 54 height 24
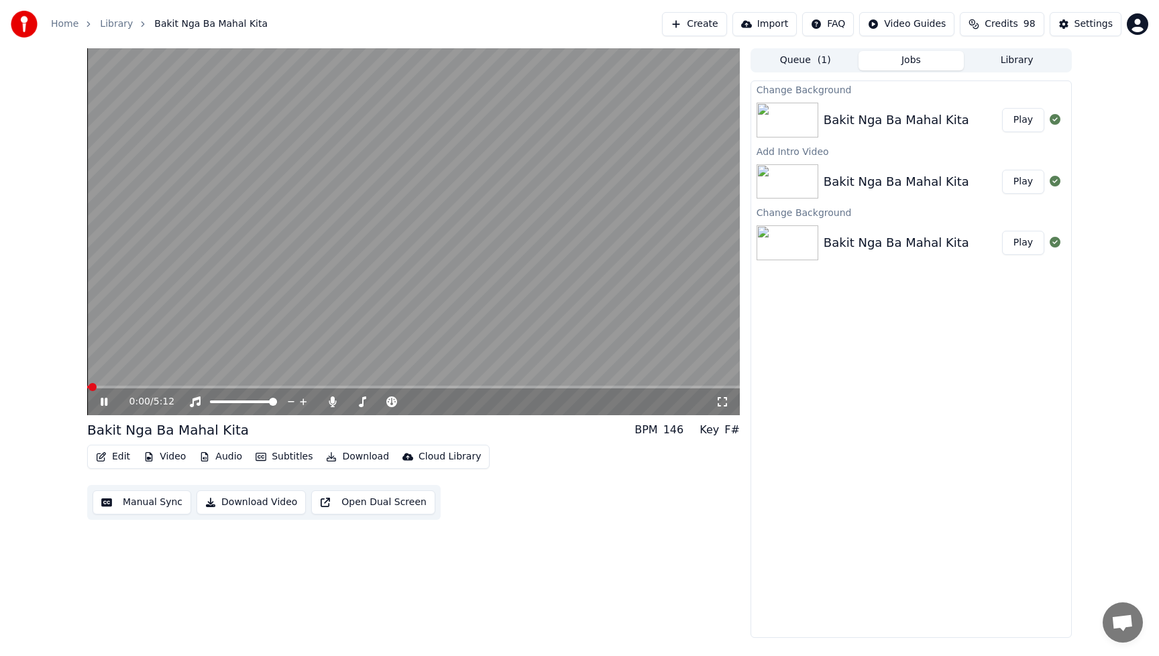
click at [121, 459] on button "Edit" at bounding box center [113, 456] width 45 height 19
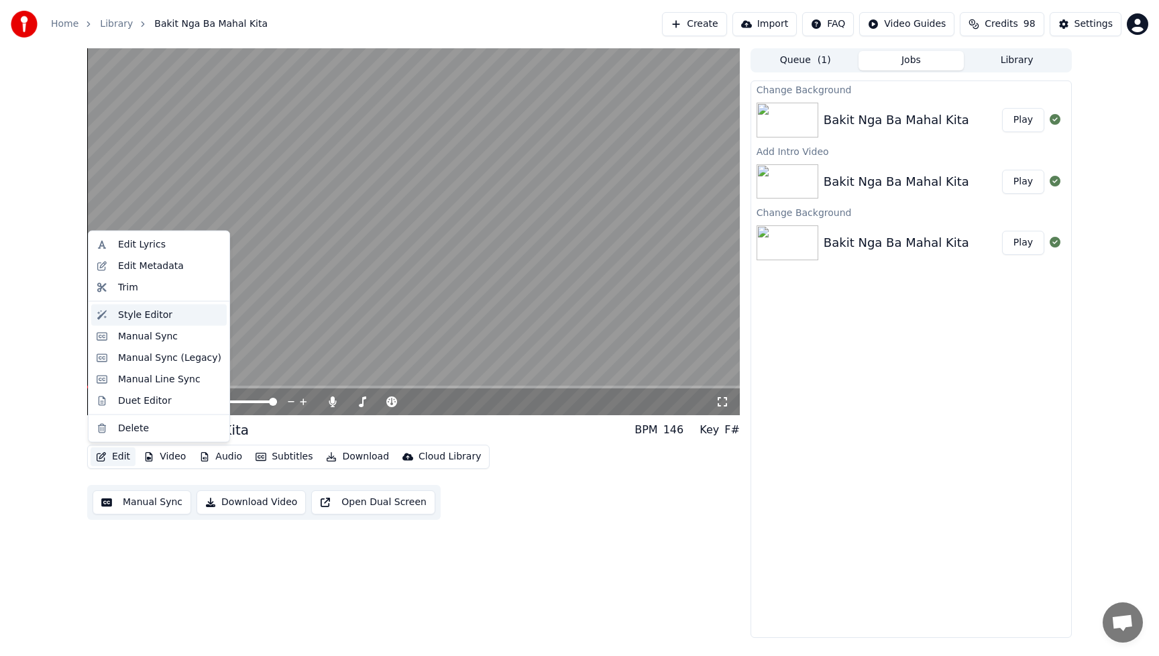
click at [153, 320] on div "Style Editor" at bounding box center [145, 314] width 54 height 13
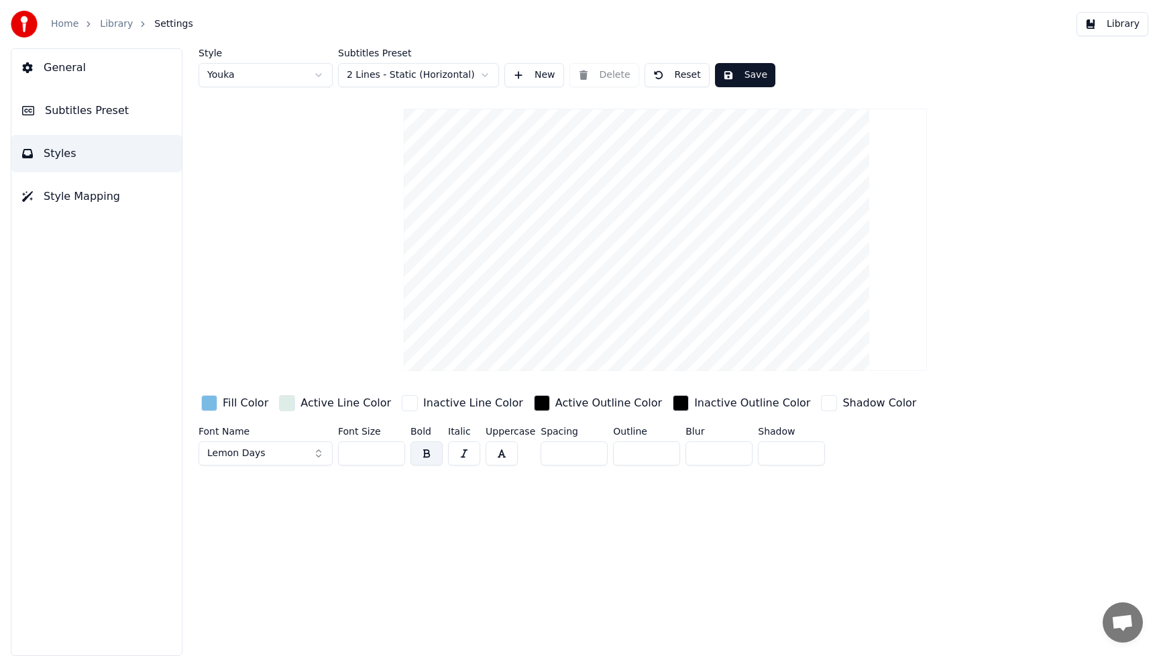
click at [216, 406] on div "button" at bounding box center [209, 403] width 16 height 16
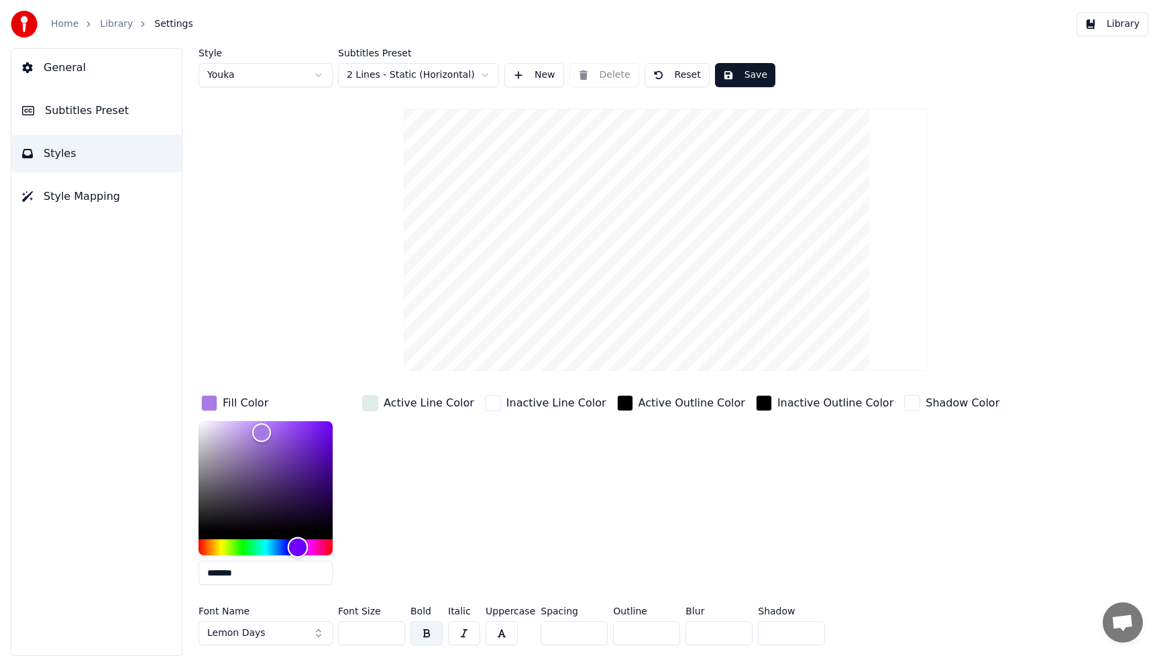
type input "*******"
drag, startPoint x: 280, startPoint y: 554, endPoint x: 298, endPoint y: 555, distance: 18.8
click at [298, 555] on div "Hue" at bounding box center [266, 547] width 134 height 16
click at [753, 72] on button "Save" at bounding box center [745, 75] width 60 height 24
click at [1126, 25] on button "Library" at bounding box center [1112, 24] width 72 height 24
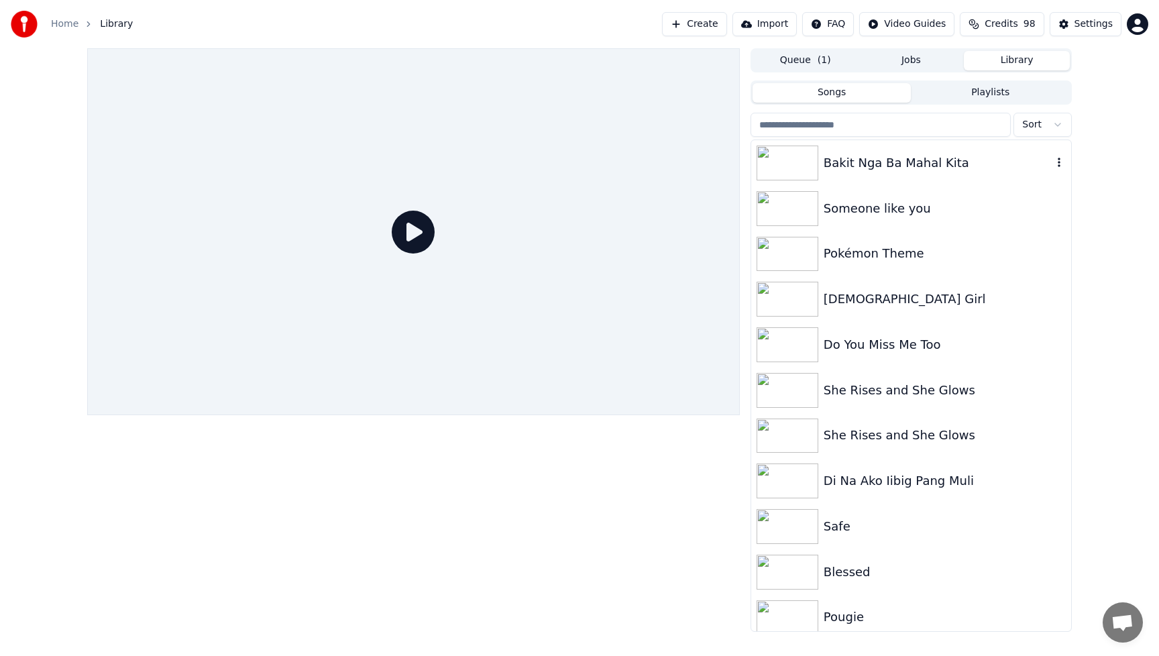
click at [797, 163] on img at bounding box center [788, 163] width 62 height 35
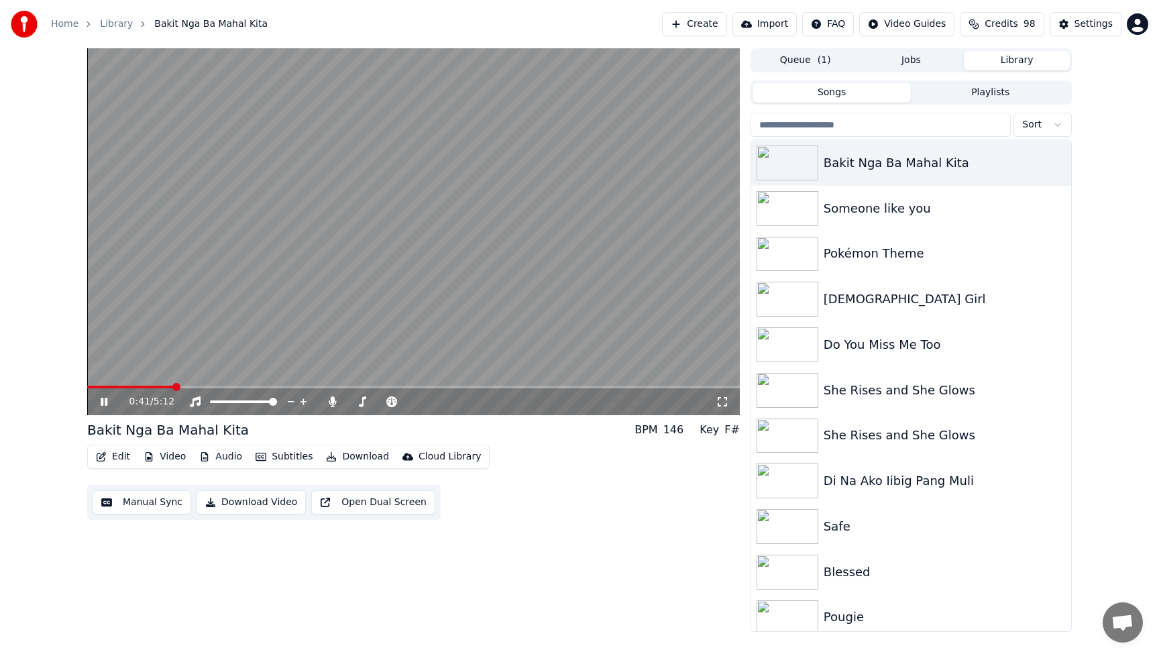
click at [105, 406] on icon at bounding box center [114, 401] width 32 height 11
click at [634, 510] on div "Edit Video Audio Subtitles Download Cloud Library Manual Sync Download Video Op…" at bounding box center [413, 482] width 653 height 75
click at [334, 404] on icon at bounding box center [332, 401] width 7 height 11
drag, startPoint x: 554, startPoint y: 535, endPoint x: 544, endPoint y: 535, distance: 10.1
click at [553, 535] on div "0:41 / 5:12 Bakit Nga Ba Mahal Kita BPM 146 Key F# Edit Video Audio Subtitles D…" at bounding box center [413, 339] width 653 height 583
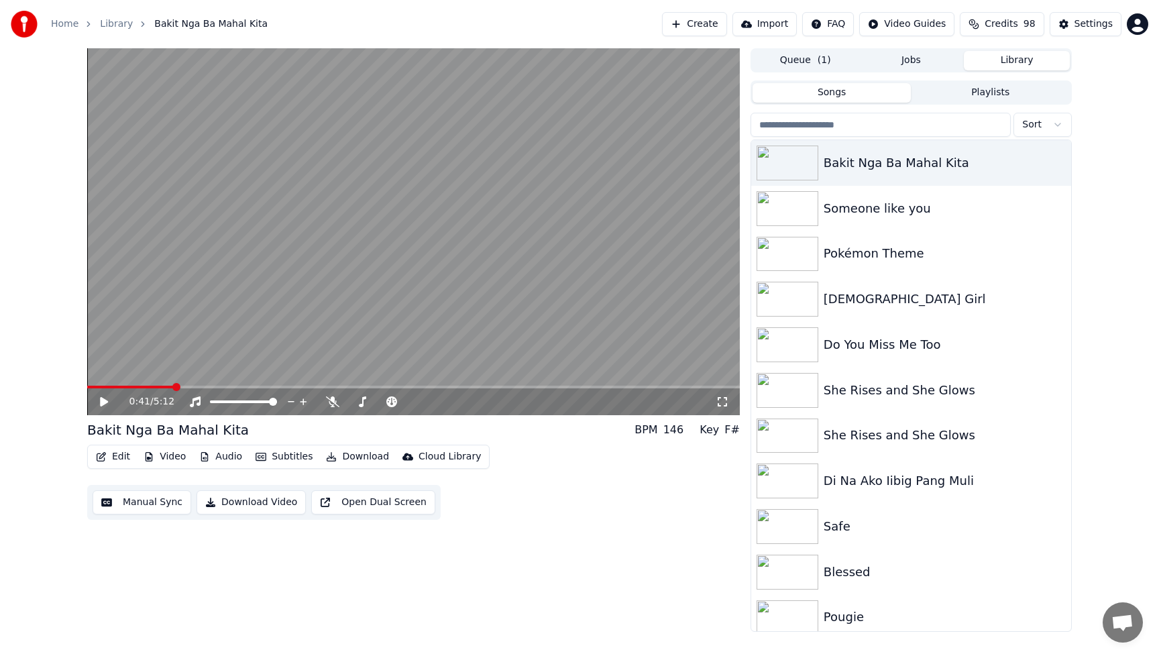
click at [235, 506] on button "Download Video" at bounding box center [251, 502] width 109 height 24
